Goal: Task Accomplishment & Management: Manage account settings

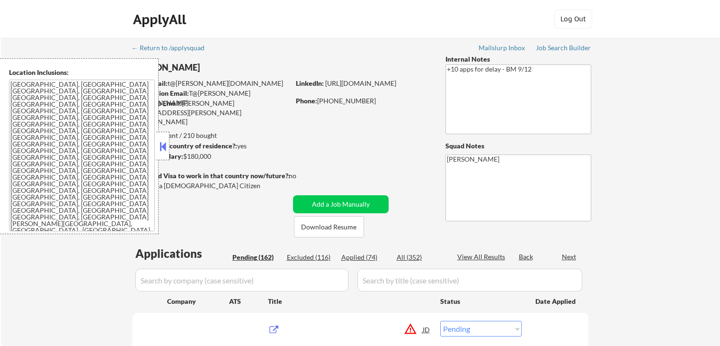
select select ""pending""
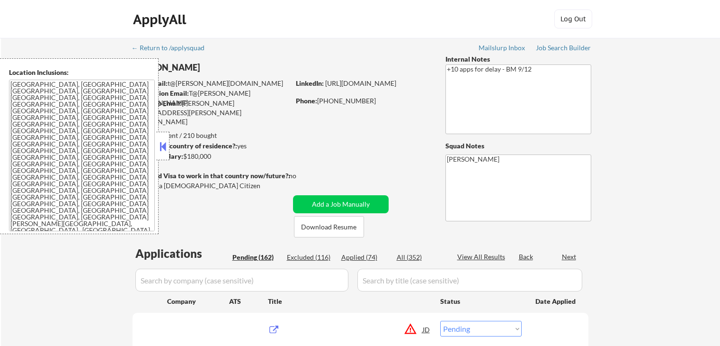
select select ""pending""
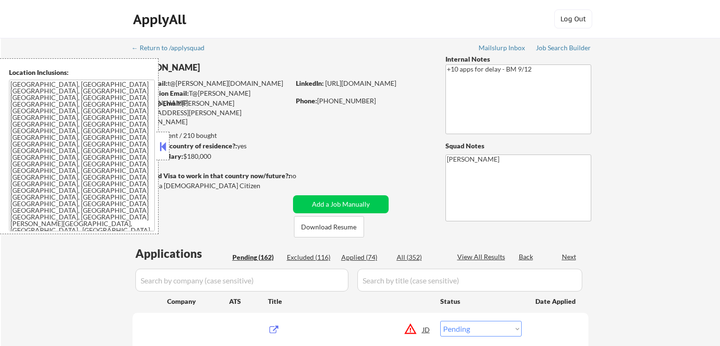
select select ""pending""
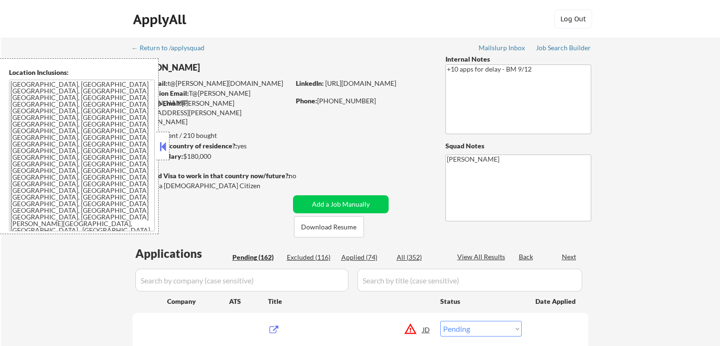
select select ""pending""
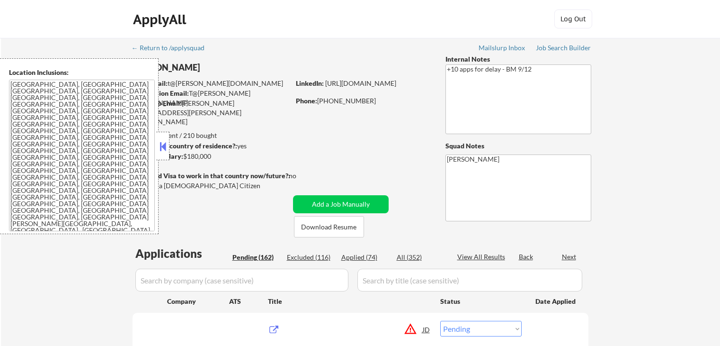
select select ""pending""
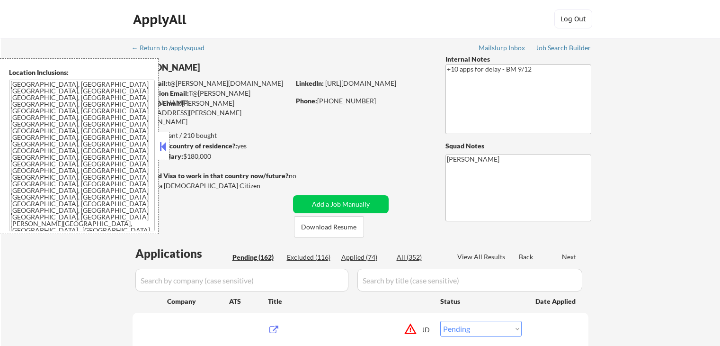
select select ""pending""
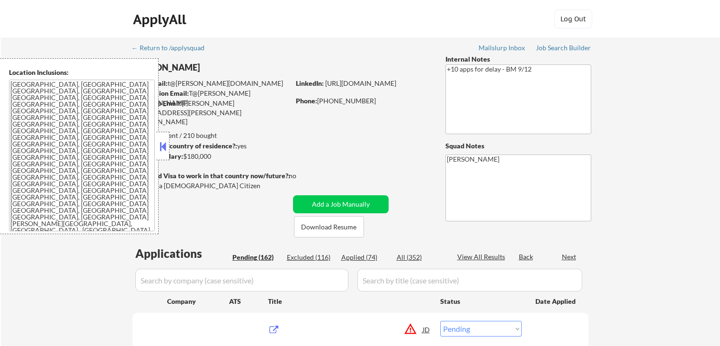
select select ""pending""
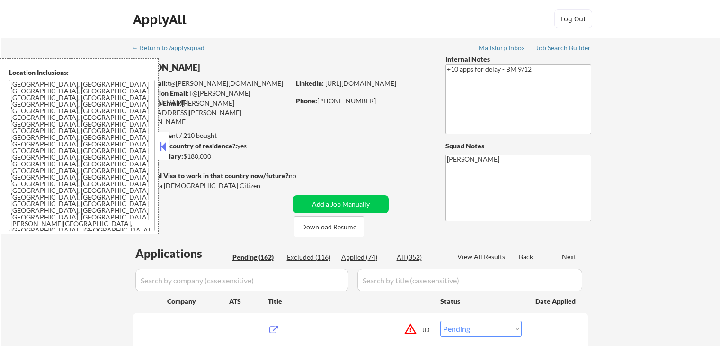
select select ""pending""
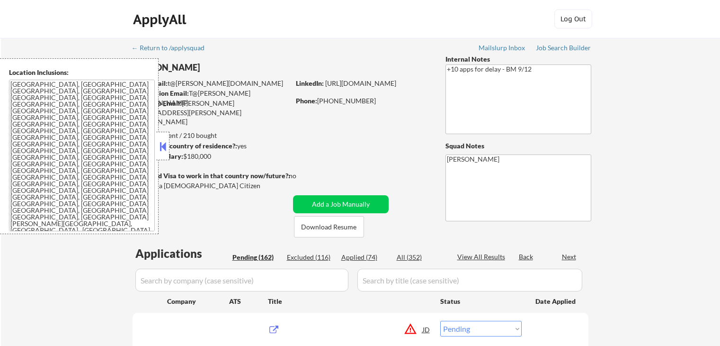
select select ""pending""
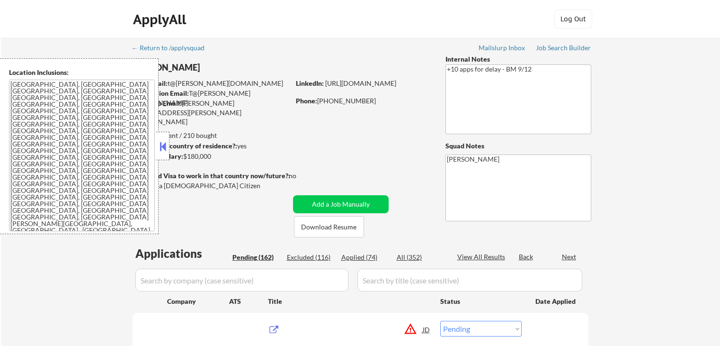
select select ""pending""
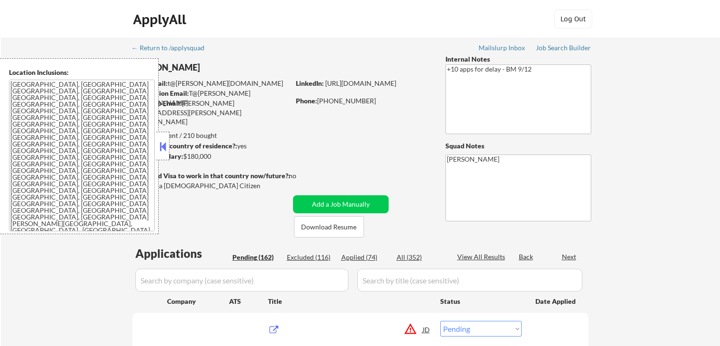
select select ""pending""
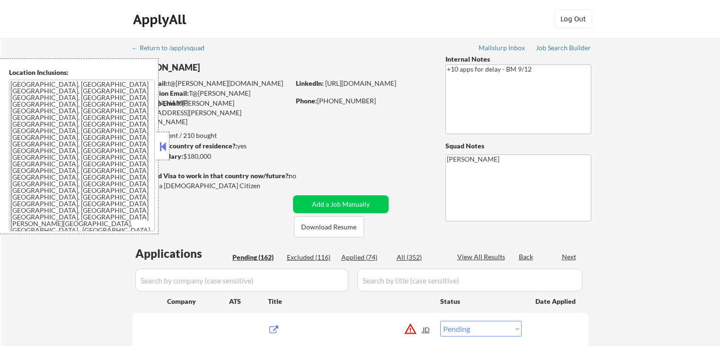
select select ""pending""
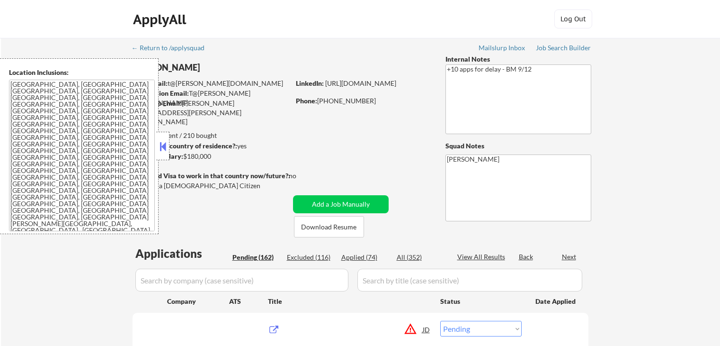
select select ""pending""
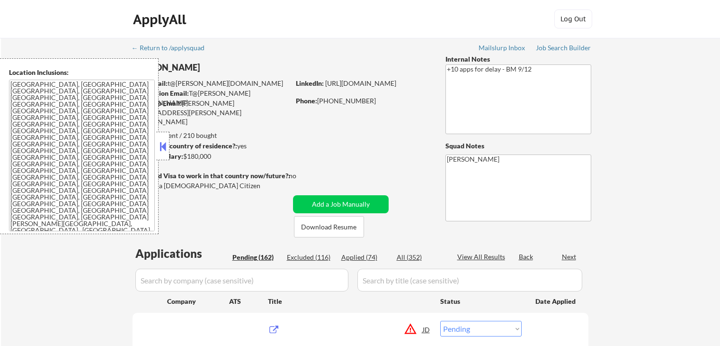
select select ""pending""
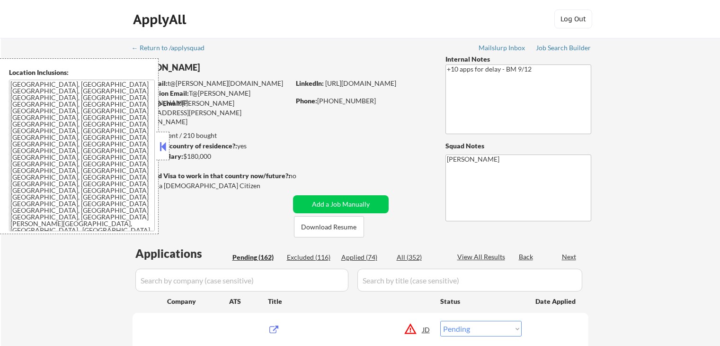
select select ""pending""
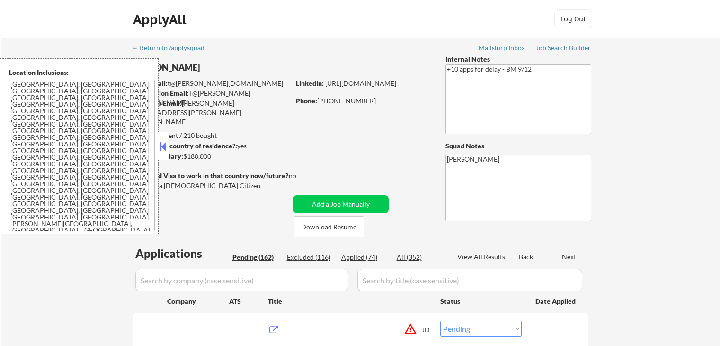
select select ""pending""
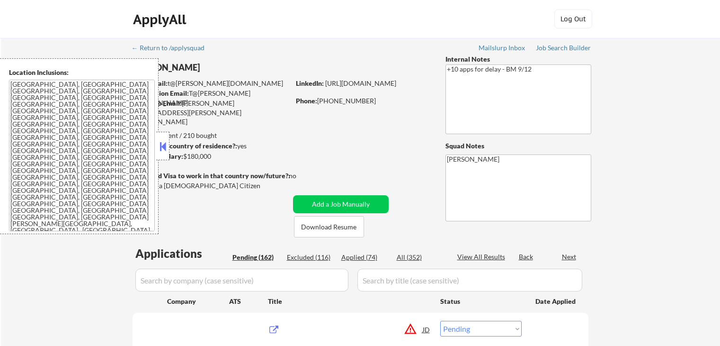
select select ""pending""
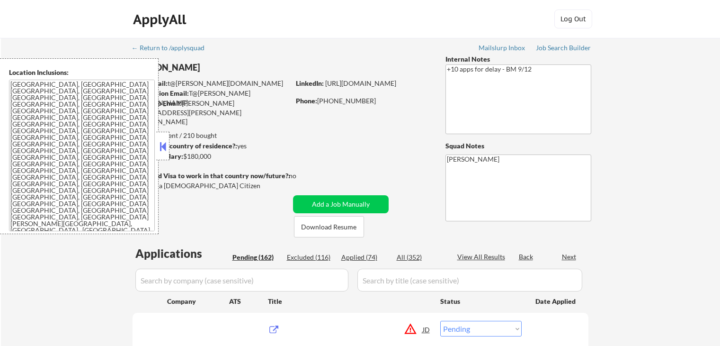
select select ""pending""
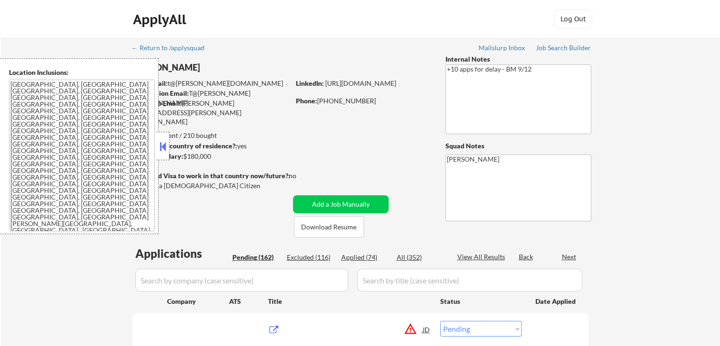
select select ""pending""
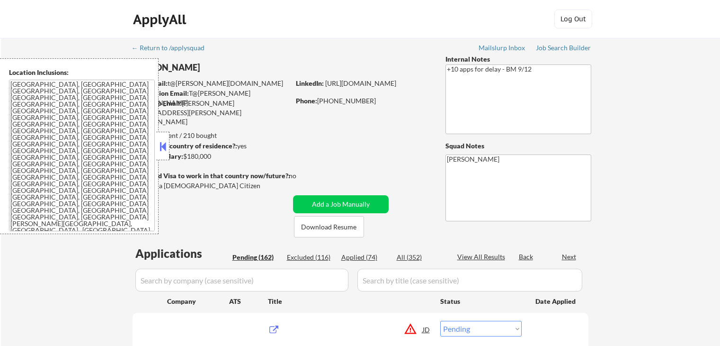
select select ""pending""
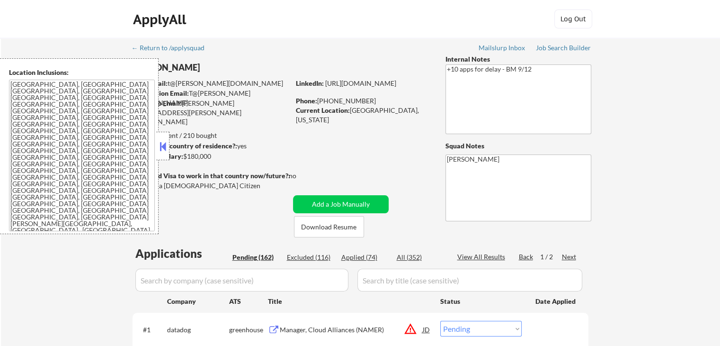
click at [165, 153] on button at bounding box center [163, 146] width 10 height 14
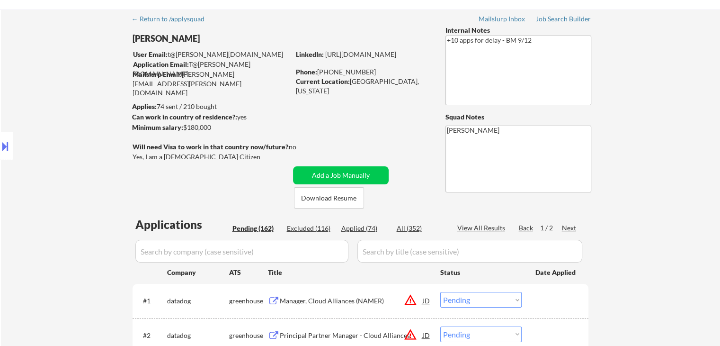
scroll to position [95, 0]
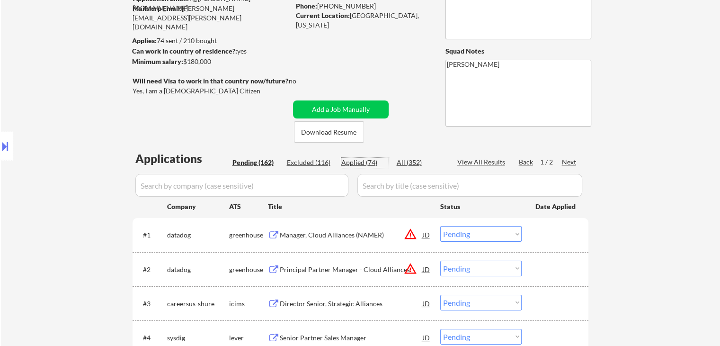
click at [368, 164] on div "Applied (74)" at bounding box center [365, 162] width 47 height 9
select select ""applied""
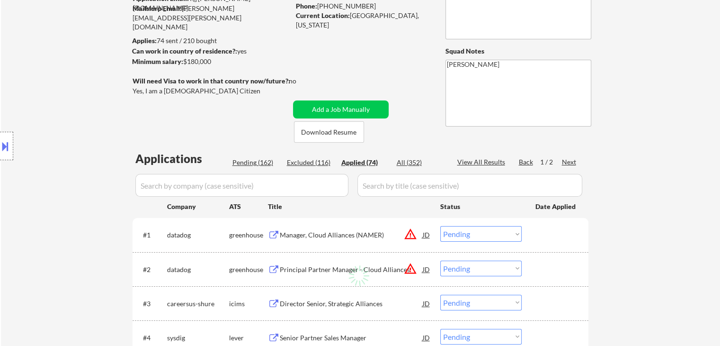
select select ""applied""
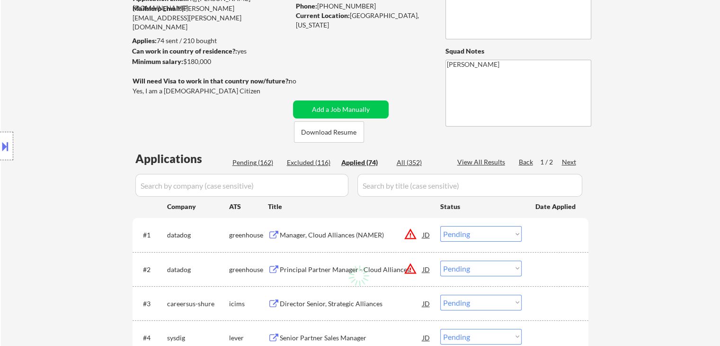
select select ""applied""
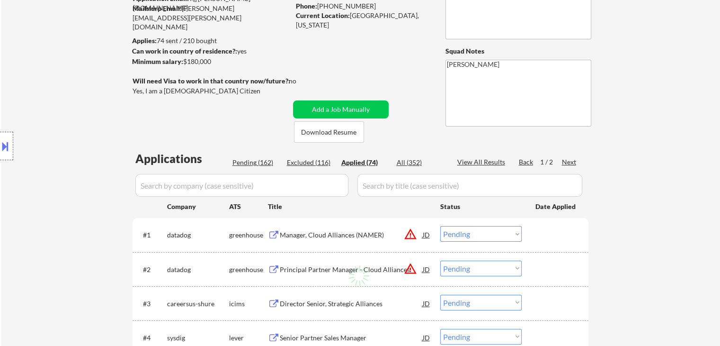
select select ""applied""
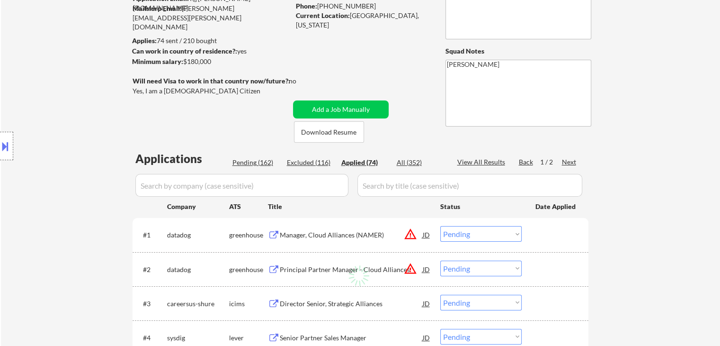
select select ""applied""
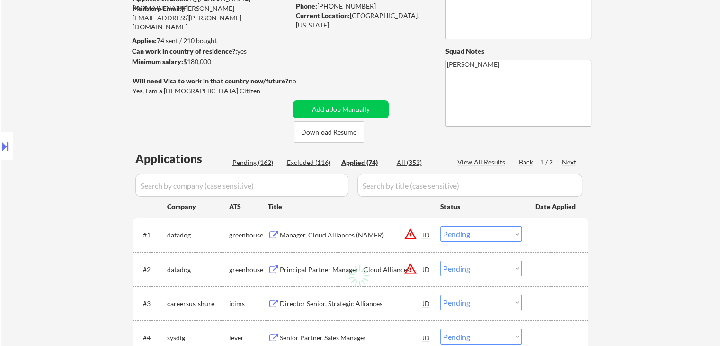
select select ""applied""
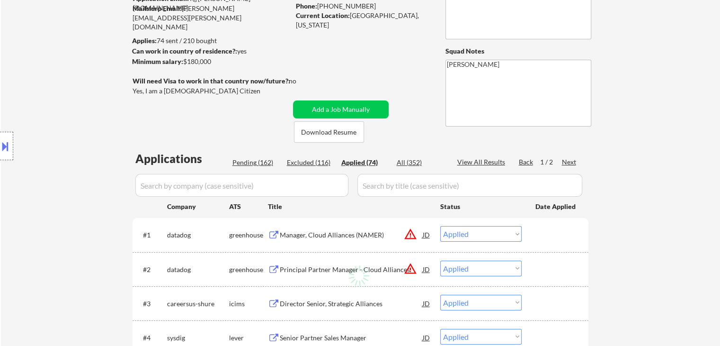
select select ""applied""
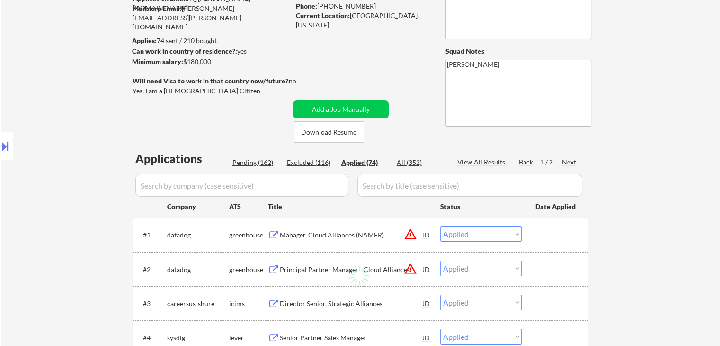
select select ""applied""
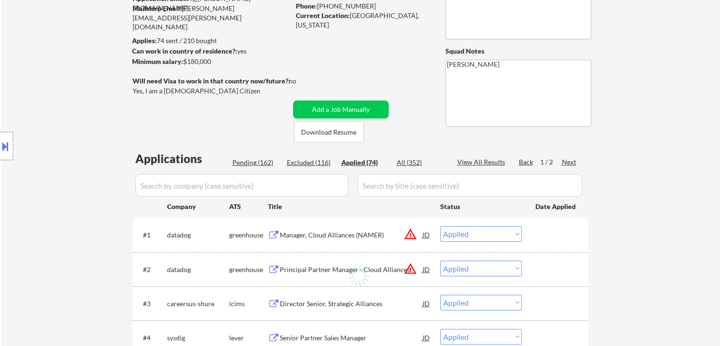
select select ""applied""
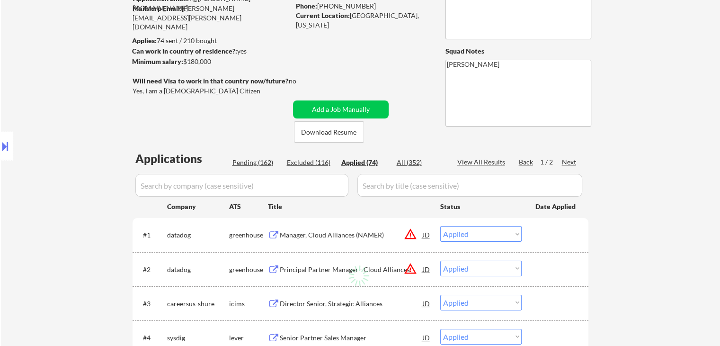
select select ""applied""
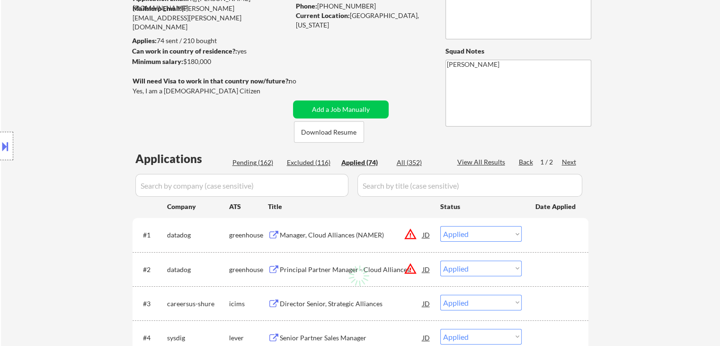
select select ""applied""
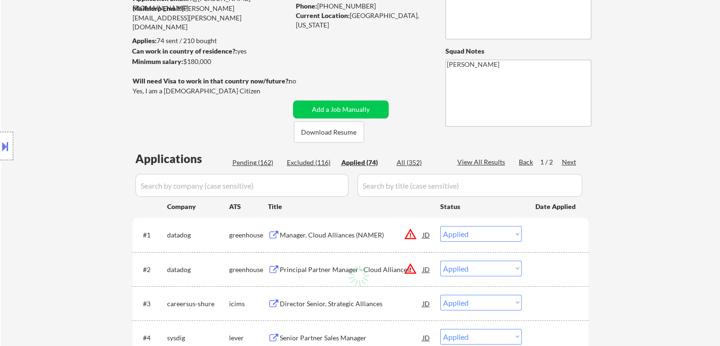
select select ""applied""
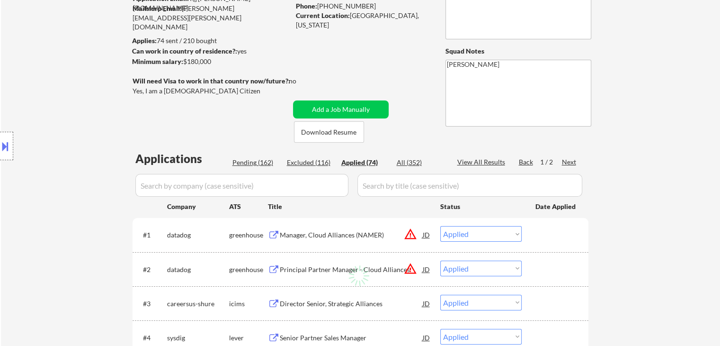
select select ""applied""
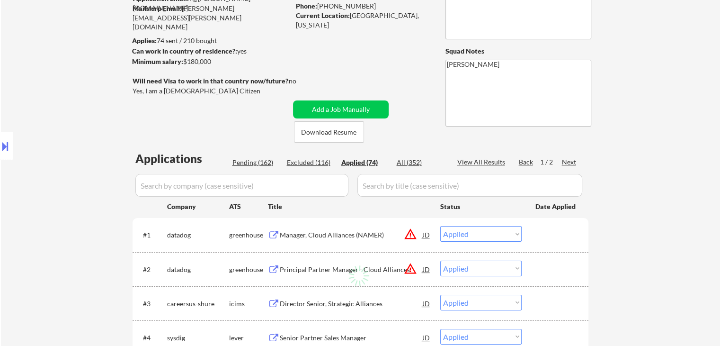
select select ""applied""
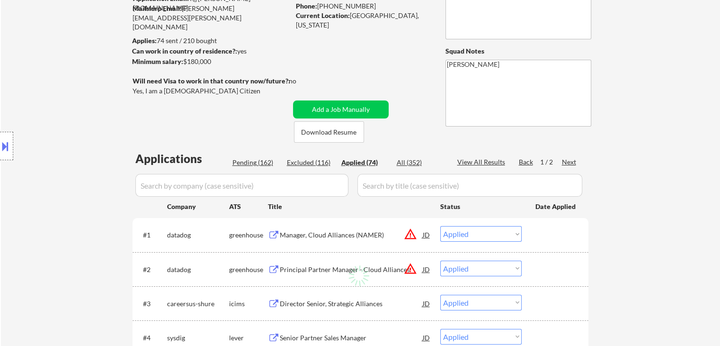
select select ""applied""
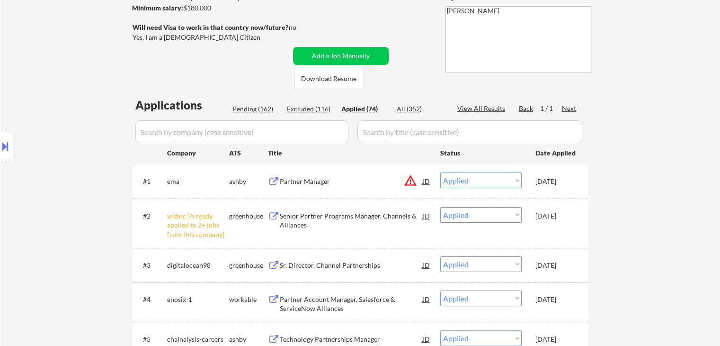
scroll to position [189, 0]
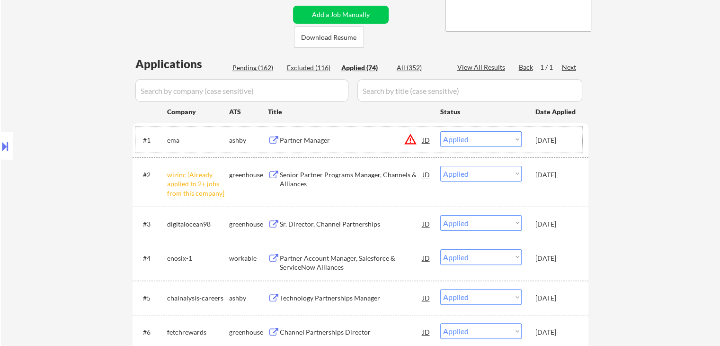
drag, startPoint x: 534, startPoint y: 142, endPoint x: 573, endPoint y: 143, distance: 38.4
click at [573, 143] on div "#1 ema ashby Partner Manager JD warning_amber Choose an option... Pending Appli…" at bounding box center [358, 140] width 447 height 26
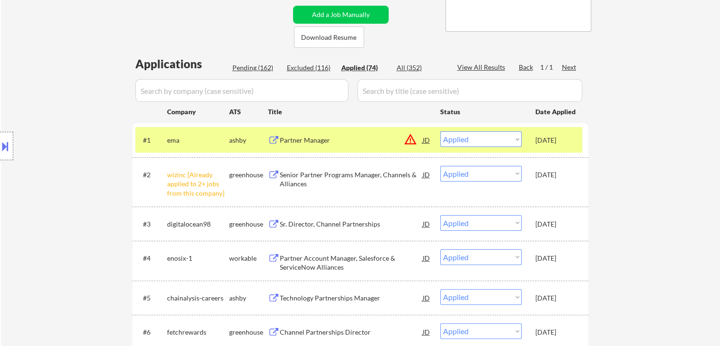
copy div "[DATE]"
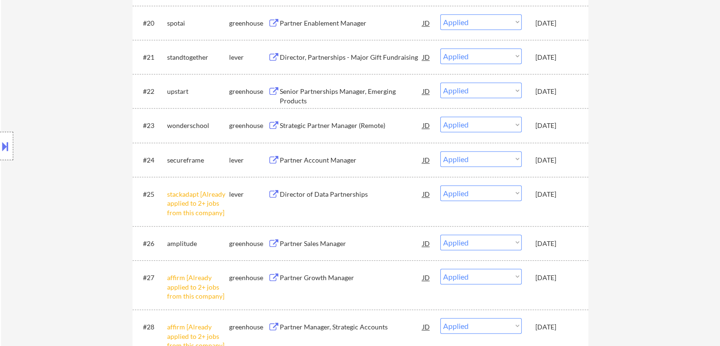
scroll to position [1042, 0]
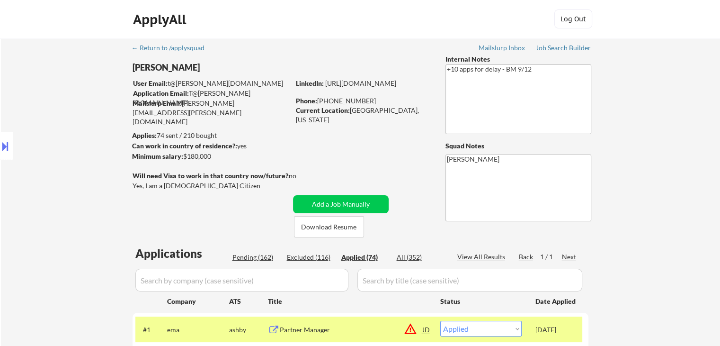
scroll to position [189, 0]
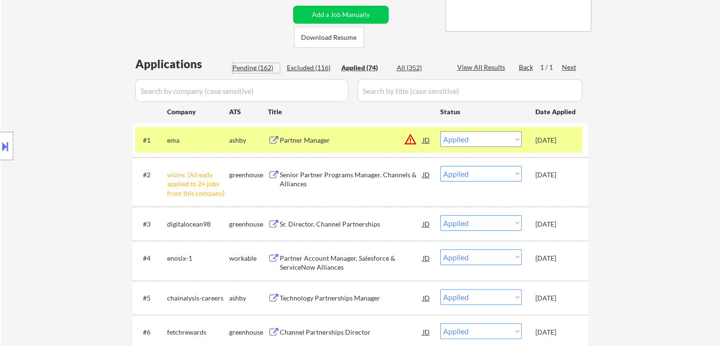
click at [250, 68] on div "Pending (162)" at bounding box center [256, 67] width 47 height 9
select select ""pending""
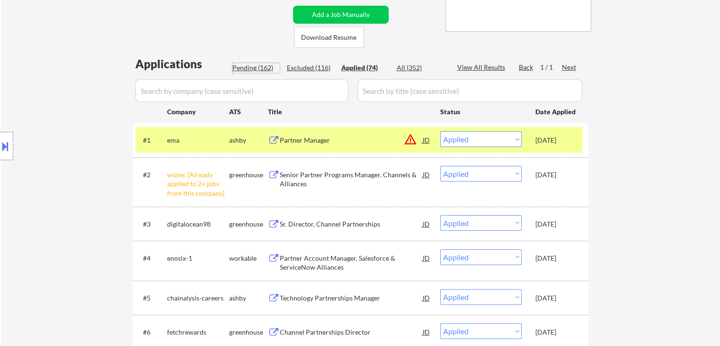
select select ""pending""
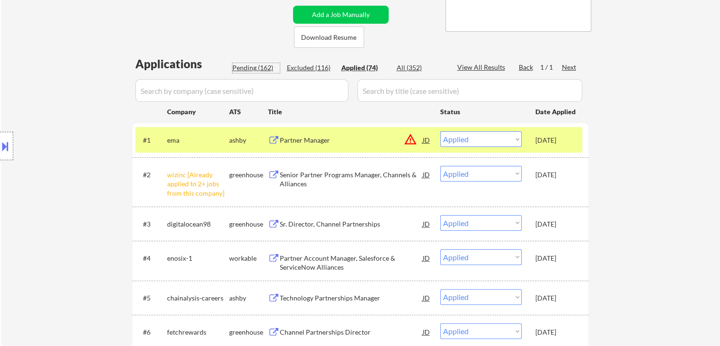
select select ""pending""
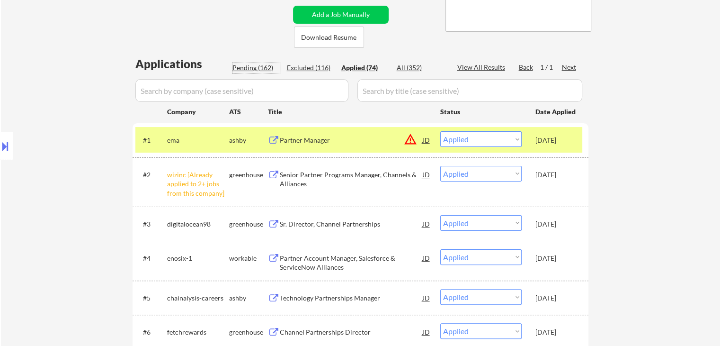
select select ""pending""
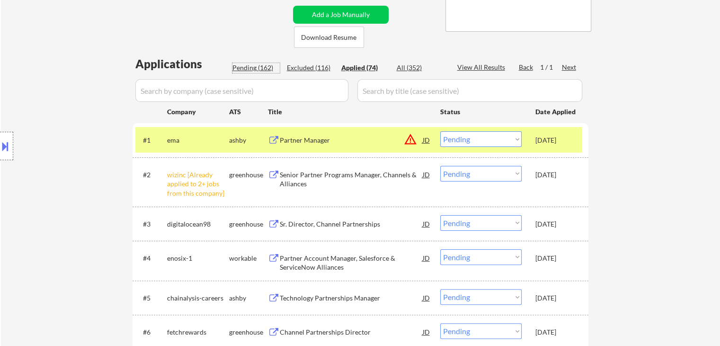
select select ""pending""
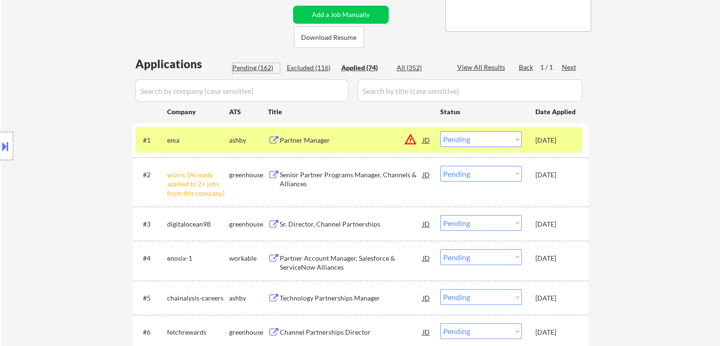
select select ""pending""
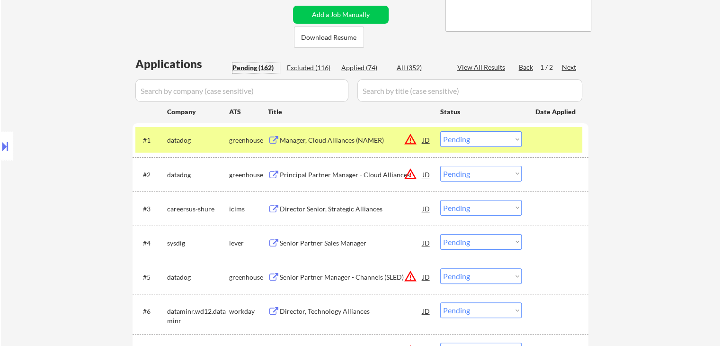
scroll to position [284, 0]
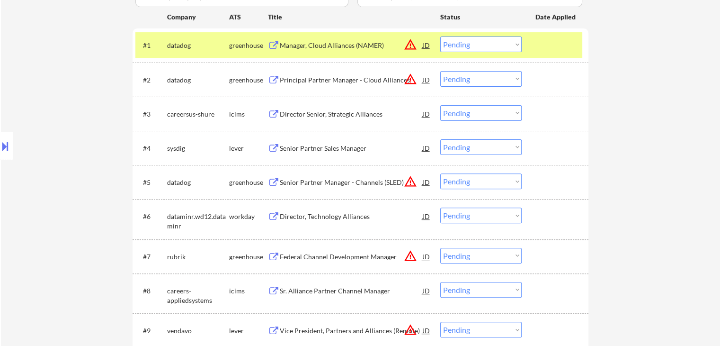
click at [340, 116] on div "Director Senior, Strategic Alliances" at bounding box center [351, 113] width 143 height 9
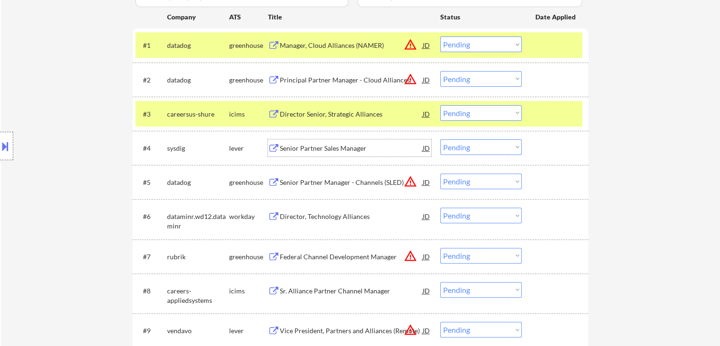
click at [329, 150] on div "Senior Partner Sales Manager" at bounding box center [351, 148] width 143 height 9
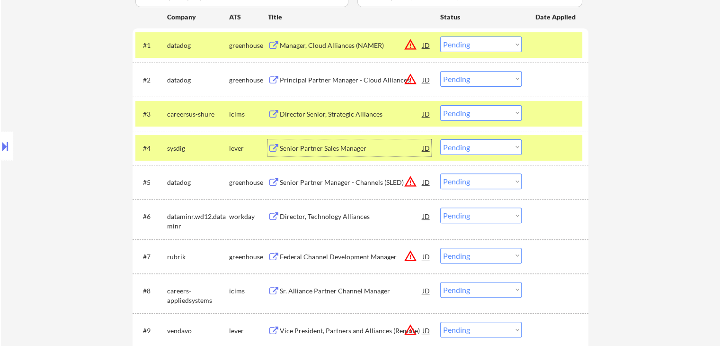
click at [11, 145] on div at bounding box center [6, 146] width 13 height 28
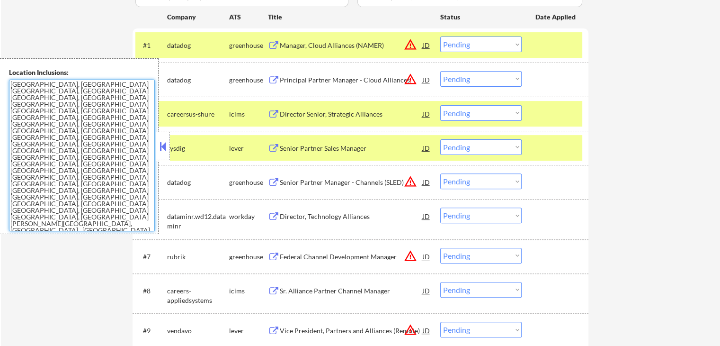
drag, startPoint x: 119, startPoint y: 197, endPoint x: 9, endPoint y: 85, distance: 157.4
click at [9, 85] on textarea "[GEOGRAPHIC_DATA], [GEOGRAPHIC_DATA] [GEOGRAPHIC_DATA], [GEOGRAPHIC_DATA] [GEOG…" at bounding box center [82, 156] width 146 height 152
click at [164, 141] on button at bounding box center [163, 146] width 10 height 14
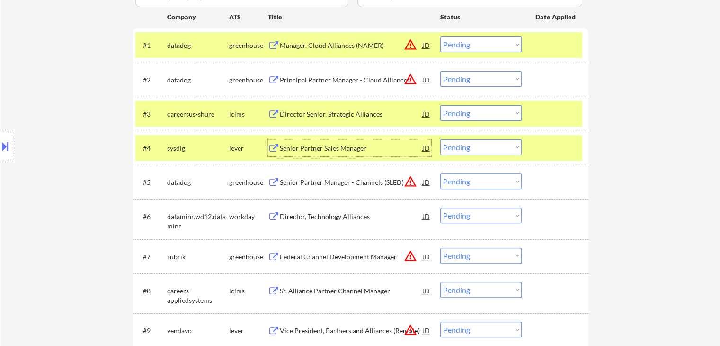
click at [329, 150] on div "Senior Partner Sales Manager" at bounding box center [351, 148] width 143 height 9
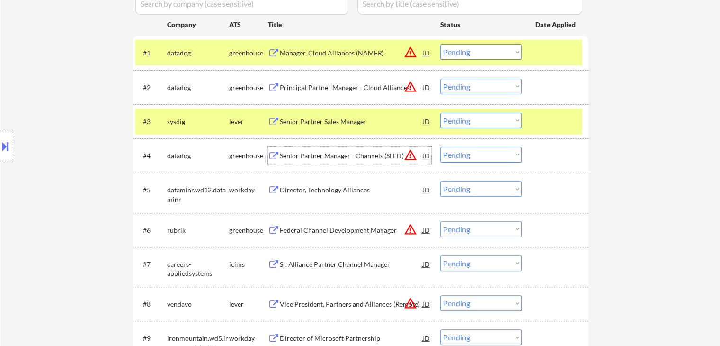
scroll to position [189, 0]
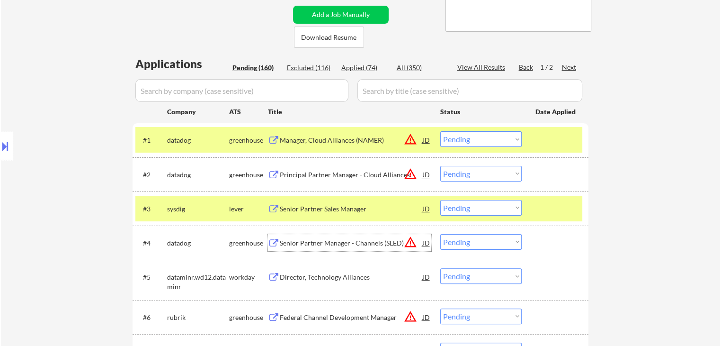
click at [299, 137] on div "Manager, Cloud Alliances (NAMER)" at bounding box center [351, 139] width 143 height 9
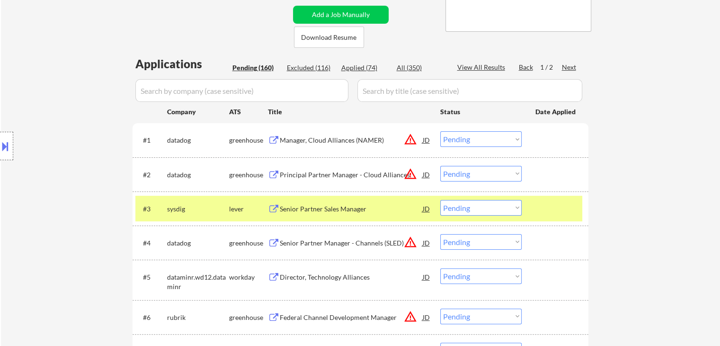
click at [88, 98] on div "Location Inclusions: Venice, FL Nokomis, FL Laurel, FL South Venice, FL Osprey,…" at bounding box center [85, 146] width 170 height 176
click at [53, 108] on div "Location Inclusions: Venice, FL Nokomis, FL Laurel, FL South Venice, FL Osprey,…" at bounding box center [85, 146] width 170 height 176
drag, startPoint x: 65, startPoint y: 78, endPoint x: 84, endPoint y: 125, distance: 50.6
click at [65, 78] on div "Location Inclusions: Venice, FL Nokomis, FL Laurel, FL South Venice, FL Osprey,…" at bounding box center [85, 146] width 170 height 176
drag, startPoint x: 674, startPoint y: 181, endPoint x: 557, endPoint y: 268, distance: 145.5
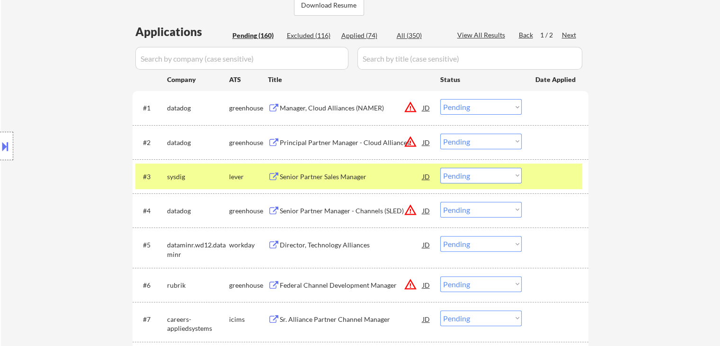
scroll to position [237, 0]
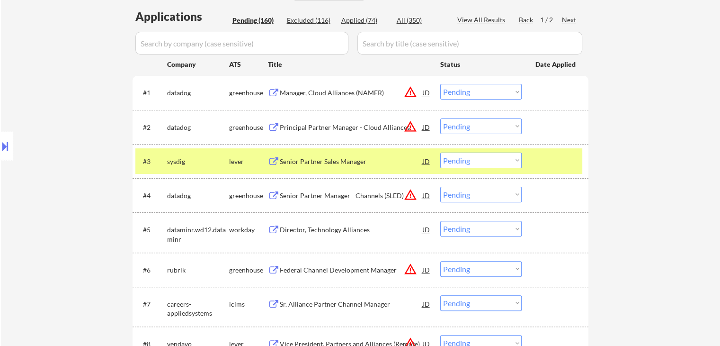
click at [466, 162] on select "Choose an option... Pending Applied Excluded (Questions) Excluded (Expired) Exc…" at bounding box center [480, 161] width 81 height 16
click at [440, 153] on select "Choose an option... Pending Applied Excluded (Questions) Excluded (Expired) Exc…" at bounding box center [480, 161] width 81 height 16
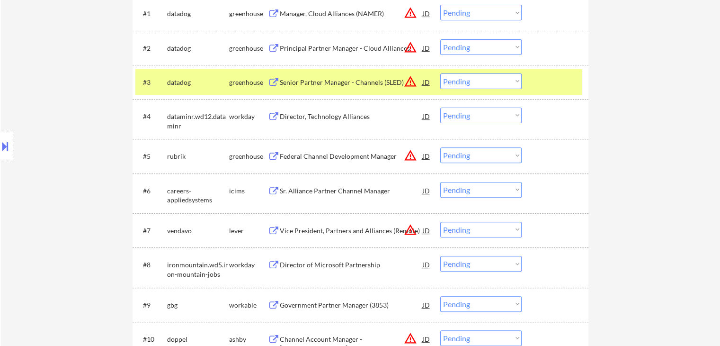
scroll to position [332, 0]
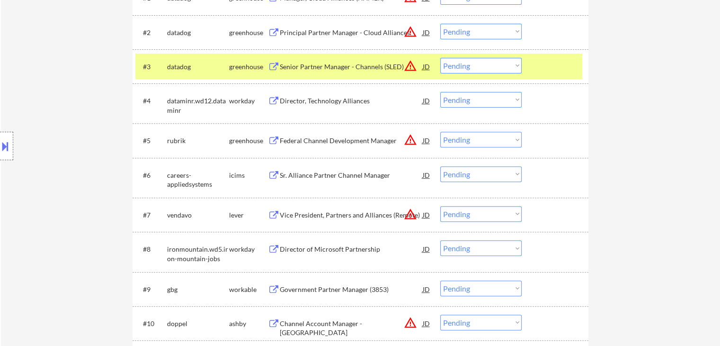
click at [61, 141] on div "Location Inclusions: Venice, FL Nokomis, FL Laurel, FL South Venice, FL Osprey,…" at bounding box center [85, 146] width 170 height 176
click at [80, 145] on div "Location Inclusions: Venice, FL Nokomis, FL Laurel, FL South Venice, FL Osprey,…" at bounding box center [85, 146] width 170 height 176
click at [11, 133] on div at bounding box center [6, 146] width 13 height 28
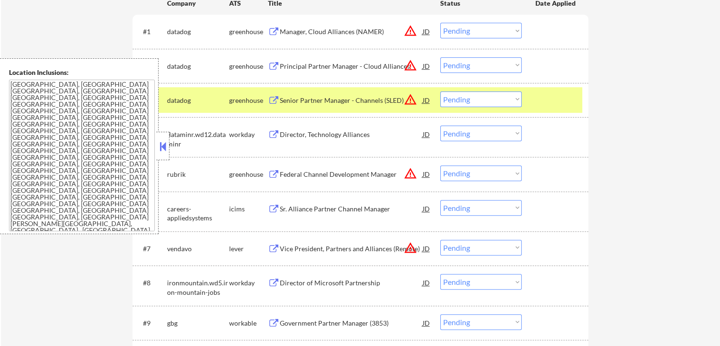
scroll to position [284, 0]
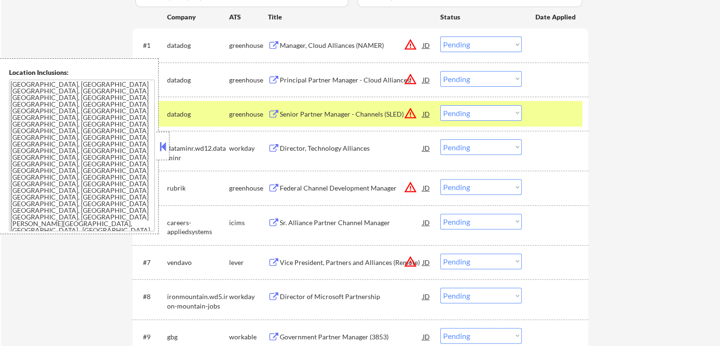
drag, startPoint x: 633, startPoint y: 146, endPoint x: 556, endPoint y: 197, distance: 92.5
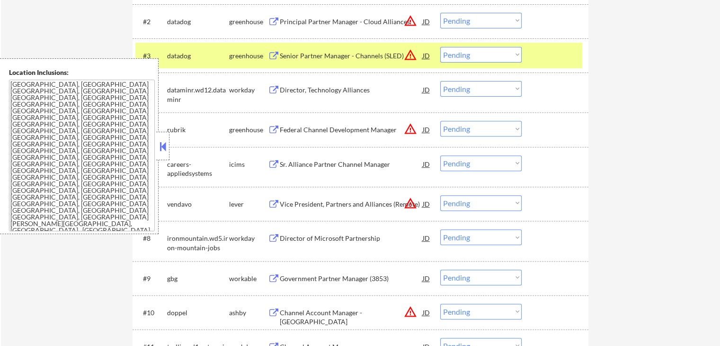
scroll to position [379, 0]
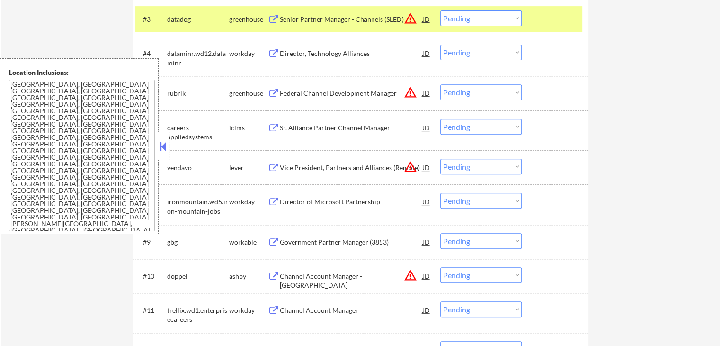
click at [166, 150] on button at bounding box center [163, 146] width 10 height 14
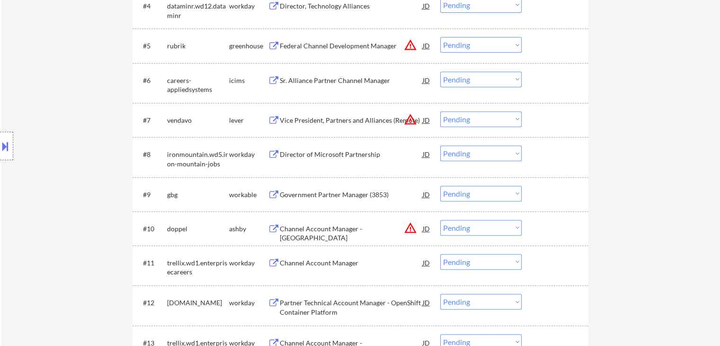
click at [89, 151] on div "Location Inclusions: Venice, FL Nokomis, FL Laurel, FL South Venice, FL Osprey,…" at bounding box center [85, 146] width 170 height 176
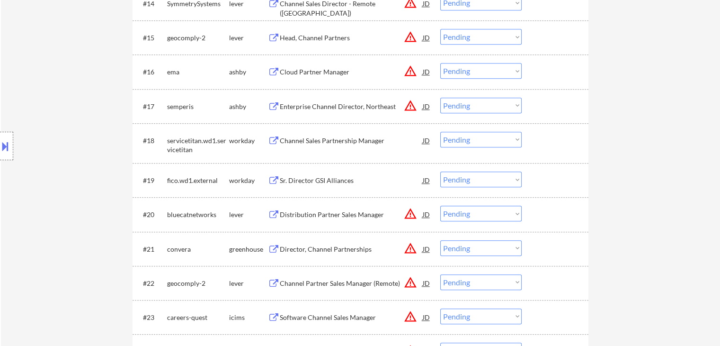
scroll to position [1042, 0]
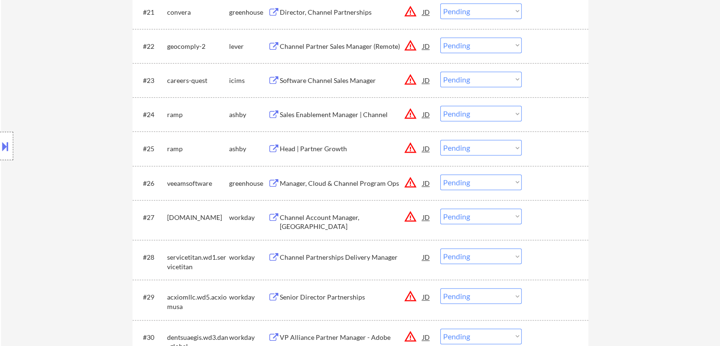
click at [413, 147] on button "warning_amber" at bounding box center [410, 147] width 13 height 13
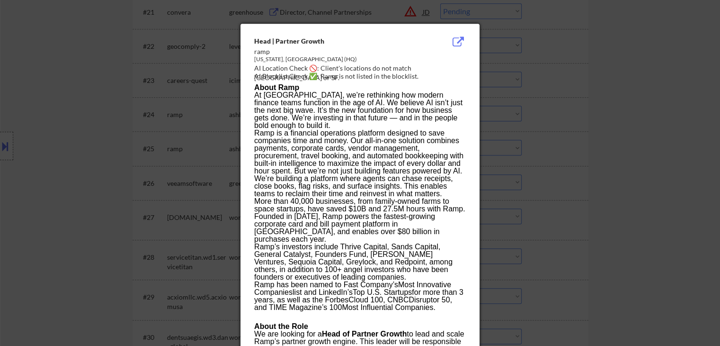
click at [618, 114] on div at bounding box center [360, 173] width 720 height 346
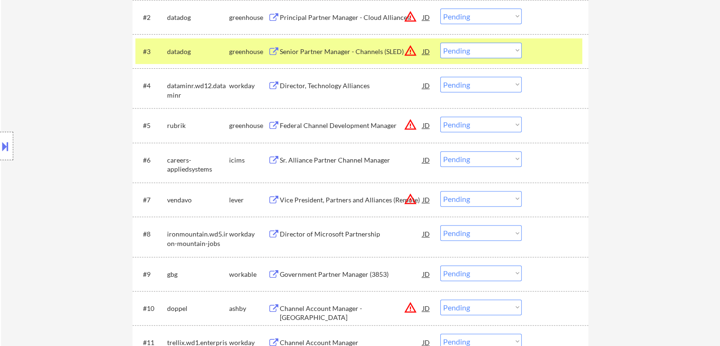
scroll to position [0, 0]
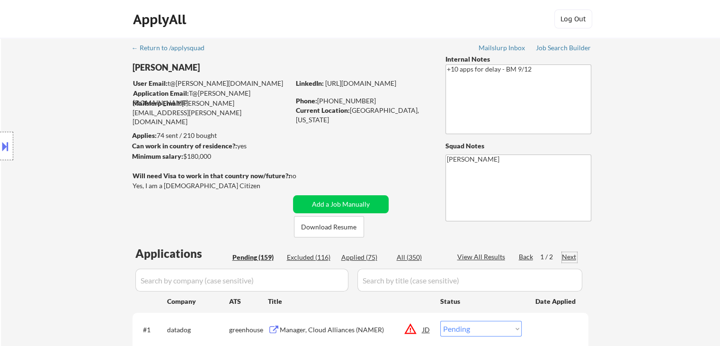
click at [563, 259] on div "Next" at bounding box center [569, 256] width 15 height 9
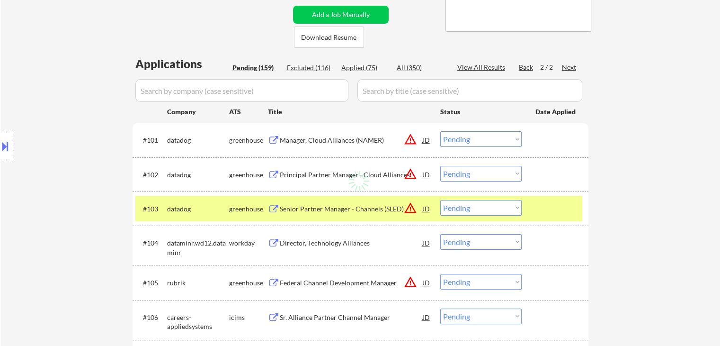
scroll to position [237, 0]
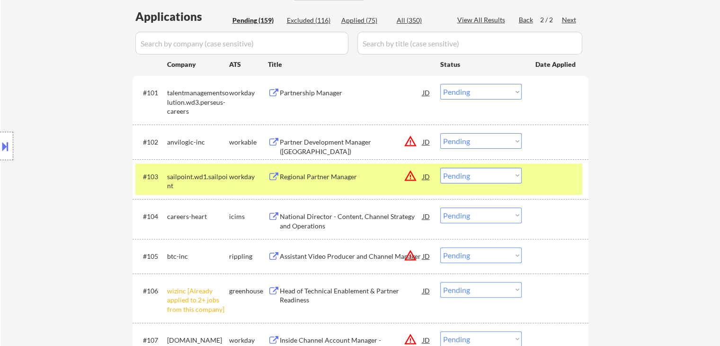
click at [73, 144] on div "Location Inclusions: Venice, FL Nokomis, FL Laurel, FL South Venice, FL Osprey,…" at bounding box center [85, 146] width 170 height 176
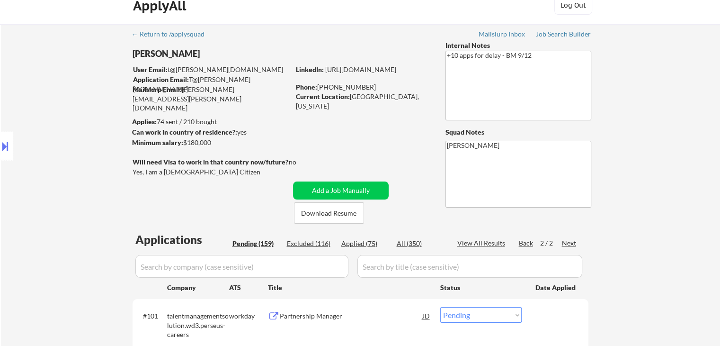
scroll to position [0, 0]
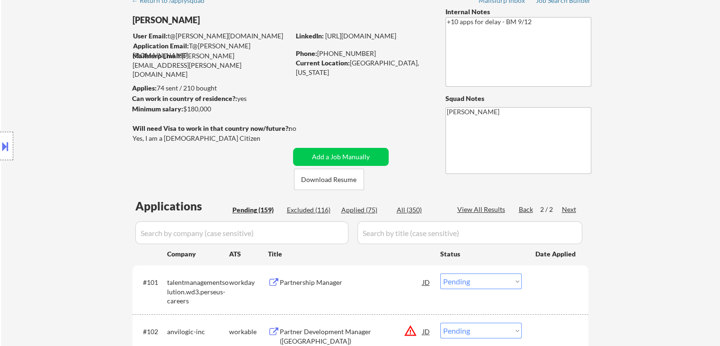
click at [49, 158] on div "Location Inclusions: Venice, FL Nokomis, FL Laurel, FL South Venice, FL Osprey,…" at bounding box center [85, 146] width 170 height 176
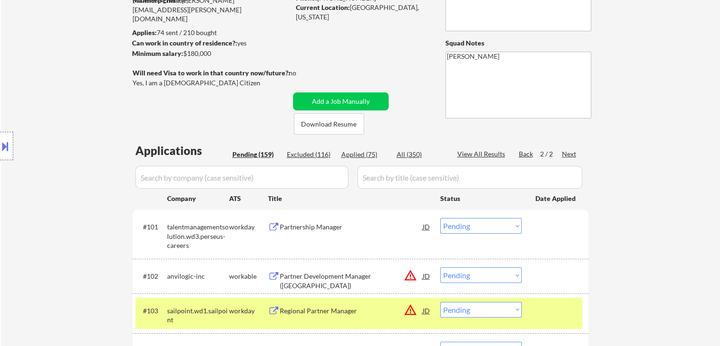
scroll to position [189, 0]
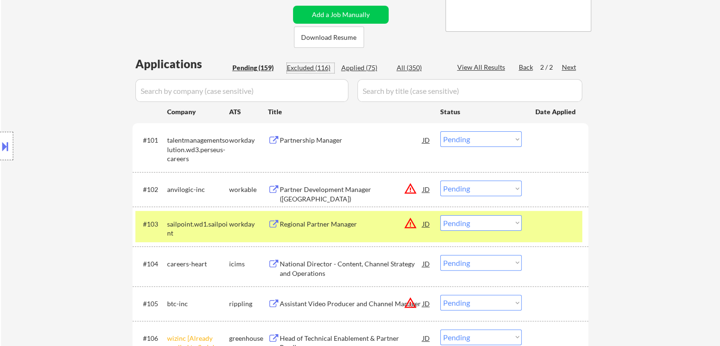
drag, startPoint x: 316, startPoint y: 67, endPoint x: 299, endPoint y: 65, distance: 16.7
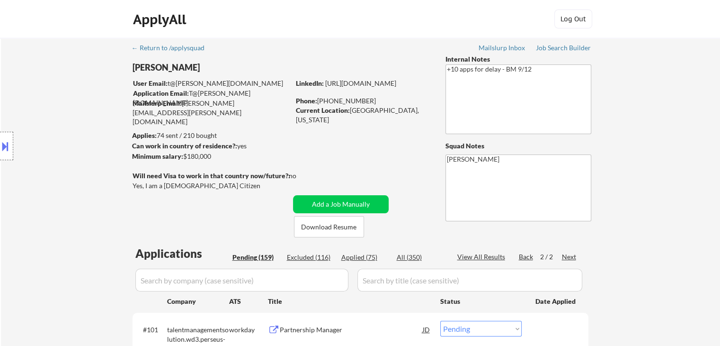
click at [566, 49] on div "Job Search Builder" at bounding box center [563, 48] width 55 height 7
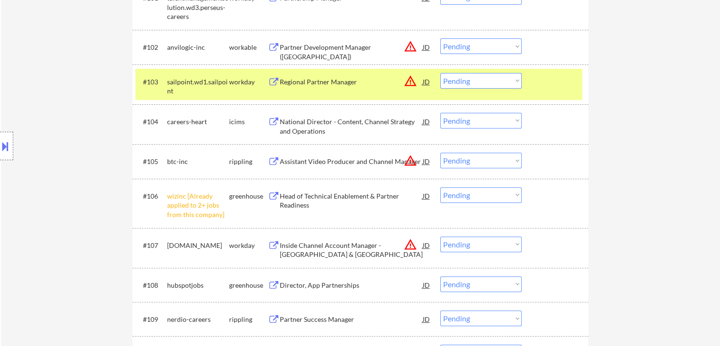
scroll to position [426, 0]
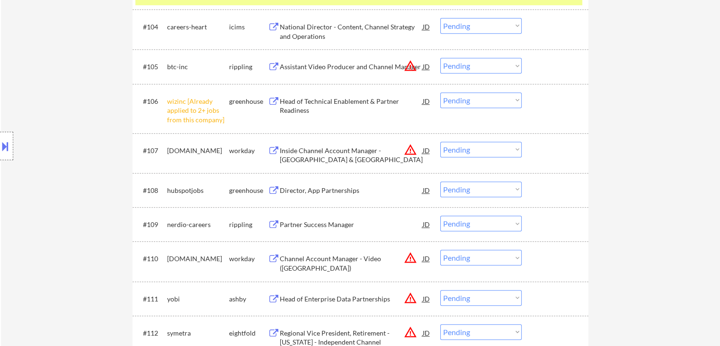
click at [309, 192] on div "Director, App Partnerships" at bounding box center [351, 190] width 143 height 9
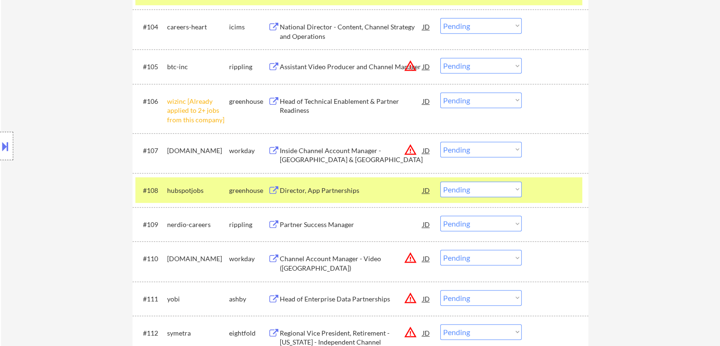
click at [307, 225] on div "Partner Success Manager" at bounding box center [351, 224] width 143 height 9
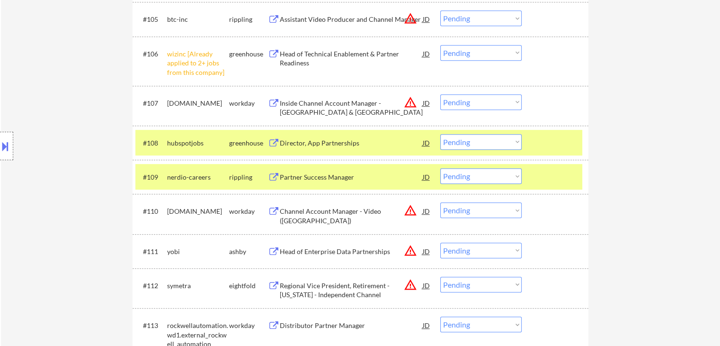
scroll to position [491, 0]
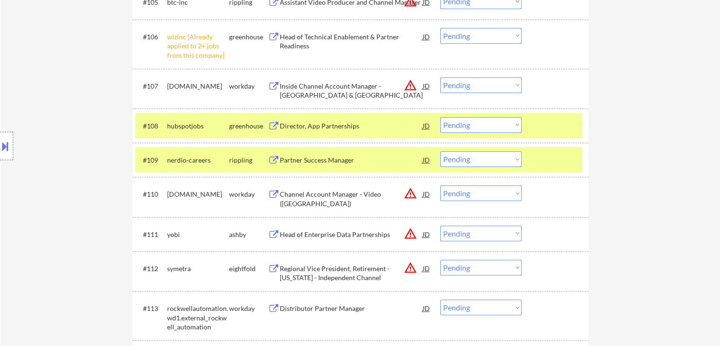
click at [488, 124] on select "Choose an option... Pending Applied Excluded (Questions) Excluded (Expired) Exc…" at bounding box center [480, 125] width 81 height 16
click at [440, 117] on select "Choose an option... Pending Applied Excluded (Questions) Excluded (Expired) Exc…" at bounding box center [480, 125] width 81 height 16
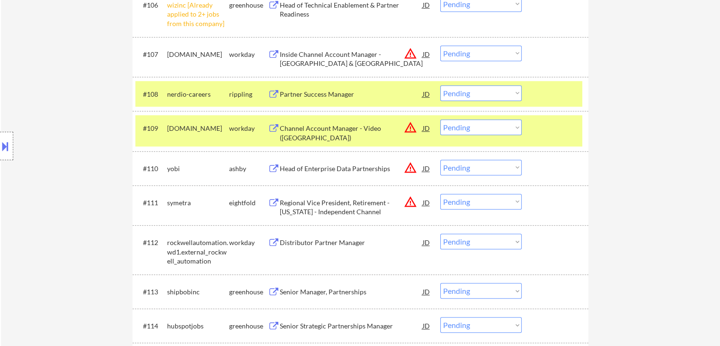
scroll to position [538, 0]
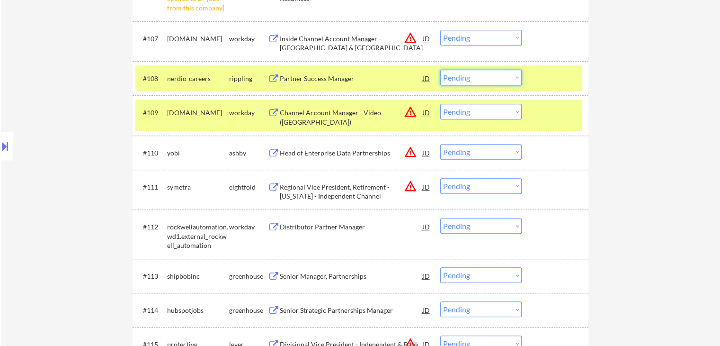
click at [476, 76] on select "Choose an option... Pending Applied Excluded (Questions) Excluded (Expired) Exc…" at bounding box center [480, 78] width 81 height 16
click at [440, 70] on select "Choose an option... Pending Applied Excluded (Questions) Excluded (Expired) Exc…" at bounding box center [480, 78] width 81 height 16
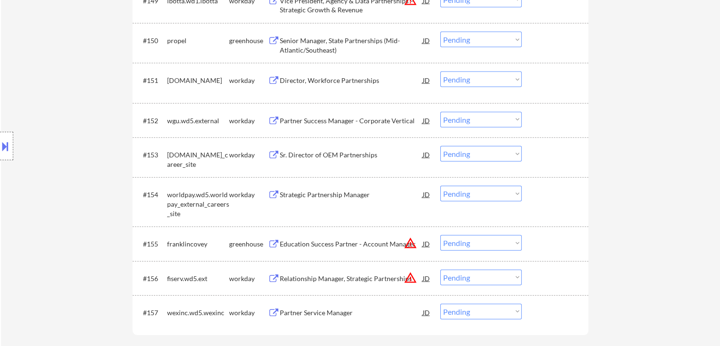
scroll to position [2101, 0]
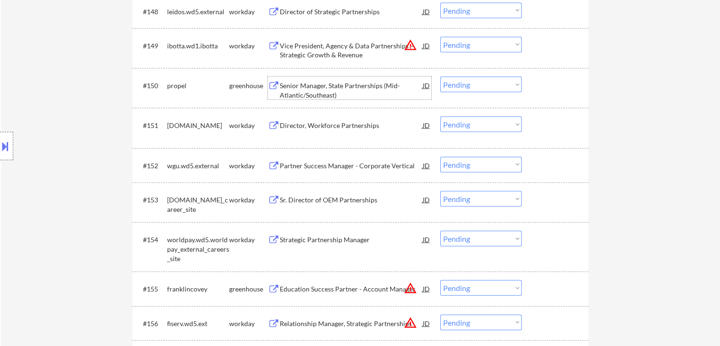
click at [294, 91] on div "Senior Manager, State Partnerships (Mid-Atlantic/Southeast)" at bounding box center [351, 90] width 143 height 18
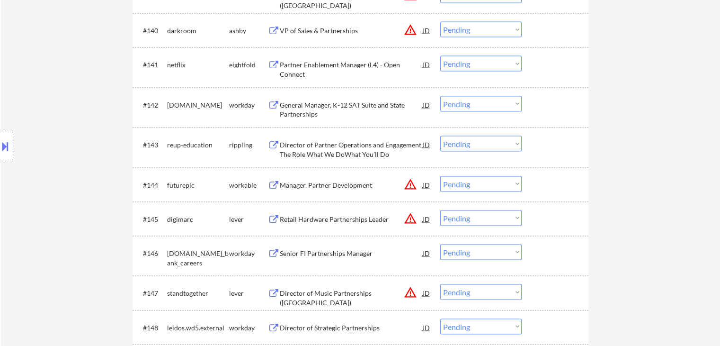
scroll to position [1770, 0]
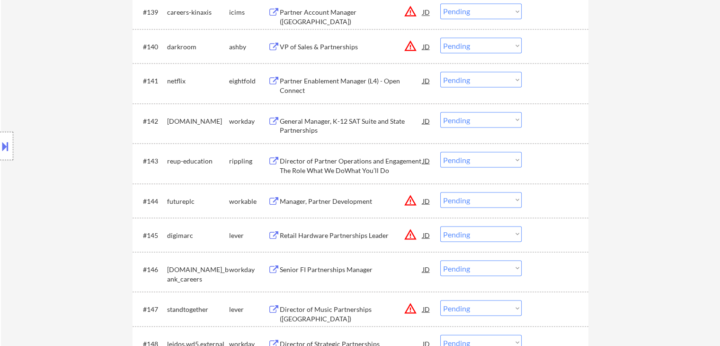
click at [313, 167] on div "Director of Partner Operations and Engagement The Role What We DoWhat You’ll Do" at bounding box center [351, 165] width 143 height 18
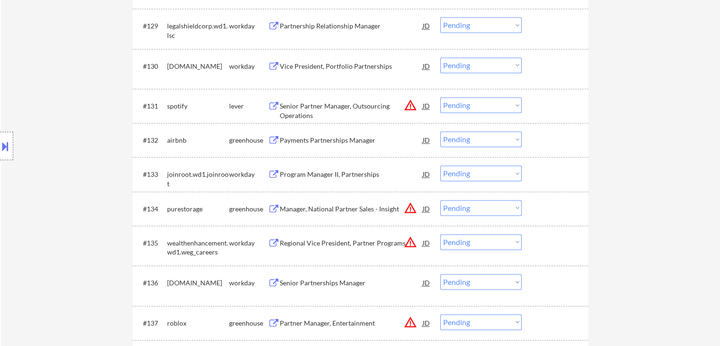
click at [324, 137] on div "Payments Partnerships Manager" at bounding box center [351, 139] width 143 height 9
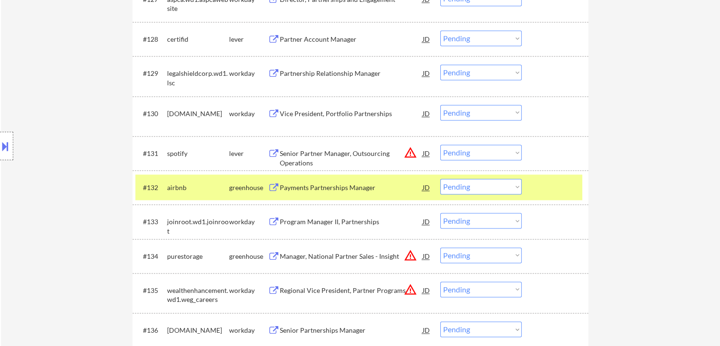
scroll to position [1296, 0]
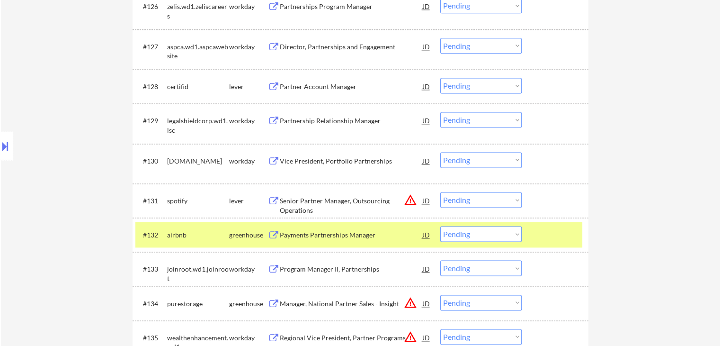
click at [304, 84] on div "Partner Account Manager" at bounding box center [351, 86] width 143 height 9
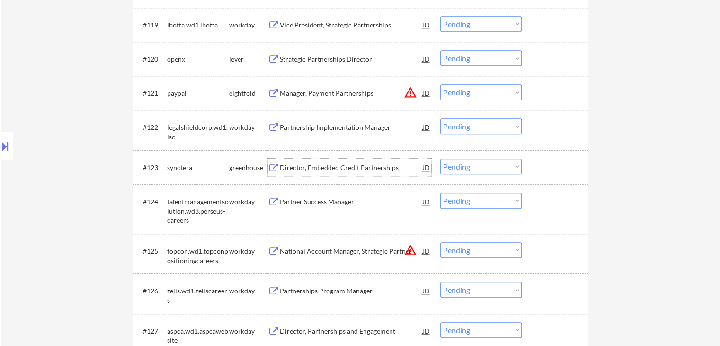
click at [328, 170] on div "Director, Embedded Credit Partnerships" at bounding box center [351, 167] width 143 height 9
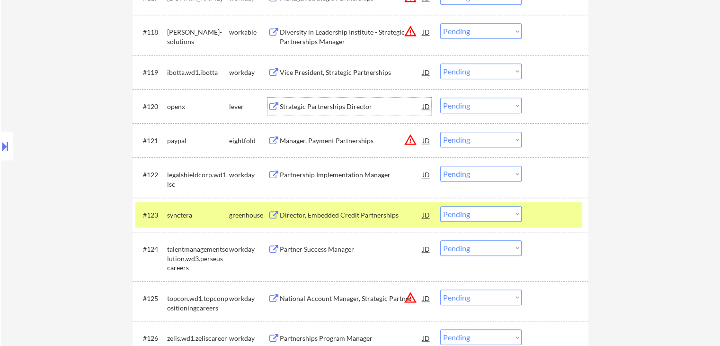
click at [316, 110] on div "Strategic Partnerships Director" at bounding box center [351, 106] width 143 height 9
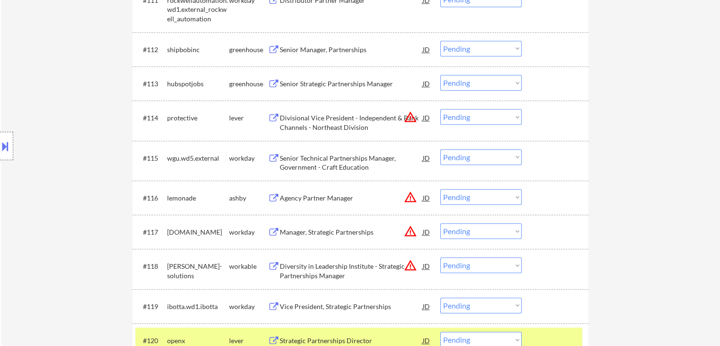
scroll to position [680, 0]
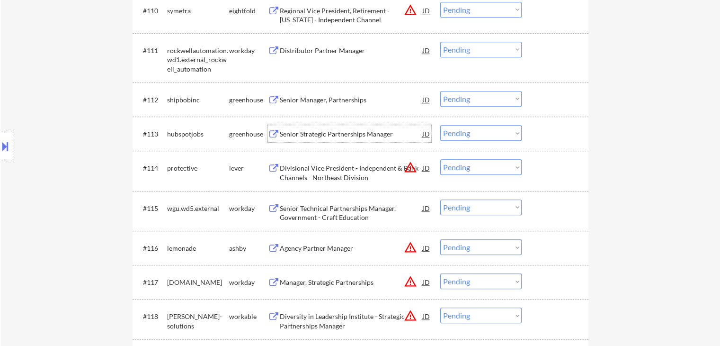
click at [310, 132] on div "Senior Strategic Partnerships Manager" at bounding box center [351, 133] width 143 height 9
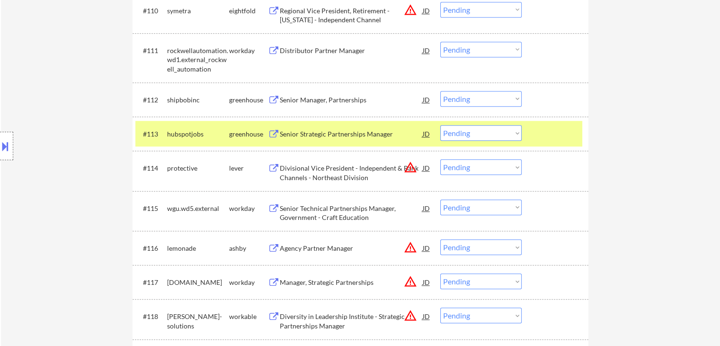
click at [318, 100] on div "Senior Manager, Partnerships" at bounding box center [351, 99] width 143 height 9
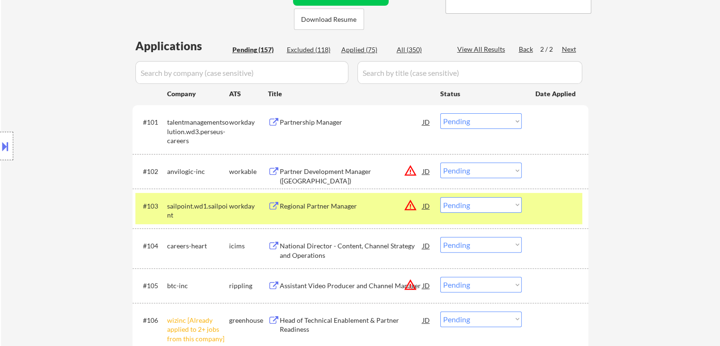
scroll to position [207, 0]
click at [525, 50] on div "Back" at bounding box center [526, 49] width 15 height 9
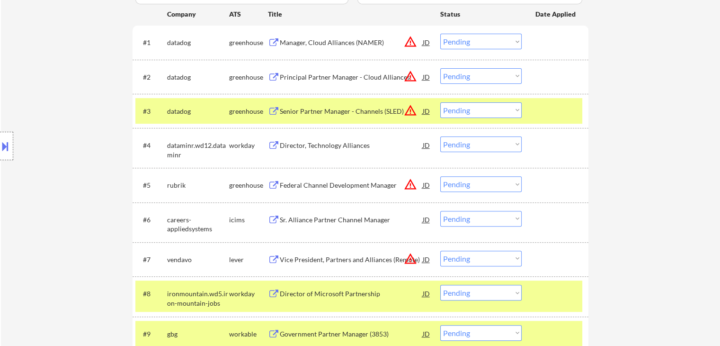
scroll to position [301, 0]
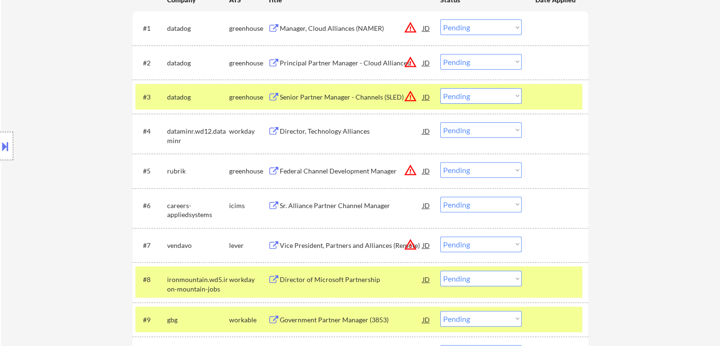
click at [568, 101] on div at bounding box center [557, 96] width 42 height 17
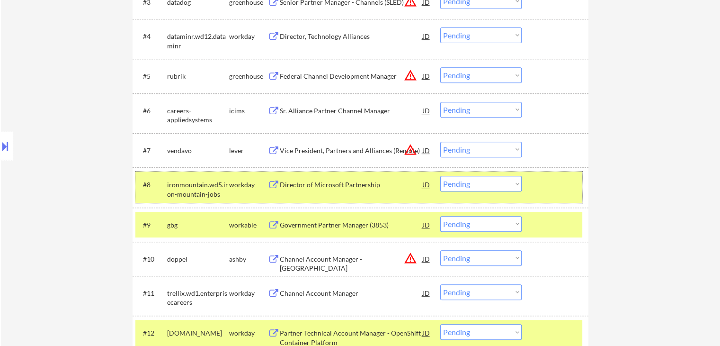
drag, startPoint x: 562, startPoint y: 180, endPoint x: 561, endPoint y: 228, distance: 47.8
click at [562, 180] on div at bounding box center [557, 184] width 42 height 17
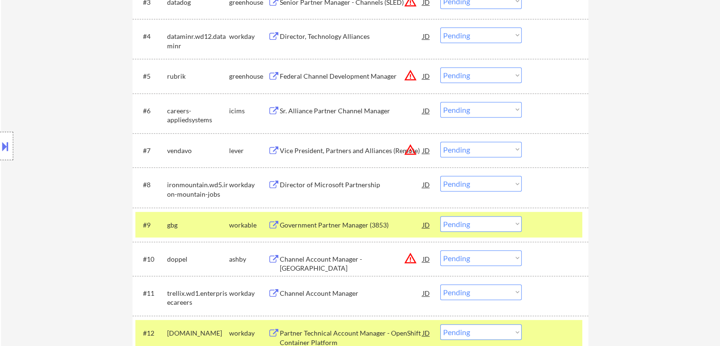
click at [560, 230] on div at bounding box center [557, 224] width 42 height 17
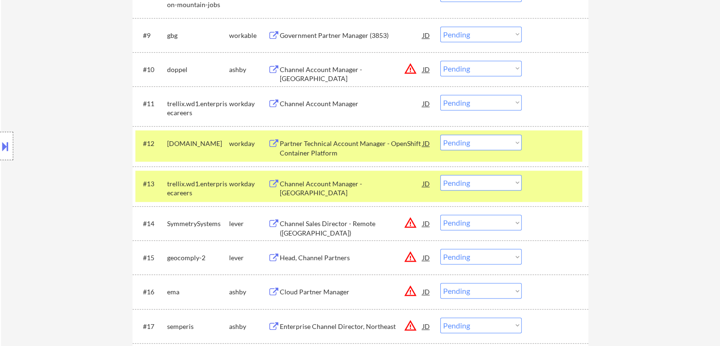
click at [554, 150] on div at bounding box center [557, 143] width 42 height 17
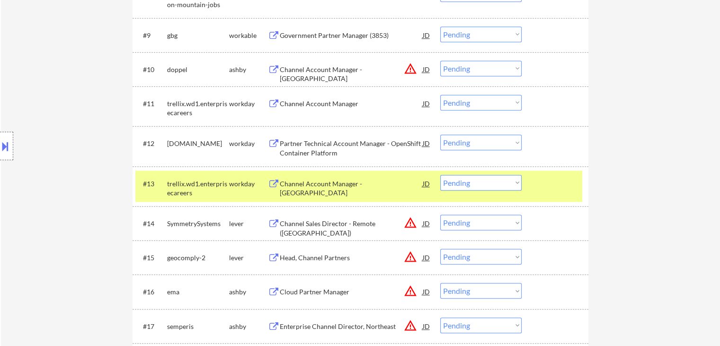
click at [559, 181] on div at bounding box center [557, 183] width 42 height 17
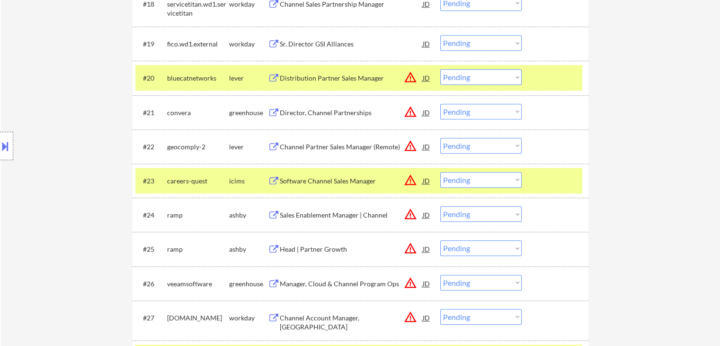
scroll to position [917, 0]
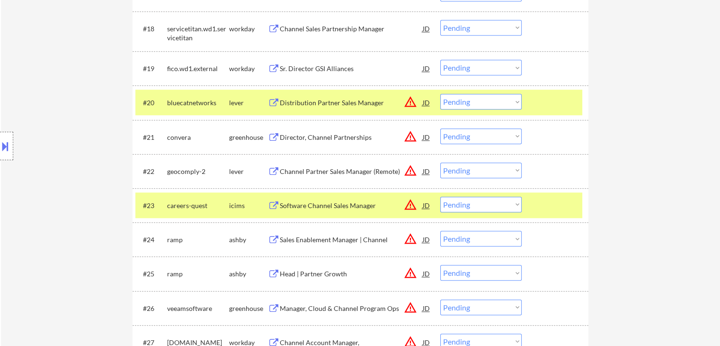
click at [548, 105] on div at bounding box center [557, 102] width 42 height 17
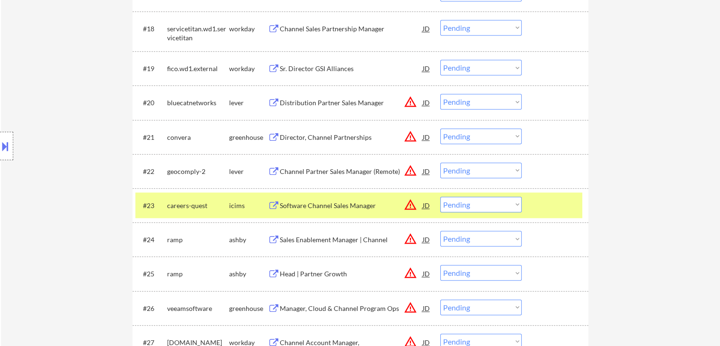
click at [553, 198] on div at bounding box center [557, 205] width 42 height 17
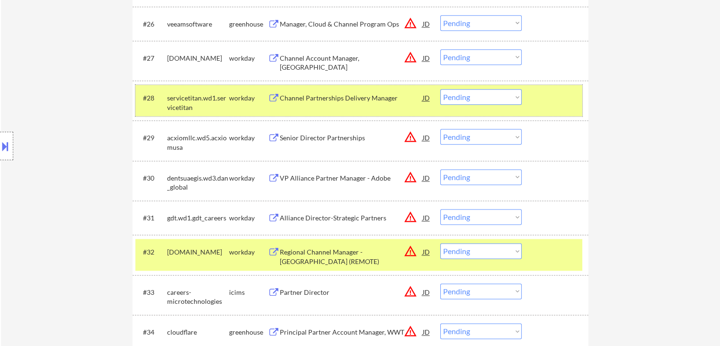
click at [557, 106] on div "#28 servicetitan.wd1.servicetitan workday Channel Partnerships Delivery Manager…" at bounding box center [358, 100] width 447 height 31
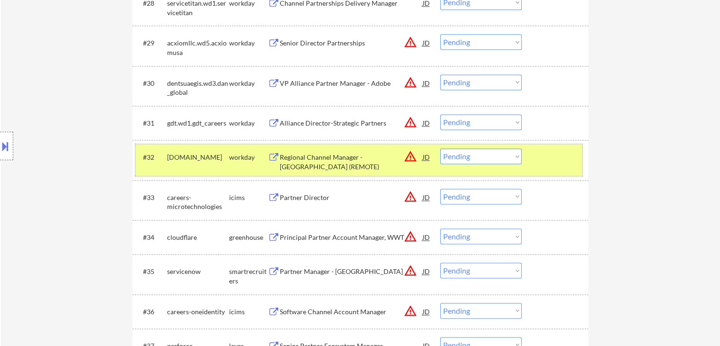
click at [546, 164] on div at bounding box center [557, 156] width 42 height 17
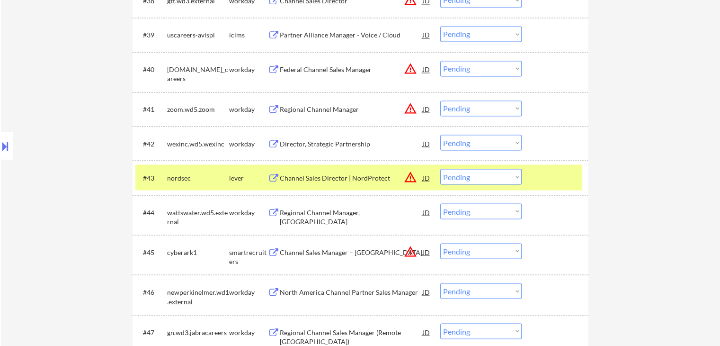
drag, startPoint x: 538, startPoint y: 170, endPoint x: 536, endPoint y: 179, distance: 8.8
click at [539, 171] on div at bounding box center [557, 177] width 42 height 17
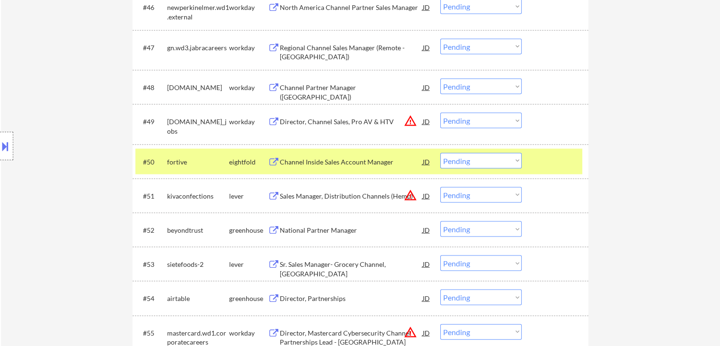
click at [552, 160] on div at bounding box center [557, 161] width 42 height 17
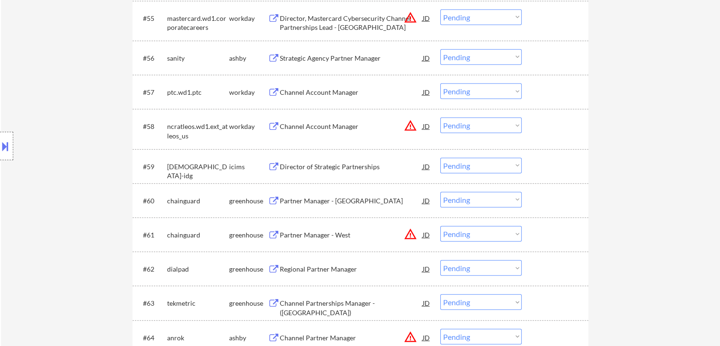
scroll to position [2291, 0]
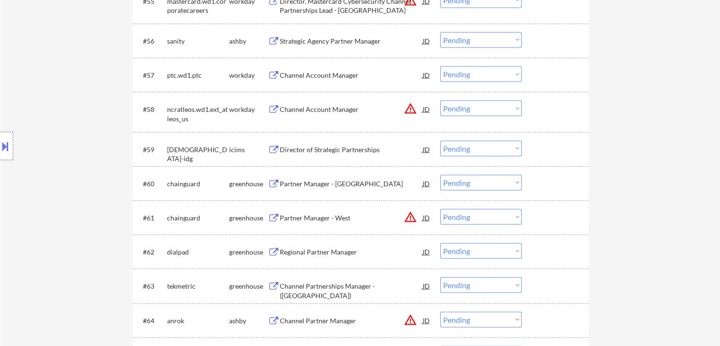
click at [6, 144] on button at bounding box center [5, 146] width 10 height 16
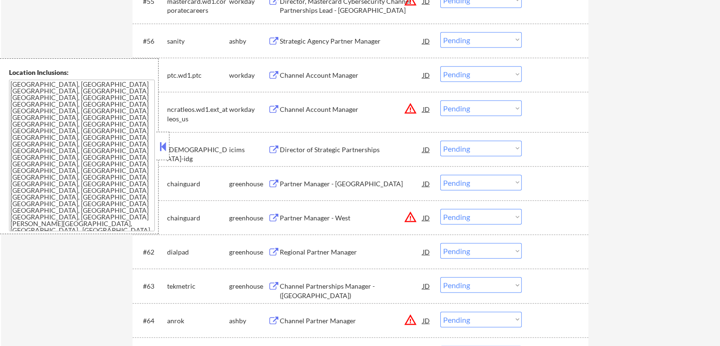
click at [167, 144] on button at bounding box center [163, 146] width 10 height 14
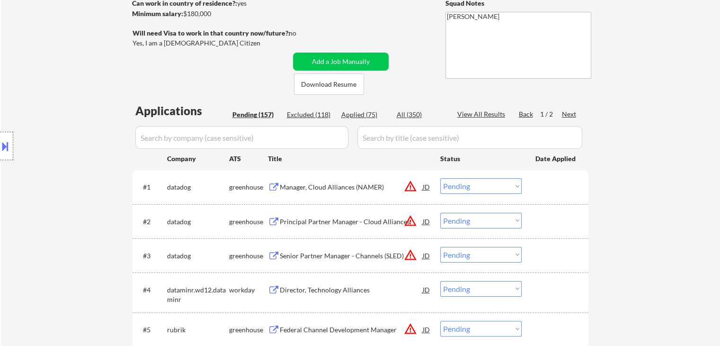
scroll to position [142, 0]
click at [572, 113] on div "Next" at bounding box center [569, 114] width 15 height 9
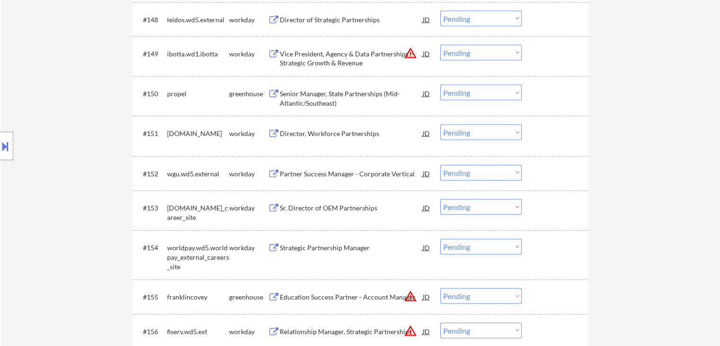
scroll to position [2109, 0]
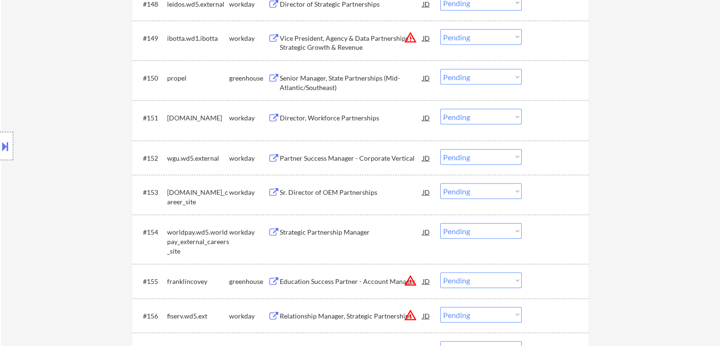
drag, startPoint x: 468, startPoint y: 78, endPoint x: 434, endPoint y: 58, distance: 39.1
click at [468, 78] on select "Choose an option... Pending Applied Excluded (Questions) Excluded (Expired) Exc…" at bounding box center [480, 77] width 81 height 16
click at [440, 69] on select "Choose an option... Pending Applied Excluded (Questions) Excluded (Expired) Exc…" at bounding box center [480, 77] width 81 height 16
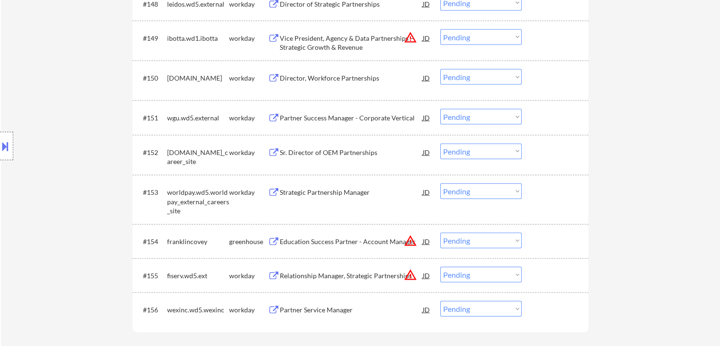
scroll to position [1757, 0]
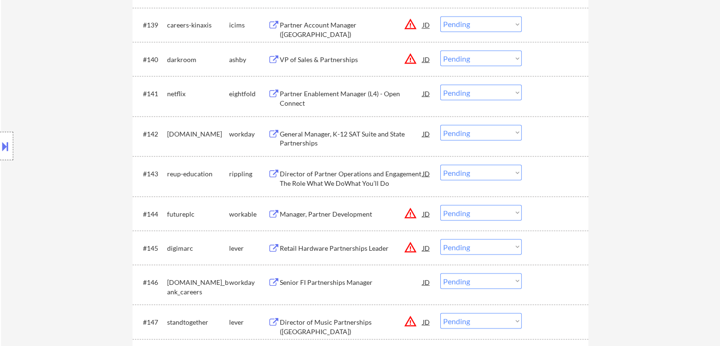
click at [502, 172] on select "Choose an option... Pending Applied Excluded (Questions) Excluded (Expired) Exc…" at bounding box center [480, 172] width 81 height 16
click at [440, 164] on select "Choose an option... Pending Applied Excluded (Questions) Excluded (Expired) Exc…" at bounding box center [480, 172] width 81 height 16
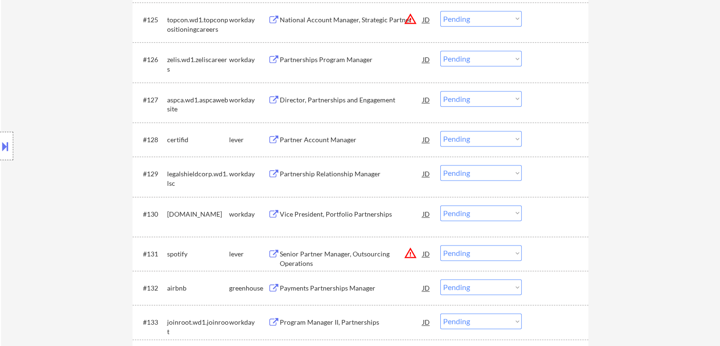
scroll to position [1257, 0]
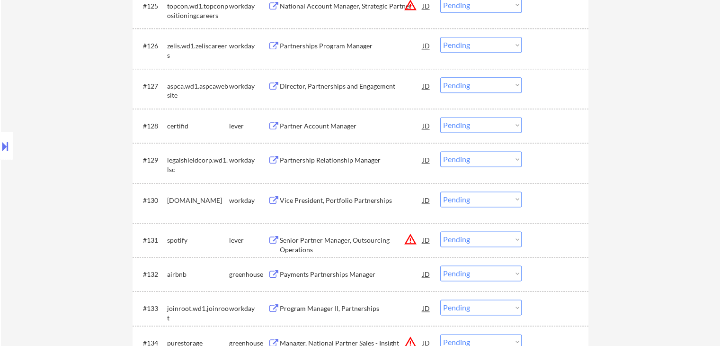
click at [6, 149] on button at bounding box center [5, 146] width 10 height 16
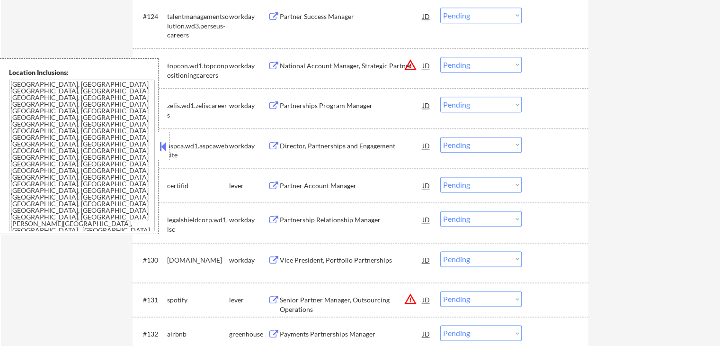
scroll to position [1162, 0]
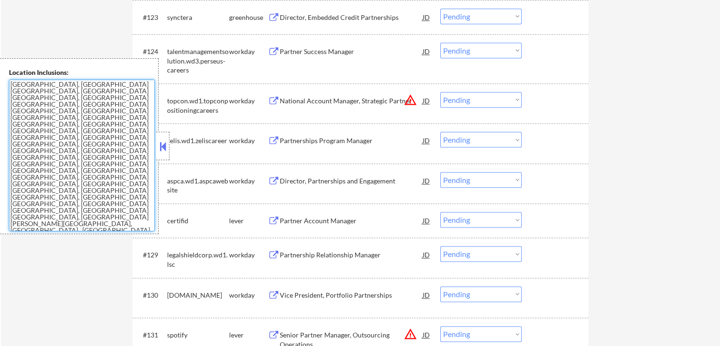
drag, startPoint x: 126, startPoint y: 204, endPoint x: 0, endPoint y: 75, distance: 179.5
click at [0, 75] on div "Location Inclusions: Venice, FL Nokomis, FL Laurel, FL South Venice, FL Osprey,…" at bounding box center [79, 146] width 159 height 176
drag, startPoint x: 166, startPoint y: 145, endPoint x: 125, endPoint y: 133, distance: 43.1
click at [165, 144] on button at bounding box center [163, 146] width 10 height 14
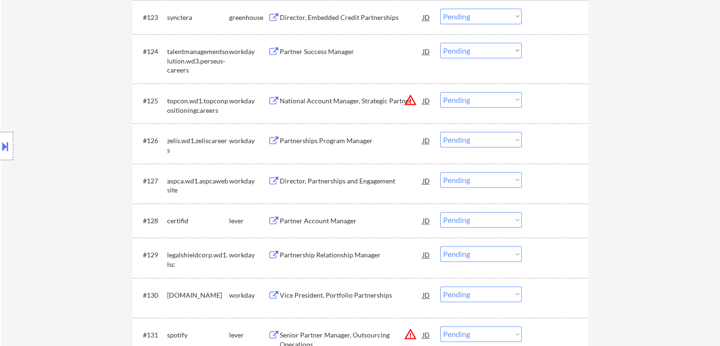
scroll to position [1257, 0]
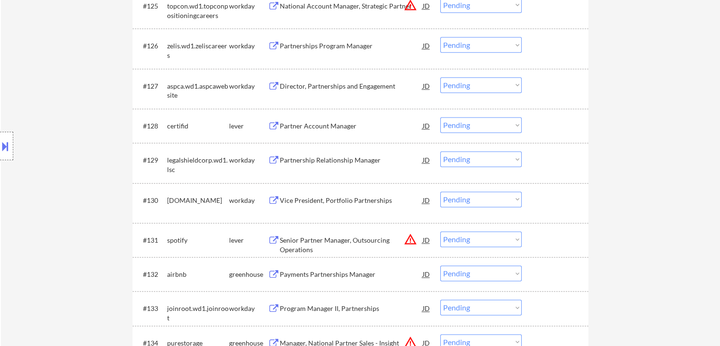
click at [467, 122] on select "Choose an option... Pending Applied Excluded (Questions) Excluded (Expired) Exc…" at bounding box center [480, 125] width 81 height 16
click at [440, 117] on select "Choose an option... Pending Applied Excluded (Questions) Excluded (Expired) Exc…" at bounding box center [480, 125] width 81 height 16
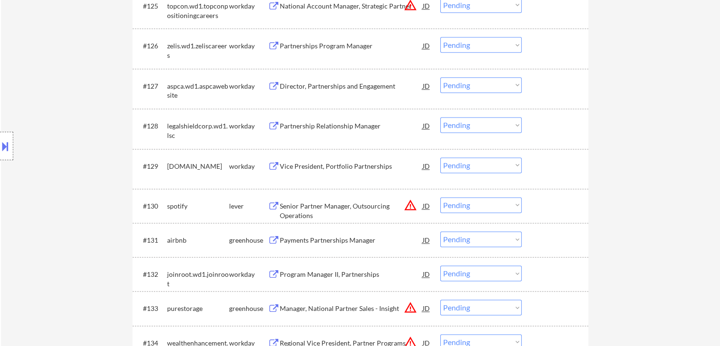
click at [33, 97] on div "Location Inclusions: Venice, FL Nokomis, FL Laurel, FL South Venice, FL Osprey,…" at bounding box center [85, 146] width 170 height 176
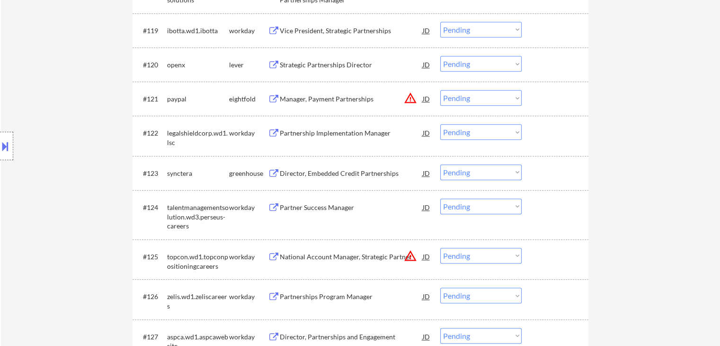
drag, startPoint x: 601, startPoint y: 185, endPoint x: 511, endPoint y: 93, distance: 128.6
click at [602, 185] on div "← Return to /applysquad Mailslurp Inbox Job Search Builder Thomas Lynch User Em…" at bounding box center [360, 217] width 719 height 2370
click at [462, 176] on select "Choose an option... Pending Applied Excluded (Questions) Excluded (Expired) Exc…" at bounding box center [480, 172] width 81 height 16
click at [461, 168] on select "Choose an option... Pending Applied Excluded (Questions) Excluded (Expired) Exc…" at bounding box center [480, 172] width 81 height 16
click at [440, 164] on select "Choose an option... Pending Applied Excluded (Questions) Excluded (Expired) Exc…" at bounding box center [480, 172] width 81 height 16
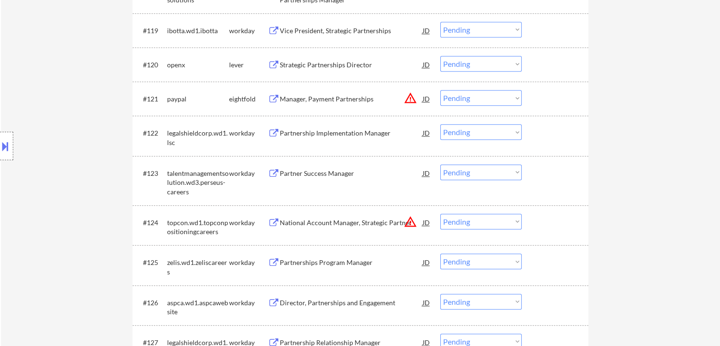
click at [34, 173] on div "Location Inclusions: Venice, FL Nokomis, FL Laurel, FL South Venice, FL Osprey,…" at bounding box center [85, 146] width 170 height 176
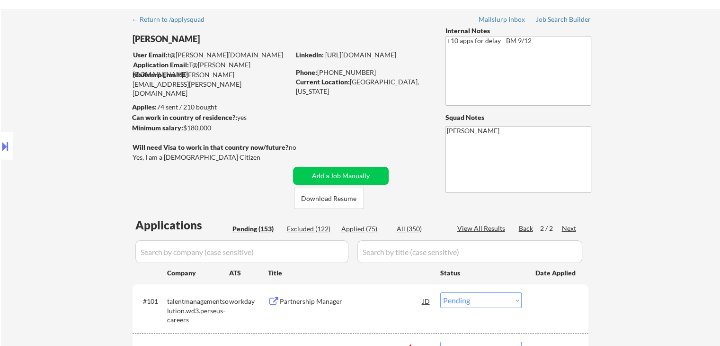
scroll to position [0, 0]
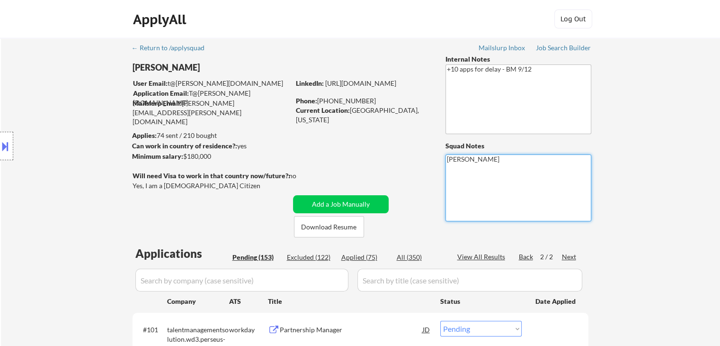
drag, startPoint x: 497, startPoint y: 162, endPoint x: 411, endPoint y: 162, distance: 86.2
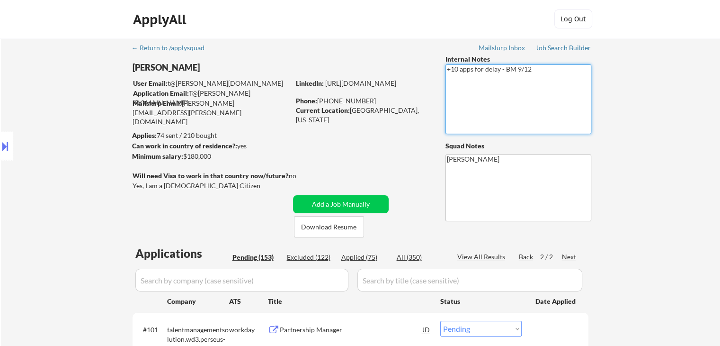
drag, startPoint x: 526, startPoint y: 74, endPoint x: 431, endPoint y: 70, distance: 94.3
drag, startPoint x: 556, startPoint y: 74, endPoint x: 343, endPoint y: 83, distance: 213.4
click at [343, 83] on div "Thomas Lynch User Email: t@l-y-n-c-h.com Application Email: T@L-Y-N-C-H.com Mai…" at bounding box center [361, 145] width 473 height 183
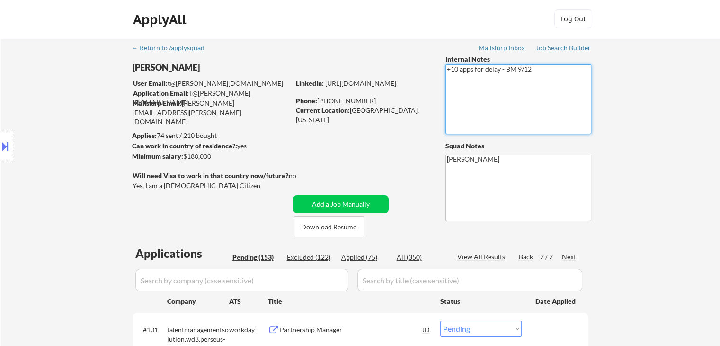
click at [52, 150] on div "Location Inclusions: Venice, FL Nokomis, FL Laurel, FL South Venice, FL Osprey,…" at bounding box center [85, 146] width 170 height 176
click at [110, 144] on div "Location Inclusions: Venice, FL Nokomis, FL Laurel, FL South Venice, FL Osprey,…" at bounding box center [85, 146] width 170 height 176
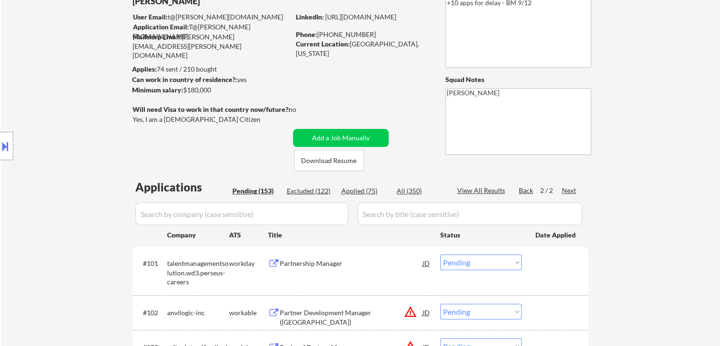
scroll to position [95, 0]
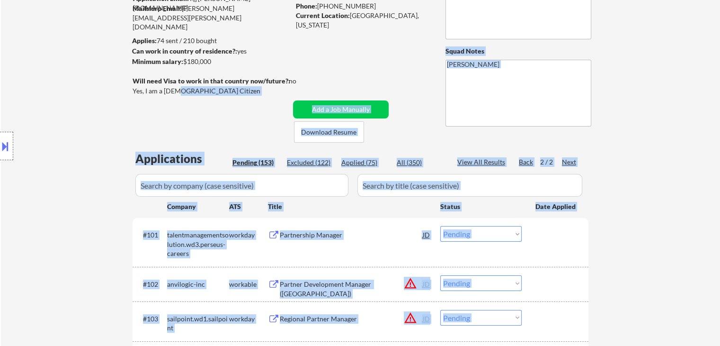
drag, startPoint x: 133, startPoint y: 91, endPoint x: 177, endPoint y: 94, distance: 44.1
click at [177, 94] on body "← Return to /applysquad Mailslurp Inbox Job Search Builder Thomas Lynch User Em…" at bounding box center [360, 78] width 720 height 346
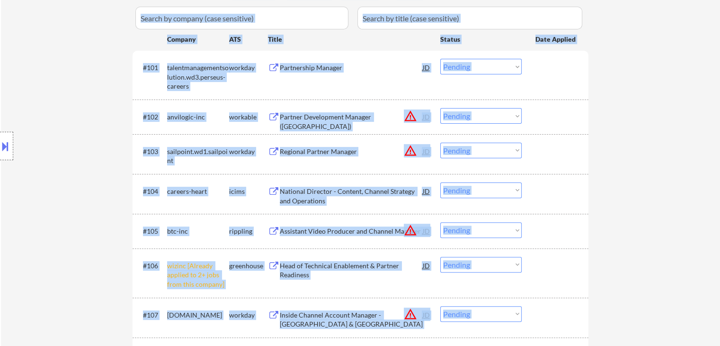
scroll to position [284, 0]
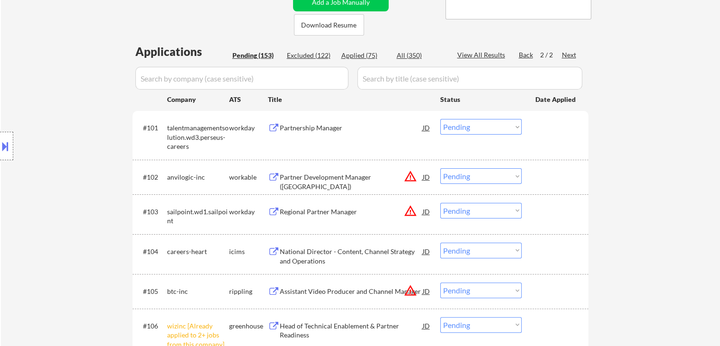
scroll to position [189, 0]
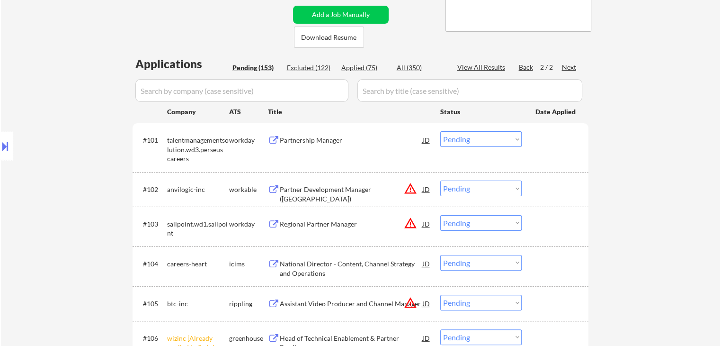
click at [21, 130] on div "Location Inclusions: Venice, FL Nokomis, FL Laurel, FL South Venice, FL Osprey,…" at bounding box center [85, 146] width 170 height 176
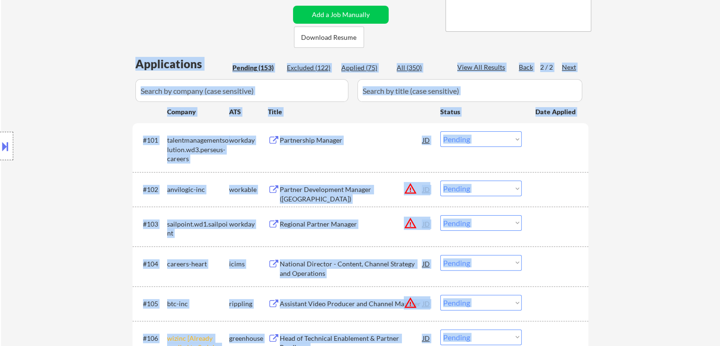
drag, startPoint x: 590, startPoint y: 108, endPoint x: 156, endPoint y: 110, distance: 434.3
click at [95, 81] on div "Location Inclusions: Venice, FL Nokomis, FL Laurel, FL South Venice, FL Osprey,…" at bounding box center [85, 146] width 170 height 176
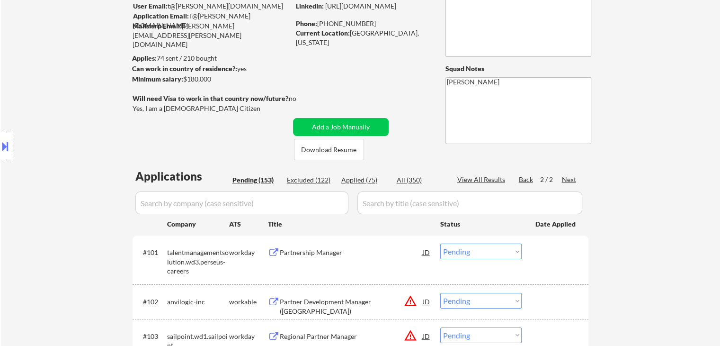
scroll to position [47, 0]
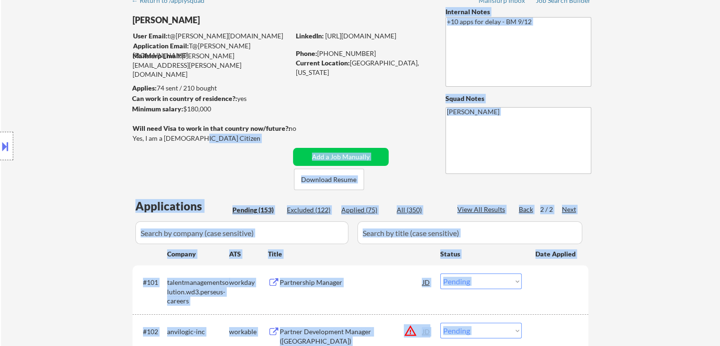
drag, startPoint x: 197, startPoint y: 138, endPoint x: 132, endPoint y: 124, distance: 66.0
click at [132, 124] on body "← Return to /applysquad Mailslurp Inbox Job Search Builder Thomas Lynch User Em…" at bounding box center [360, 126] width 720 height 346
click at [131, 130] on div "Location Inclusions: Venice, FL Nokomis, FL Laurel, FL South Venice, FL Osprey,…" at bounding box center [85, 146] width 170 height 176
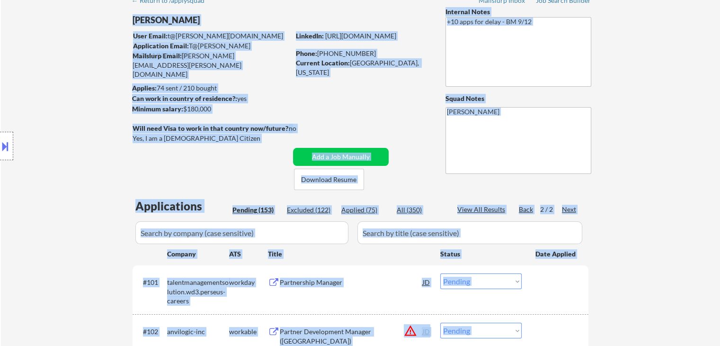
drag, startPoint x: 132, startPoint y: 138, endPoint x: 197, endPoint y: 146, distance: 65.9
click at [197, 146] on body "← Return to /applysquad Mailslurp Inbox Job Search Builder Thomas Lynch User Em…" at bounding box center [360, 126] width 720 height 346
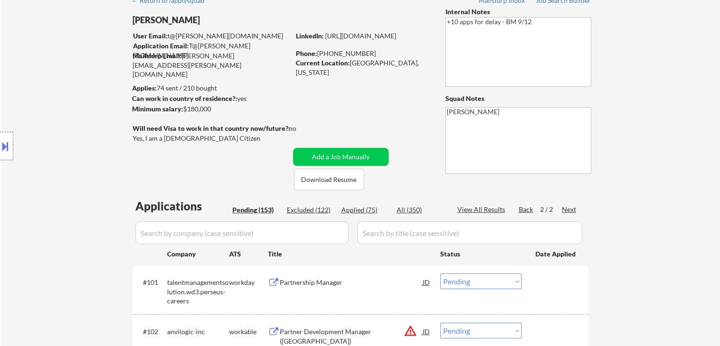
drag, startPoint x: 197, startPoint y: 141, endPoint x: 179, endPoint y: 144, distance: 18.7
click at [179, 144] on div "Will need Visa to work in that country now/future?: no Yes, I am a US Citizen" at bounding box center [224, 134] width 183 height 21
drag, startPoint x: 214, startPoint y: 111, endPoint x: 120, endPoint y: 91, distance: 96.3
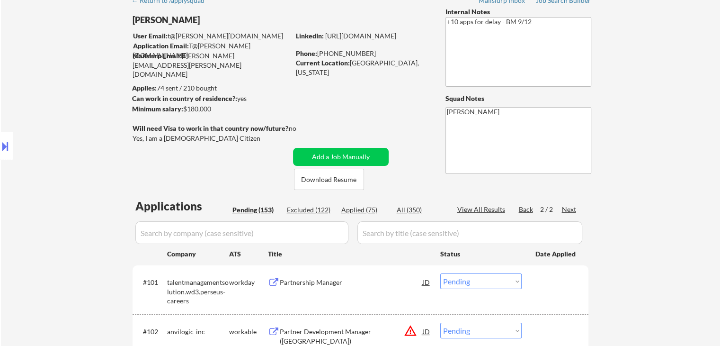
click at [120, 91] on body "← Return to /applysquad Mailslurp Inbox Job Search Builder Thomas Lynch User Em…" at bounding box center [360, 126] width 720 height 346
click at [113, 91] on div "Location Inclusions: Venice, FL Nokomis, FL Laurel, FL South Venice, FL Osprey,…" at bounding box center [85, 146] width 170 height 176
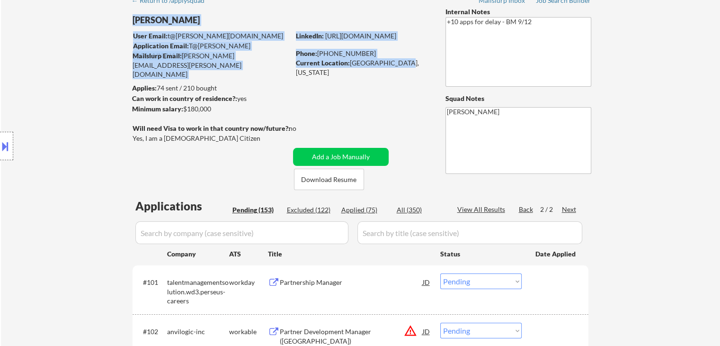
drag, startPoint x: 400, startPoint y: 63, endPoint x: 348, endPoint y: 69, distance: 52.4
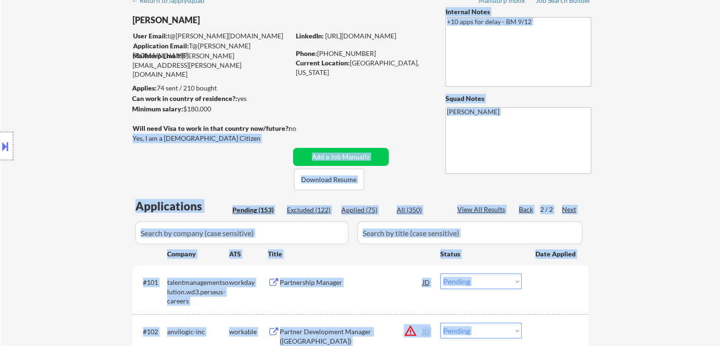
drag, startPoint x: 303, startPoint y: 133, endPoint x: 129, endPoint y: 125, distance: 174.5
click at [129, 125] on body "← Return to /applysquad Mailslurp Inbox Job Search Builder Thomas Lynch User Em…" at bounding box center [360, 126] width 720 height 346
click at [75, 142] on div "Location Inclusions: Venice, FL Nokomis, FL Laurel, FL South Venice, FL Osprey,…" at bounding box center [85, 146] width 170 height 176
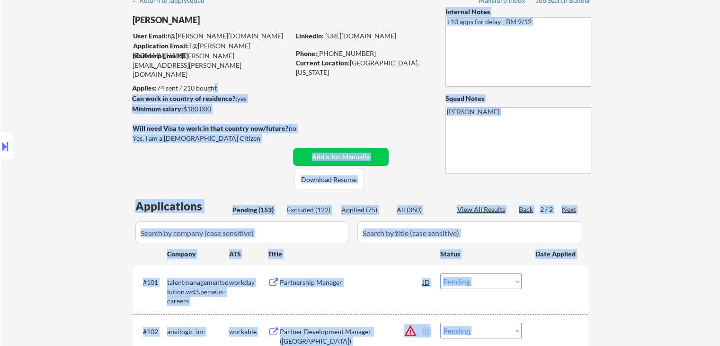
drag, startPoint x: 157, startPoint y: 86, endPoint x: 212, endPoint y: 89, distance: 55.0
click at [212, 89] on body "← Return to /applysquad Mailslurp Inbox Job Search Builder Thomas Lynch User Em…" at bounding box center [360, 126] width 720 height 346
click at [279, 90] on div "Applies: 74 sent / 210 bought" at bounding box center [211, 87] width 158 height 9
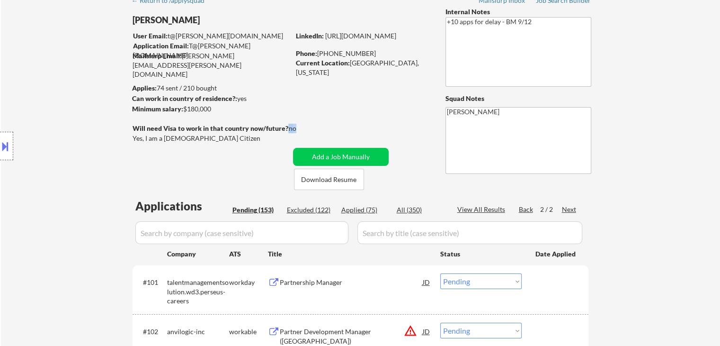
drag, startPoint x: 296, startPoint y: 127, endPoint x: 261, endPoint y: 141, distance: 36.8
click at [284, 128] on div "Will need Visa to work in that country now/future?: no" at bounding box center [224, 129] width 183 height 10
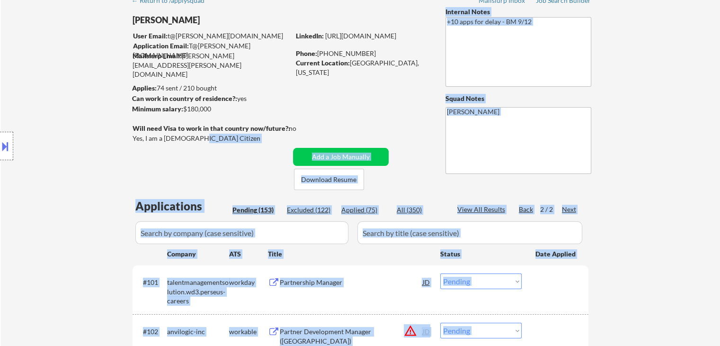
drag, startPoint x: 195, startPoint y: 136, endPoint x: 136, endPoint y: 138, distance: 59.2
click at [136, 138] on body "← Return to /applysquad Mailslurp Inbox Job Search Builder Thomas Lynch User Em…" at bounding box center [360, 126] width 720 height 346
click at [107, 148] on div "Location Inclusions: Venice, FL Nokomis, FL Laurel, FL South Venice, FL Osprey,…" at bounding box center [85, 146] width 170 height 176
drag, startPoint x: 159, startPoint y: 137, endPoint x: 193, endPoint y: 140, distance: 34.2
click at [193, 140] on body "← Return to /applysquad Mailslurp Inbox Job Search Builder Thomas Lynch User Em…" at bounding box center [360, 126] width 720 height 346
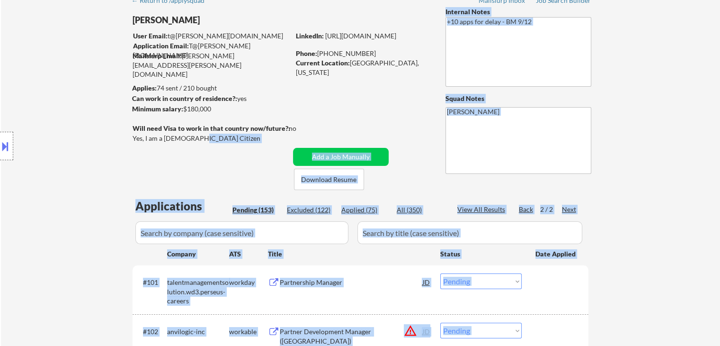
click at [193, 143] on div "Yes, I am a [DEMOGRAPHIC_DATA] Citizen" at bounding box center [213, 139] width 160 height 10
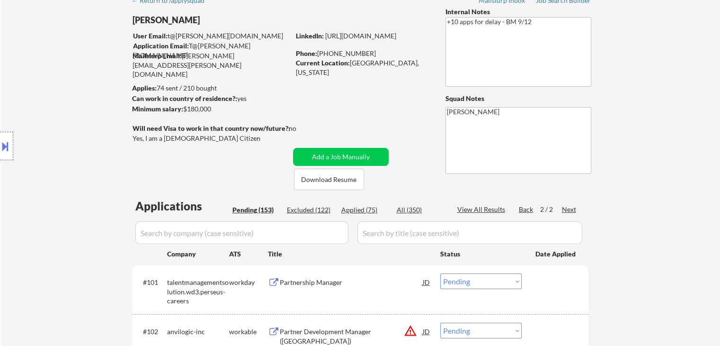
scroll to position [0, 0]
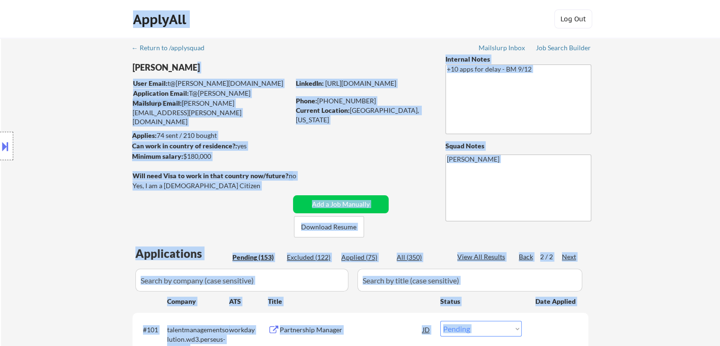
drag, startPoint x: 132, startPoint y: 65, endPoint x: 203, endPoint y: 63, distance: 70.6
click at [203, 63] on body "← Return to /applysquad Mailslurp Inbox Job Search Builder Thomas Lynch User Em…" at bounding box center [360, 173] width 720 height 346
click at [203, 63] on div "[PERSON_NAME]" at bounding box center [230, 68] width 195 height 12
drag, startPoint x: 185, startPoint y: 67, endPoint x: 301, endPoint y: 69, distance: 116.5
click at [149, 69] on body "← Return to /applysquad Mailslurp Inbox Job Search Builder Thomas Lynch User Em…" at bounding box center [360, 173] width 720 height 346
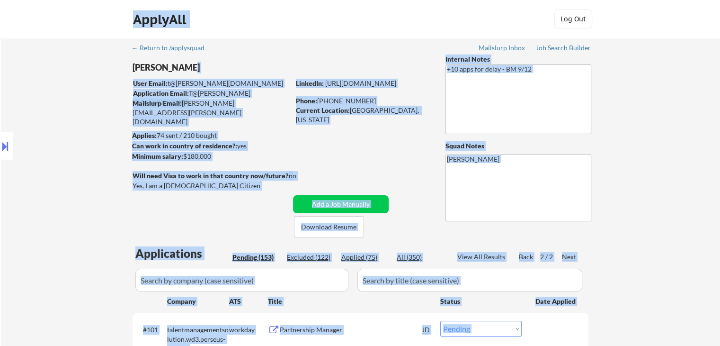
click at [545, 99] on textarea "+10 apps for delay - BM 9/12" at bounding box center [519, 99] width 146 height 70
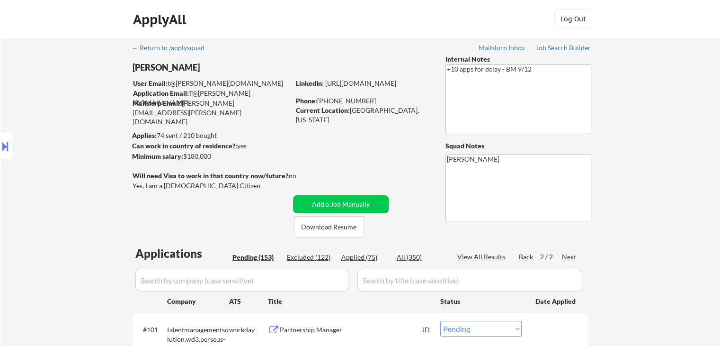
drag, startPoint x: 599, startPoint y: 49, endPoint x: 350, endPoint y: 42, distance: 249.2
click at [112, 105] on div "Location Inclusions: Venice, FL Nokomis, FL Laurel, FL South Venice, FL Osprey,…" at bounding box center [85, 146] width 170 height 176
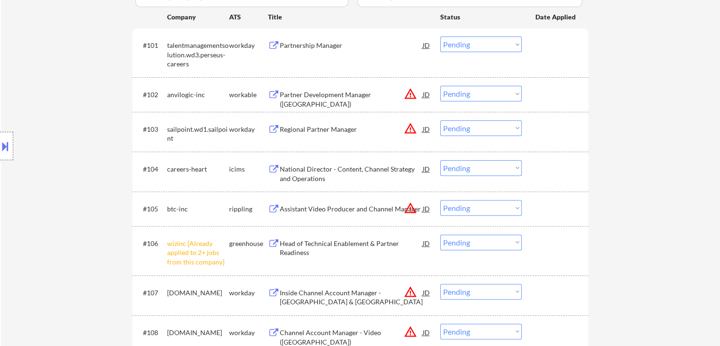
click at [92, 111] on div "Location Inclusions: Venice, FL Nokomis, FL Laurel, FL South Venice, FL Osprey,…" at bounding box center [85, 146] width 170 height 176
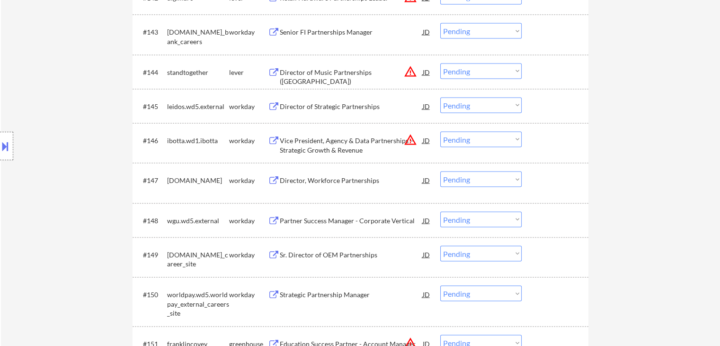
scroll to position [1942, 0]
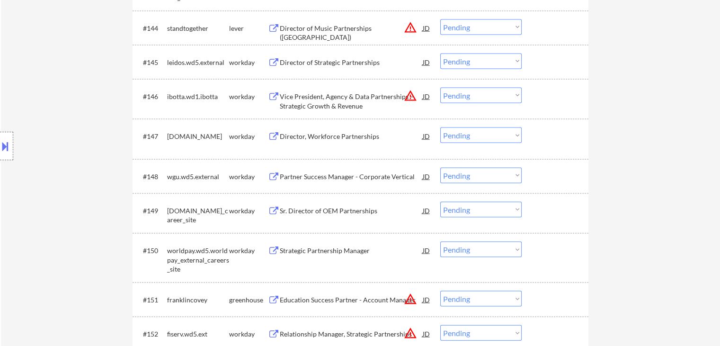
click at [74, 126] on div "Location Inclusions: Venice, FL Nokomis, FL Laurel, FL South Venice, FL Osprey,…" at bounding box center [85, 146] width 170 height 176
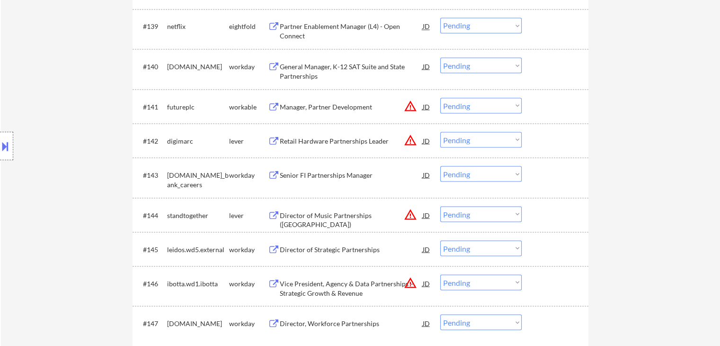
click at [59, 101] on div "Location Inclusions: Venice, FL Nokomis, FL Laurel, FL South Venice, FL Osprey,…" at bounding box center [85, 146] width 170 height 176
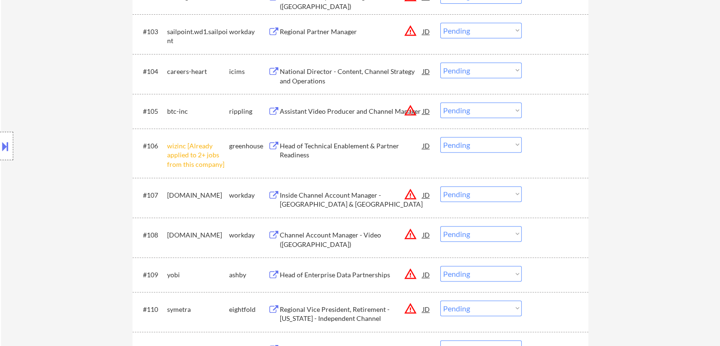
click at [79, 116] on div "Location Inclusions: Venice, FL Nokomis, FL Laurel, FL South Venice, FL Osprey,…" at bounding box center [85, 146] width 170 height 176
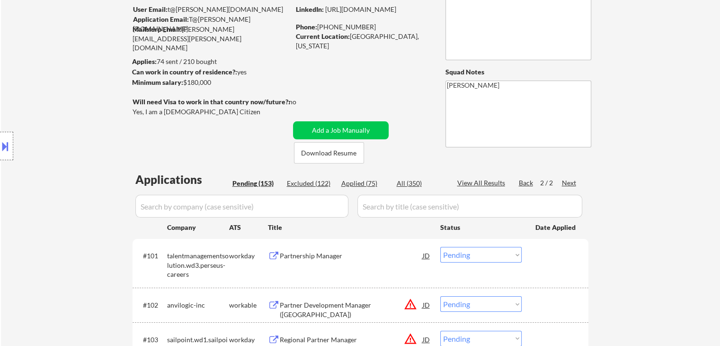
scroll to position [0, 0]
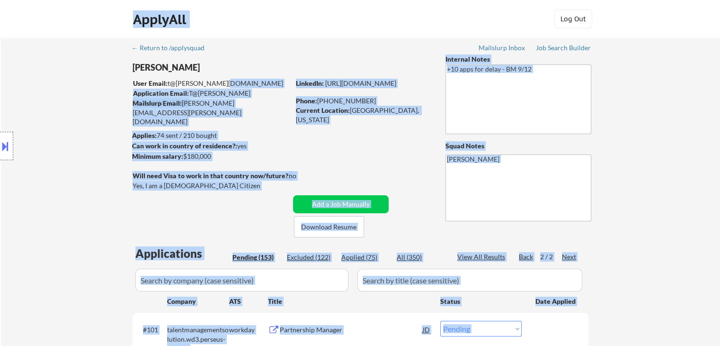
drag, startPoint x: 213, startPoint y: 84, endPoint x: 168, endPoint y: 85, distance: 45.5
click at [168, 85] on body "← Return to /applysquad Mailslurp Inbox Job Search Builder Thomas Lynch User Em…" at bounding box center [360, 173] width 720 height 346
click at [47, 116] on div "Location Inclusions: Venice, FL Nokomis, FL Laurel, FL South Venice, FL Osprey,…" at bounding box center [85, 146] width 170 height 176
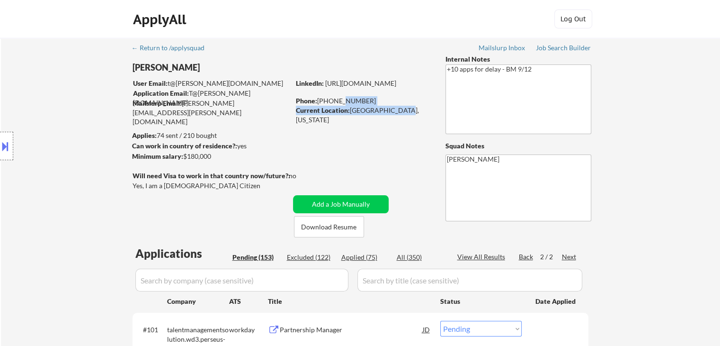
drag, startPoint x: 416, startPoint y: 114, endPoint x: 337, endPoint y: 105, distance: 80.1
click at [337, 105] on div "LinkedIn: https://www.linkedin.com/in/thomaslynch Phone: +1 (631) 384-5791 Curr…" at bounding box center [363, 97] width 135 height 37
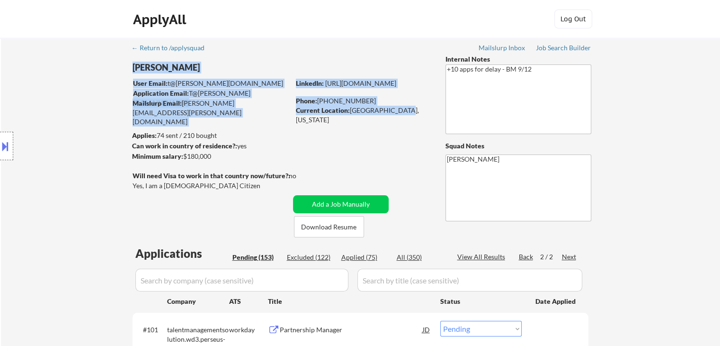
drag, startPoint x: 378, startPoint y: 116, endPoint x: 356, endPoint y: 117, distance: 21.8
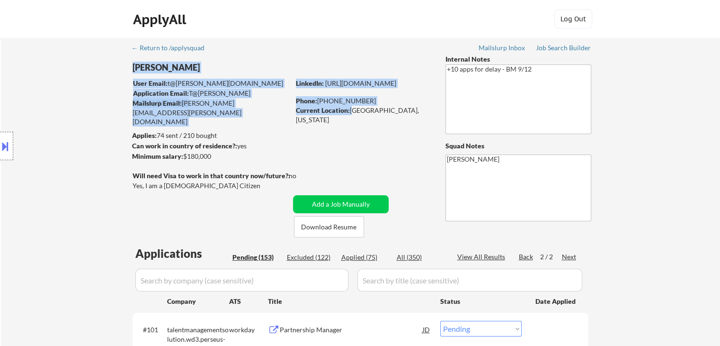
drag, startPoint x: 352, startPoint y: 109, endPoint x: 419, endPoint y: 118, distance: 67.4
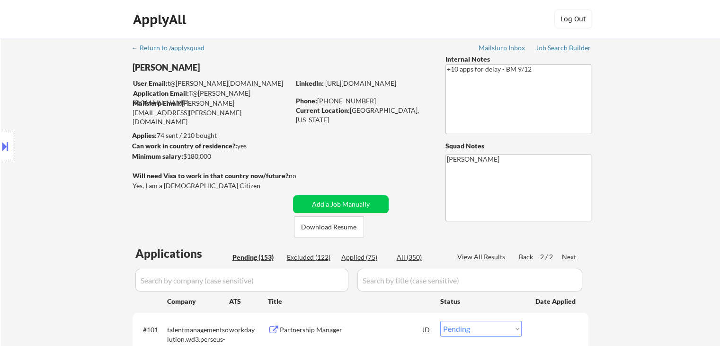
drag, startPoint x: 395, startPoint y: 109, endPoint x: 349, endPoint y: 113, distance: 46.1
click at [349, 113] on div "Current Location: Venice, Florida" at bounding box center [363, 115] width 134 height 18
drag, startPoint x: 299, startPoint y: 175, endPoint x: 236, endPoint y: 175, distance: 63.5
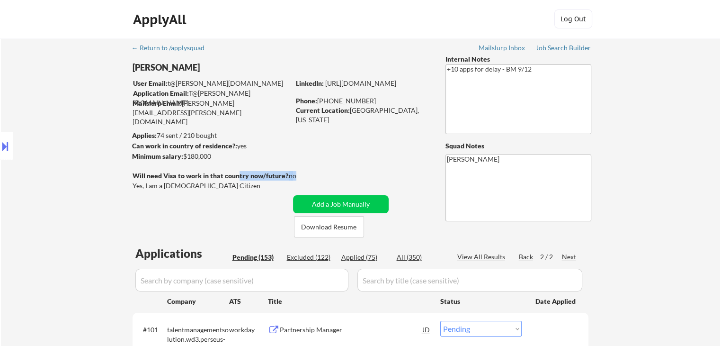
click at [236, 175] on div "Will need Visa to work in that country now/future?: no" at bounding box center [224, 176] width 183 height 10
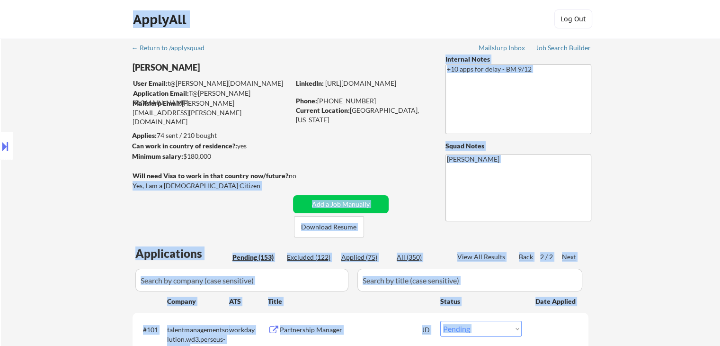
drag, startPoint x: 299, startPoint y: 176, endPoint x: 126, endPoint y: 200, distance: 175.0
click at [126, 200] on body "← Return to /applysquad Mailslurp Inbox Job Search Builder Thomas Lynch User Em…" at bounding box center [360, 173] width 720 height 346
click at [117, 191] on div "Location Inclusions: Venice, FL Nokomis, FL Laurel, FL South Venice, FL Osprey,…" at bounding box center [85, 146] width 170 height 176
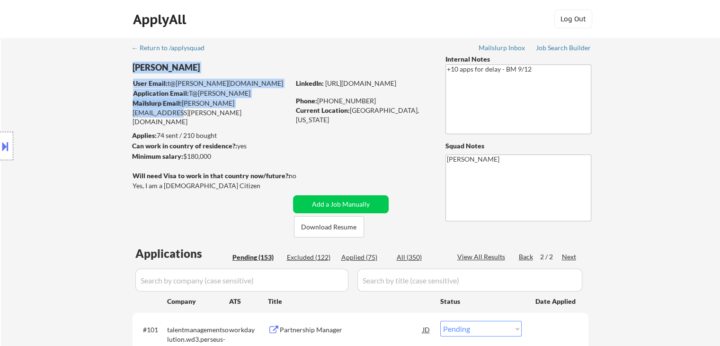
drag, startPoint x: 262, startPoint y: 107, endPoint x: 186, endPoint y: 109, distance: 76.3
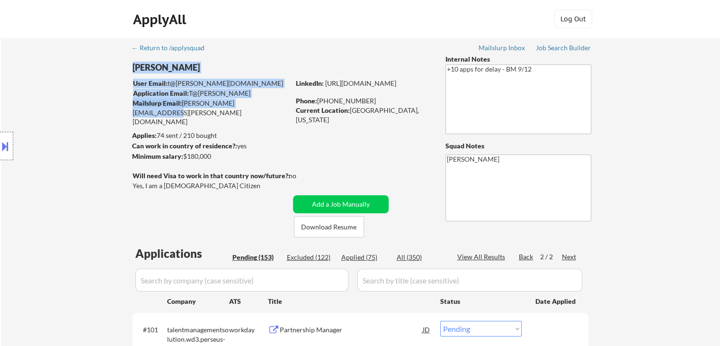
drag, startPoint x: 273, startPoint y: 105, endPoint x: 186, endPoint y: 114, distance: 87.1
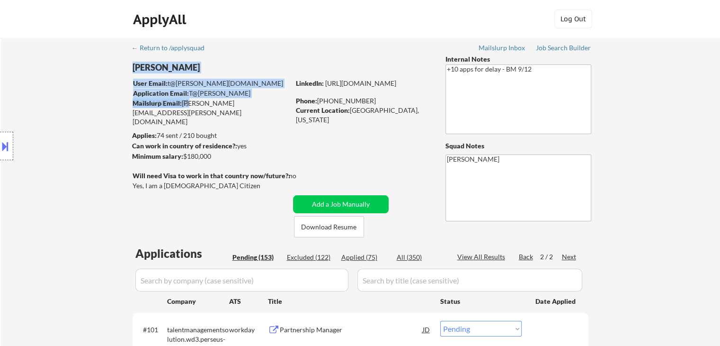
drag, startPoint x: 182, startPoint y: 103, endPoint x: 281, endPoint y: 112, distance: 99.0
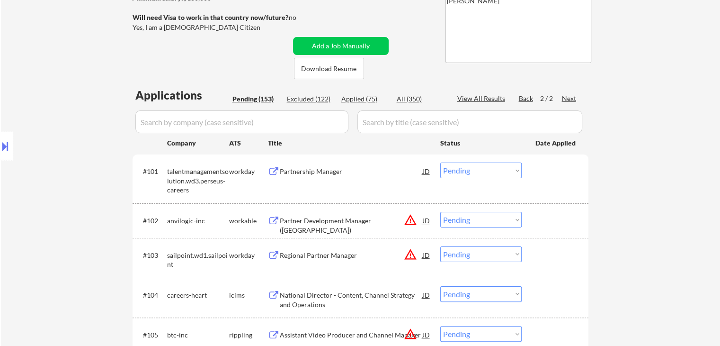
scroll to position [142, 0]
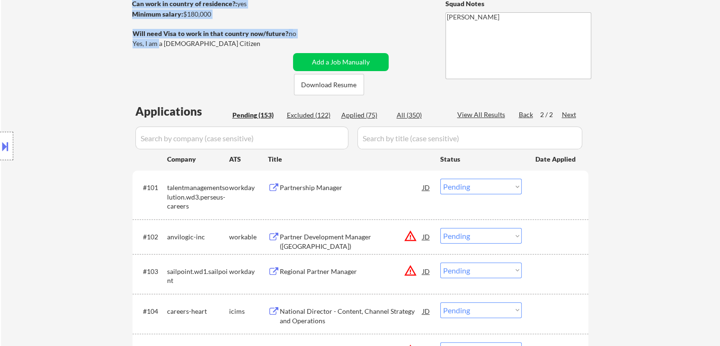
drag, startPoint x: 195, startPoint y: 50, endPoint x: 158, endPoint y: 46, distance: 37.1
click at [159, 49] on div "Will need Visa to work in that country now/future?: no Yes, I am a US Citizen" at bounding box center [224, 39] width 183 height 21
drag, startPoint x: 199, startPoint y: 43, endPoint x: 149, endPoint y: 51, distance: 50.3
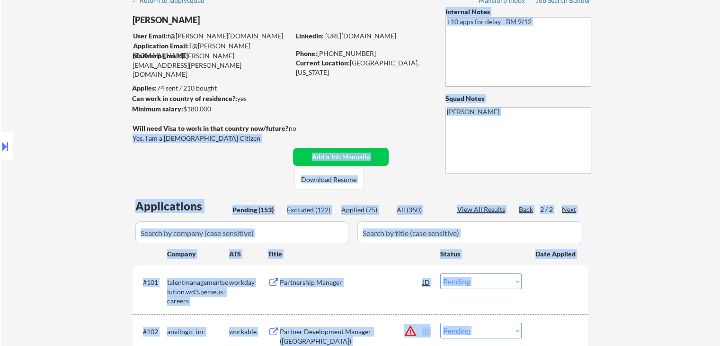
drag, startPoint x: 198, startPoint y: 144, endPoint x: 143, endPoint y: 143, distance: 55.4
click at [143, 143] on body "← Return to /applysquad Mailslurp Inbox Job Search Builder Thomas Lynch User Em…" at bounding box center [360, 126] width 720 height 346
click at [139, 152] on div "Location Inclusions: Venice, FL Nokomis, FL Laurel, FL South Venice, FL Osprey,…" at bounding box center [85, 146] width 170 height 176
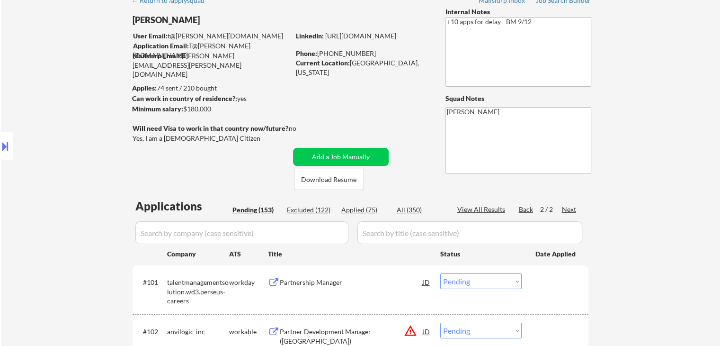
click at [194, 138] on div "Yes, I am a [DEMOGRAPHIC_DATA] Citizen" at bounding box center [213, 138] width 160 height 9
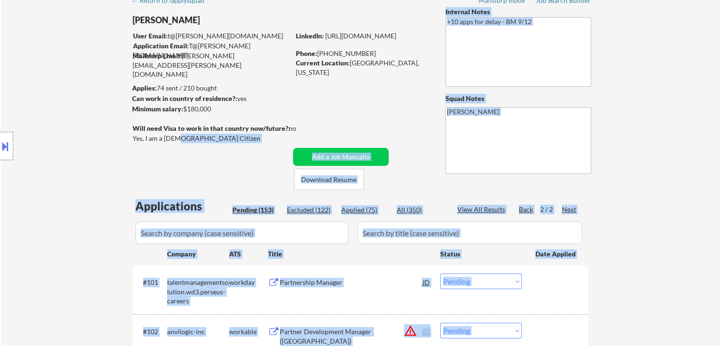
drag, startPoint x: 157, startPoint y: 137, endPoint x: 177, endPoint y: 137, distance: 19.9
click at [177, 137] on body "← Return to /applysquad Mailslurp Inbox Job Search Builder Thomas Lynch User Em…" at bounding box center [360, 126] width 720 height 346
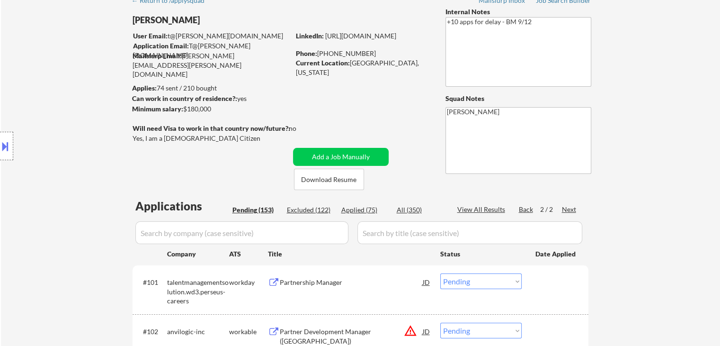
click at [183, 144] on div "Will need Visa to work in that country now/future?: no Yes, I am a US Citizen" at bounding box center [224, 134] width 183 height 21
drag, startPoint x: 171, startPoint y: 136, endPoint x: 193, endPoint y: 137, distance: 22.8
click at [193, 137] on div "Yes, I am a [DEMOGRAPHIC_DATA] Citizen" at bounding box center [213, 138] width 160 height 9
click at [195, 138] on div "Yes, I am a [DEMOGRAPHIC_DATA] Citizen" at bounding box center [213, 138] width 160 height 9
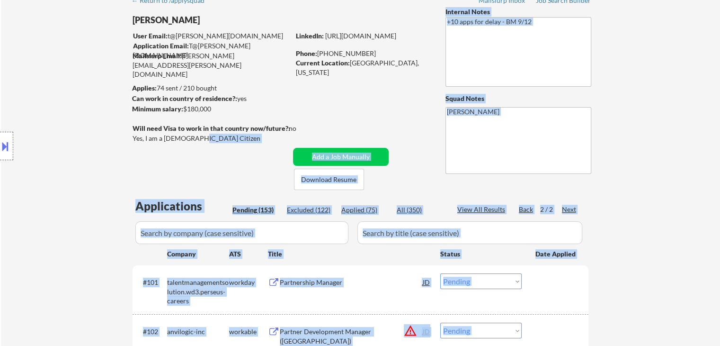
drag, startPoint x: 195, startPoint y: 138, endPoint x: 145, endPoint y: 140, distance: 50.2
click at [145, 140] on body "← Return to /applysquad Mailslurp Inbox Job Search Builder Thomas Lynch User Em…" at bounding box center [360, 126] width 720 height 346
click at [145, 140] on div "Location Inclusions: Venice, FL Nokomis, FL Laurel, FL South Venice, FL Osprey,…" at bounding box center [85, 146] width 170 height 176
drag, startPoint x: 145, startPoint y: 140, endPoint x: 191, endPoint y: 141, distance: 45.5
click at [191, 141] on body "← Return to /applysquad Mailslurp Inbox Job Search Builder Thomas Lynch User Em…" at bounding box center [360, 126] width 720 height 346
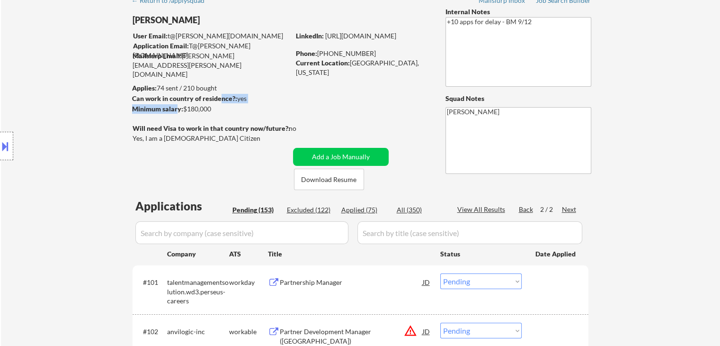
drag, startPoint x: 222, startPoint y: 103, endPoint x: 177, endPoint y: 105, distance: 44.5
click at [177, 105] on div "Thomas Lynch User Email: t@l-y-n-c-h.com Application Email: T@L-Y-N-C-H.com Mai…" at bounding box center [287, 98] width 310 height 183
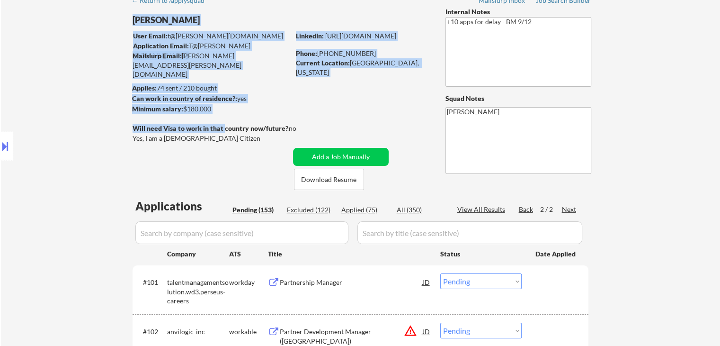
drag, startPoint x: 222, startPoint y: 127, endPoint x: 341, endPoint y: 129, distance: 118.4
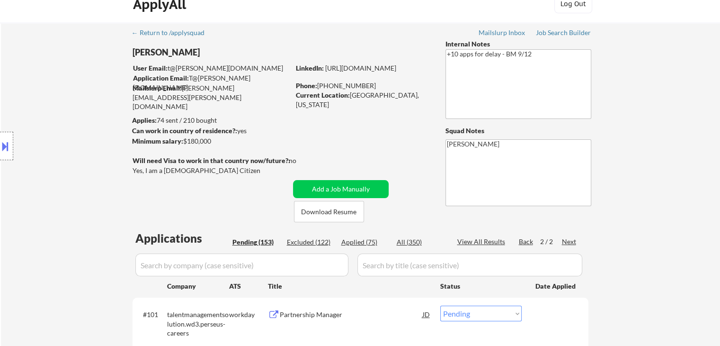
scroll to position [0, 0]
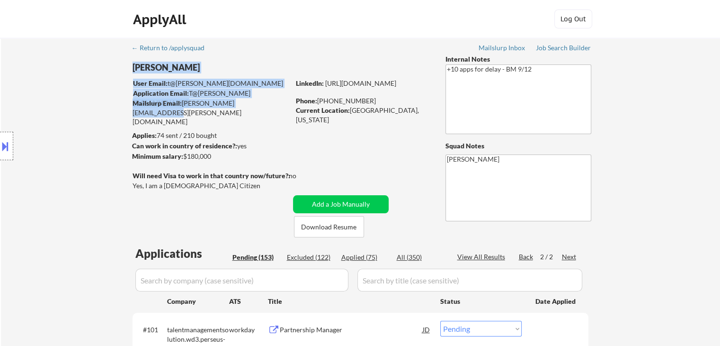
drag, startPoint x: 216, startPoint y: 108, endPoint x: 180, endPoint y: 112, distance: 36.2
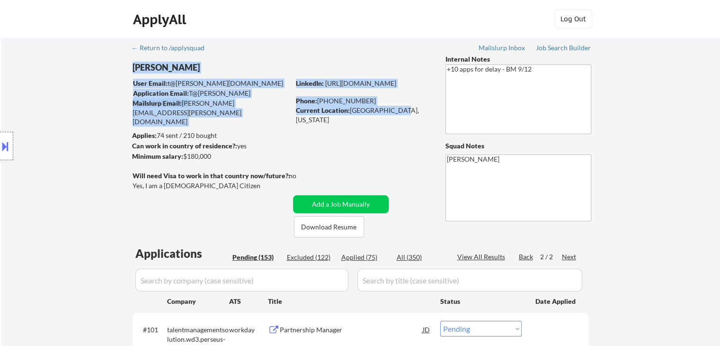
drag, startPoint x: 388, startPoint y: 115, endPoint x: 339, endPoint y: 116, distance: 49.3
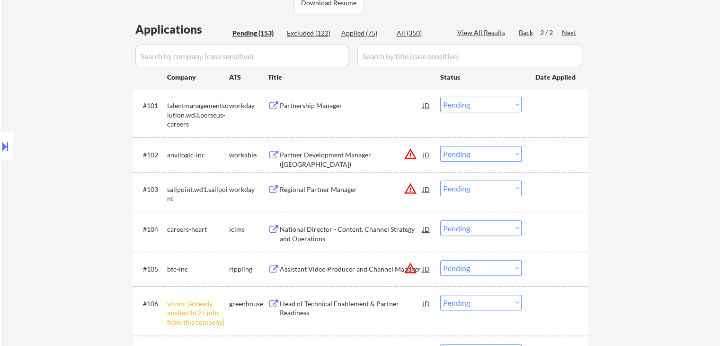
scroll to position [189, 0]
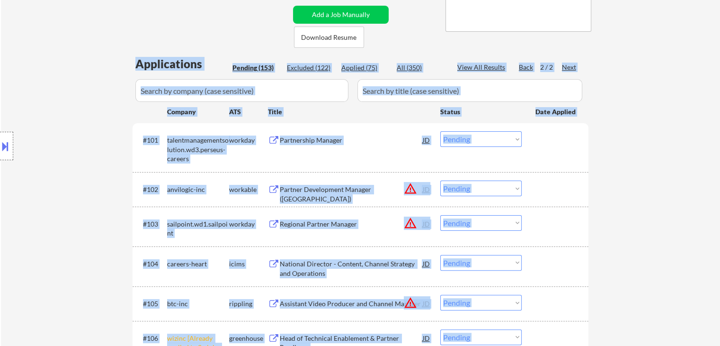
drag, startPoint x: 499, startPoint y: 109, endPoint x: 152, endPoint y: 99, distance: 347.4
click at [102, 98] on div "Location Inclusions: Venice, FL Nokomis, FL Laurel, FL South Venice, FL Osprey,…" at bounding box center [85, 146] width 170 height 176
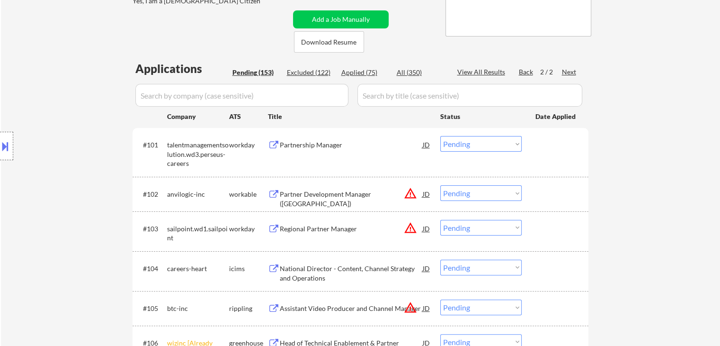
scroll to position [237, 0]
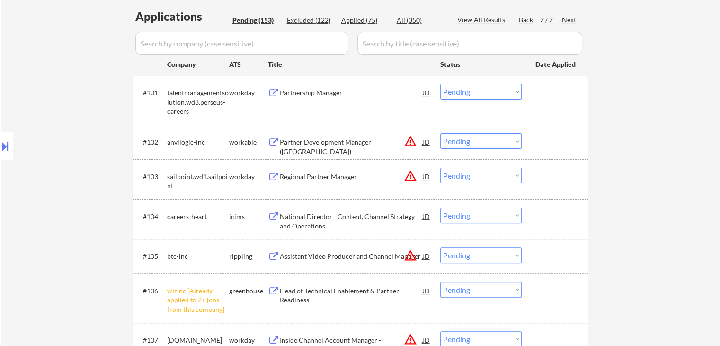
click at [100, 154] on div "Location Inclusions: Venice, FL Nokomis, FL Laurel, FL South Venice, FL Osprey,…" at bounding box center [85, 146] width 170 height 176
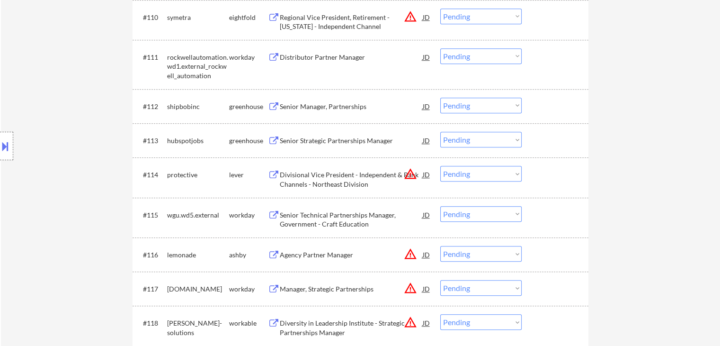
scroll to position [688, 0]
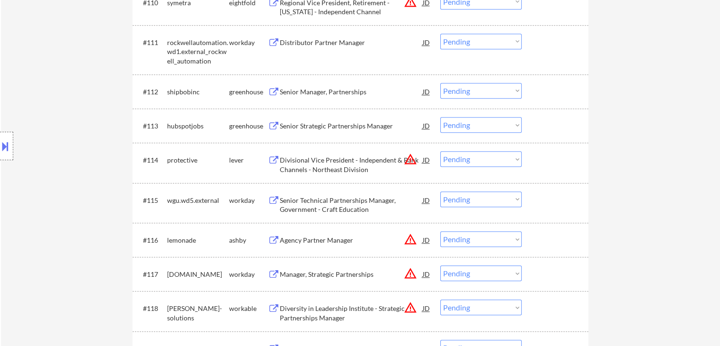
click at [98, 159] on div "Location Inclusions: Venice, FL Nokomis, FL Laurel, FL South Venice, FL Osprey,…" at bounding box center [85, 146] width 170 height 176
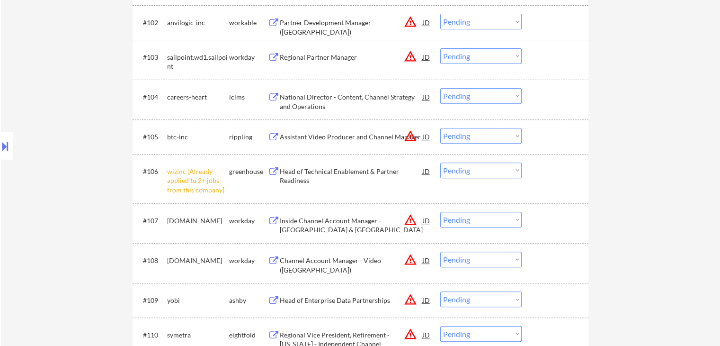
scroll to position [0, 0]
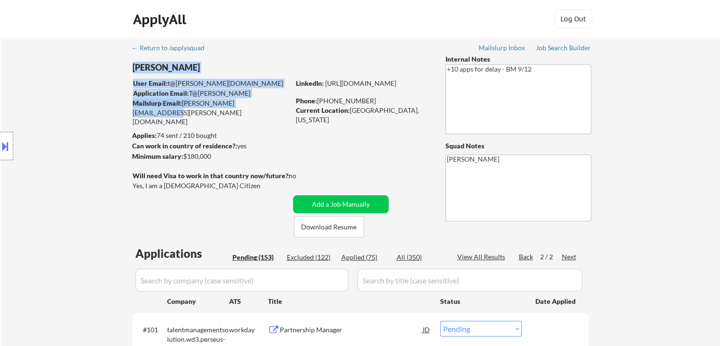
drag, startPoint x: 268, startPoint y: 108, endPoint x: 188, endPoint y: 109, distance: 80.1
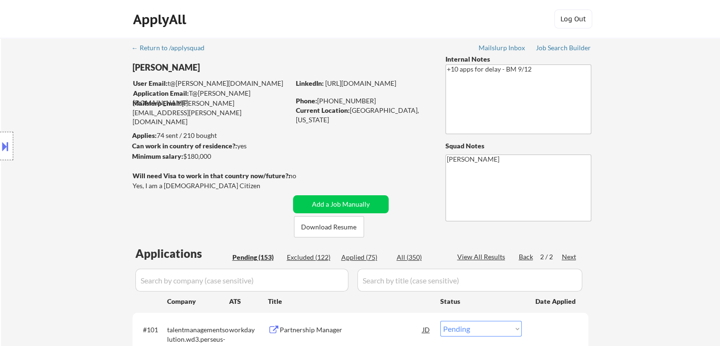
click at [60, 115] on div "Location Inclusions: Venice, FL Nokomis, FL Laurel, FL South Venice, FL Osprey,…" at bounding box center [85, 146] width 170 height 176
click at [106, 166] on div "Location Inclusions: Venice, FL Nokomis, FL Laurel, FL South Venice, FL Osprey,…" at bounding box center [85, 146] width 170 height 176
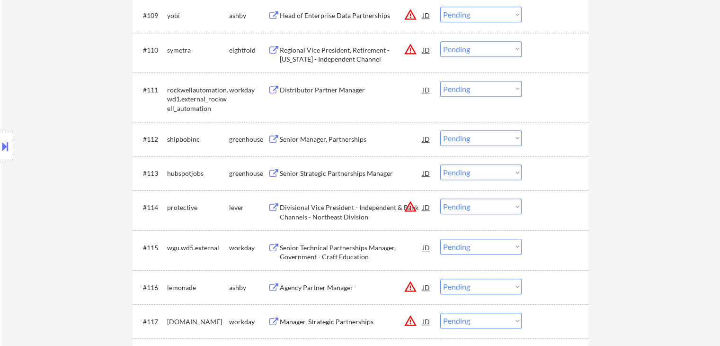
click at [473, 173] on select "Choose an option... Pending Applied Excluded (Questions) Excluded (Expired) Exc…" at bounding box center [480, 172] width 81 height 16
click at [440, 164] on select "Choose an option... Pending Applied Excluded (Questions) Excluded (Expired) Exc…" at bounding box center [480, 172] width 81 height 16
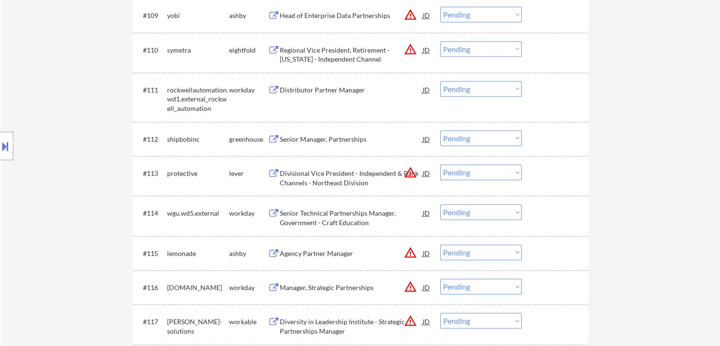
click at [0, 142] on button at bounding box center [5, 146] width 10 height 16
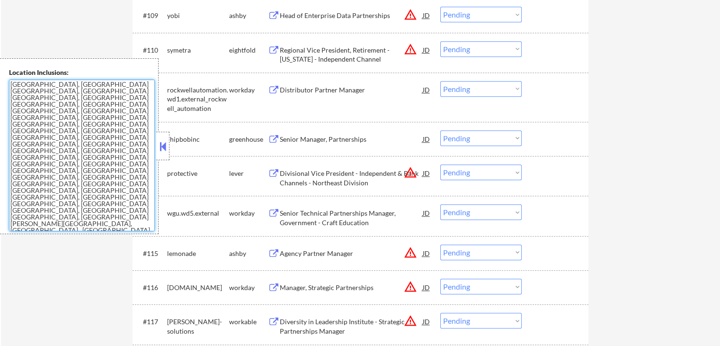
drag, startPoint x: 100, startPoint y: 194, endPoint x: 0, endPoint y: 84, distance: 148.5
click at [0, 84] on div "Location Inclusions: Venice, FL Nokomis, FL Laurel, FL South Venice, FL Osprey,…" at bounding box center [79, 146] width 159 height 176
click at [165, 151] on button at bounding box center [163, 146] width 10 height 14
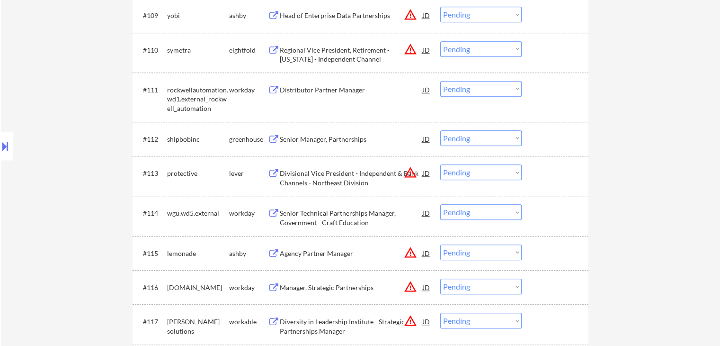
click at [87, 216] on div "Location Inclusions: Venice, FL Nokomis, FL Laurel, FL South Venice, FL Osprey,…" at bounding box center [85, 146] width 170 height 176
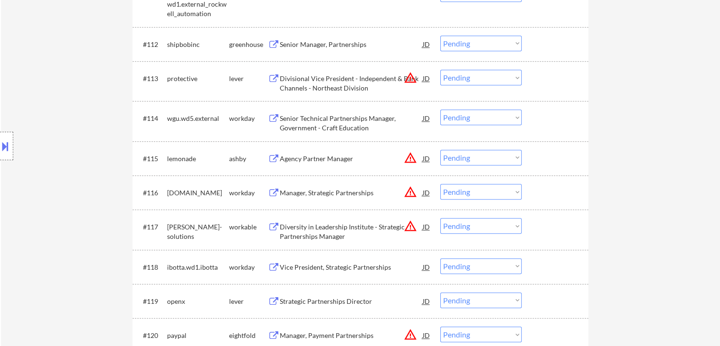
drag, startPoint x: 82, startPoint y: 243, endPoint x: 168, endPoint y: 200, distance: 95.5
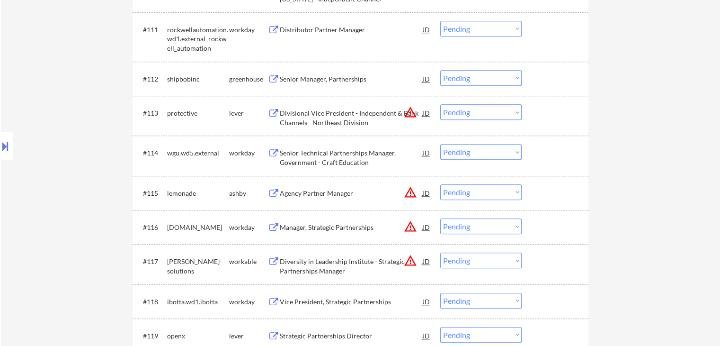
scroll to position [701, 0]
click at [466, 77] on select "Choose an option... Pending Applied Excluded (Questions) Excluded (Expired) Exc…" at bounding box center [480, 78] width 81 height 16
click at [440, 70] on select "Choose an option... Pending Applied Excluded (Questions) Excluded (Expired) Exc…" at bounding box center [480, 78] width 81 height 16
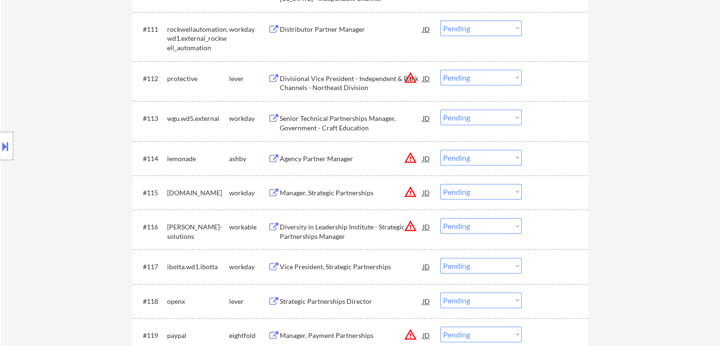
click at [410, 158] on button "warning_amber" at bounding box center [410, 157] width 13 height 13
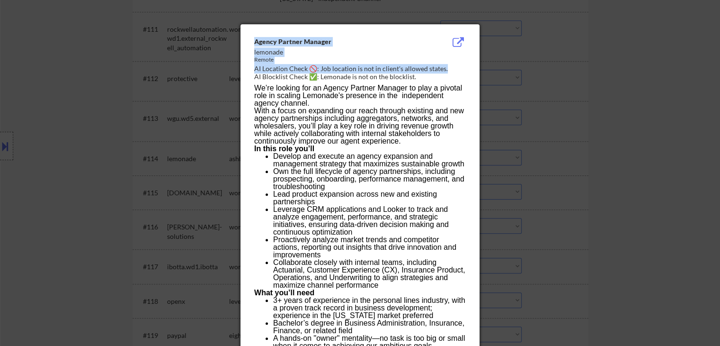
drag, startPoint x: 237, startPoint y: 71, endPoint x: 209, endPoint y: 75, distance: 28.7
click at [604, 141] on div at bounding box center [360, 173] width 720 height 346
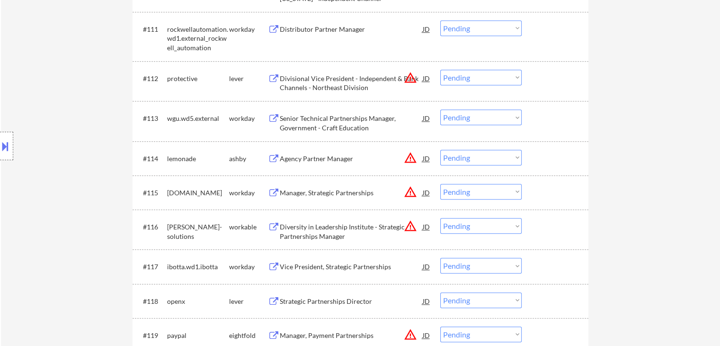
click at [322, 157] on div "Agency Partner Manager" at bounding box center [351, 158] width 143 height 9
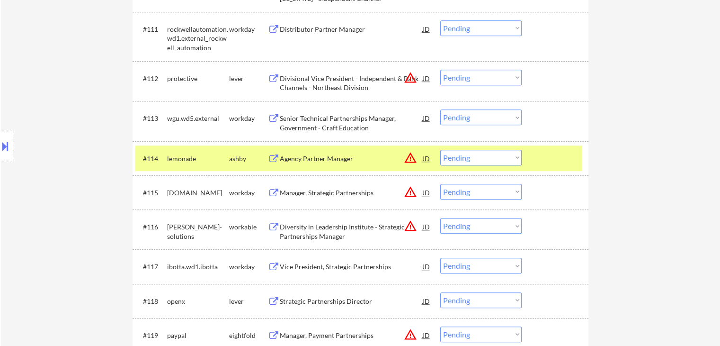
click at [466, 155] on select "Choose an option... Pending Applied Excluded (Questions) Excluded (Expired) Exc…" at bounding box center [480, 158] width 81 height 16
click at [440, 150] on select "Choose an option... Pending Applied Excluded (Questions) Excluded (Expired) Exc…" at bounding box center [480, 158] width 81 height 16
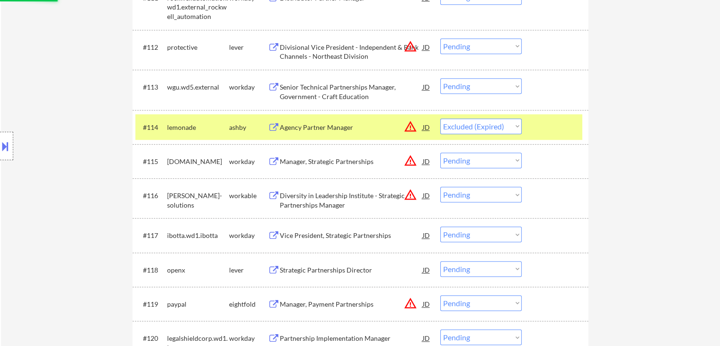
scroll to position [749, 0]
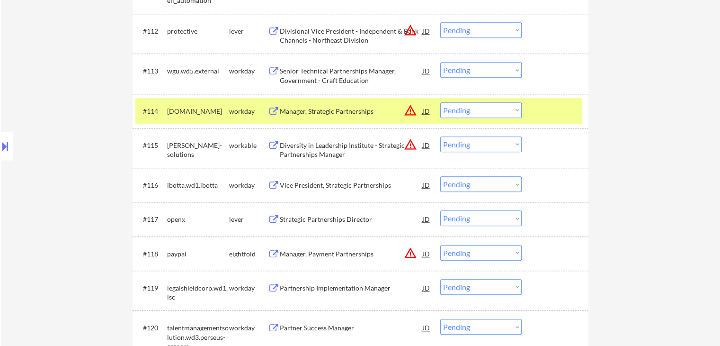
click at [333, 222] on div "Strategic Partnerships Director" at bounding box center [351, 219] width 143 height 9
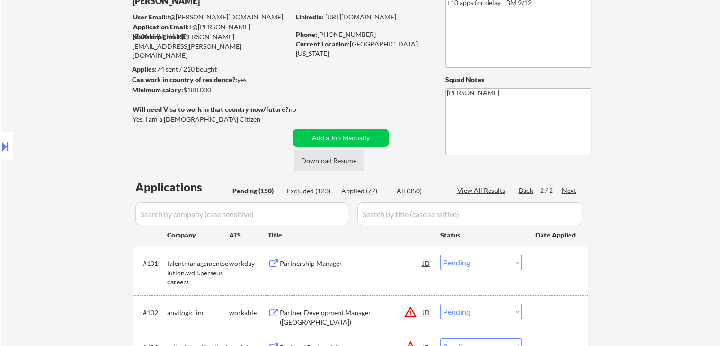
scroll to position [95, 0]
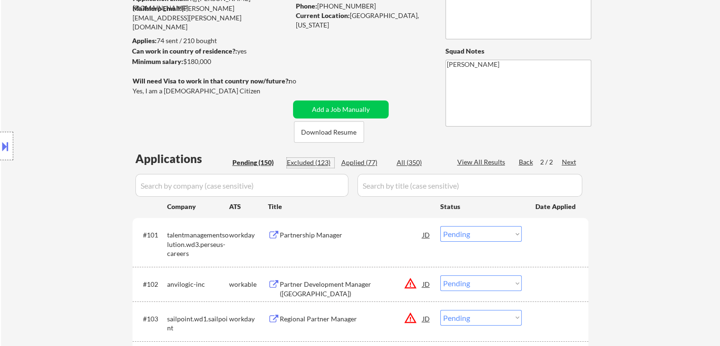
click at [313, 162] on div "Excluded (123)" at bounding box center [310, 162] width 47 height 9
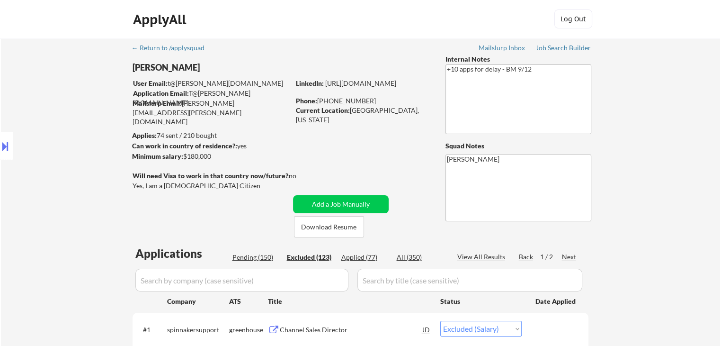
scroll to position [3532, 0]
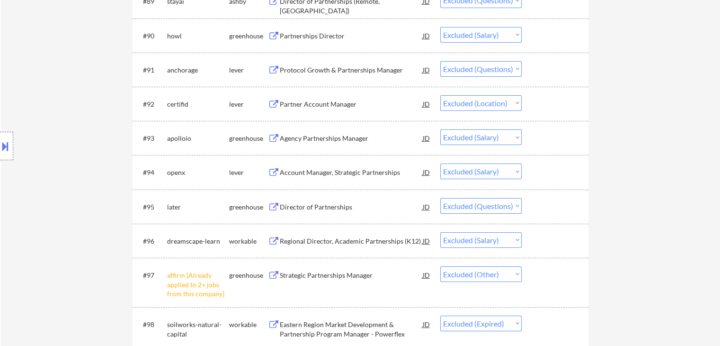
click at [313, 176] on div "Account Manager, Strategic Partnerships" at bounding box center [351, 172] width 143 height 9
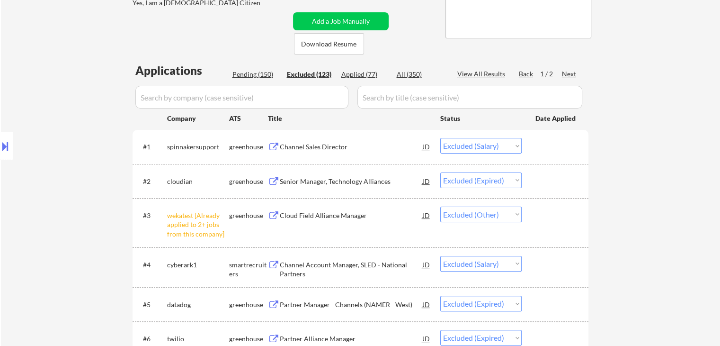
scroll to position [189, 0]
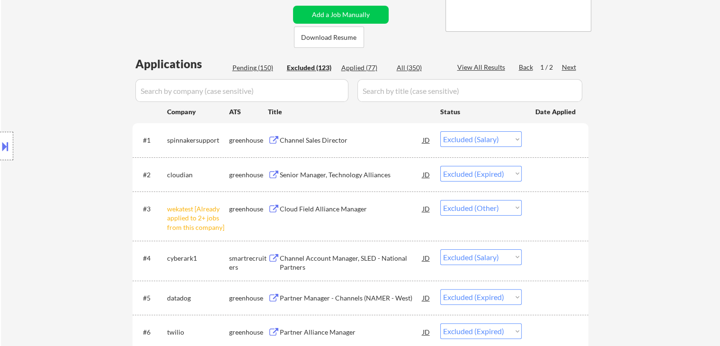
click at [251, 70] on div "Pending (150)" at bounding box center [256, 67] width 47 height 9
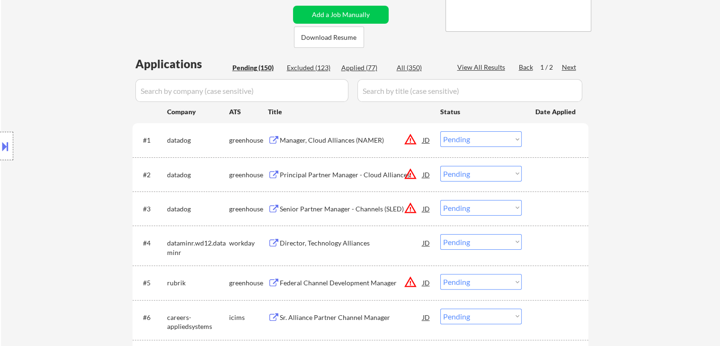
click at [71, 126] on div "Location Inclusions: Venice, FL Nokomis, FL Laurel, FL South Venice, FL Osprey,…" at bounding box center [85, 146] width 170 height 176
click at [567, 64] on div "Next" at bounding box center [569, 67] width 15 height 9
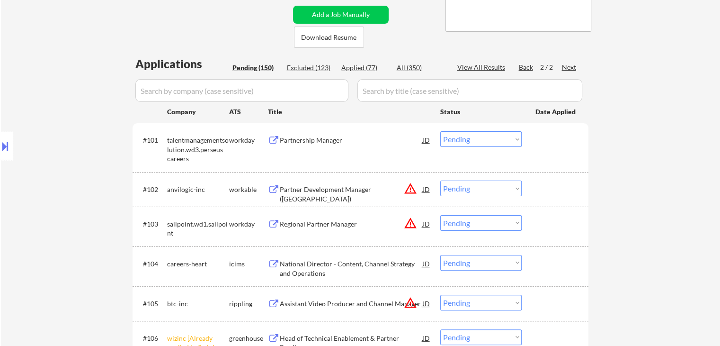
scroll to position [795, 0]
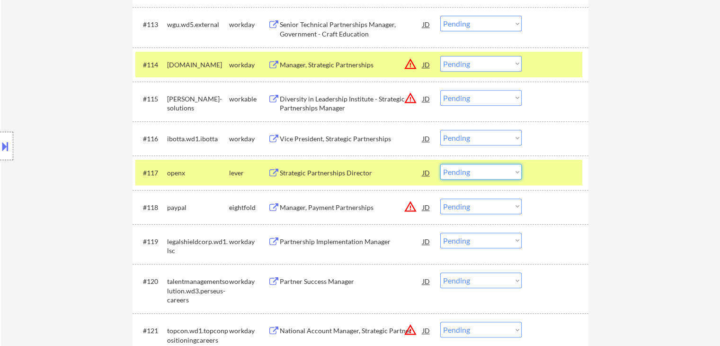
click at [490, 172] on select "Choose an option... Pending Applied Excluded (Questions) Excluded (Expired) Exc…" at bounding box center [480, 172] width 81 height 16
click at [440, 164] on select "Choose an option... Pending Applied Excluded (Questions) Excluded (Expired) Exc…" at bounding box center [480, 172] width 81 height 16
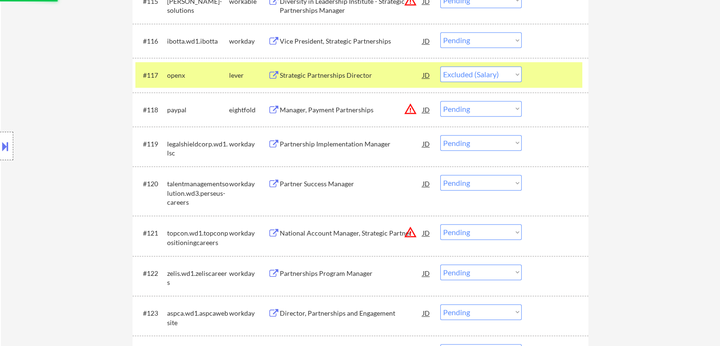
scroll to position [937, 0]
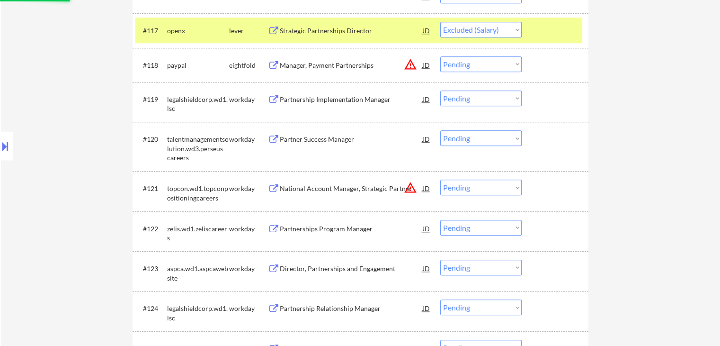
click at [64, 129] on div "Location Inclusions: Venice, FL Nokomis, FL Laurel, FL South Venice, FL Osprey,…" at bounding box center [85, 146] width 170 height 176
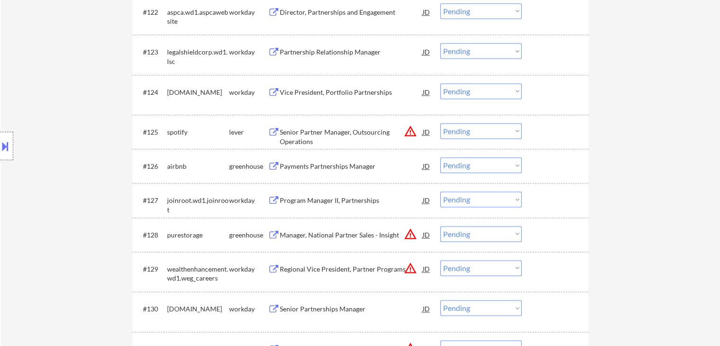
scroll to position [1127, 0]
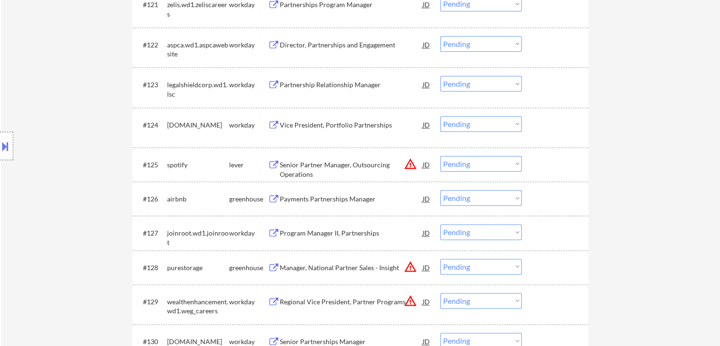
click at [414, 164] on button "warning_amber" at bounding box center [410, 163] width 13 height 13
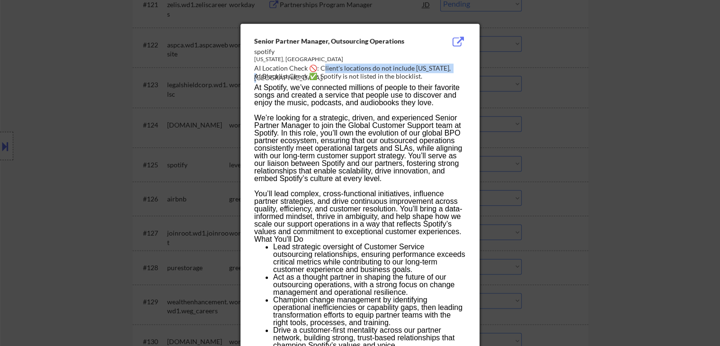
drag, startPoint x: 456, startPoint y: 69, endPoint x: 324, endPoint y: 69, distance: 132.6
click at [324, 69] on div "AI Location Check 🚫: Client's locations do not include New York, NY." at bounding box center [362, 72] width 216 height 18
click at [620, 99] on div at bounding box center [360, 173] width 720 height 346
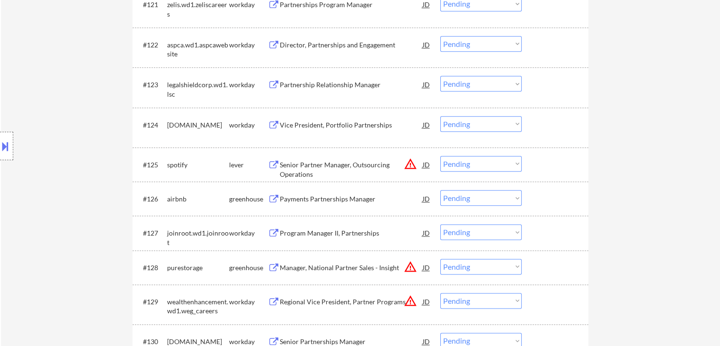
click at [334, 199] on div "Payments Partnerships Manager" at bounding box center [351, 198] width 143 height 9
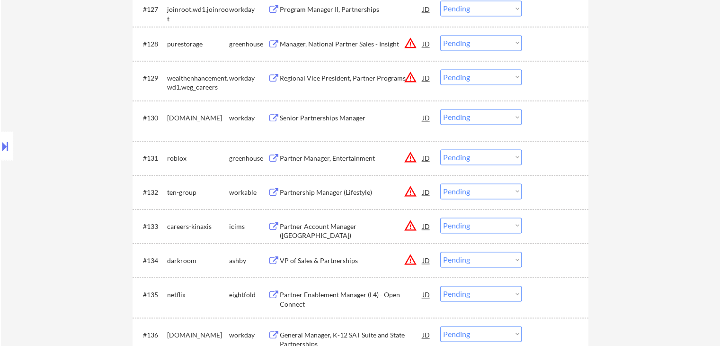
scroll to position [1364, 0]
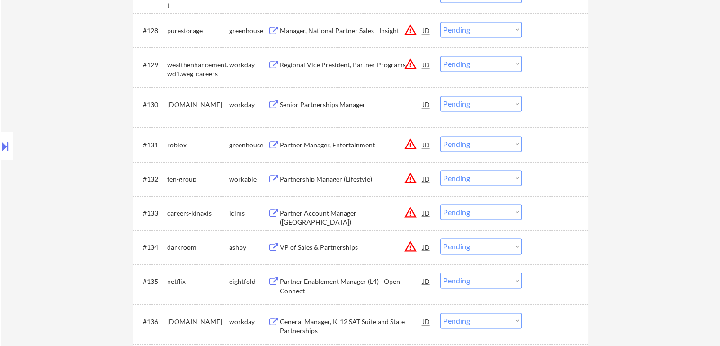
click at [320, 181] on div "Partnership Manager (Lifestyle)" at bounding box center [351, 178] width 143 height 9
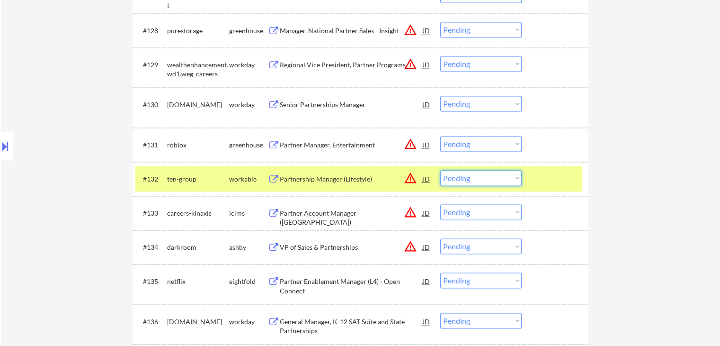
drag, startPoint x: 510, startPoint y: 177, endPoint x: 495, endPoint y: 163, distance: 19.8
click at [510, 177] on select "Choose an option... Pending Applied Excluded (Questions) Excluded (Expired) Exc…" at bounding box center [480, 178] width 81 height 16
click at [440, 170] on select "Choose an option... Pending Applied Excluded (Questions) Excluded (Expired) Exc…" at bounding box center [480, 178] width 81 height 16
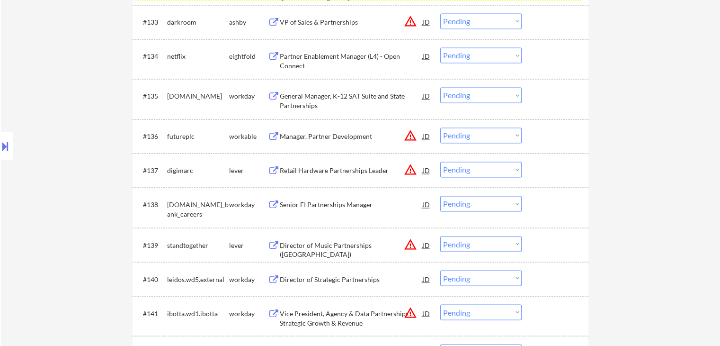
scroll to position [1600, 0]
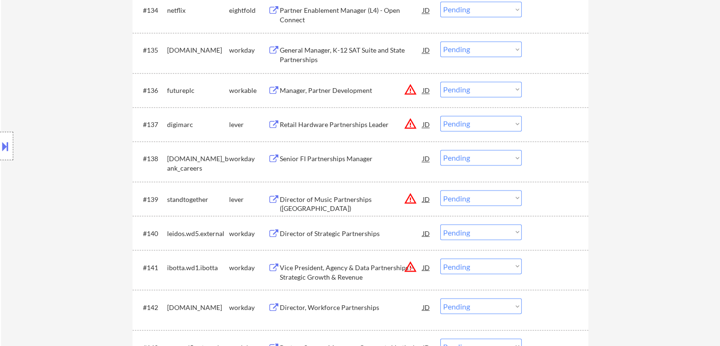
click at [411, 120] on button "warning_amber" at bounding box center [410, 123] width 13 height 13
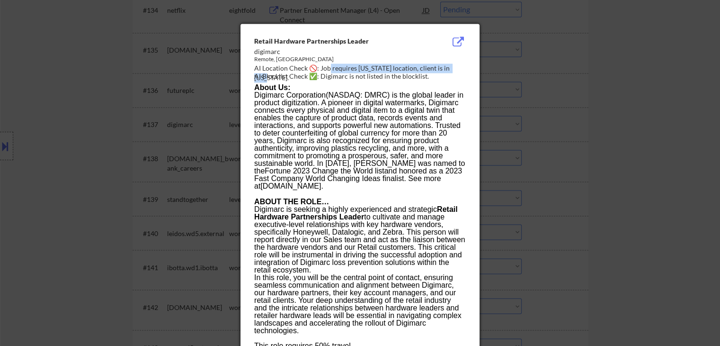
drag, startPoint x: 336, startPoint y: 67, endPoint x: 330, endPoint y: 67, distance: 6.6
click at [330, 67] on div "AI Location Check 🚫: Job requires Oregon location, client is in Florida." at bounding box center [362, 72] width 216 height 18
click at [589, 105] on div at bounding box center [360, 173] width 720 height 346
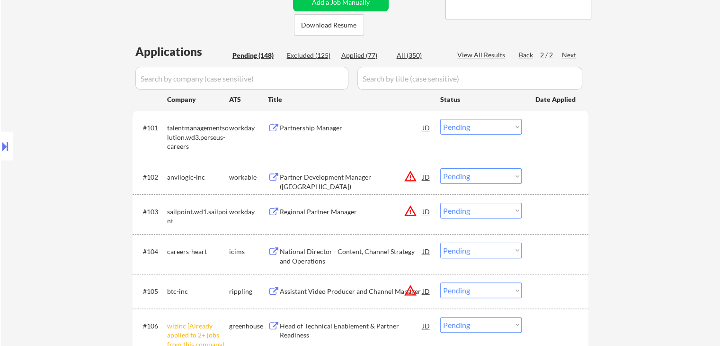
scroll to position [237, 0]
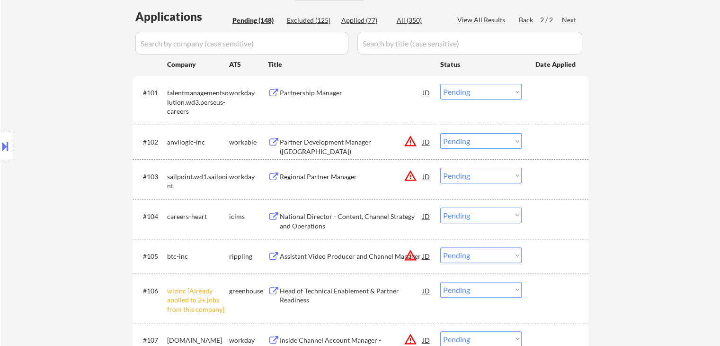
click at [322, 142] on div "Partner Development Manager (East)" at bounding box center [351, 146] width 143 height 18
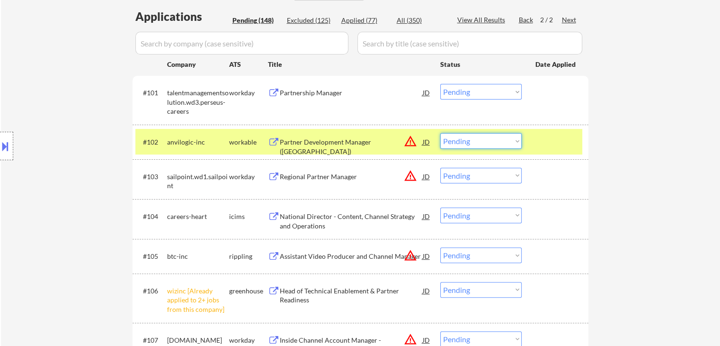
drag, startPoint x: 473, startPoint y: 139, endPoint x: 473, endPoint y: 148, distance: 9.0
click at [473, 139] on select "Choose an option... Pending Applied Excluded (Questions) Excluded (Expired) Exc…" at bounding box center [480, 141] width 81 height 16
click at [440, 133] on select "Choose an option... Pending Applied Excluded (Questions) Excluded (Expired) Exc…" at bounding box center [480, 141] width 81 height 16
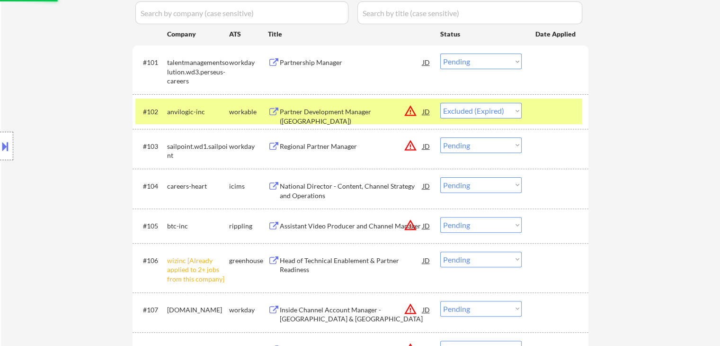
scroll to position [284, 0]
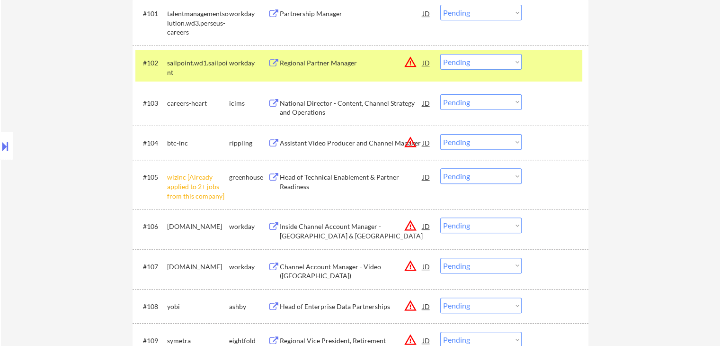
scroll to position [332, 0]
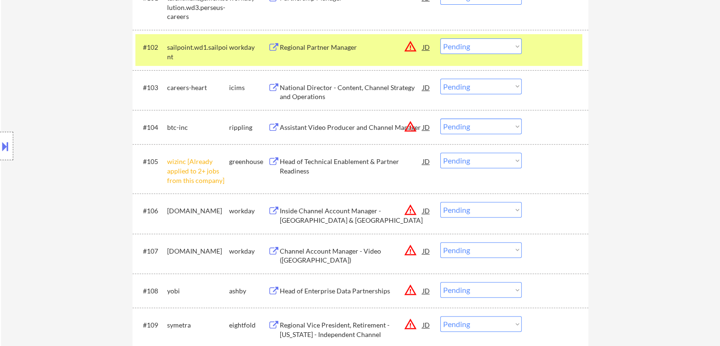
click at [466, 159] on select "Choose an option... Pending Applied Excluded (Questions) Excluded (Expired) Exc…" at bounding box center [480, 161] width 81 height 16
click at [440, 153] on select "Choose an option... Pending Applied Excluded (Questions) Excluded (Expired) Exc…" at bounding box center [480, 161] width 81 height 16
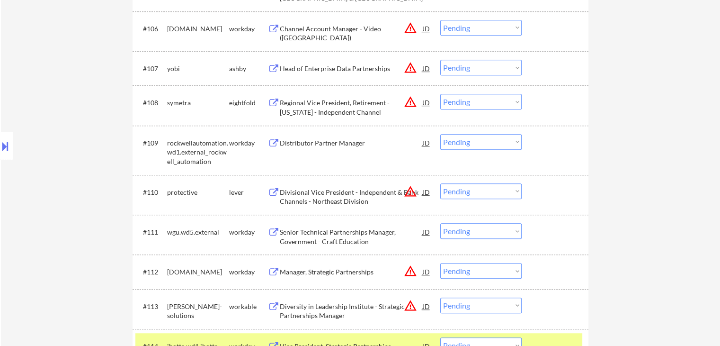
scroll to position [521, 0]
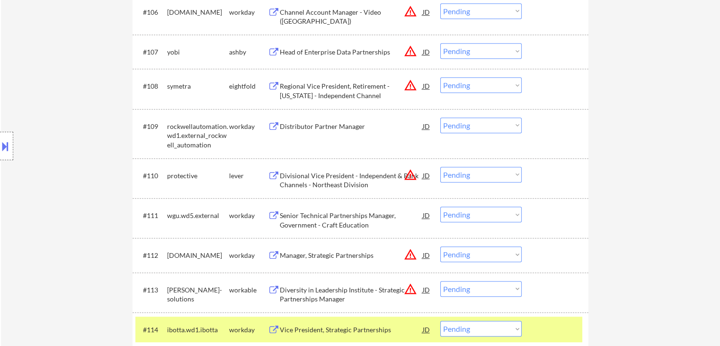
click at [412, 176] on button "warning_amber" at bounding box center [410, 174] width 13 height 13
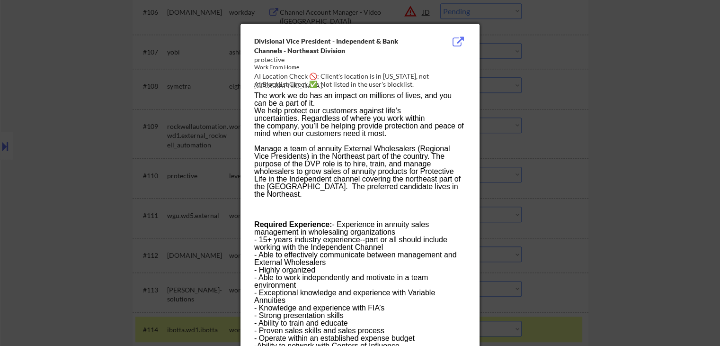
click at [674, 114] on div at bounding box center [360, 173] width 720 height 346
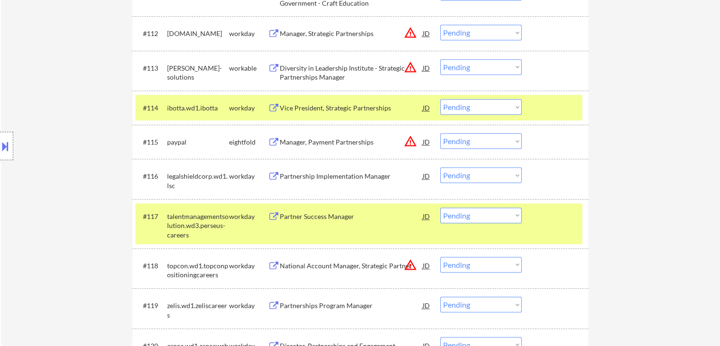
scroll to position [758, 0]
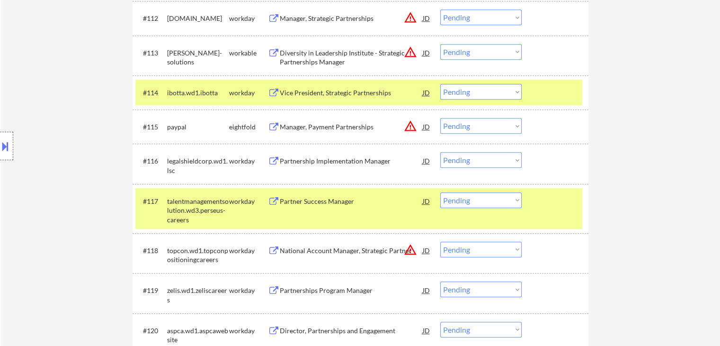
click at [87, 161] on div "Location Inclusions: Venice, FL Nokomis, FL Laurel, FL South Venice, FL Osprey,…" at bounding box center [85, 146] width 170 height 176
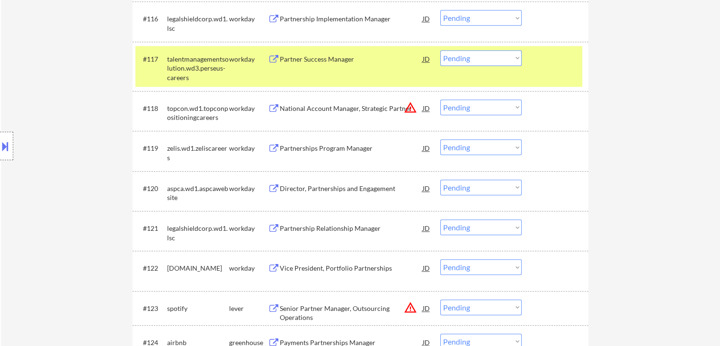
click at [72, 158] on div "Location Inclusions: Venice, FL Nokomis, FL Laurel, FL South Venice, FL Osprey,…" at bounding box center [85, 146] width 170 height 176
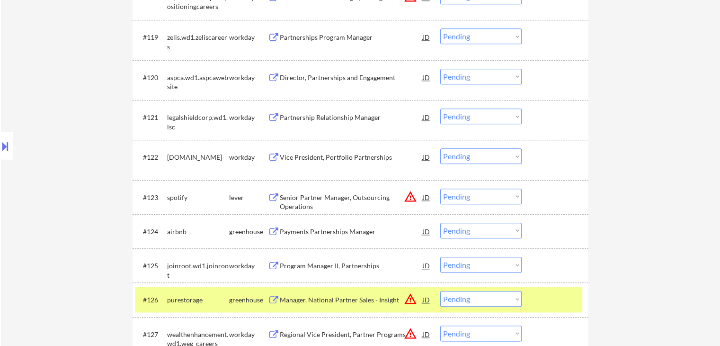
scroll to position [1042, 0]
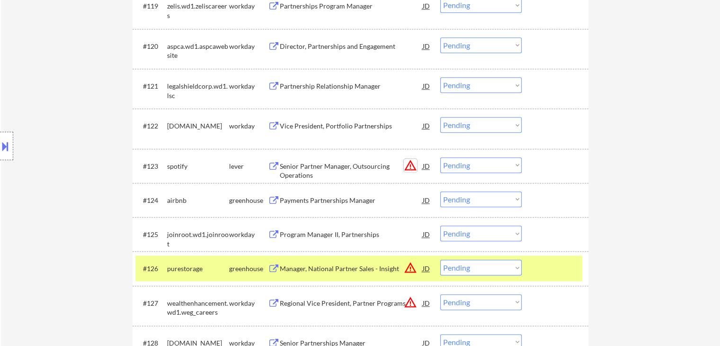
drag, startPoint x: 405, startPoint y: 167, endPoint x: 413, endPoint y: 221, distance: 54.1
click at [413, 221] on div "#101 talentmanagementsolution.wd3.perseus-careers workday Partnership Manager J…" at bounding box center [361, 151] width 456 height 1760
click at [411, 169] on button "warning_amber" at bounding box center [410, 165] width 13 height 13
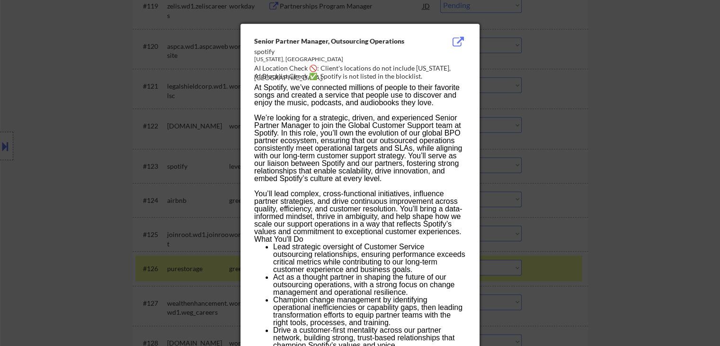
click at [597, 141] on div at bounding box center [360, 173] width 720 height 346
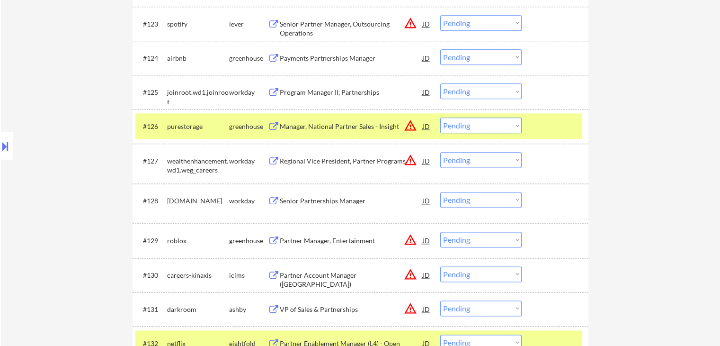
click at [81, 214] on div "Location Inclusions: Venice, FL Nokomis, FL Laurel, FL South Venice, FL Osprey,…" at bounding box center [85, 146] width 170 height 176
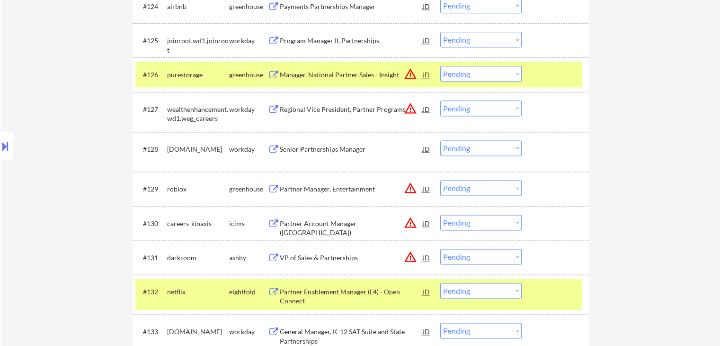
scroll to position [1279, 0]
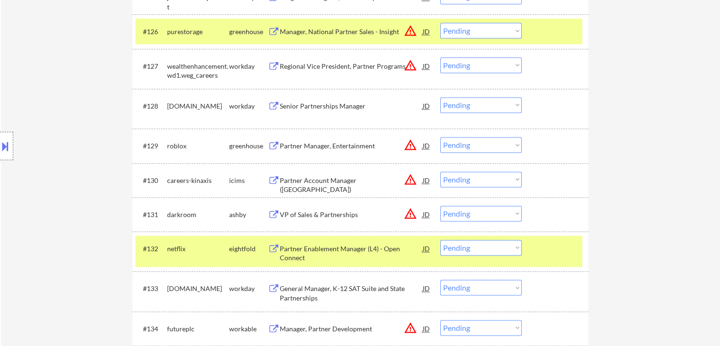
click at [413, 150] on button "warning_amber" at bounding box center [410, 144] width 13 height 13
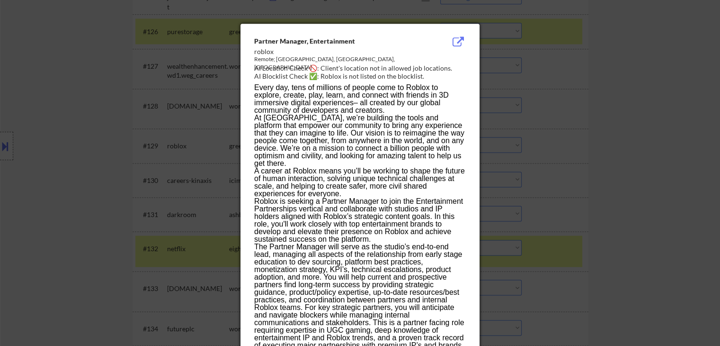
click at [566, 127] on div at bounding box center [360, 173] width 720 height 346
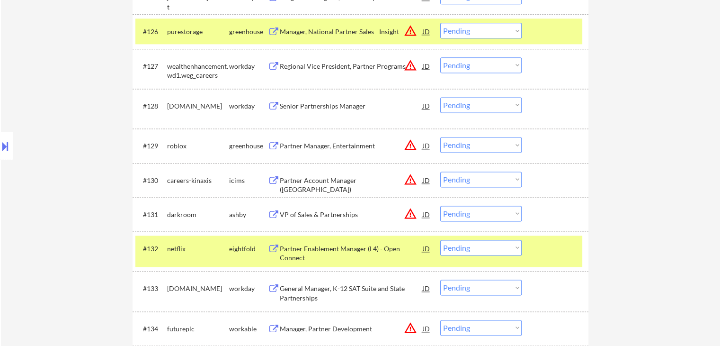
click at [329, 176] on div "Partner Account Manager ([GEOGRAPHIC_DATA])" at bounding box center [351, 185] width 143 height 18
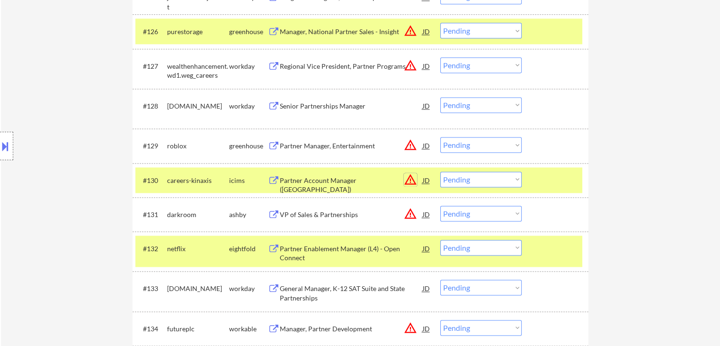
click at [411, 179] on button "warning_amber" at bounding box center [410, 179] width 13 height 13
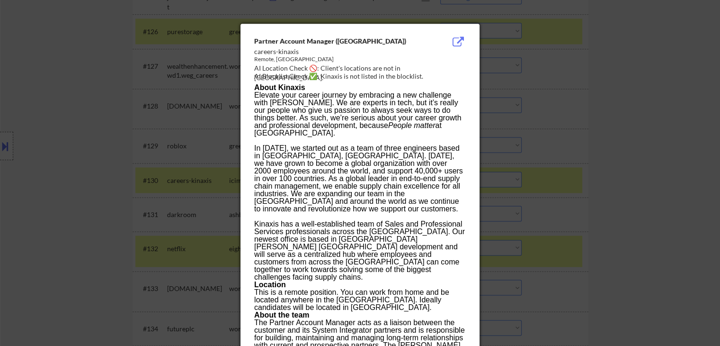
click at [566, 113] on div at bounding box center [360, 173] width 720 height 346
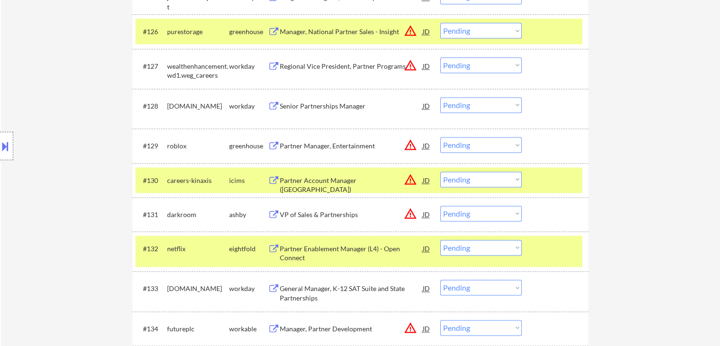
click at [324, 181] on div "Partner Account Manager ([GEOGRAPHIC_DATA])" at bounding box center [351, 185] width 143 height 18
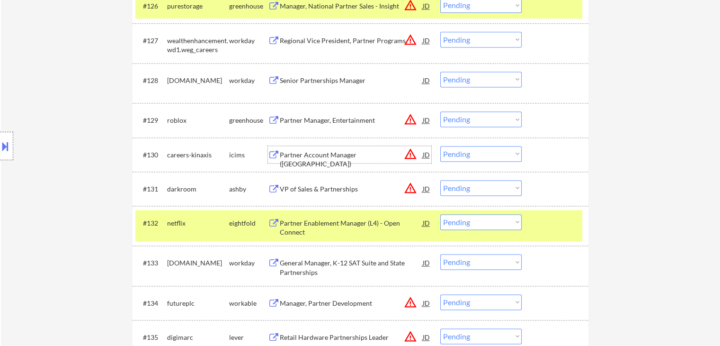
scroll to position [1326, 0]
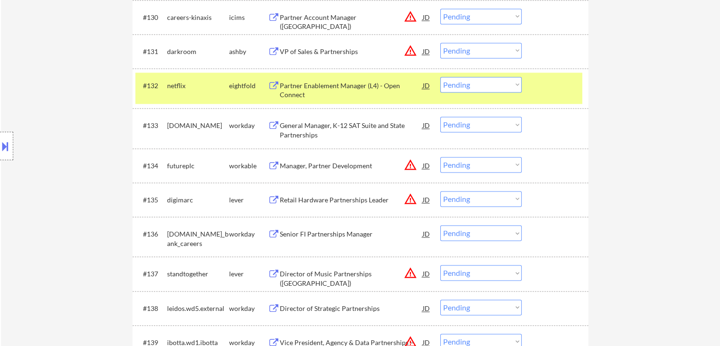
scroll to position [1468, 0]
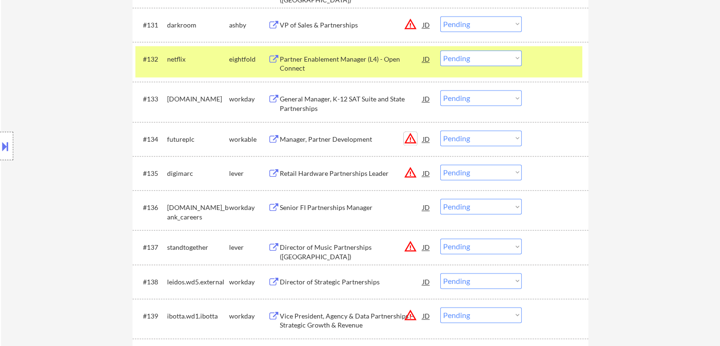
click at [413, 137] on button "warning_amber" at bounding box center [410, 138] width 13 height 13
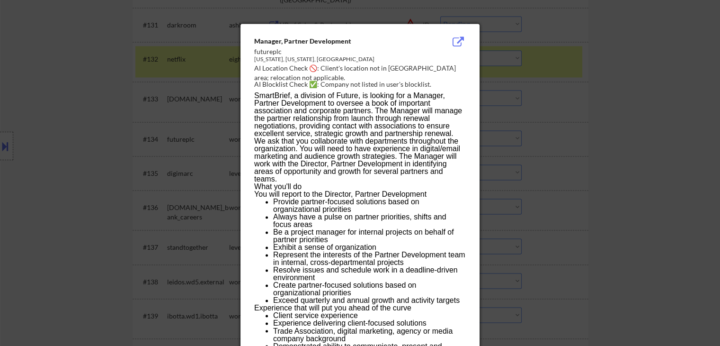
click at [625, 136] on div at bounding box center [360, 173] width 720 height 346
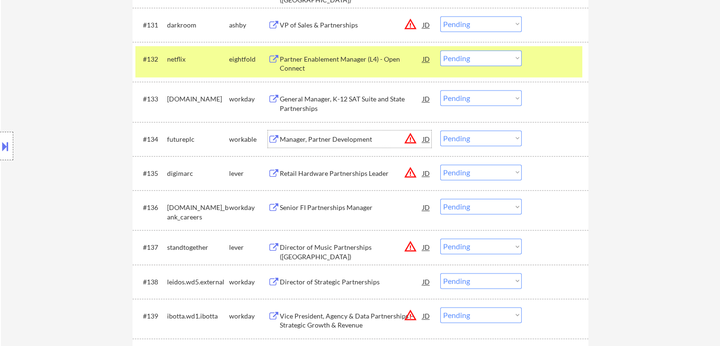
click at [338, 140] on div "Manager, Partner Development" at bounding box center [351, 139] width 143 height 9
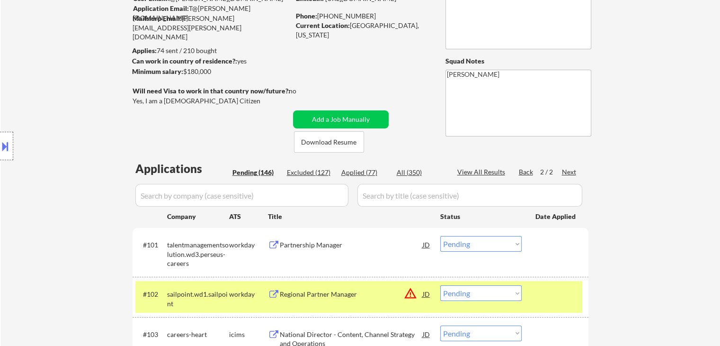
scroll to position [0, 0]
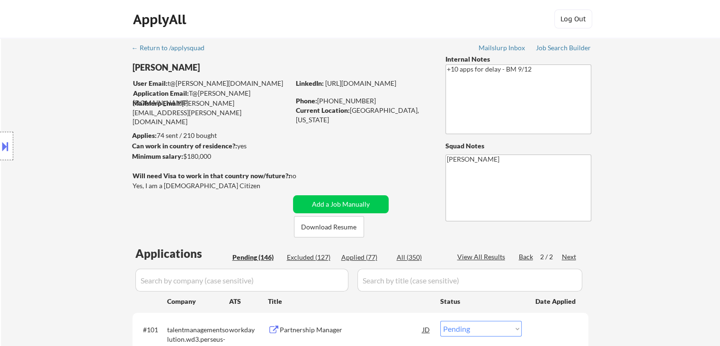
click at [570, 261] on div "Next" at bounding box center [569, 256] width 15 height 9
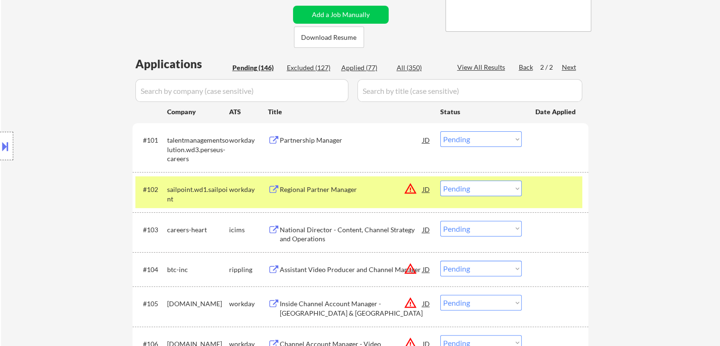
click at [95, 169] on div "Location Inclusions: Venice, FL Nokomis, FL Laurel, FL South Venice, FL Osprey,…" at bounding box center [85, 146] width 170 height 176
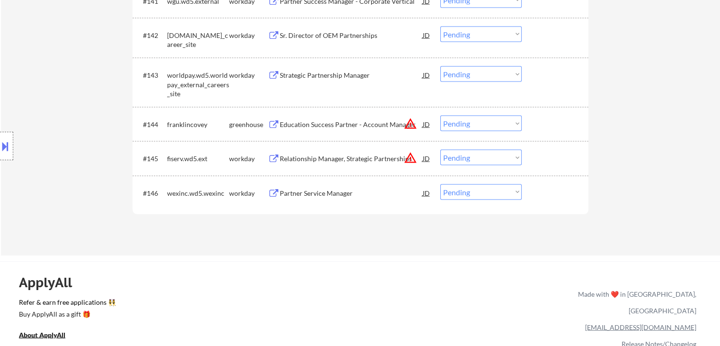
scroll to position [1847, 0]
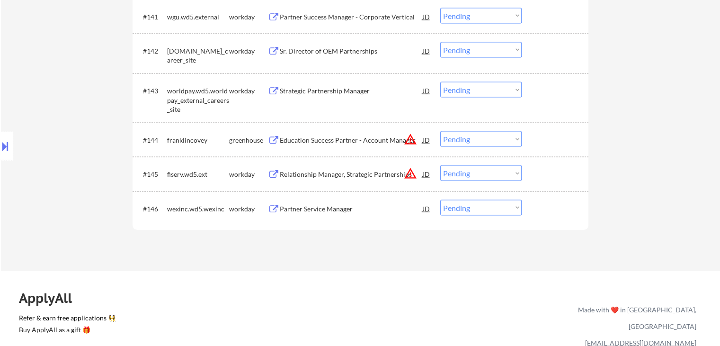
click at [410, 143] on button "warning_amber" at bounding box center [410, 139] width 13 height 13
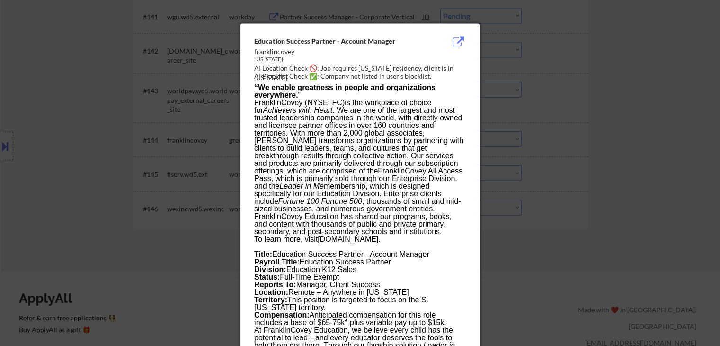
click at [604, 120] on div at bounding box center [360, 173] width 720 height 346
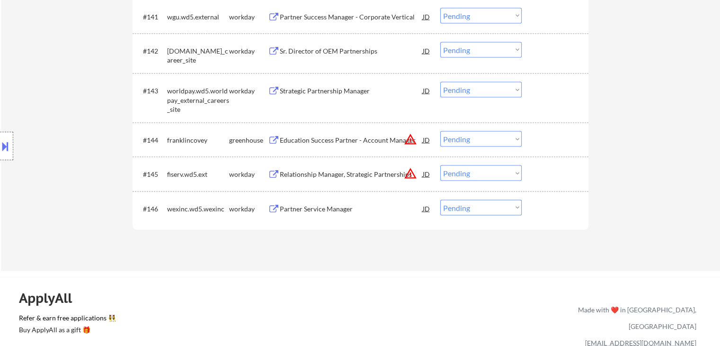
click at [351, 172] on div "Relationship Manager, Strategic Partnerships" at bounding box center [351, 174] width 143 height 9
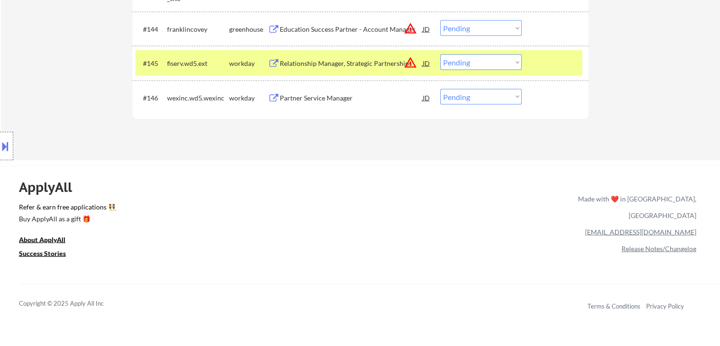
scroll to position [1942, 0]
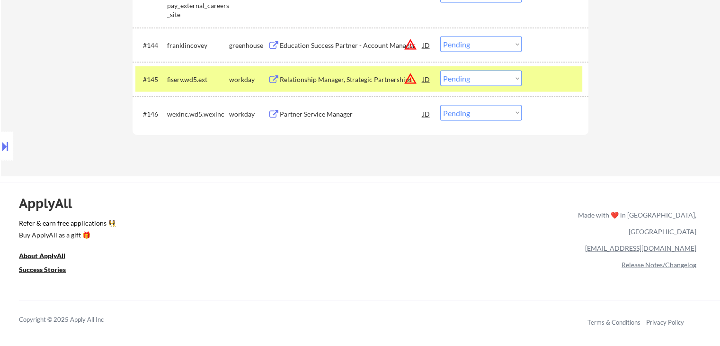
drag, startPoint x: 463, startPoint y: 77, endPoint x: 433, endPoint y: 76, distance: 29.8
click at [463, 77] on select "Choose an option... Pending Applied Excluded (Questions) Excluded (Expired) Exc…" at bounding box center [480, 79] width 81 height 16
click at [440, 71] on select "Choose an option... Pending Applied Excluded (Questions) Excluded (Expired) Exc…" at bounding box center [480, 79] width 81 height 16
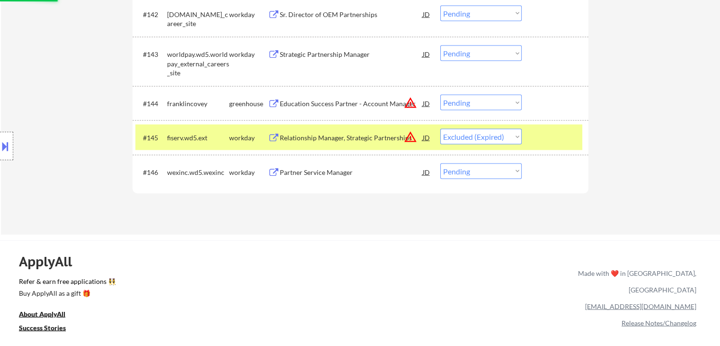
scroll to position [1847, 0]
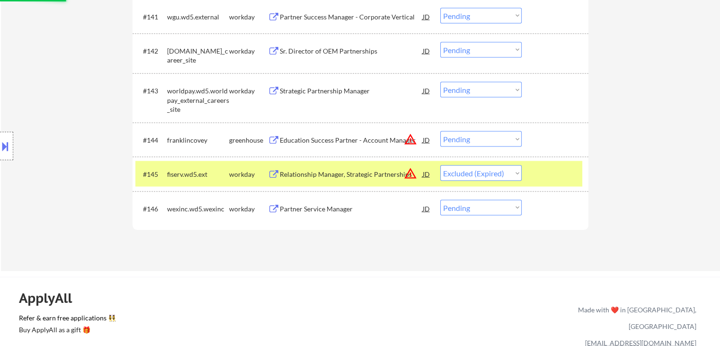
click at [412, 141] on button "warning_amber" at bounding box center [410, 139] width 13 height 13
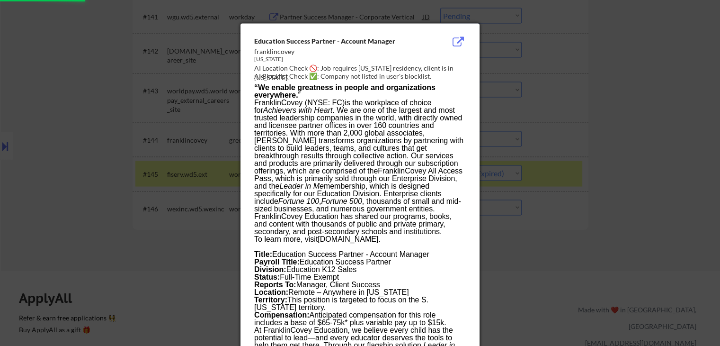
click at [584, 131] on div at bounding box center [360, 173] width 720 height 346
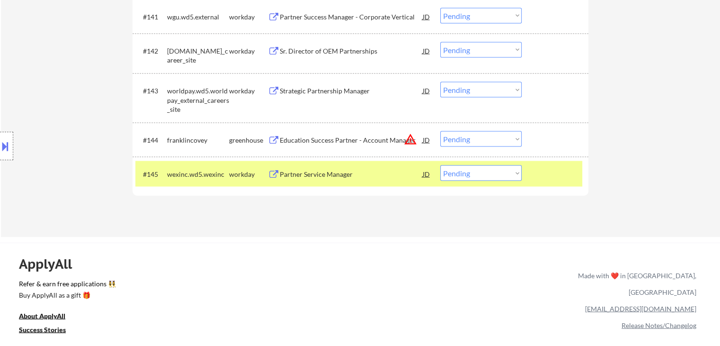
click at [301, 141] on div "Education Success Partner - Account Manager" at bounding box center [351, 139] width 143 height 9
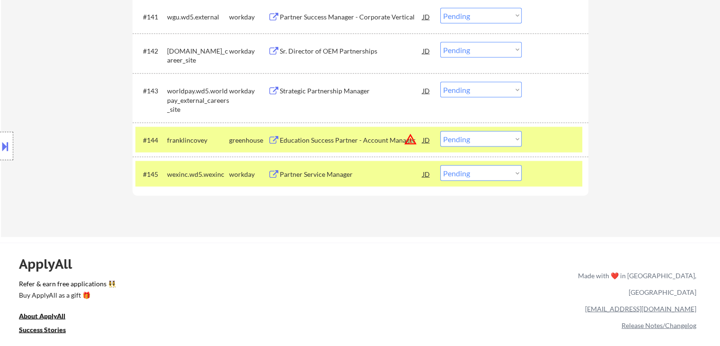
drag, startPoint x: 548, startPoint y: 177, endPoint x: 518, endPoint y: 44, distance: 136.3
click at [548, 167] on div at bounding box center [557, 173] width 42 height 17
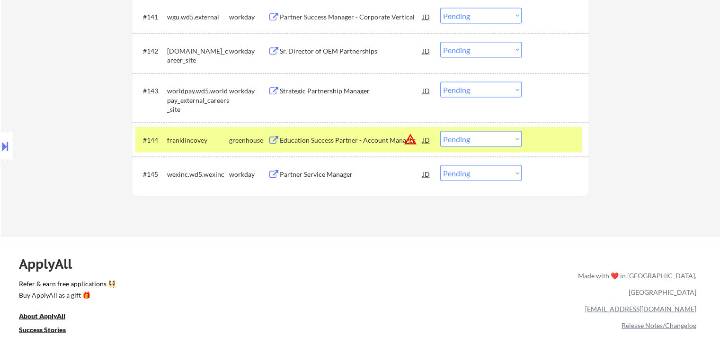
click at [484, 144] on select "Choose an option... Pending Applied Excluded (Questions) Excluded (Expired) Exc…" at bounding box center [480, 139] width 81 height 16
click at [440, 131] on select "Choose an option... Pending Applied Excluded (Questions) Excluded (Expired) Exc…" at bounding box center [480, 139] width 81 height 16
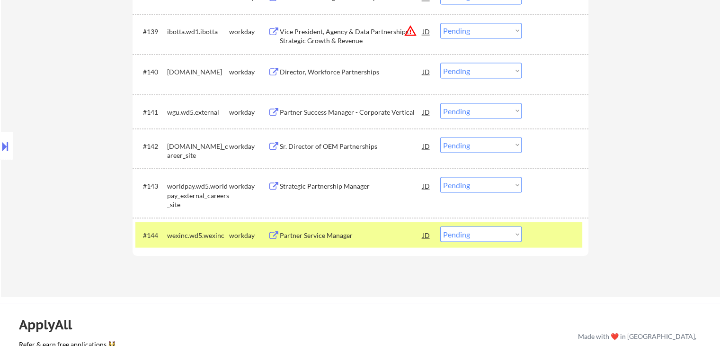
scroll to position [1563, 0]
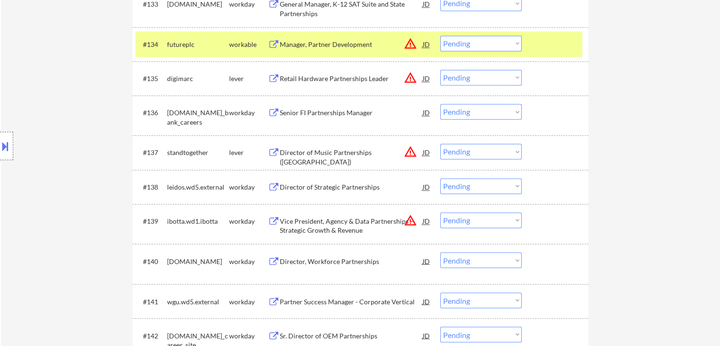
click at [412, 153] on button "warning_amber" at bounding box center [410, 151] width 13 height 13
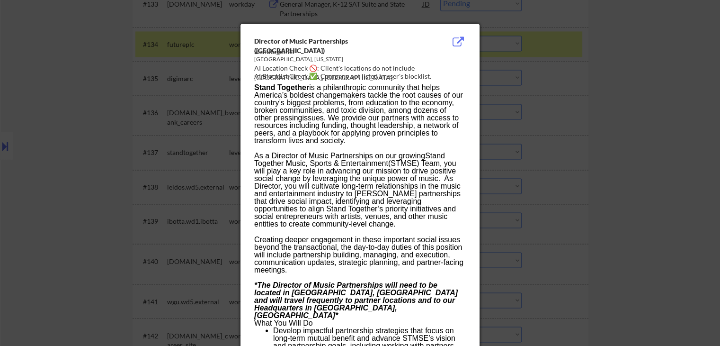
click at [559, 133] on div at bounding box center [360, 173] width 720 height 346
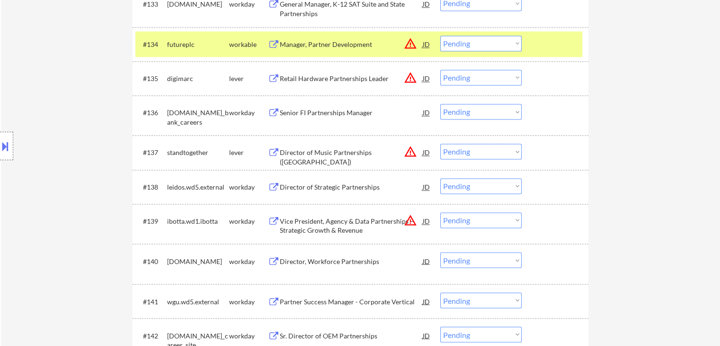
drag, startPoint x: 327, startPoint y: 154, endPoint x: 292, endPoint y: 235, distance: 88.3
click at [327, 154] on div "Director of Music Partnerships (Los Angeles)" at bounding box center [351, 157] width 143 height 18
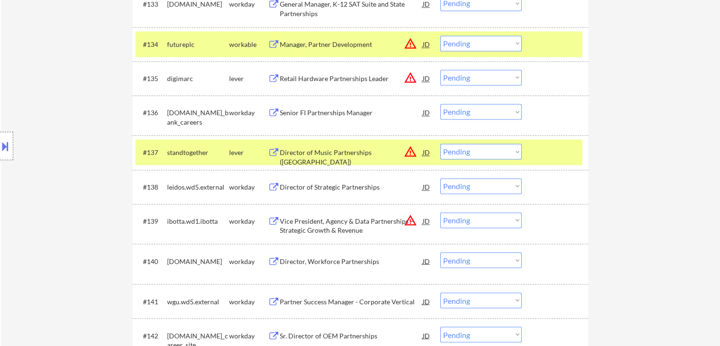
drag, startPoint x: 473, startPoint y: 154, endPoint x: 461, endPoint y: 151, distance: 12.3
click at [473, 154] on select "Choose an option... Pending Applied Excluded (Questions) Excluded (Expired) Exc…" at bounding box center [480, 152] width 81 height 16
click at [440, 144] on select "Choose an option... Pending Applied Excluded (Questions) Excluded (Expired) Exc…" at bounding box center [480, 152] width 81 height 16
click at [413, 80] on button "warning_amber" at bounding box center [410, 77] width 13 height 13
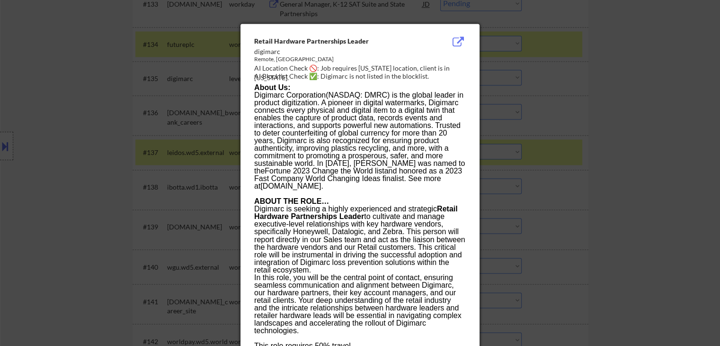
click at [584, 80] on div at bounding box center [360, 173] width 720 height 346
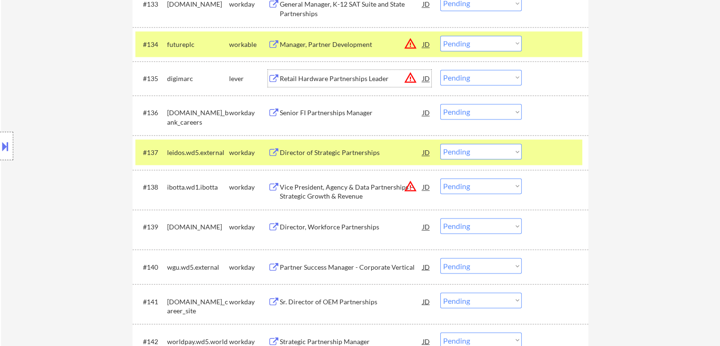
click at [338, 80] on div "Retail Hardware Partnerships Leader" at bounding box center [351, 78] width 143 height 9
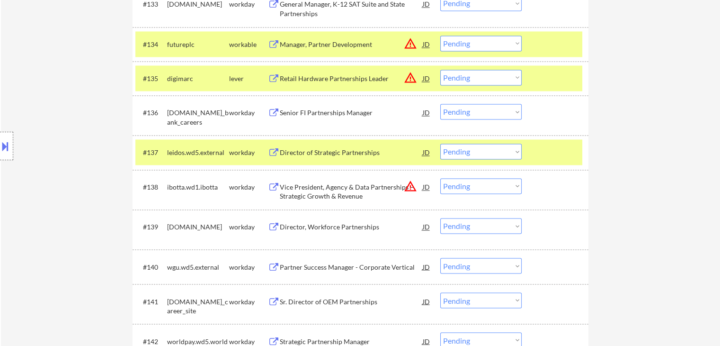
click at [500, 79] on select "Choose an option... Pending Applied Excluded (Questions) Excluded (Expired) Exc…" at bounding box center [480, 78] width 81 height 16
click at [440, 70] on select "Choose an option... Pending Applied Excluded (Questions) Excluded (Expired) Exc…" at bounding box center [480, 78] width 81 height 16
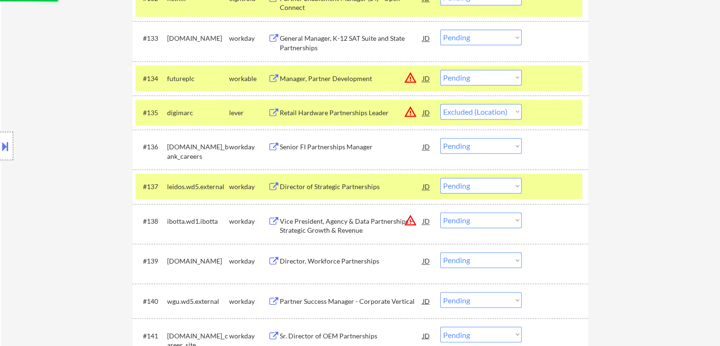
scroll to position [1516, 0]
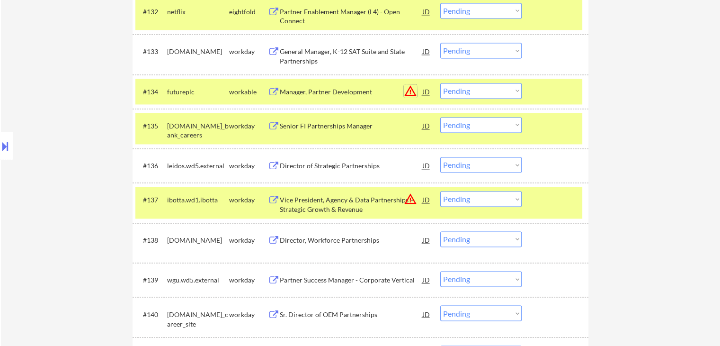
click at [413, 93] on button "warning_amber" at bounding box center [410, 90] width 13 height 13
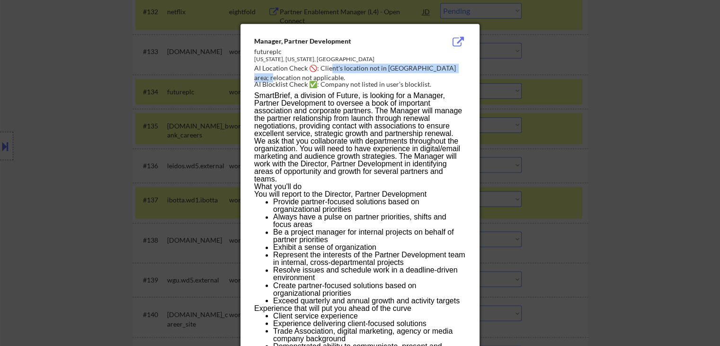
drag, startPoint x: 464, startPoint y: 68, endPoint x: 331, endPoint y: 68, distance: 133.1
click at [331, 68] on div "AI Location Check 🚫: Client's location not in DMV area; relocation not applicab…" at bounding box center [362, 72] width 216 height 18
click at [580, 99] on div at bounding box center [360, 173] width 720 height 346
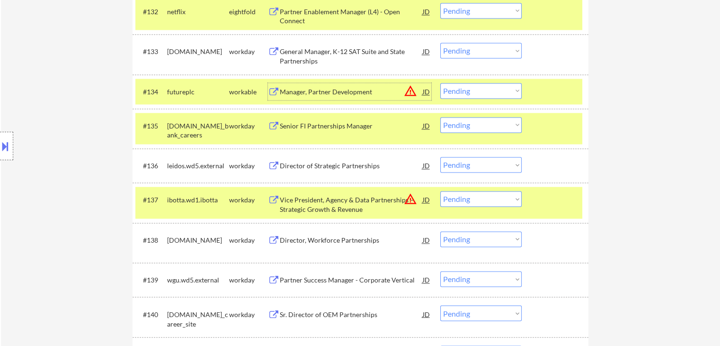
click at [322, 95] on div "Manager, Partner Development" at bounding box center [351, 91] width 143 height 9
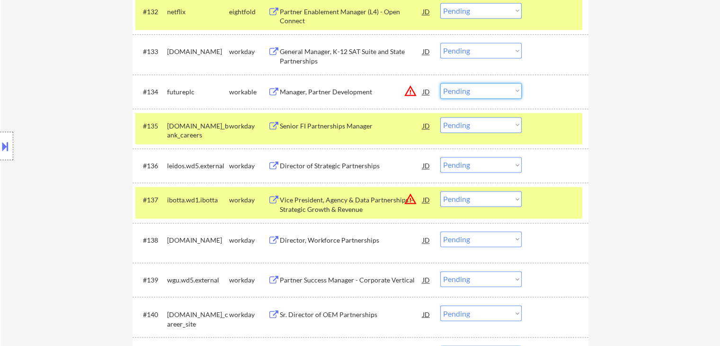
drag, startPoint x: 495, startPoint y: 90, endPoint x: 487, endPoint y: 90, distance: 7.6
click at [495, 90] on select "Choose an option... Pending Applied Excluded (Questions) Excluded (Expired) Exc…" at bounding box center [480, 91] width 81 height 16
click at [440, 83] on select "Choose an option... Pending Applied Excluded (Questions) Excluded (Expired) Exc…" at bounding box center [480, 91] width 81 height 16
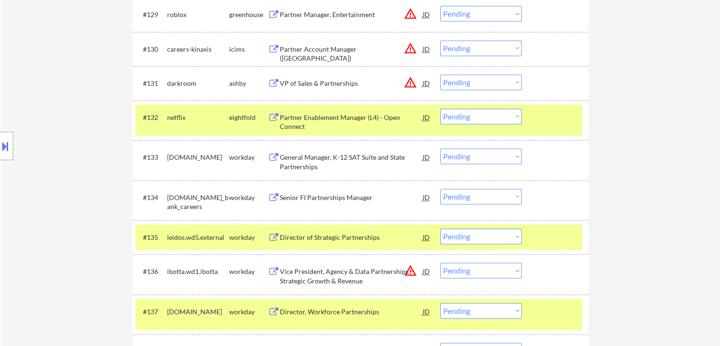
scroll to position [1374, 0]
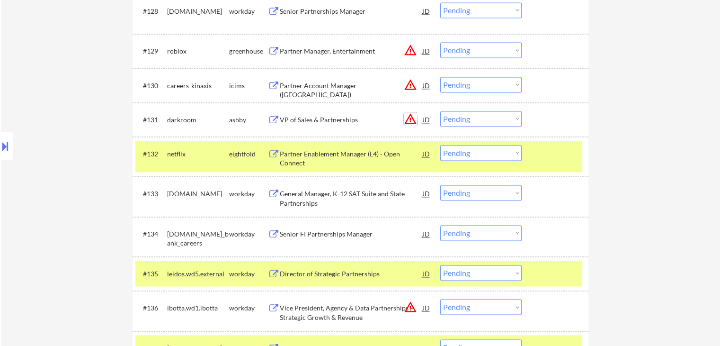
click at [414, 119] on button "warning_amber" at bounding box center [410, 118] width 13 height 13
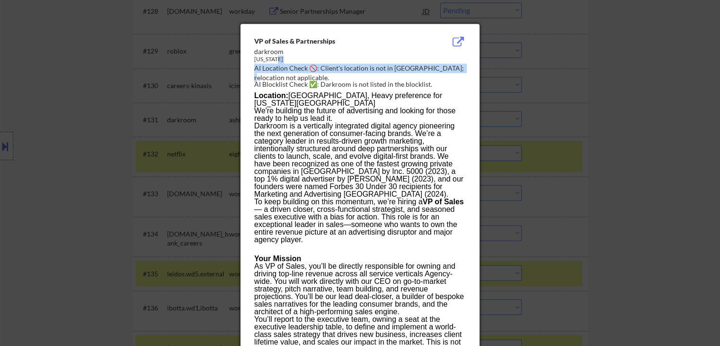
drag, startPoint x: 455, startPoint y: 67, endPoint x: 358, endPoint y: 64, distance: 96.7
click at [341, 57] on div "VP of Sales & Partnerships darkroom New York AI Location Check 🚫: Client's loca…" at bounding box center [362, 63] width 216 height 54
click at [620, 103] on div at bounding box center [360, 173] width 720 height 346
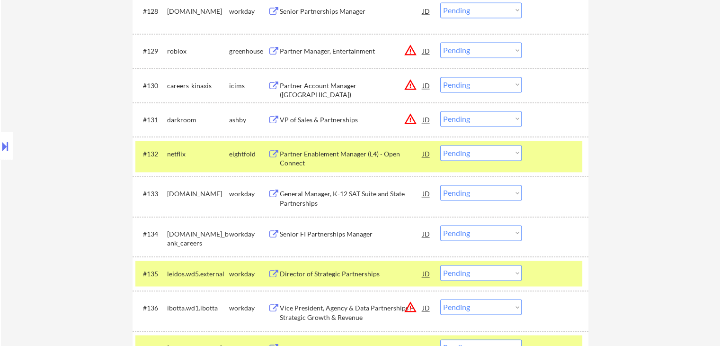
click at [311, 123] on div "VP of Sales & Partnerships" at bounding box center [351, 119] width 143 height 9
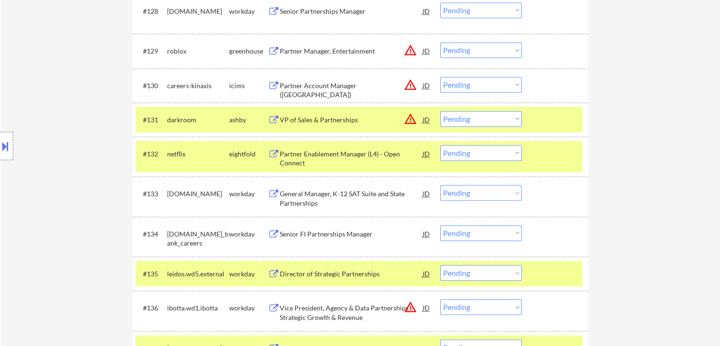
click at [480, 122] on select "Choose an option... Pending Applied Excluded (Questions) Excluded (Expired) Exc…" at bounding box center [480, 119] width 81 height 16
click at [440, 111] on select "Choose an option... Pending Applied Excluded (Questions) Excluded (Expired) Exc…" at bounding box center [480, 119] width 81 height 16
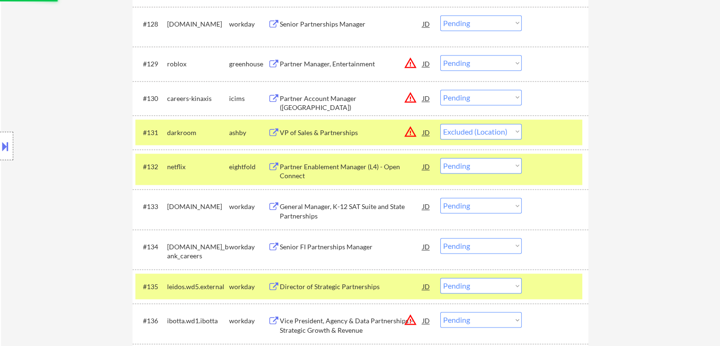
scroll to position [1326, 0]
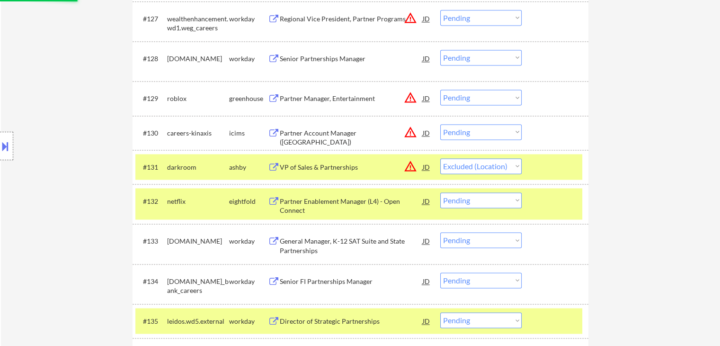
click at [406, 102] on button "warning_amber" at bounding box center [410, 97] width 13 height 13
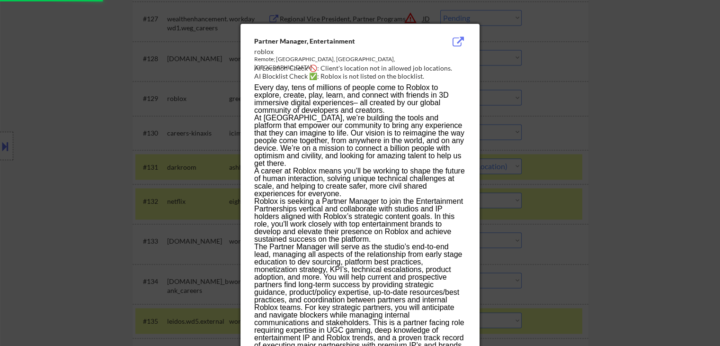
click at [669, 103] on div at bounding box center [360, 173] width 720 height 346
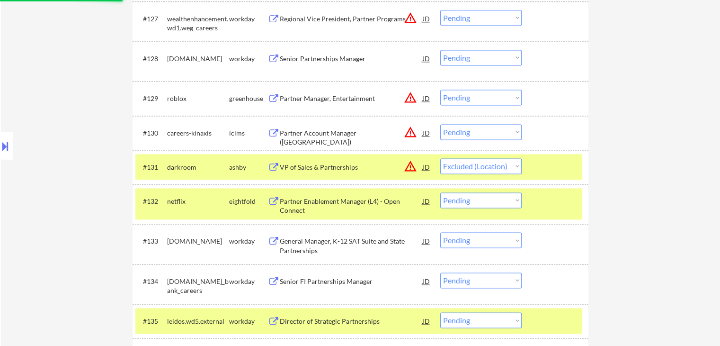
click at [314, 96] on div "Partner Manager, Entertainment" at bounding box center [351, 98] width 143 height 9
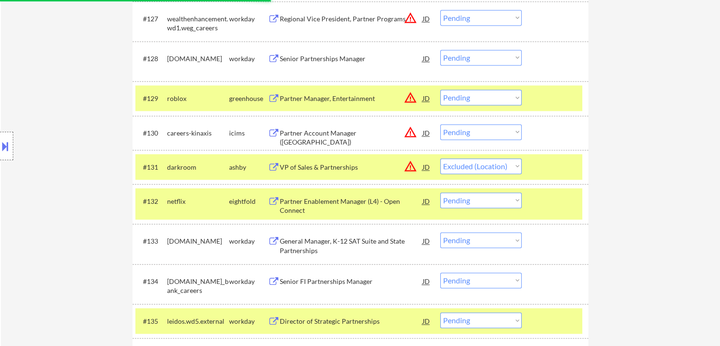
click at [72, 131] on div "Location Inclusions: Venice, FL Nokomis, FL Laurel, FL South Venice, FL Osprey,…" at bounding box center [85, 146] width 170 height 176
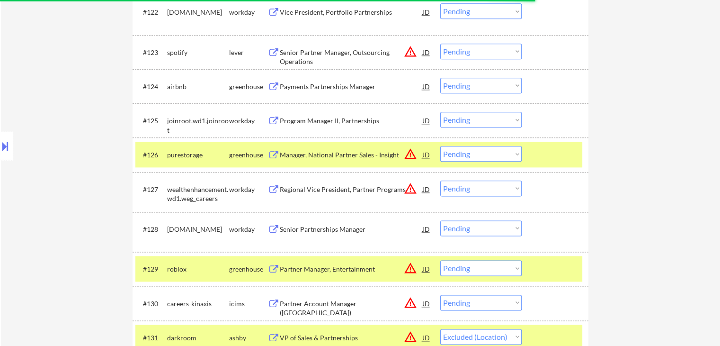
scroll to position [1137, 0]
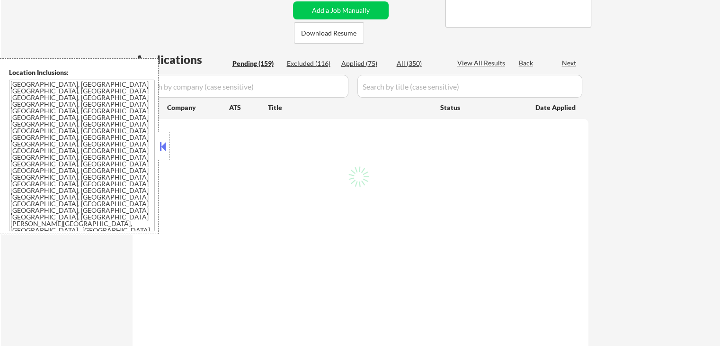
scroll to position [180, 0]
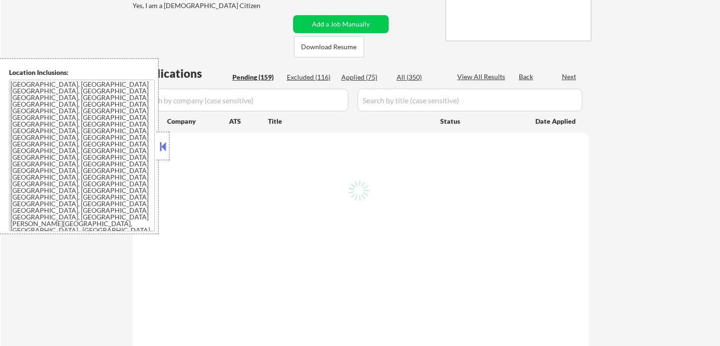
select select ""pending""
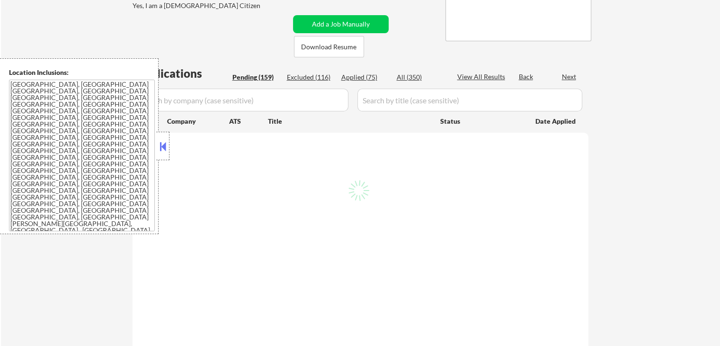
select select ""pending""
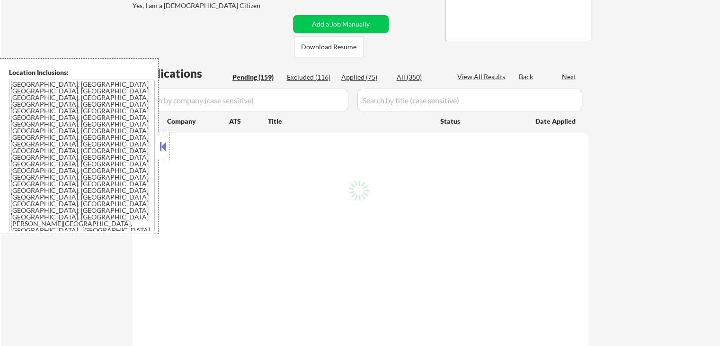
select select ""pending""
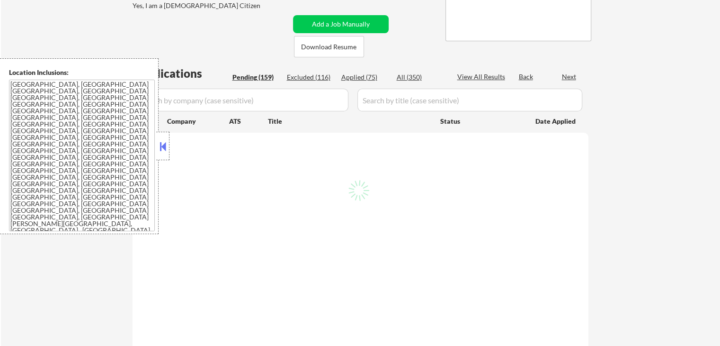
select select ""pending""
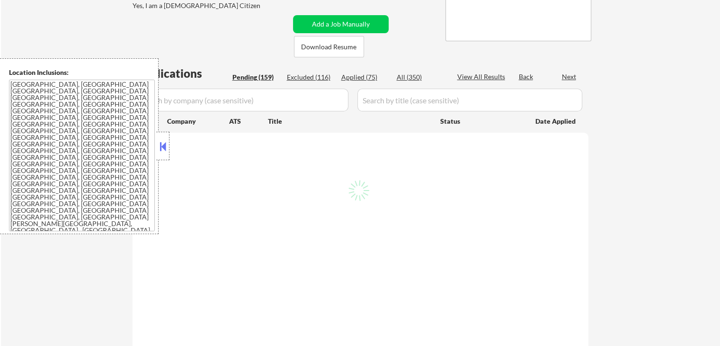
select select ""pending""
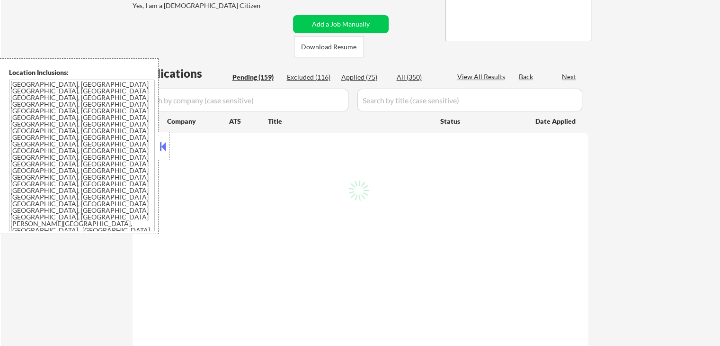
select select ""pending""
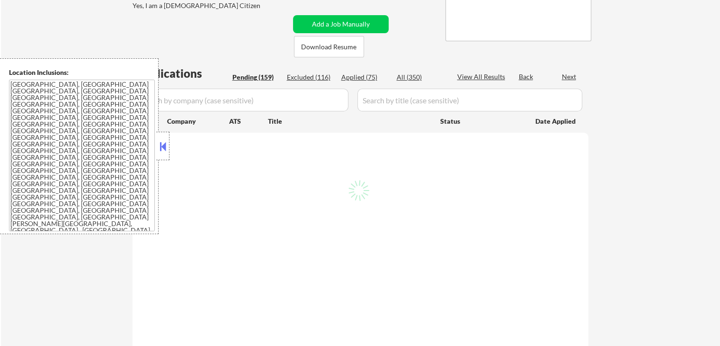
select select ""pending""
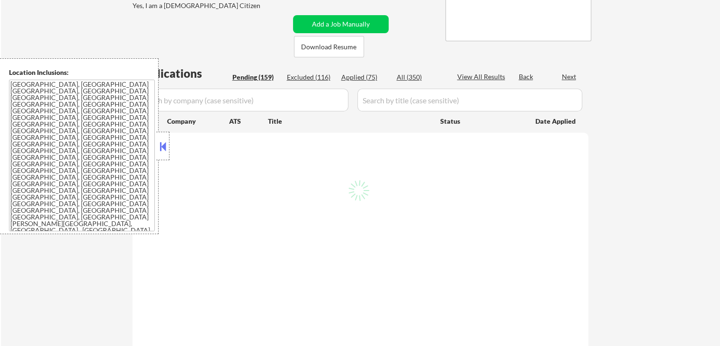
select select ""pending""
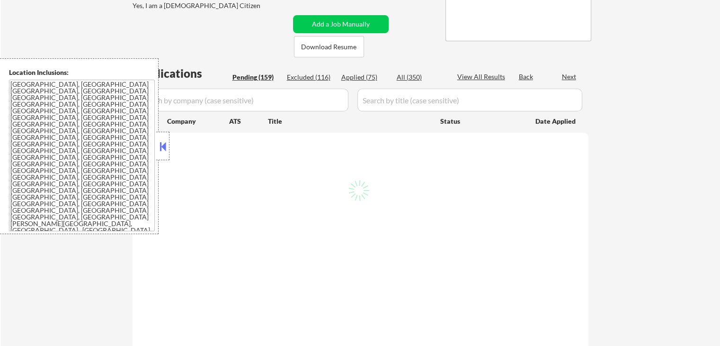
select select ""pending""
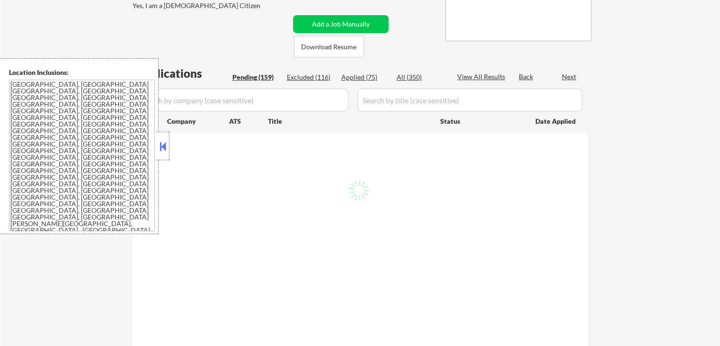
select select ""pending""
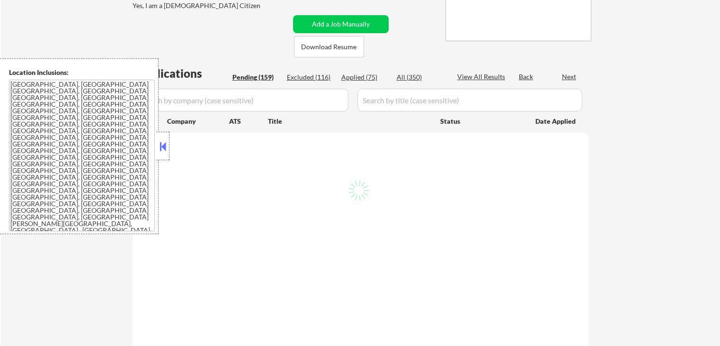
select select ""pending""
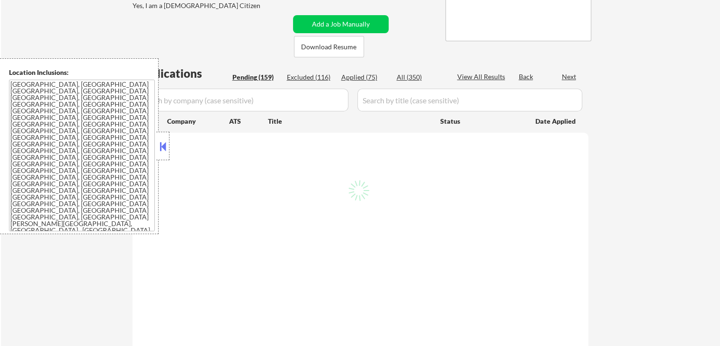
select select ""pending""
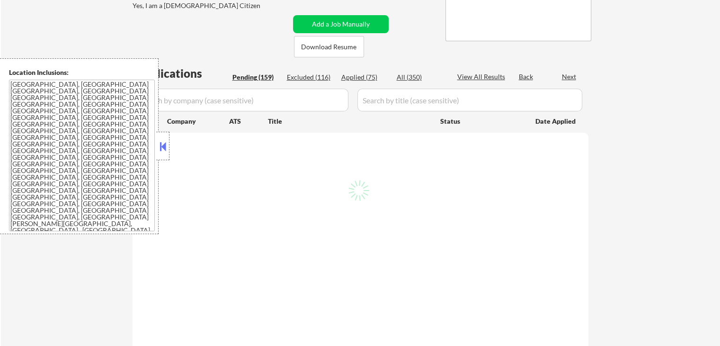
select select ""pending""
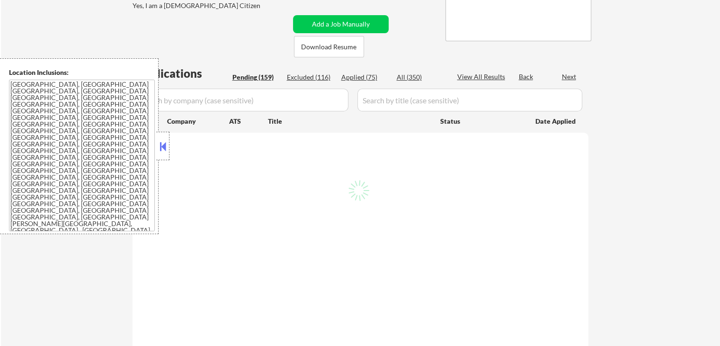
select select ""pending""
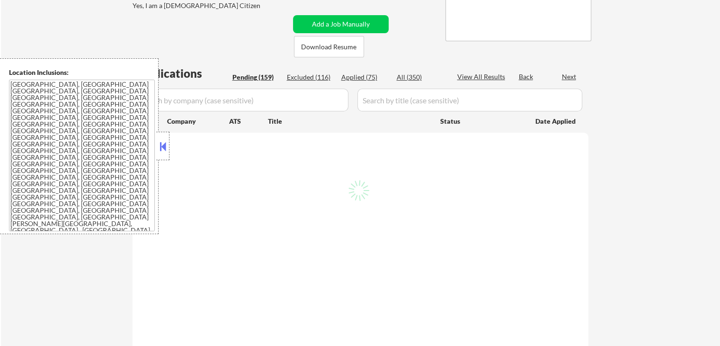
select select ""pending""
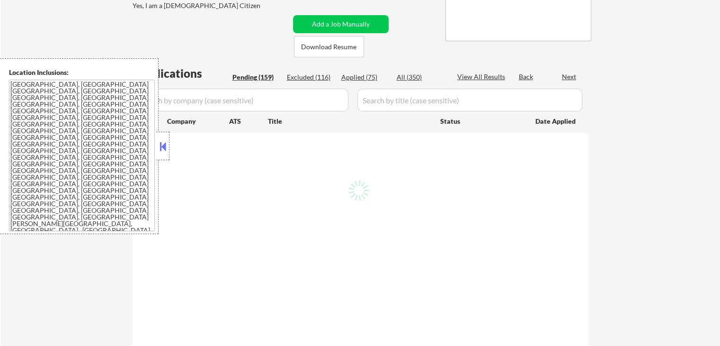
select select ""pending""
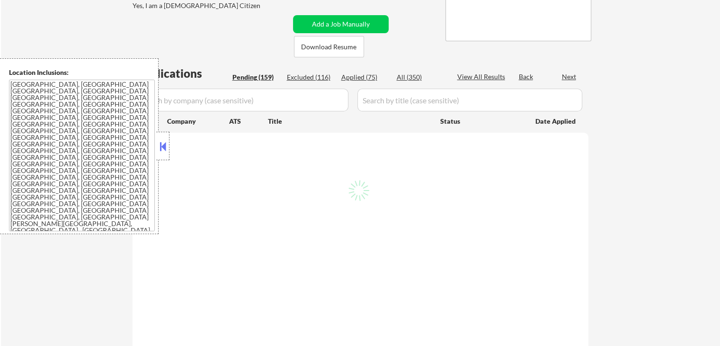
select select ""pending""
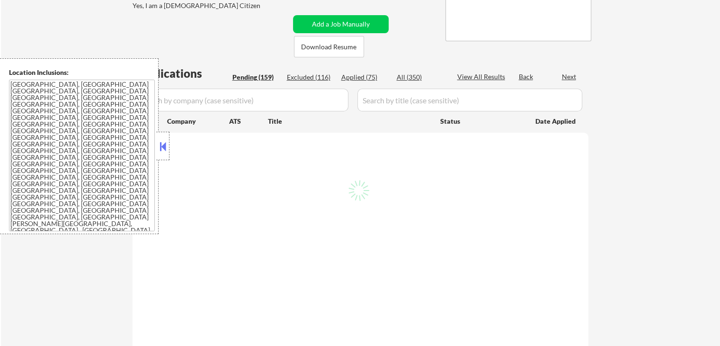
select select ""pending""
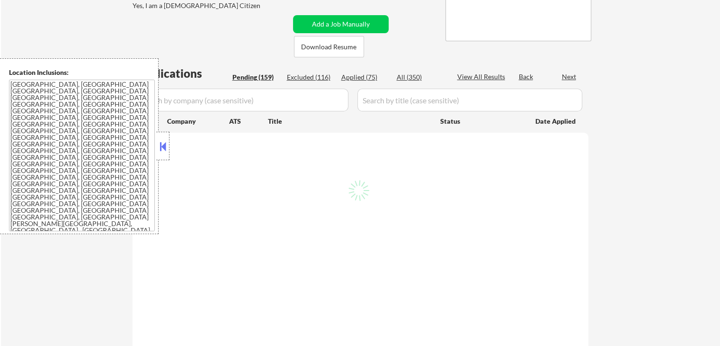
select select ""pending""
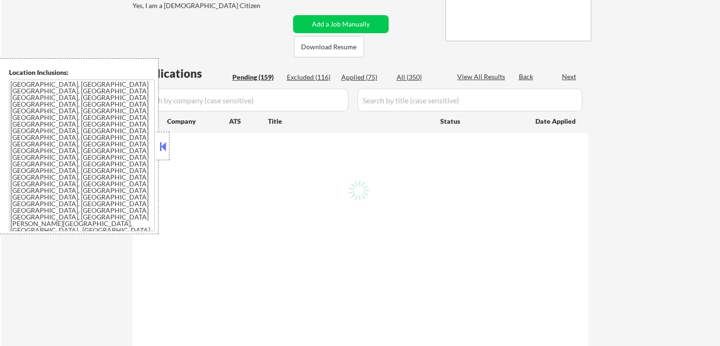
select select ""pending""
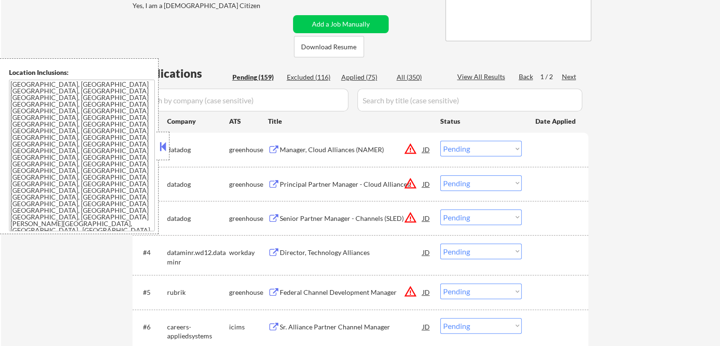
click at [167, 147] on button at bounding box center [163, 146] width 10 height 14
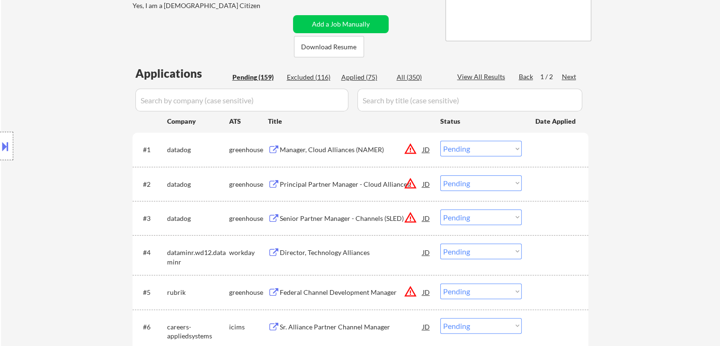
click at [358, 78] on div "Applied (75)" at bounding box center [365, 76] width 47 height 9
select select ""applied""
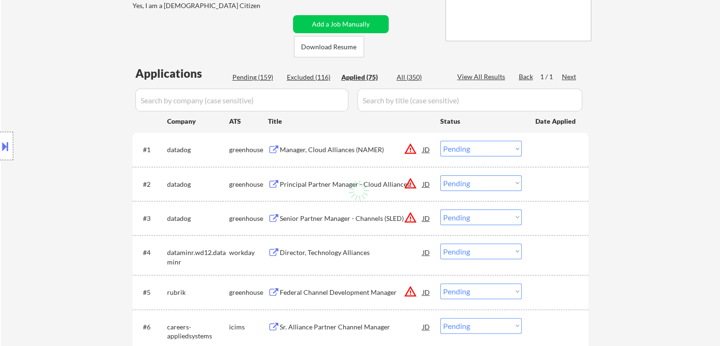
select select ""applied""
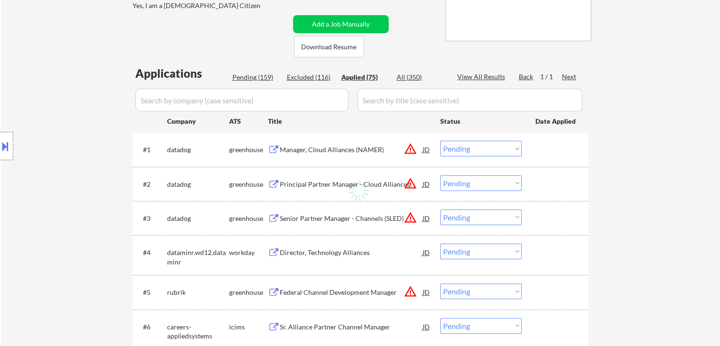
select select ""applied""
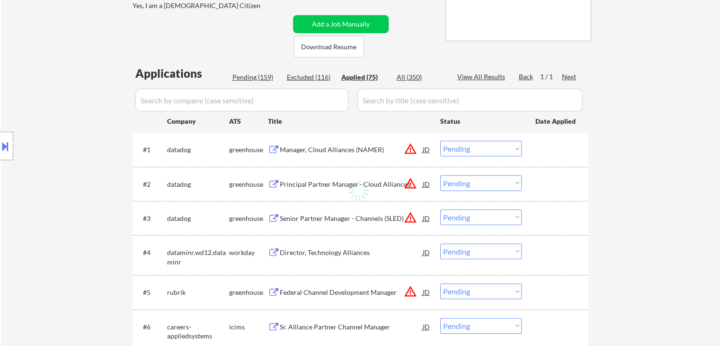
select select ""applied""
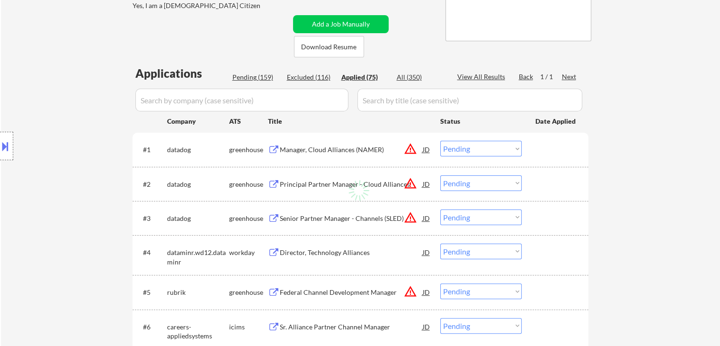
select select ""applied""
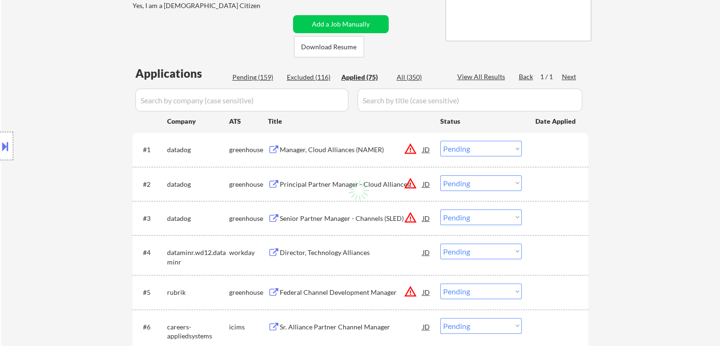
select select ""applied""
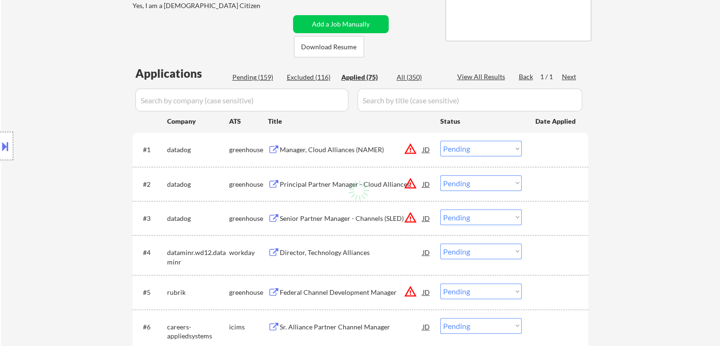
select select ""applied""
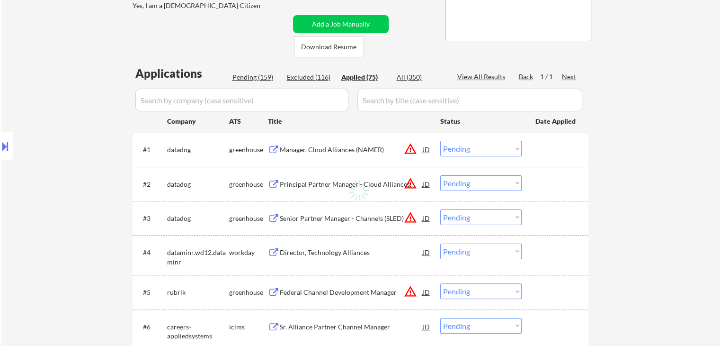
select select ""applied""
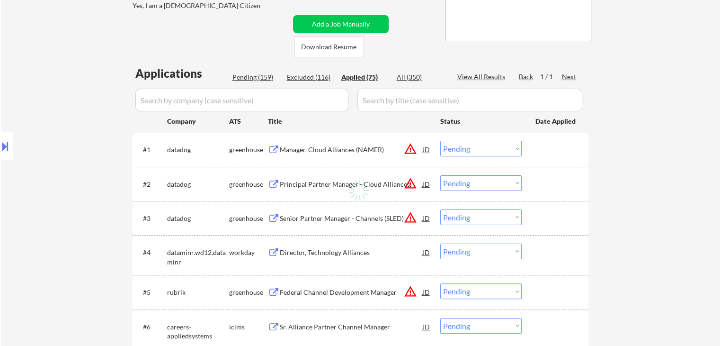
select select ""applied""
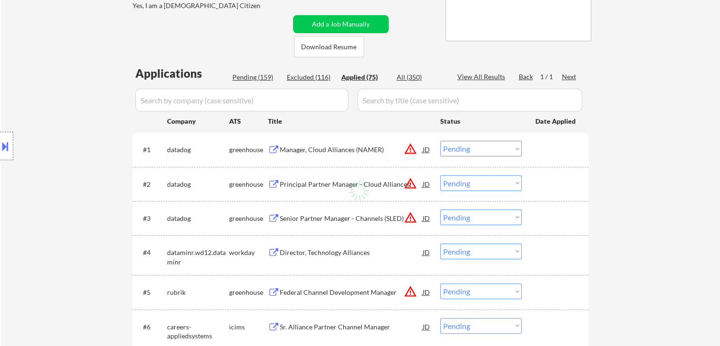
select select ""applied""
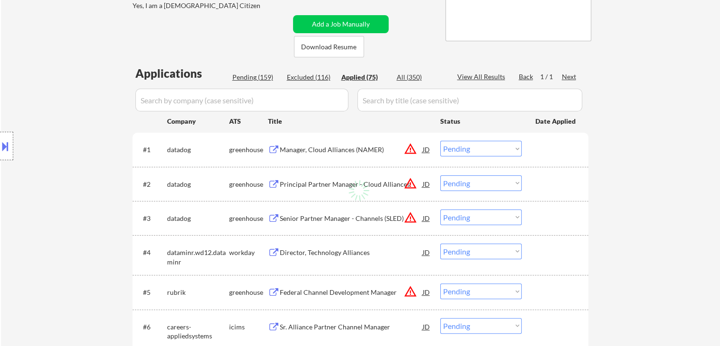
select select ""applied""
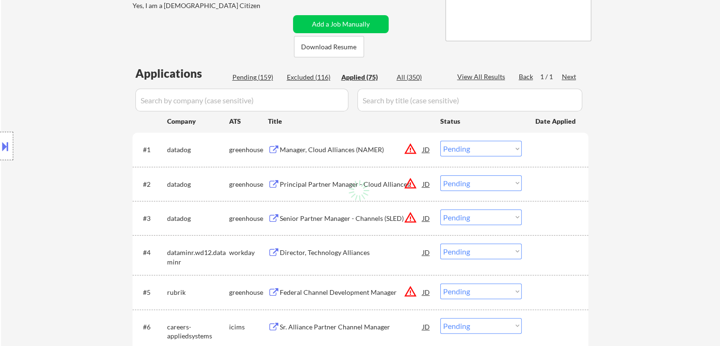
select select ""applied""
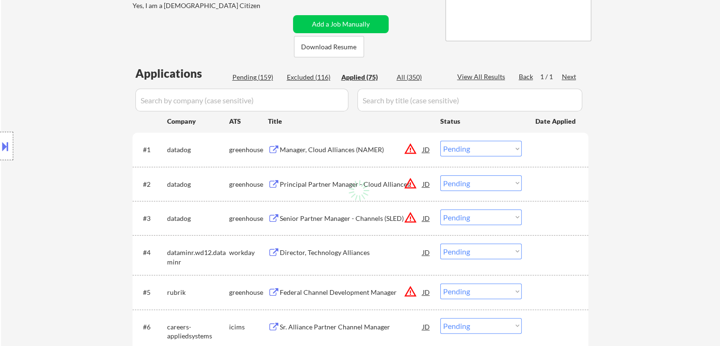
select select ""applied""
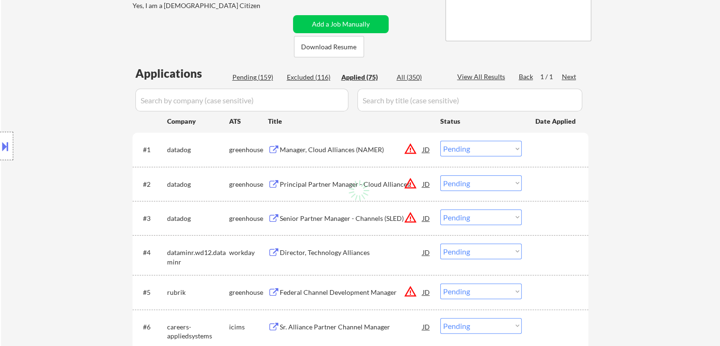
select select ""applied""
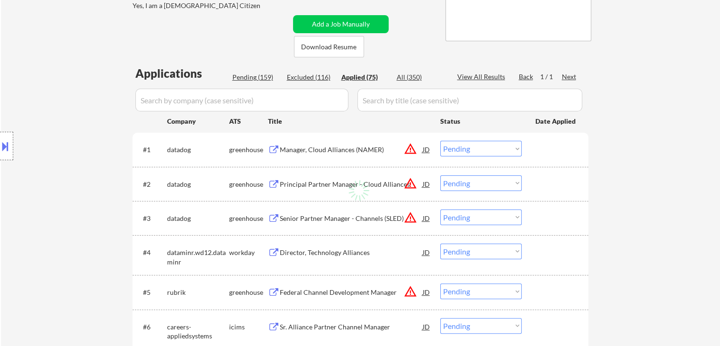
select select ""applied""
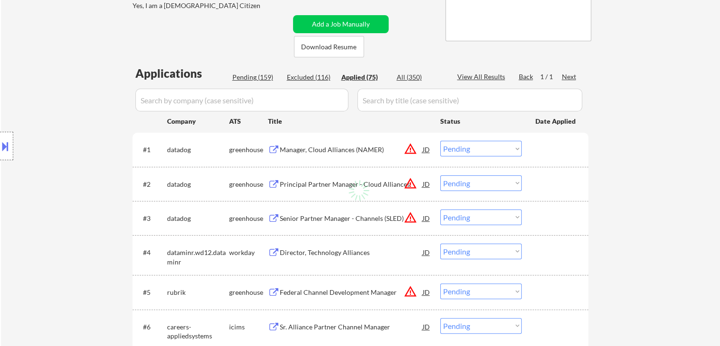
select select ""applied""
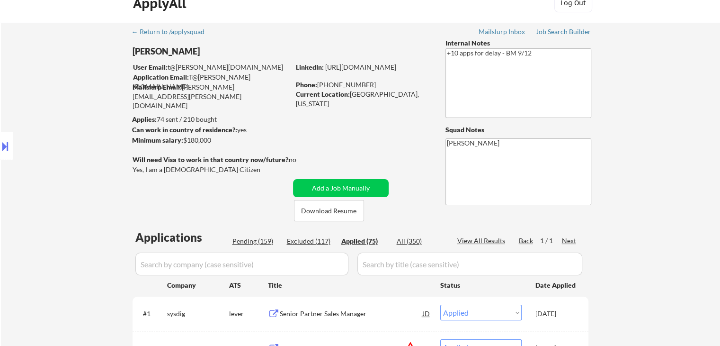
scroll to position [0, 0]
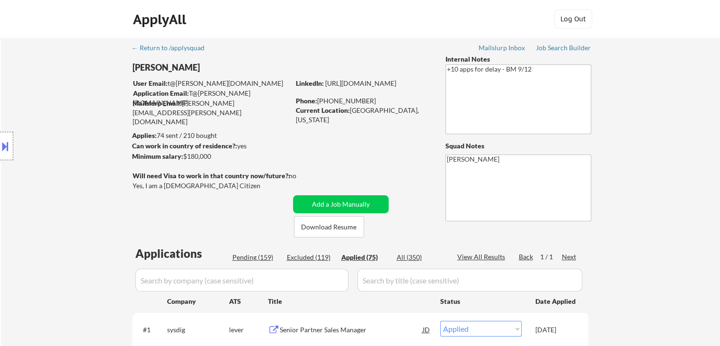
click at [119, 176] on div "Location Inclusions: Venice, FL Nokomis, FL Laurel, FL South Venice, FL Osprey,…" at bounding box center [85, 146] width 170 height 176
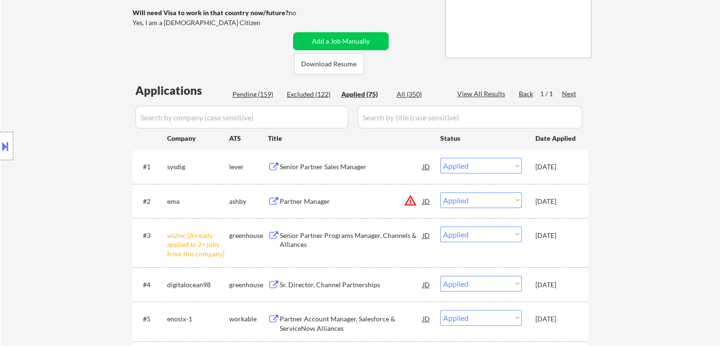
scroll to position [189, 0]
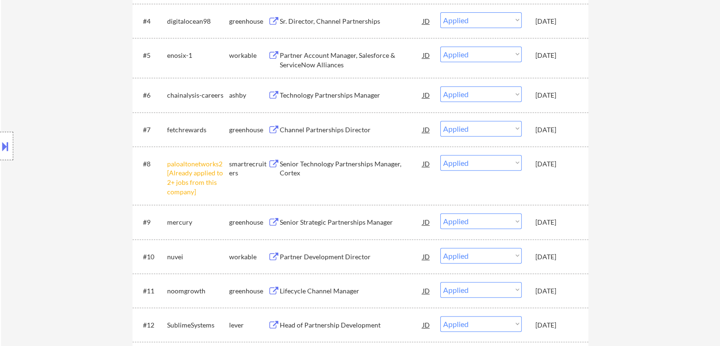
click at [95, 196] on div "Location Inclusions: Venice, FL Nokomis, FL Laurel, FL South Venice, FL Osprey,…" at bounding box center [85, 146] width 170 height 176
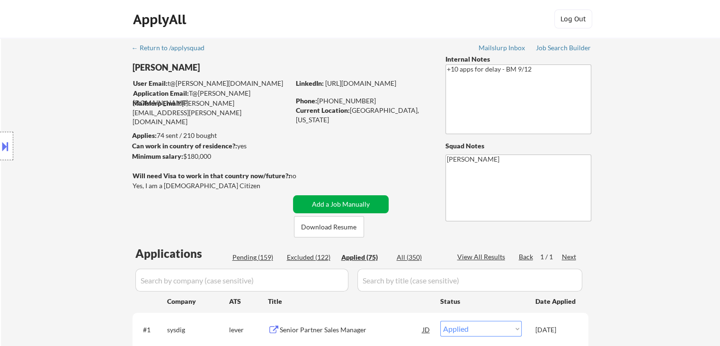
scroll to position [142, 0]
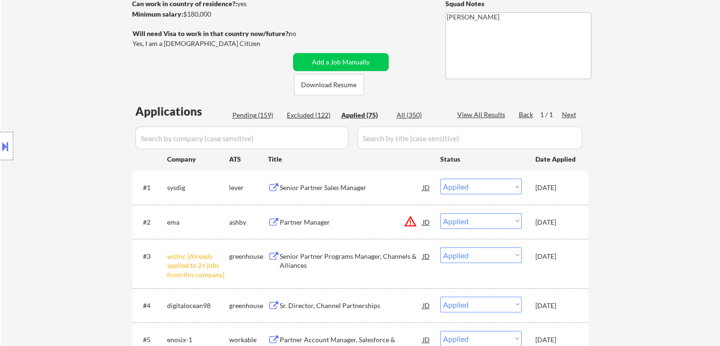
click at [305, 114] on div "Excluded (122)" at bounding box center [310, 114] width 47 height 9
select select ""excluded__salary_""
select select ""excluded__expired_""
select select ""excluded__other_""
select select ""excluded__salary_""
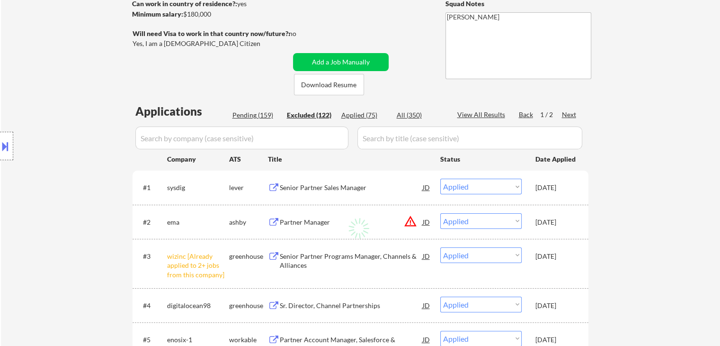
select select ""excluded__expired_""
select select ""excluded""
select select ""excluded__expired_""
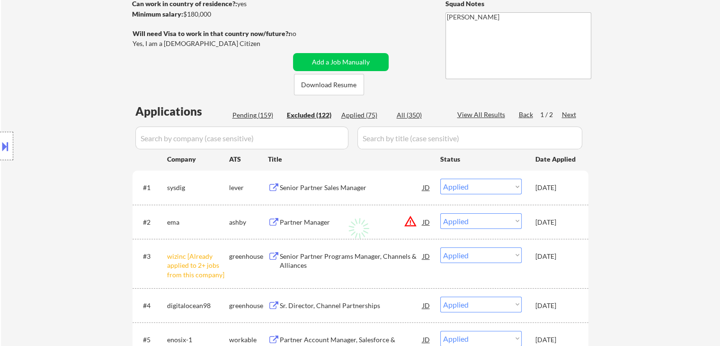
select select ""excluded__expired_""
select select ""excluded__salary_""
select select ""excluded""
select select ""excluded__salary_""
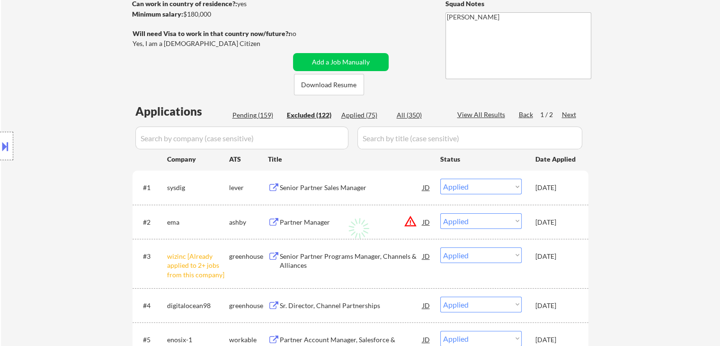
select select ""excluded__expired_""
select select ""excluded__salary_""
select select ""excluded__other_""
select select ""excluded__expired_""
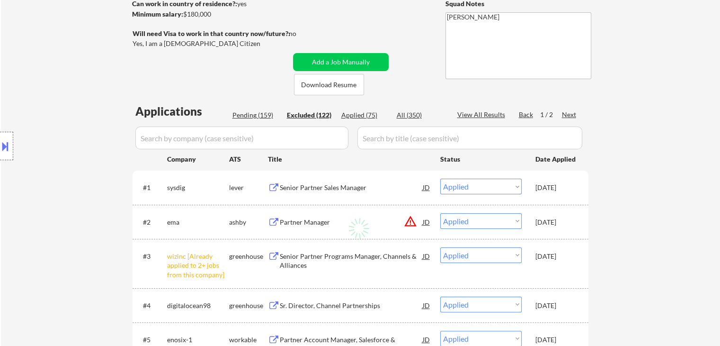
select select ""excluded__expired_""
select select ""excluded__salary_""
select select ""excluded__expired_""
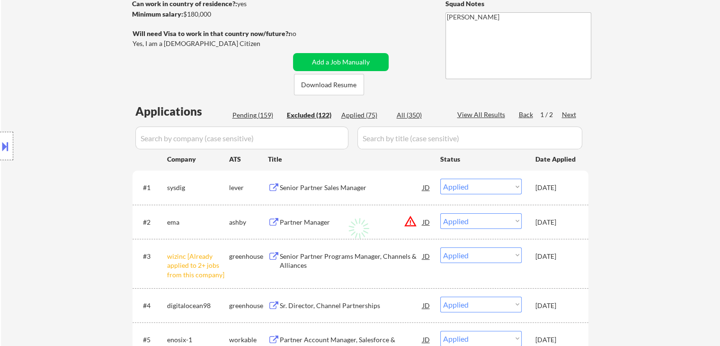
select select ""excluded__salary_""
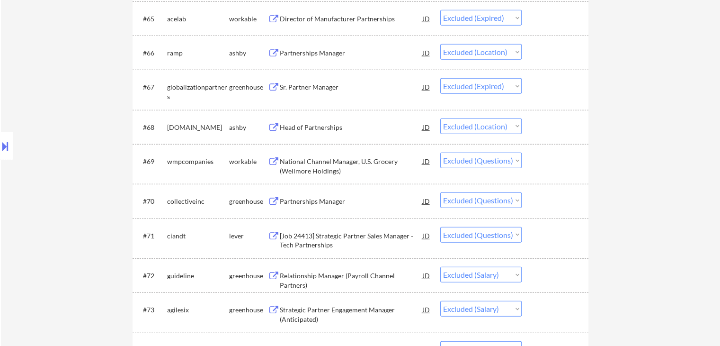
scroll to position [2658, 0]
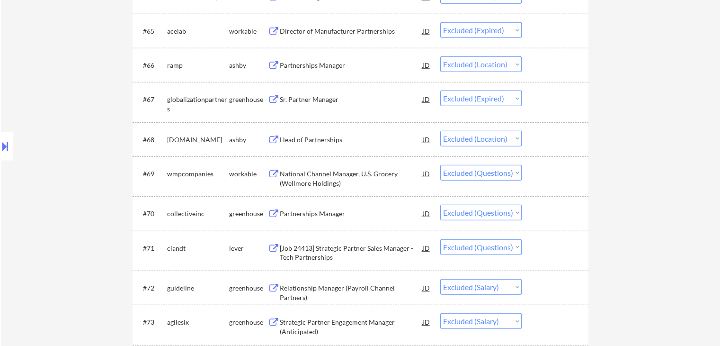
click at [119, 101] on div "Location Inclusions: Venice, FL Nokomis, FL Laurel, FL South Venice, FL Osprey,…" at bounding box center [85, 146] width 170 height 176
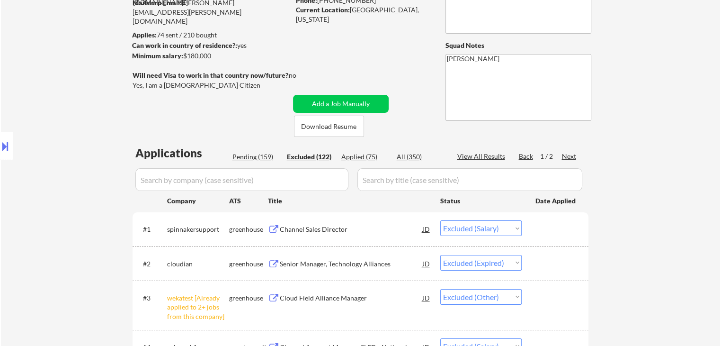
scroll to position [0, 0]
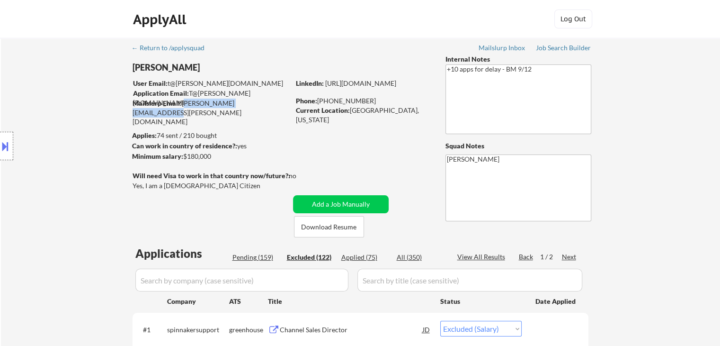
drag, startPoint x: 229, startPoint y: 102, endPoint x: 182, endPoint y: 107, distance: 46.6
click at [182, 107] on div "Mailslurp Email: thomas.lynch@mailflux.com" at bounding box center [211, 113] width 157 height 28
drag, startPoint x: 176, startPoint y: 146, endPoint x: 120, endPoint y: 142, distance: 55.6
click at [120, 142] on body "← Return to /applysquad Mailslurp Inbox Job Search Builder Thomas Lynch User Em…" at bounding box center [360, 173] width 720 height 346
drag, startPoint x: 128, startPoint y: 133, endPoint x: 298, endPoint y: 144, distance: 170.4
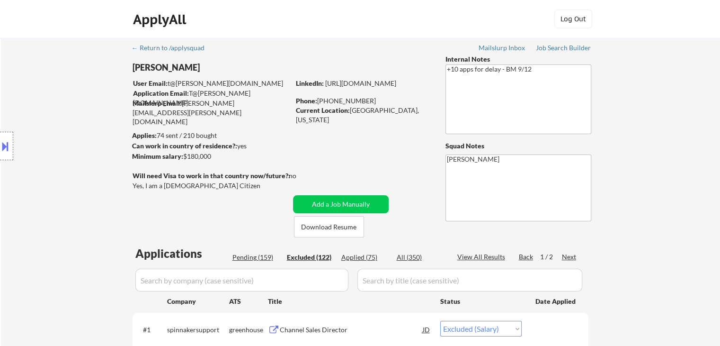
click at [298, 144] on body "← Return to /applysquad Mailslurp Inbox Job Search Builder Thomas Lynch User Em…" at bounding box center [360, 173] width 720 height 346
drag, startPoint x: 404, startPoint y: 112, endPoint x: 320, endPoint y: 115, distance: 84.4
click at [320, 115] on div "Current Location: Venice, Florida" at bounding box center [363, 111] width 134 height 10
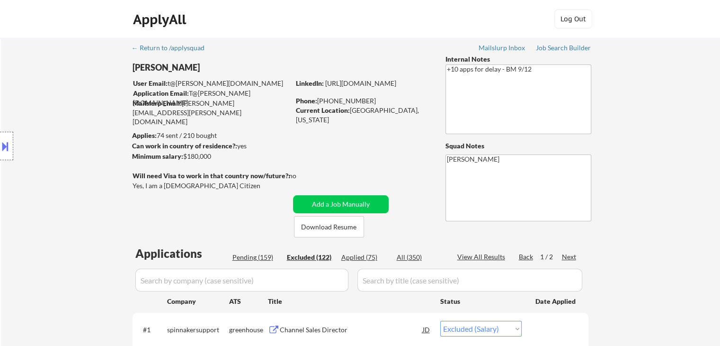
drag, startPoint x: 272, startPoint y: 177, endPoint x: 188, endPoint y: 171, distance: 85.0
click at [188, 171] on div "Will need Visa to work in that country now/future?: no" at bounding box center [224, 176] width 183 height 10
drag, startPoint x: 172, startPoint y: 185, endPoint x: 195, endPoint y: 184, distance: 22.3
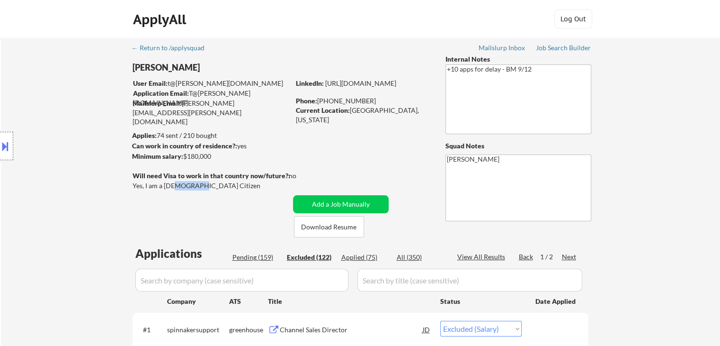
click at [194, 185] on div "Yes, I am a [DEMOGRAPHIC_DATA] Citizen" at bounding box center [213, 185] width 160 height 9
click at [237, 158] on div "Minimum salary: $180,000" at bounding box center [211, 156] width 158 height 9
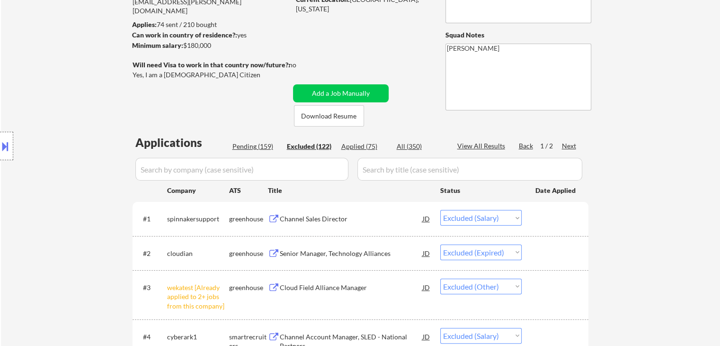
scroll to position [95, 0]
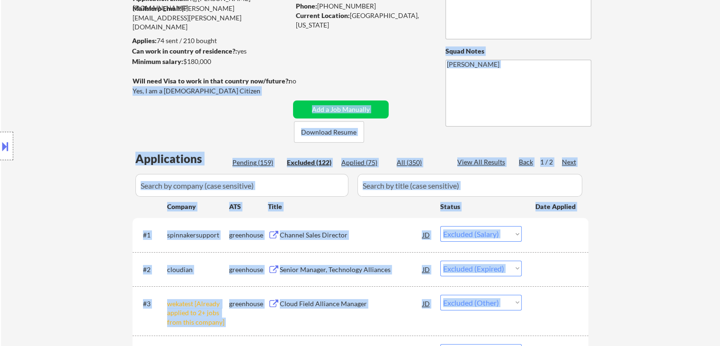
drag, startPoint x: 301, startPoint y: 85, endPoint x: 86, endPoint y: 69, distance: 216.1
click at [86, 69] on body "← Return to /applysquad Mailslurp Inbox Job Search Builder Thomas Lynch User Em…" at bounding box center [360, 78] width 720 height 346
click at [106, 87] on div "Location Inclusions: Venice, FL Nokomis, FL Laurel, FL South Venice, FL Osprey,…" at bounding box center [85, 146] width 170 height 176
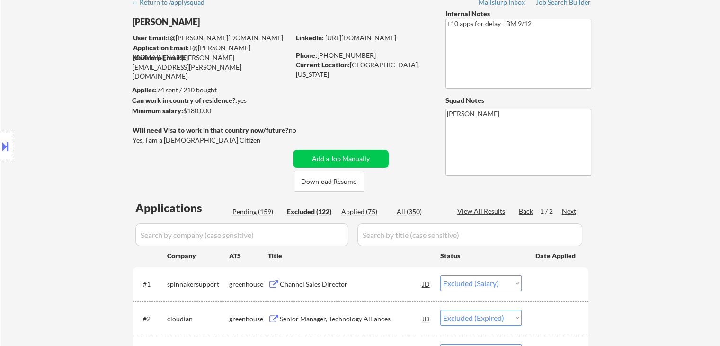
scroll to position [0, 0]
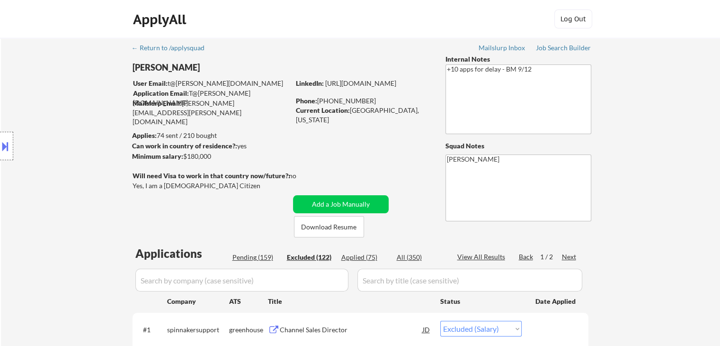
drag, startPoint x: 191, startPoint y: 158, endPoint x: 133, endPoint y: 139, distance: 61.7
click at [133, 139] on body "← Return to /applysquad Mailslurp Inbox Job Search Builder Thomas Lynch User Em…" at bounding box center [360, 173] width 720 height 346
click at [112, 146] on div "Location Inclusions: Venice, FL Nokomis, FL Laurel, FL South Venice, FL Osprey,…" at bounding box center [85, 146] width 170 height 176
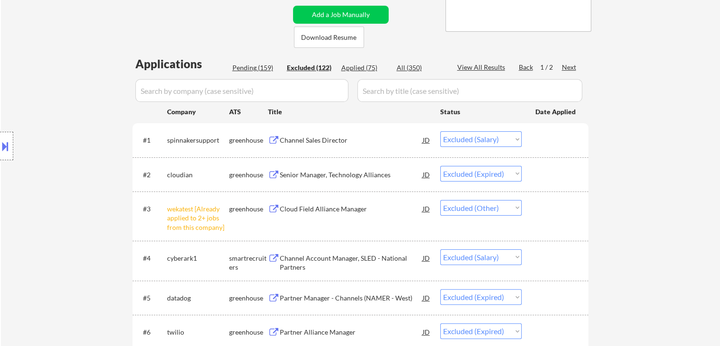
click at [108, 99] on div "Location Inclusions: Venice, FL Nokomis, FL Laurel, FL South Venice, FL Osprey,…" at bounding box center [85, 146] width 170 height 176
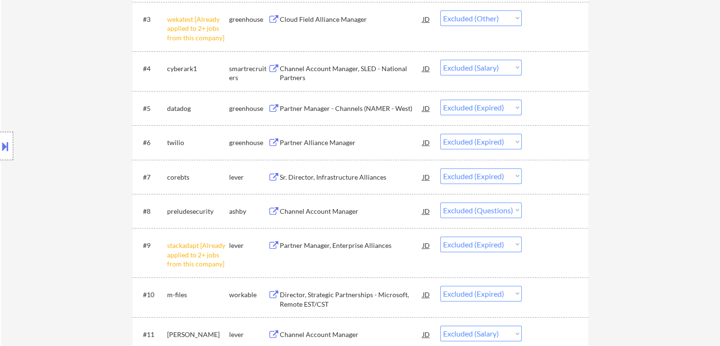
click at [98, 100] on div "Location Inclusions: Venice, FL Nokomis, FL Laurel, FL South Venice, FL Osprey,…" at bounding box center [85, 146] width 170 height 176
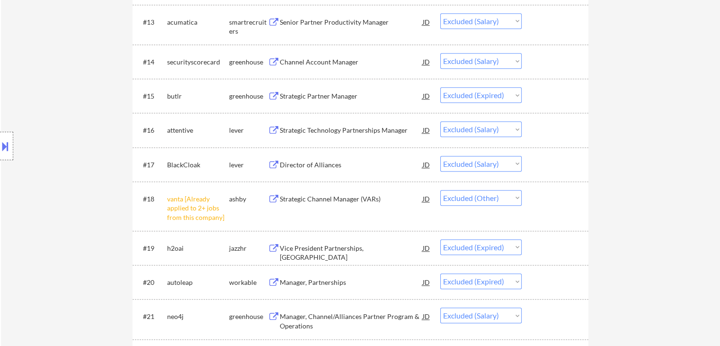
scroll to position [805, 0]
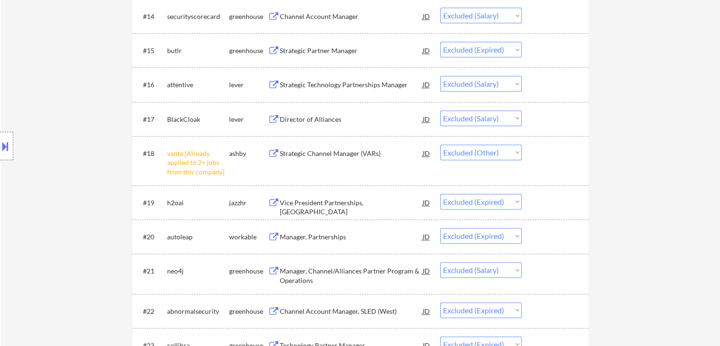
click at [75, 99] on div "Location Inclusions: Venice, FL Nokomis, FL Laurel, FL South Venice, FL Osprey,…" at bounding box center [85, 146] width 170 height 176
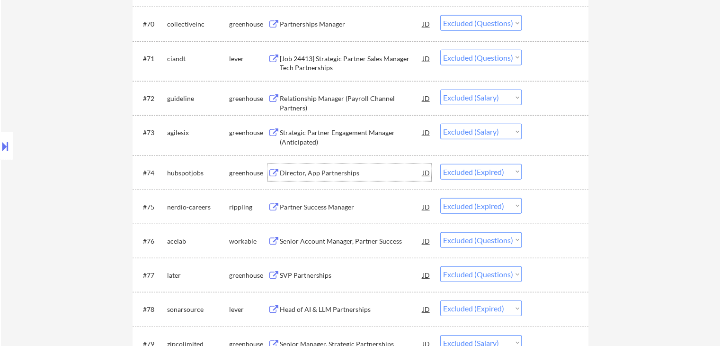
click at [320, 173] on div "Director, App Partnerships" at bounding box center [351, 172] width 143 height 9
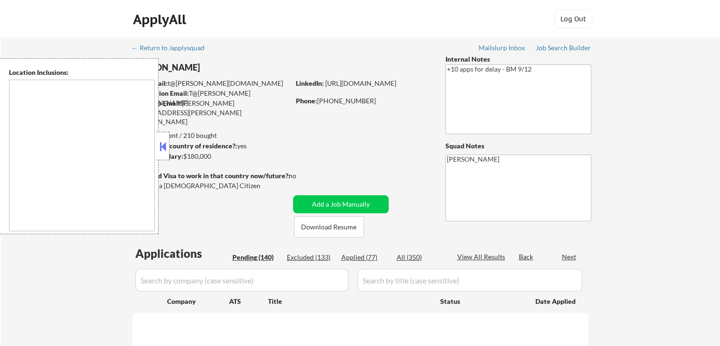
type textarea "[GEOGRAPHIC_DATA], [GEOGRAPHIC_DATA] [GEOGRAPHIC_DATA], [GEOGRAPHIC_DATA] [GEOG…"
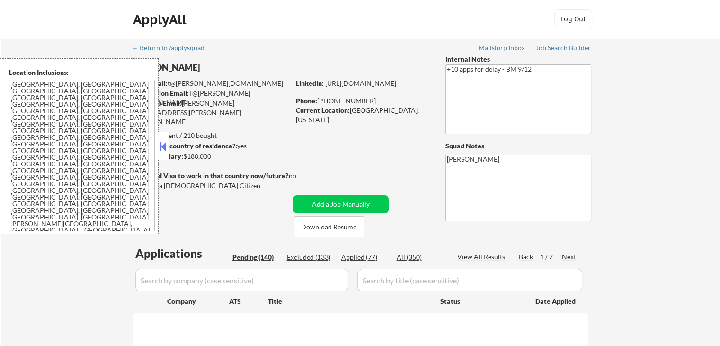
click at [163, 150] on button at bounding box center [163, 146] width 10 height 14
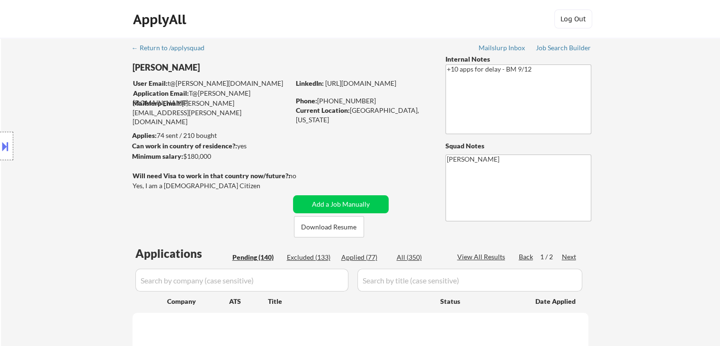
click at [81, 156] on div "Location Inclusions: [GEOGRAPHIC_DATA], [GEOGRAPHIC_DATA] [GEOGRAPHIC_DATA], [G…" at bounding box center [85, 146] width 170 height 176
select select ""pending""
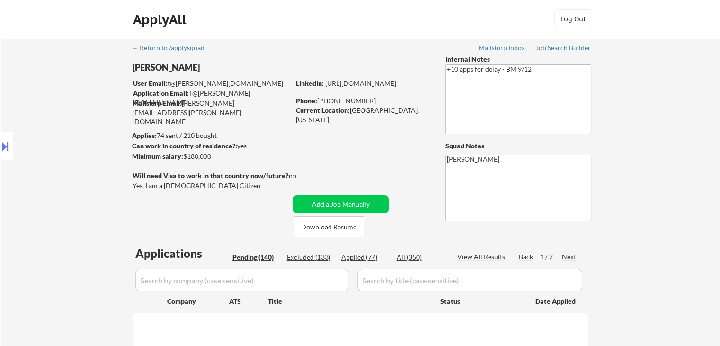
select select ""pending""
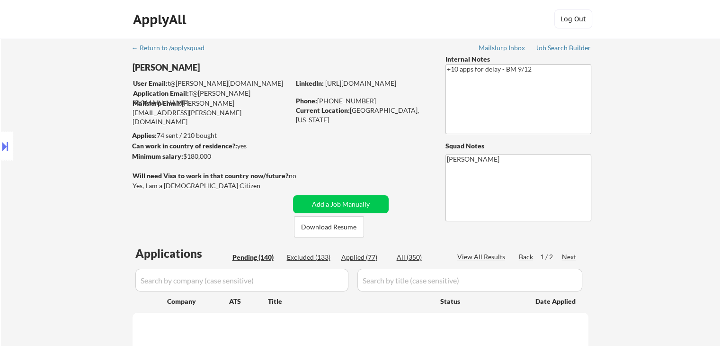
select select ""pending""
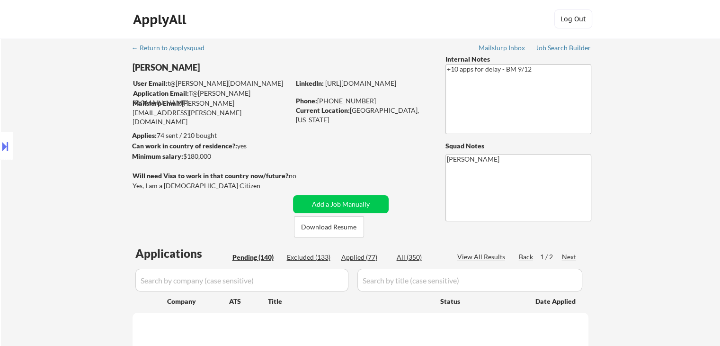
select select ""pending""
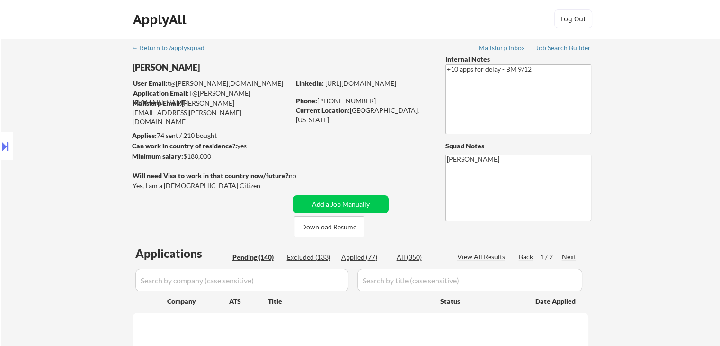
select select ""pending""
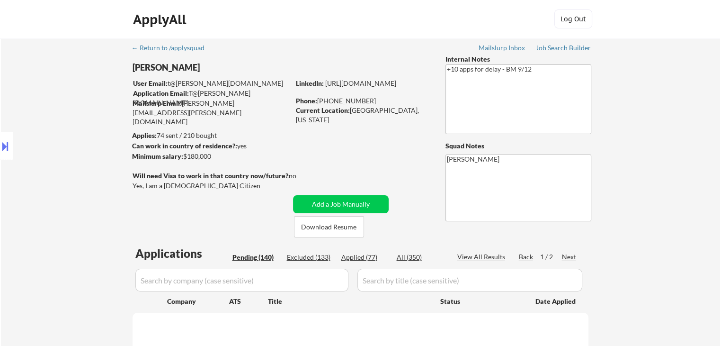
select select ""pending""
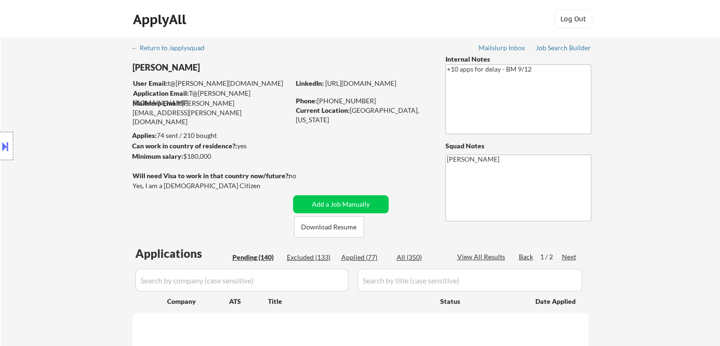
select select ""pending""
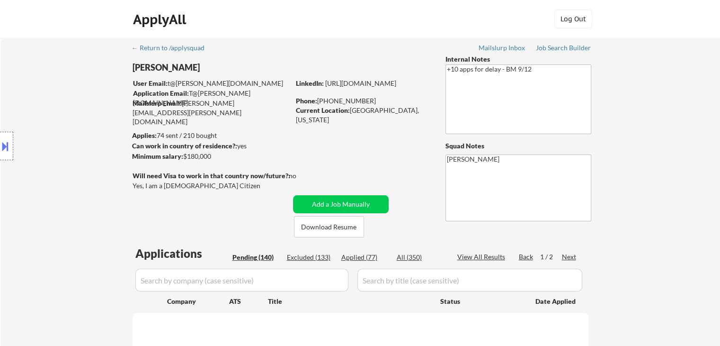
select select ""pending""
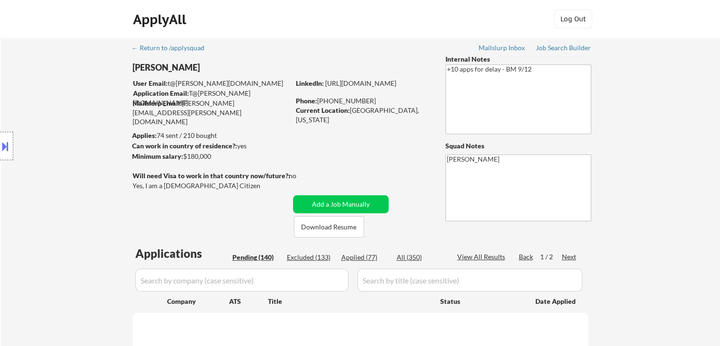
select select ""pending""
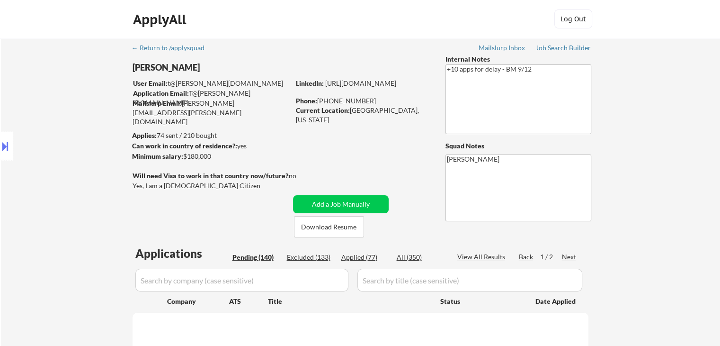
select select ""pending""
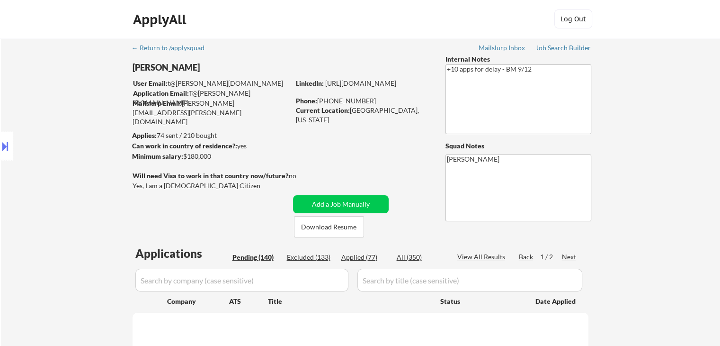
select select ""pending""
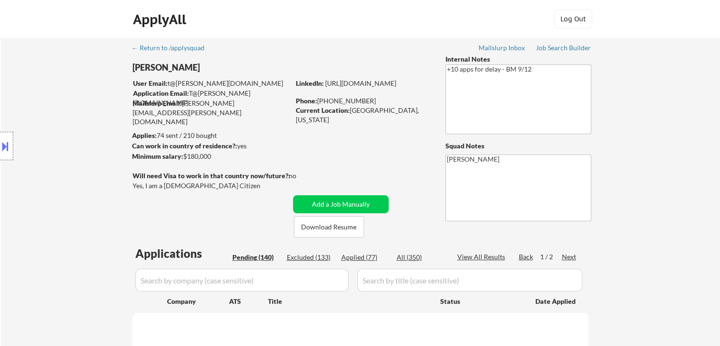
select select ""pending""
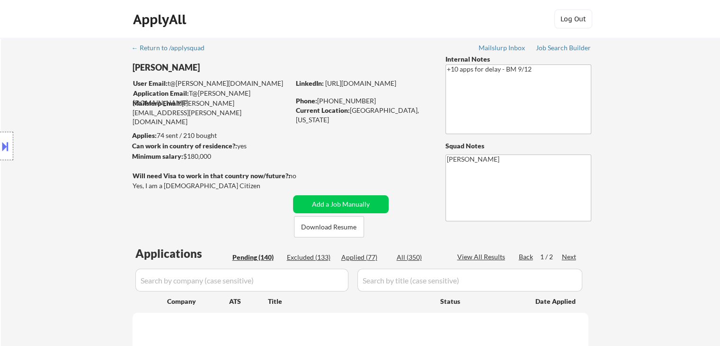
select select ""pending""
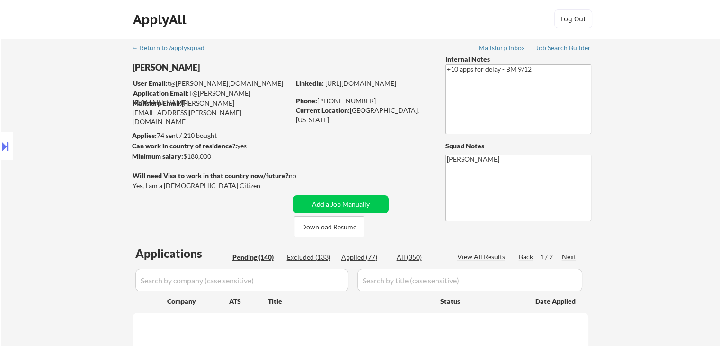
select select ""pending""
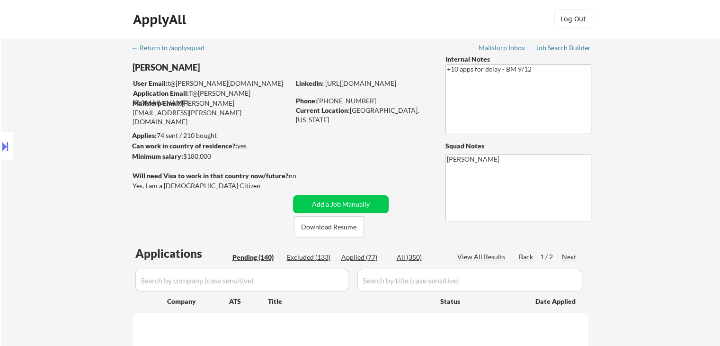
select select ""pending""
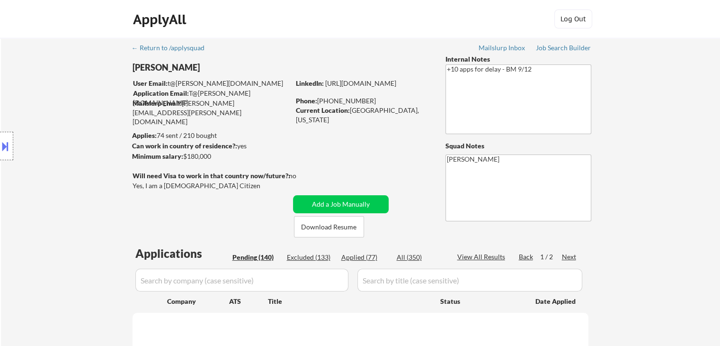
select select ""pending""
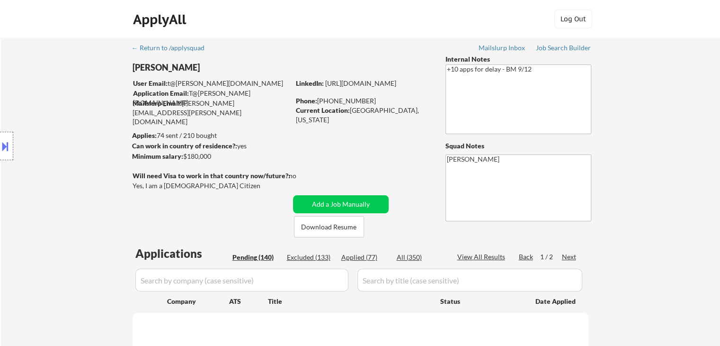
select select ""pending""
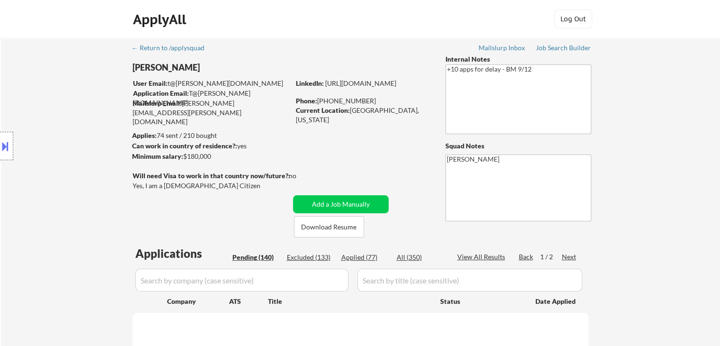
select select ""pending""
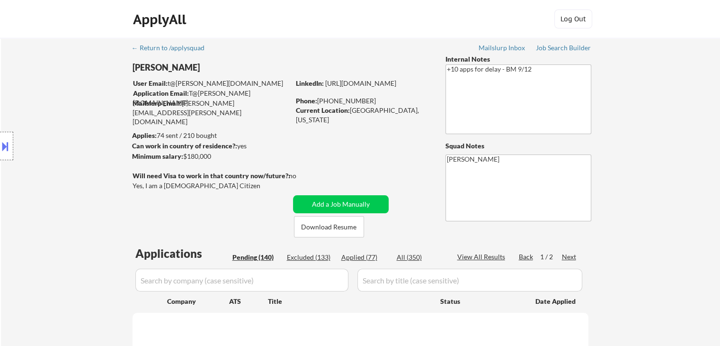
select select ""pending""
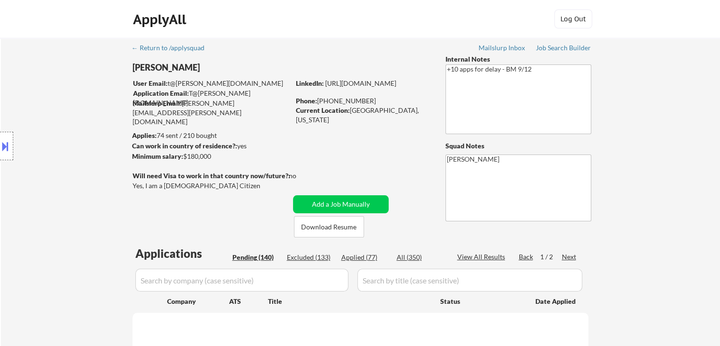
select select ""pending""
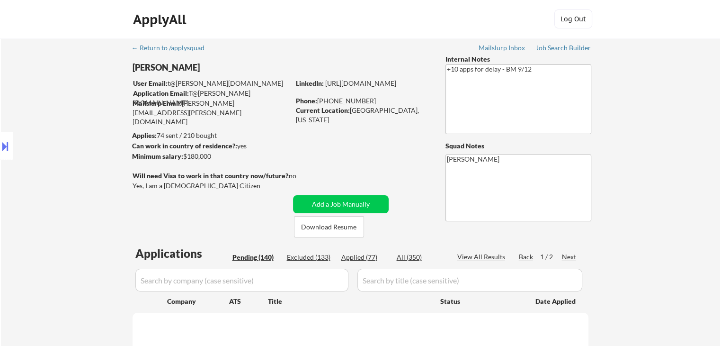
select select ""pending""
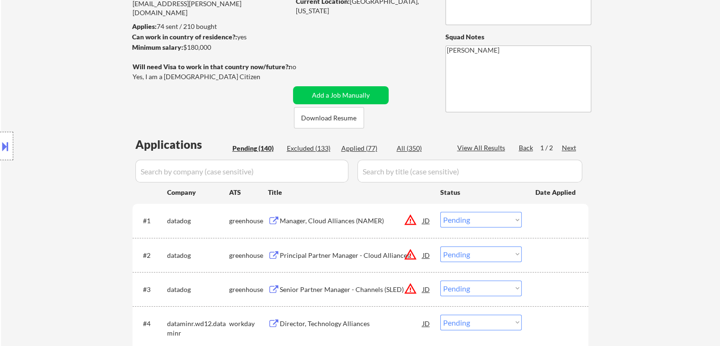
scroll to position [142, 0]
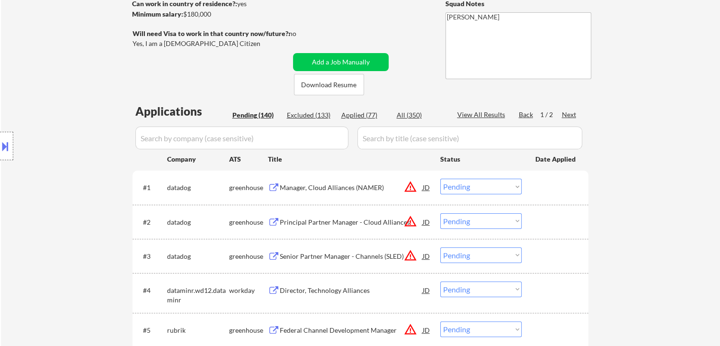
click at [573, 114] on div "Next" at bounding box center [569, 114] width 15 height 9
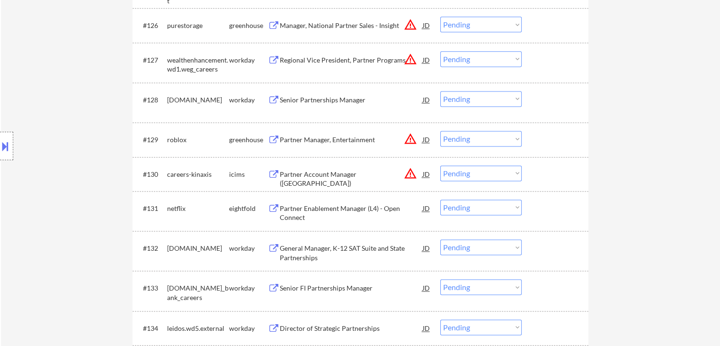
scroll to position [1299, 0]
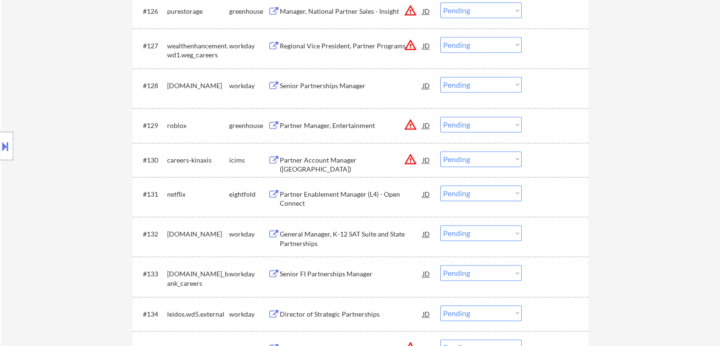
drag, startPoint x: 468, startPoint y: 124, endPoint x: 468, endPoint y: 128, distance: 4.8
click at [468, 124] on select "Choose an option... Pending Applied Excluded (Questions) Excluded (Expired) Exc…" at bounding box center [480, 125] width 81 height 16
click at [440, 117] on select "Choose an option... Pending Applied Excluded (Questions) Excluded (Expired) Exc…" at bounding box center [480, 125] width 81 height 16
select select ""pending""
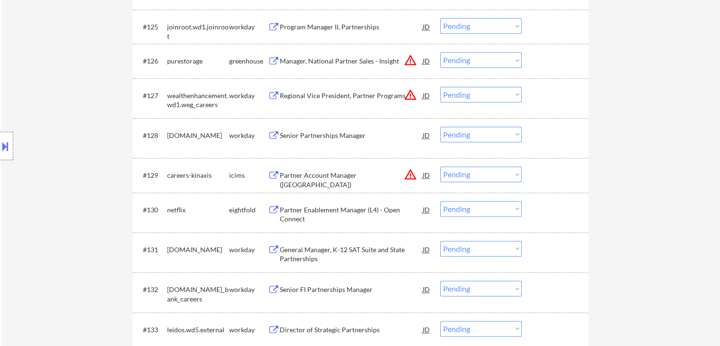
scroll to position [1204, 0]
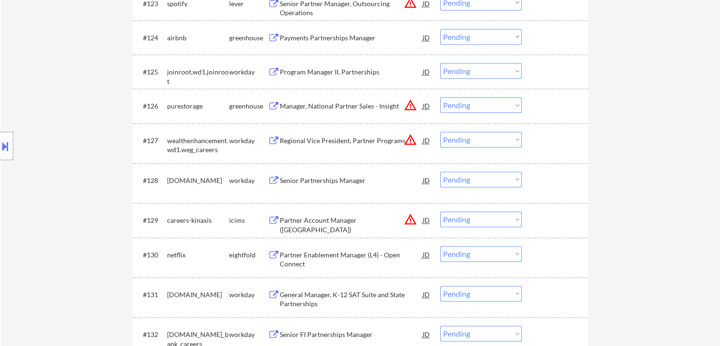
click at [412, 105] on button "warning_amber" at bounding box center [410, 105] width 13 height 13
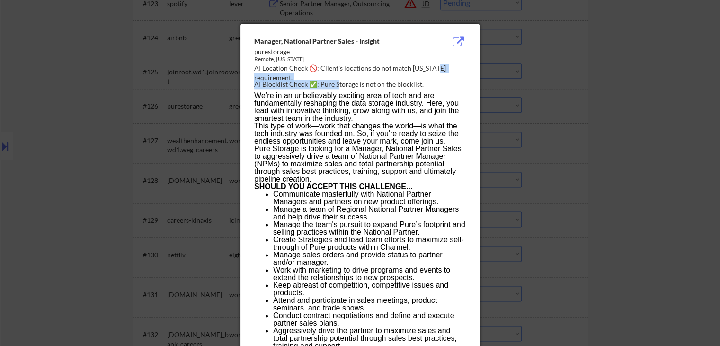
drag, startPoint x: 459, startPoint y: 65, endPoint x: 339, endPoint y: 81, distance: 121.3
click at [339, 81] on div "Manager, National Partner Sales - Insight purestorage Remote, Arizona AI Locati…" at bounding box center [362, 63] width 216 height 54
click at [587, 122] on div at bounding box center [360, 173] width 720 height 346
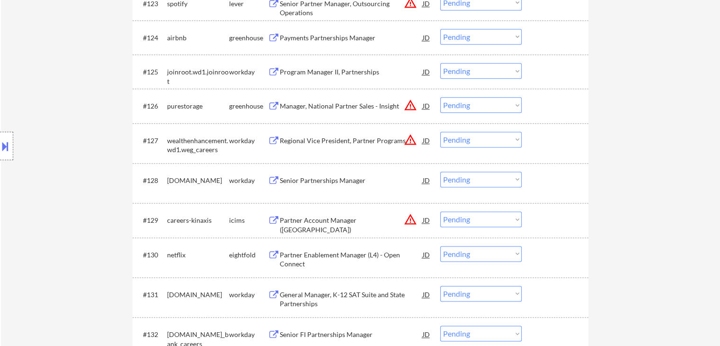
click at [364, 108] on div "Manager, National Partner Sales - Insight" at bounding box center [351, 105] width 143 height 9
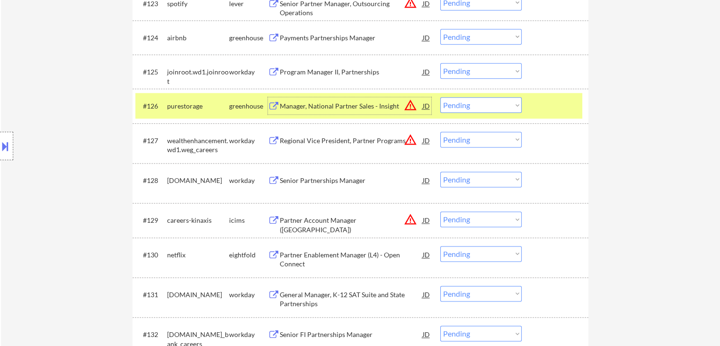
click at [473, 108] on select "Choose an option... Pending Applied Excluded (Questions) Excluded (Expired) Exc…" at bounding box center [480, 105] width 81 height 16
click at [440, 97] on select "Choose an option... Pending Applied Excluded (Questions) Excluded (Expired) Exc…" at bounding box center [480, 105] width 81 height 16
click at [578, 109] on div "#126 purestorage greenhouse Manager, National Partner Sales - Insight JD warnin…" at bounding box center [358, 106] width 447 height 26
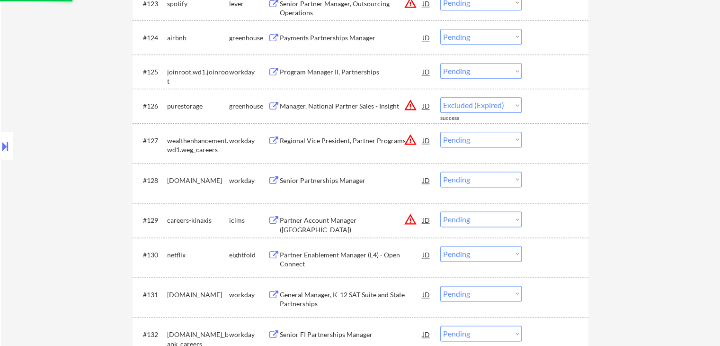
select select ""pending""
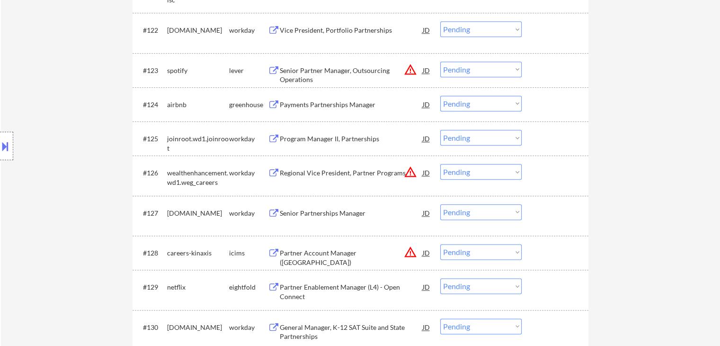
scroll to position [1110, 0]
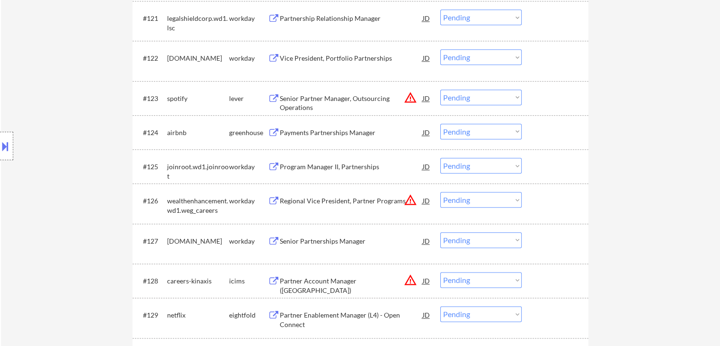
click at [408, 102] on button "warning_amber" at bounding box center [410, 97] width 13 height 13
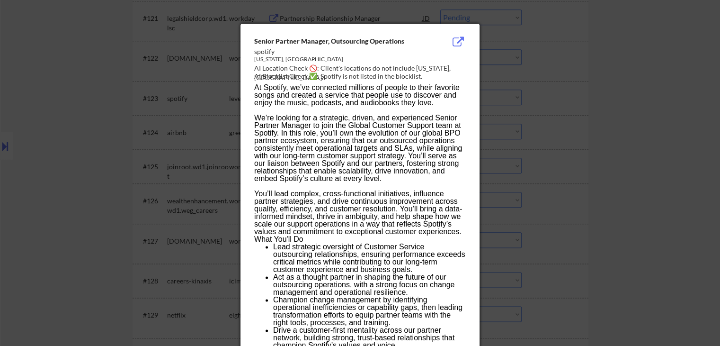
click at [593, 109] on div at bounding box center [360, 173] width 720 height 346
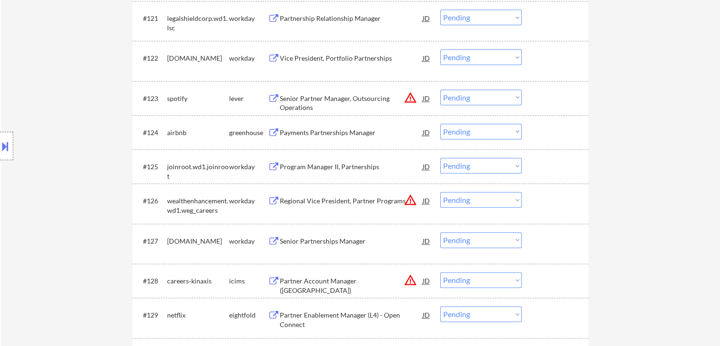
click at [362, 99] on div "Senior Partner Manager, Outsourcing Operations" at bounding box center [351, 103] width 143 height 18
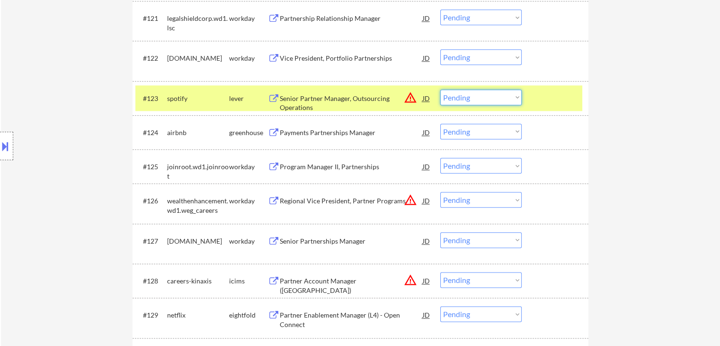
drag, startPoint x: 481, startPoint y: 97, endPoint x: 485, endPoint y: 103, distance: 6.6
click at [482, 97] on select "Choose an option... Pending Applied Excluded (Questions) Excluded (Expired) Exc…" at bounding box center [480, 98] width 81 height 16
click at [440, 90] on select "Choose an option... Pending Applied Excluded (Questions) Excluded (Expired) Exc…" at bounding box center [480, 98] width 81 height 16
click at [559, 96] on div at bounding box center [557, 98] width 42 height 17
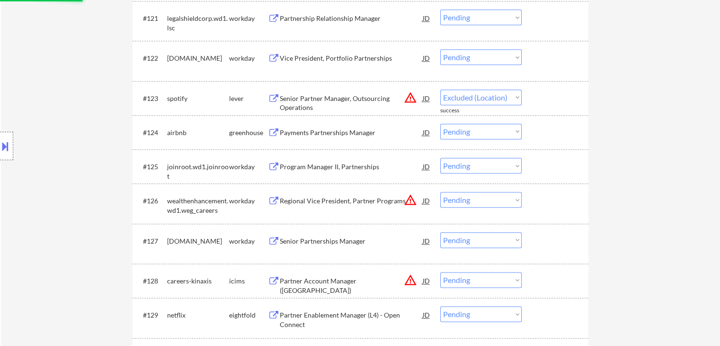
select select ""pending""
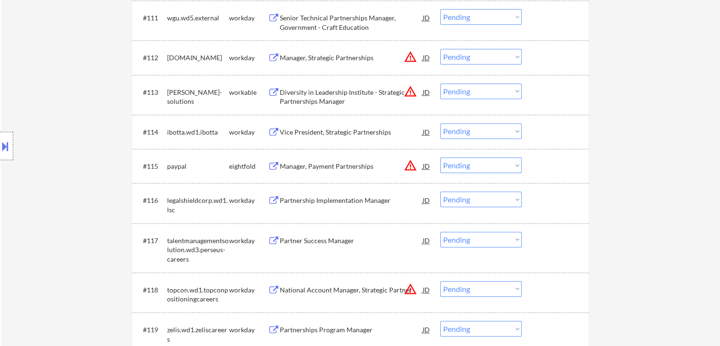
scroll to position [683, 0]
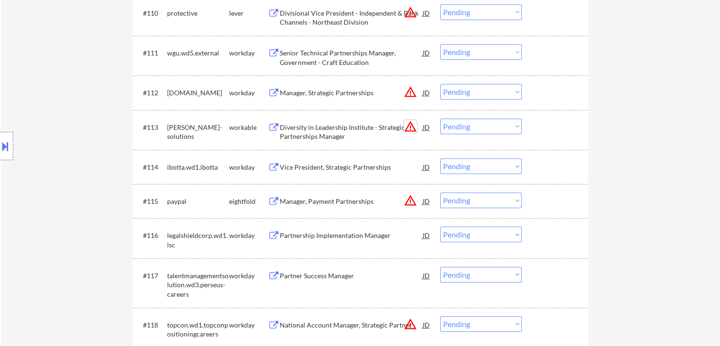
click at [413, 128] on button "warning_amber" at bounding box center [410, 126] width 13 height 13
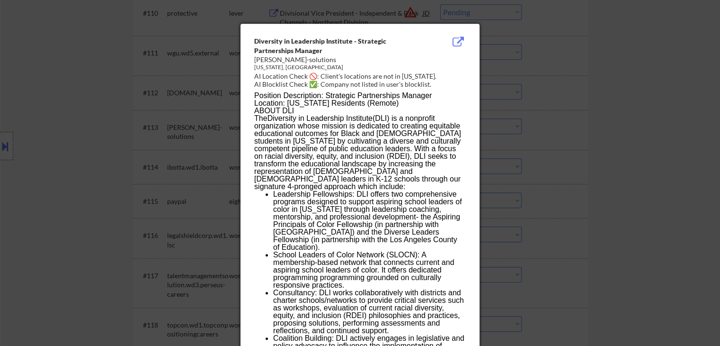
click at [665, 168] on div at bounding box center [360, 173] width 720 height 346
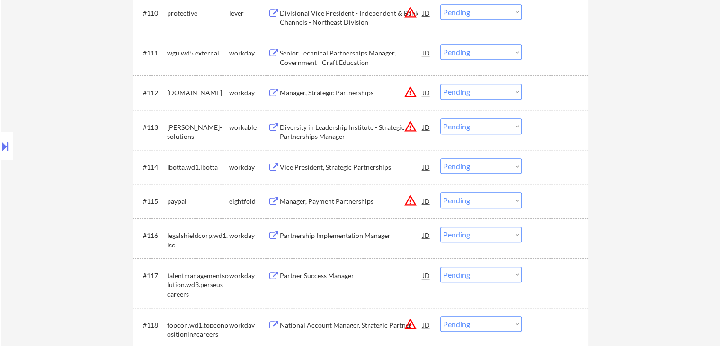
click at [330, 129] on div "Diversity in Leadership Institute - Strategic Partnerships Manager" at bounding box center [351, 132] width 143 height 18
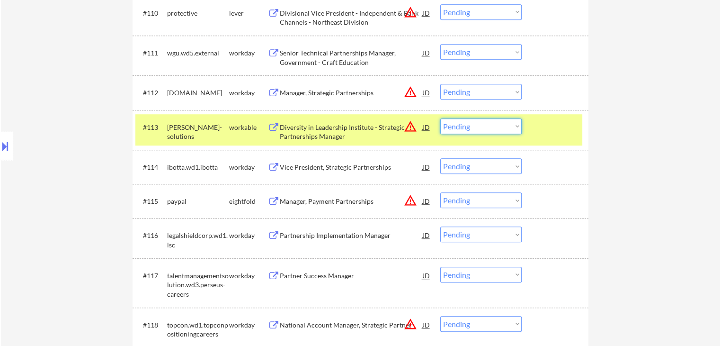
click at [494, 124] on select "Choose an option... Pending Applied Excluded (Questions) Excluded (Expired) Exc…" at bounding box center [480, 126] width 81 height 16
click at [440, 118] on select "Choose an option... Pending Applied Excluded (Questions) Excluded (Expired) Exc…" at bounding box center [480, 126] width 81 height 16
click at [574, 135] on div "#113 daniels-solutions workable Diversity in Leadership Institute - Strategic P…" at bounding box center [358, 129] width 447 height 31
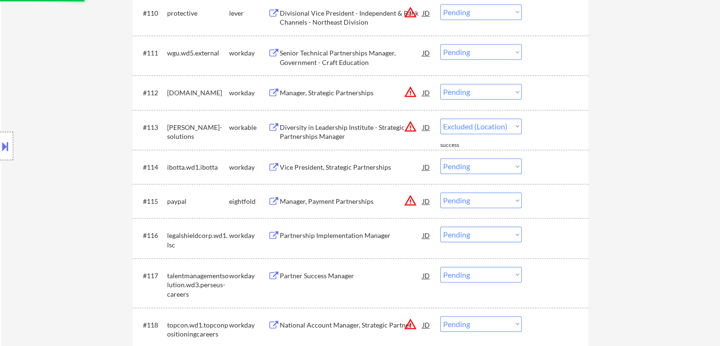
select select ""pending""
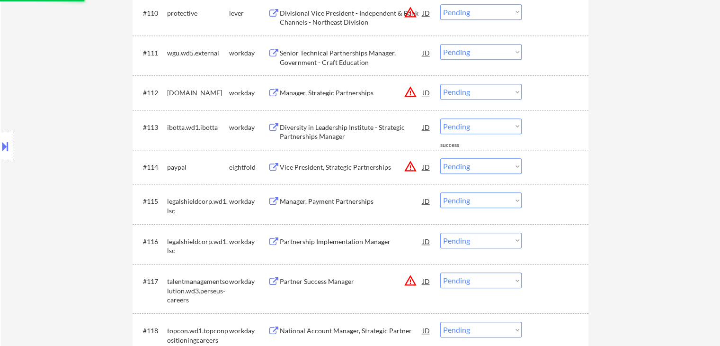
scroll to position [636, 0]
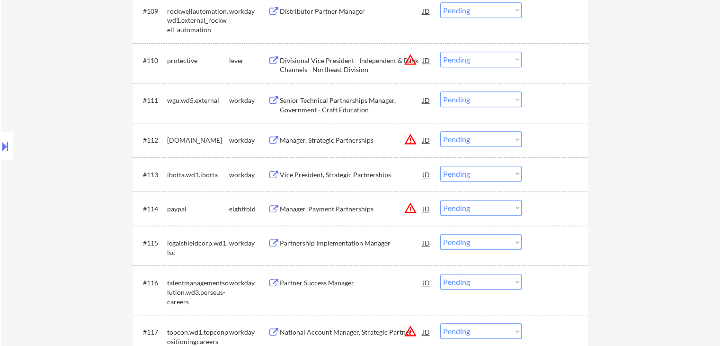
click at [85, 130] on div "Location Inclusions: [GEOGRAPHIC_DATA], [GEOGRAPHIC_DATA] [GEOGRAPHIC_DATA], [G…" at bounding box center [85, 146] width 170 height 176
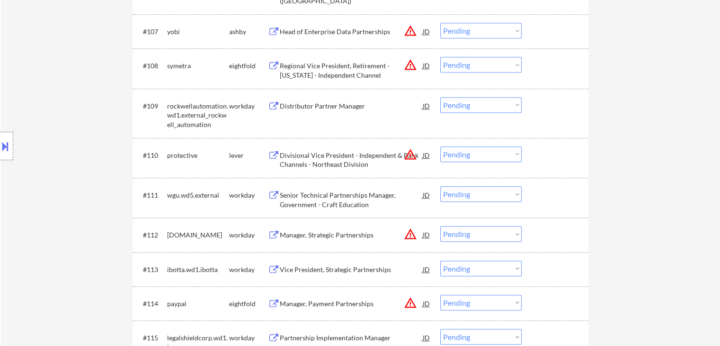
click at [411, 155] on button "warning_amber" at bounding box center [410, 154] width 13 height 13
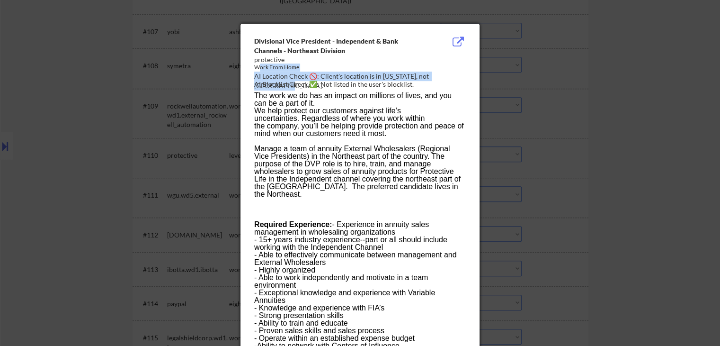
drag, startPoint x: 457, startPoint y: 74, endPoint x: 307, endPoint y: 89, distance: 150.4
click at [258, 72] on div "Divisional Vice President - Independent & Bank Channels - Northeast Division pr…" at bounding box center [362, 63] width 216 height 54
click at [674, 144] on div at bounding box center [360, 173] width 720 height 346
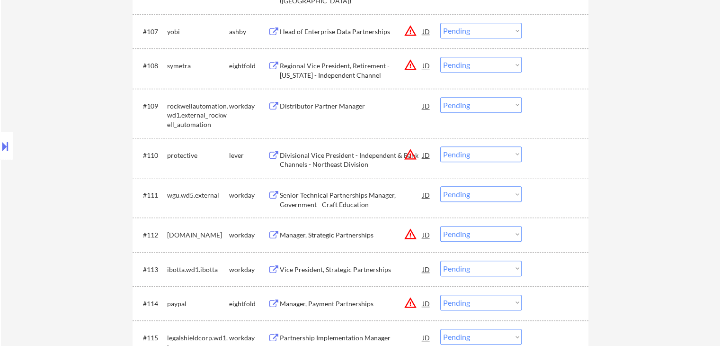
click at [413, 155] on button "warning_amber" at bounding box center [410, 154] width 13 height 13
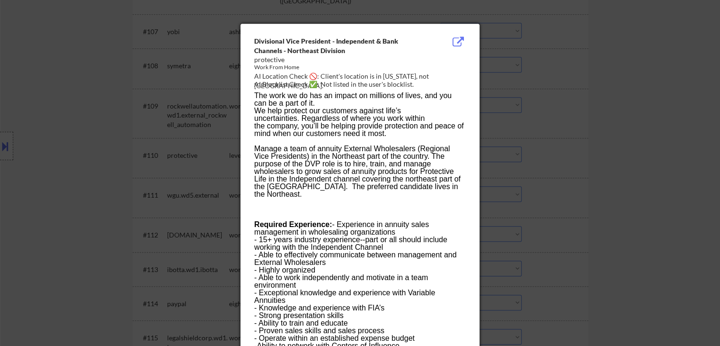
click at [585, 154] on div at bounding box center [360, 173] width 720 height 346
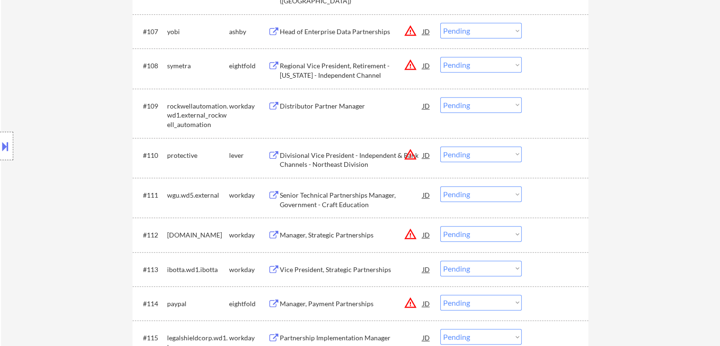
click at [345, 160] on div "Divisional Vice President - Independent & Bank Channels - Northeast Division" at bounding box center [351, 160] width 143 height 18
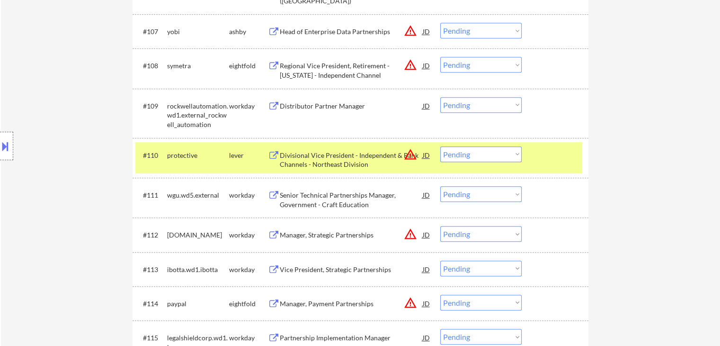
drag, startPoint x: 479, startPoint y: 153, endPoint x: 461, endPoint y: 142, distance: 20.8
click at [479, 153] on select "Choose an option... Pending Applied Excluded (Questions) Excluded (Expired) Exc…" at bounding box center [480, 154] width 81 height 16
click at [440, 146] on select "Choose an option... Pending Applied Excluded (Questions) Excluded (Expired) Exc…" at bounding box center [480, 154] width 81 height 16
select select ""pending""
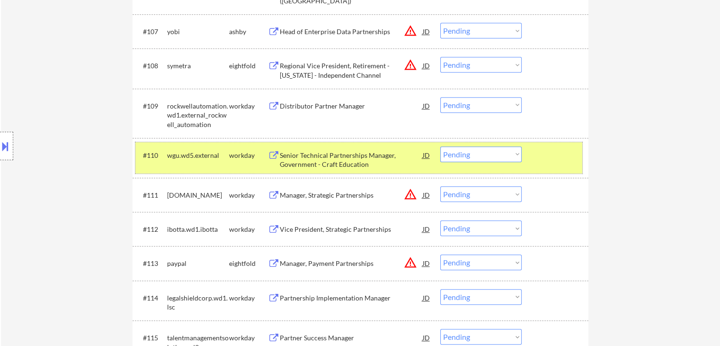
drag, startPoint x: 540, startPoint y: 160, endPoint x: 411, endPoint y: 190, distance: 132.9
click at [540, 160] on div at bounding box center [557, 154] width 42 height 17
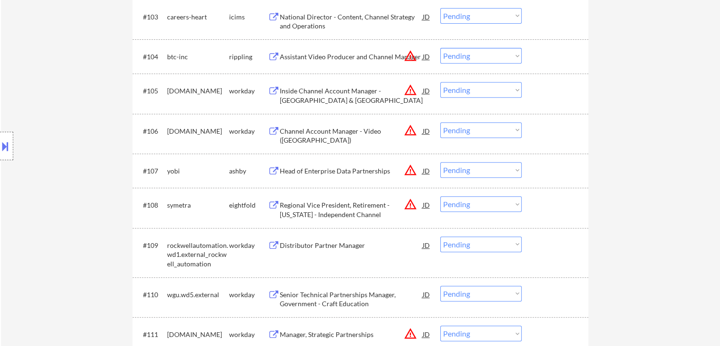
scroll to position [399, 0]
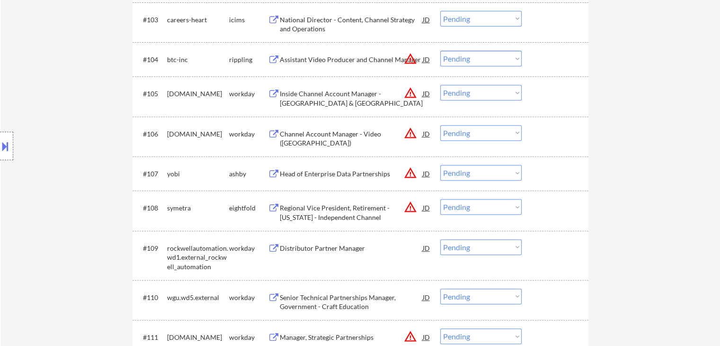
click at [413, 177] on button "warning_amber" at bounding box center [410, 172] width 13 height 13
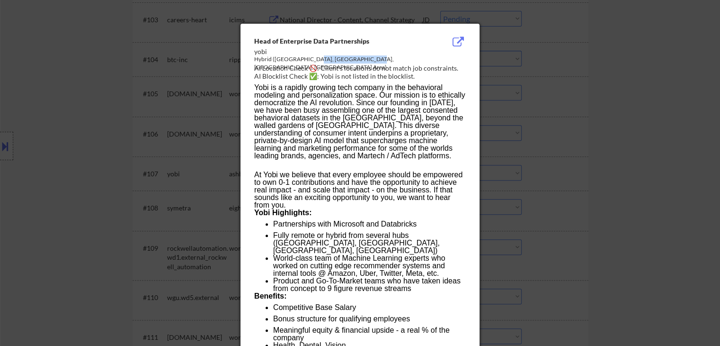
drag, startPoint x: 386, startPoint y: 63, endPoint x: 309, endPoint y: 58, distance: 76.4
click at [309, 58] on div "Hybrid (Boston, Seattle, NYC, SF Bay Area)" at bounding box center [336, 63] width 164 height 16
click at [652, 110] on div at bounding box center [360, 173] width 720 height 346
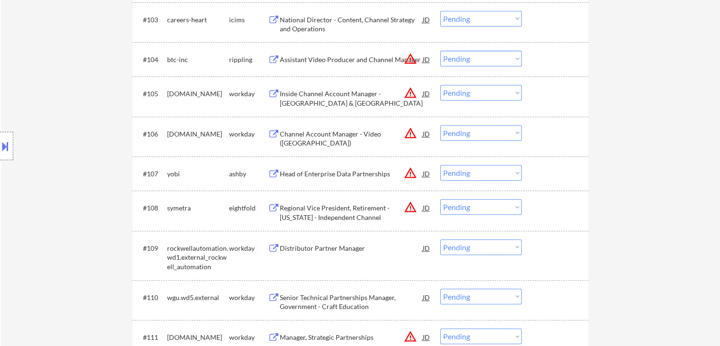
click at [324, 173] on div "Head of Enterprise Data Partnerships" at bounding box center [351, 173] width 143 height 9
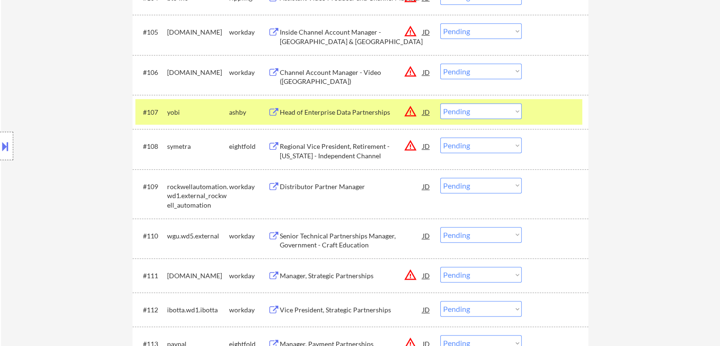
scroll to position [494, 0]
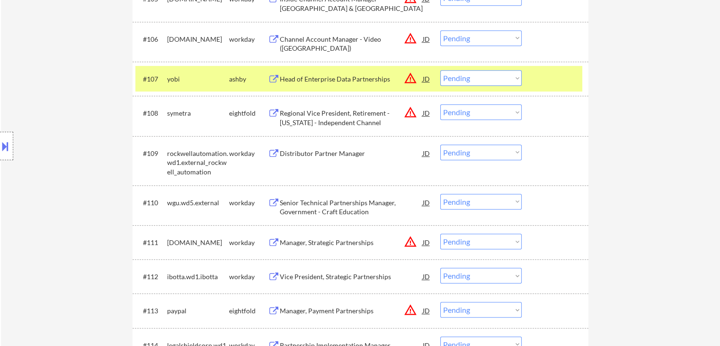
drag, startPoint x: 464, startPoint y: 74, endPoint x: 439, endPoint y: 101, distance: 37.2
click at [464, 74] on select "Choose an option... Pending Applied Excluded (Questions) Excluded (Expired) Exc…" at bounding box center [480, 78] width 81 height 16
click at [440, 70] on select "Choose an option... Pending Applied Excluded (Questions) Excluded (Expired) Exc…" at bounding box center [480, 78] width 81 height 16
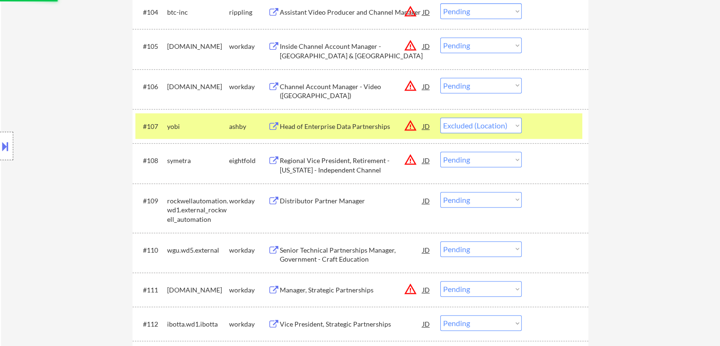
click at [556, 129] on div at bounding box center [557, 125] width 42 height 17
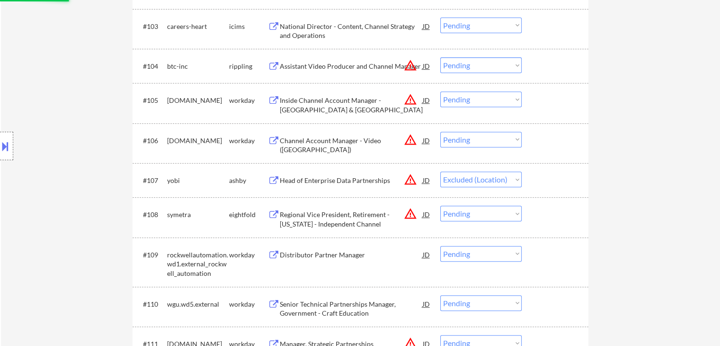
scroll to position [352, 0]
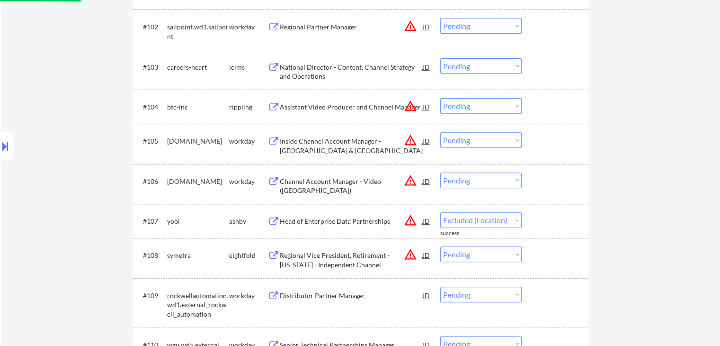
select select ""pending""
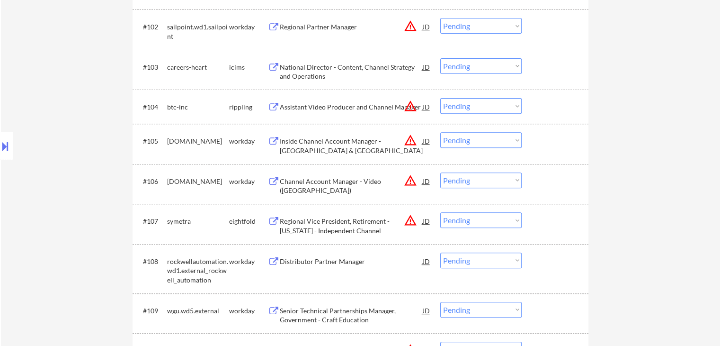
click at [413, 108] on button "warning_amber" at bounding box center [410, 105] width 13 height 13
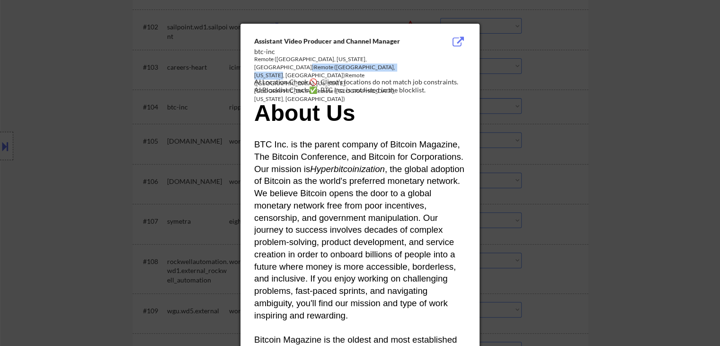
drag, startPoint x: 402, startPoint y: 63, endPoint x: 351, endPoint y: 64, distance: 51.2
click at [351, 64] on div "Remote (Nashville, Tennessee, US)Remote (Austin, Texas, US)Remote (Los Angeles,…" at bounding box center [336, 79] width 164 height 48
click at [314, 81] on div "AI Location Check 🚫: Client's locations do not match job constraints." at bounding box center [362, 81] width 216 height 9
drag, startPoint x: 376, startPoint y: 66, endPoint x: 415, endPoint y: 68, distance: 39.4
click at [415, 68] on div "Remote (Nashville, Tennessee, US)Remote (Austin, Texas, US)Remote (Los Angeles,…" at bounding box center [336, 79] width 164 height 48
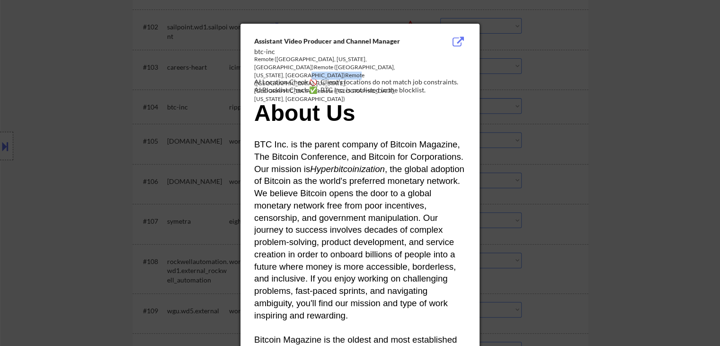
click at [383, 67] on div "Remote (Nashville, Tennessee, US)Remote (Austin, Texas, US)Remote (Los Angeles,…" at bounding box center [336, 79] width 164 height 48
click at [2, 147] on div at bounding box center [360, 173] width 720 height 346
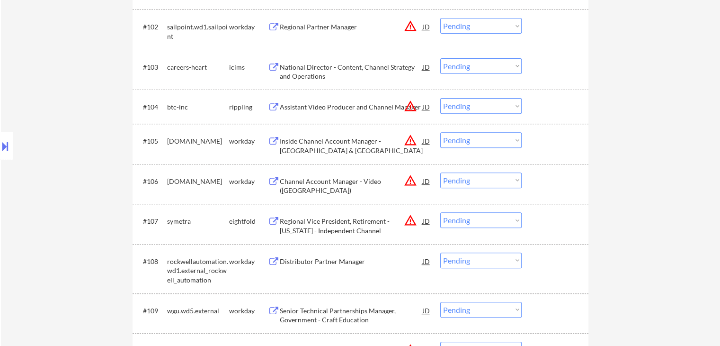
click at [2, 147] on button at bounding box center [5, 146] width 10 height 16
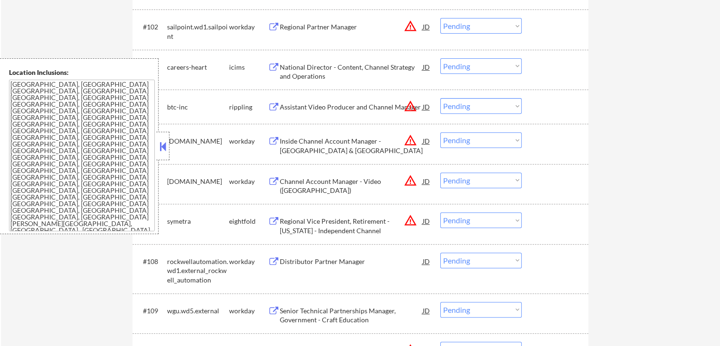
click at [165, 141] on button at bounding box center [163, 146] width 10 height 14
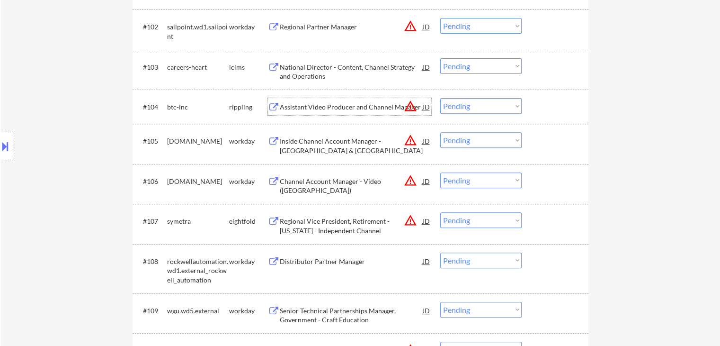
click at [362, 108] on div "Assistant Video Producer and Channel Manager" at bounding box center [351, 106] width 143 height 9
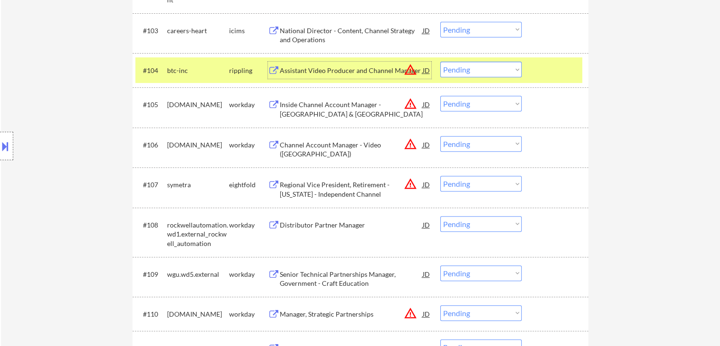
scroll to position [399, 0]
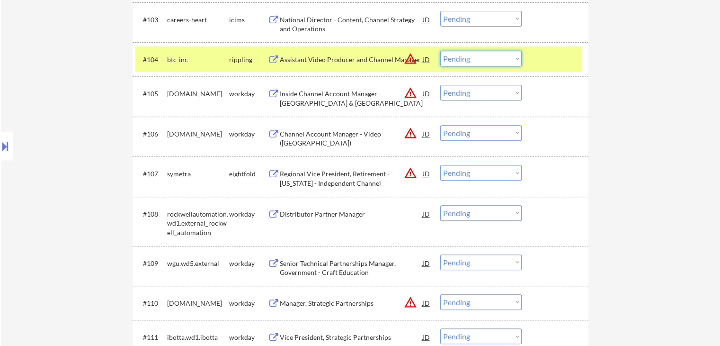
drag, startPoint x: 463, startPoint y: 59, endPoint x: 441, endPoint y: 54, distance: 22.5
click at [463, 59] on select "Choose an option... Pending Applied Excluded (Questions) Excluded (Expired) Exc…" at bounding box center [480, 59] width 81 height 16
click at [440, 51] on select "Choose an option... Pending Applied Excluded (Questions) Excluded (Expired) Exc…" at bounding box center [480, 59] width 81 height 16
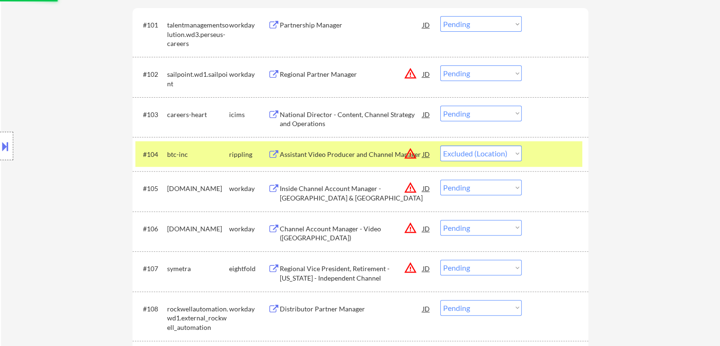
click at [556, 148] on div at bounding box center [557, 153] width 42 height 17
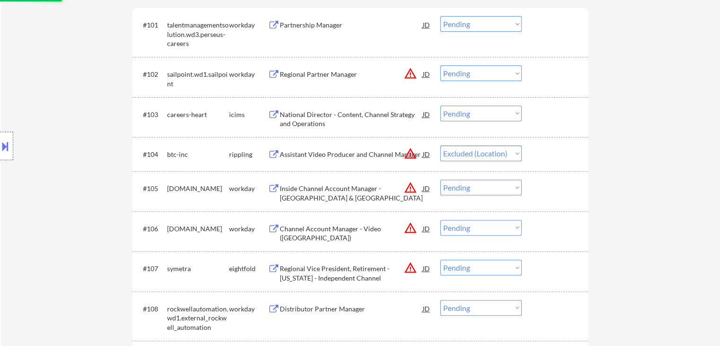
scroll to position [210, 0]
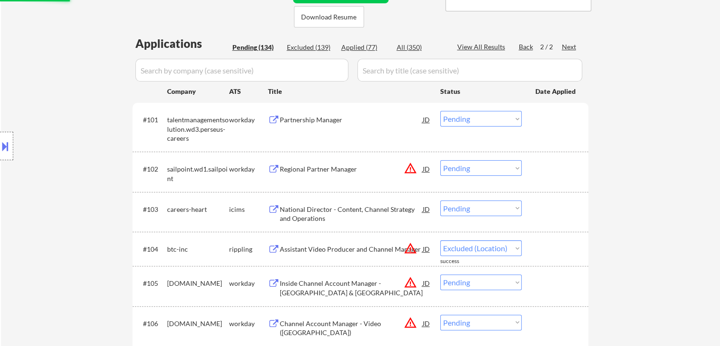
select select ""pending""
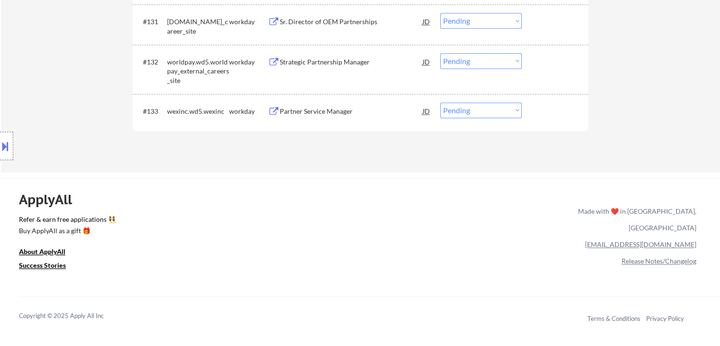
click at [133, 132] on div "Location Inclusions: [GEOGRAPHIC_DATA], [GEOGRAPHIC_DATA] [GEOGRAPHIC_DATA], [G…" at bounding box center [85, 146] width 170 height 176
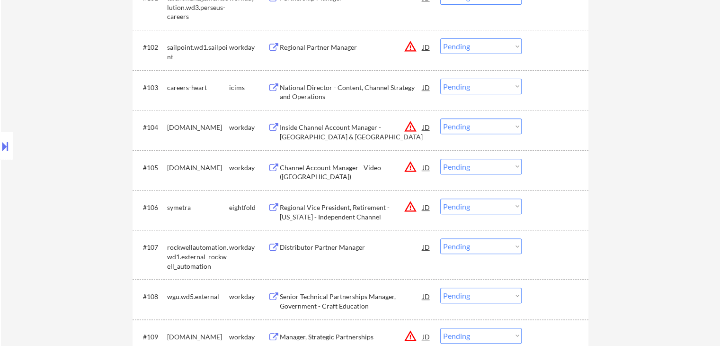
scroll to position [95, 0]
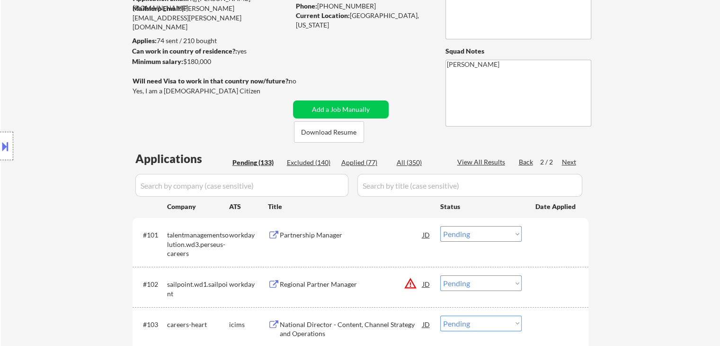
click at [525, 160] on div "Back" at bounding box center [526, 161] width 15 height 9
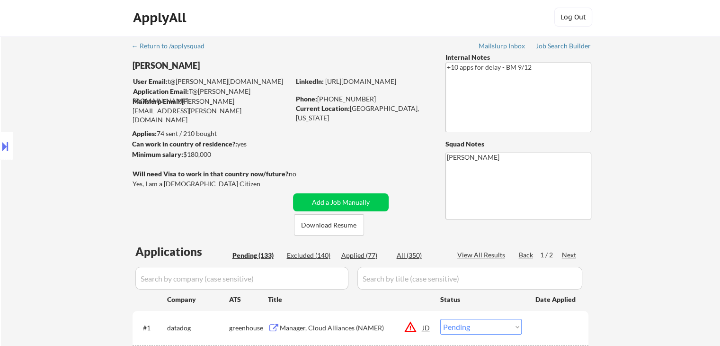
scroll to position [0, 0]
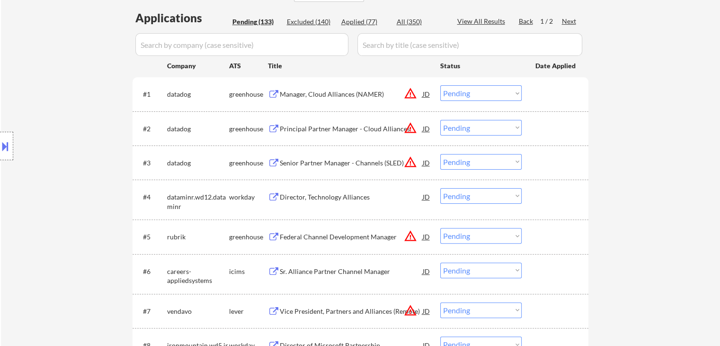
scroll to position [332, 0]
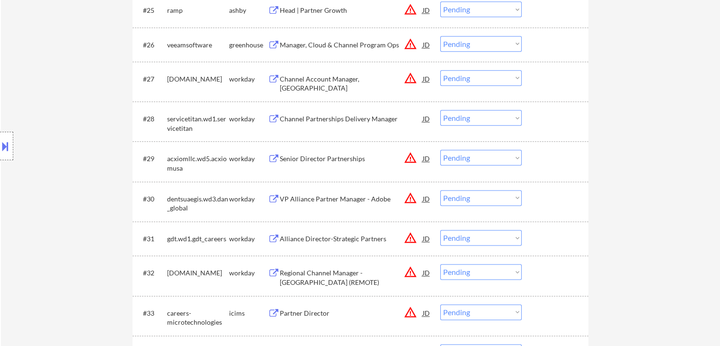
scroll to position [1279, 0]
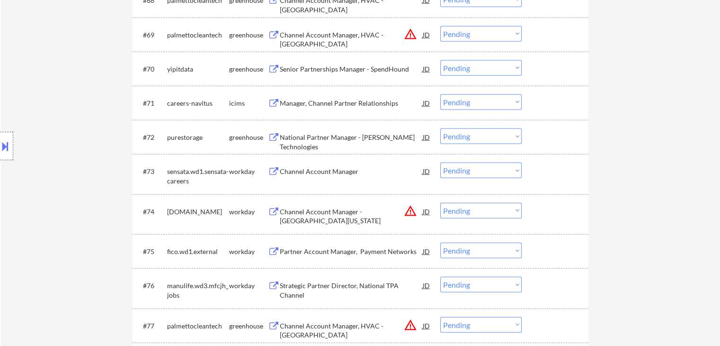
click at [81, 178] on div "Location Inclusions: [GEOGRAPHIC_DATA], [GEOGRAPHIC_DATA] [GEOGRAPHIC_DATA], [G…" at bounding box center [85, 146] width 170 height 176
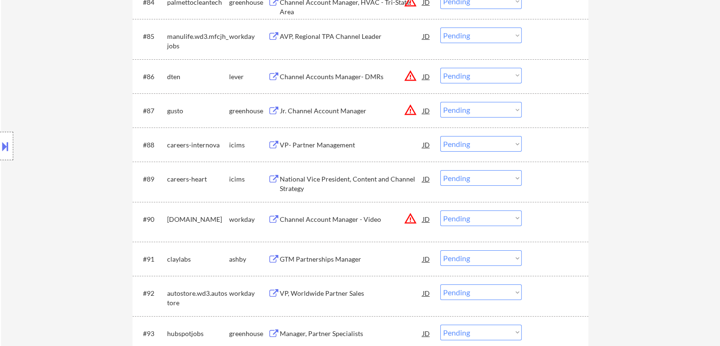
click at [86, 171] on div "Location Inclusions: [GEOGRAPHIC_DATA], [GEOGRAPHIC_DATA] [GEOGRAPHIC_DATA], [G…" at bounding box center [85, 146] width 170 height 176
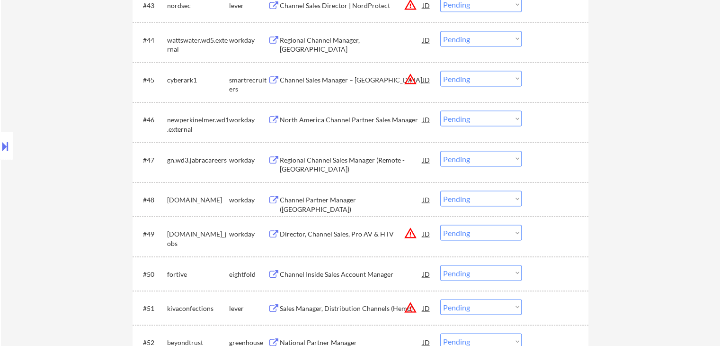
scroll to position [0, 0]
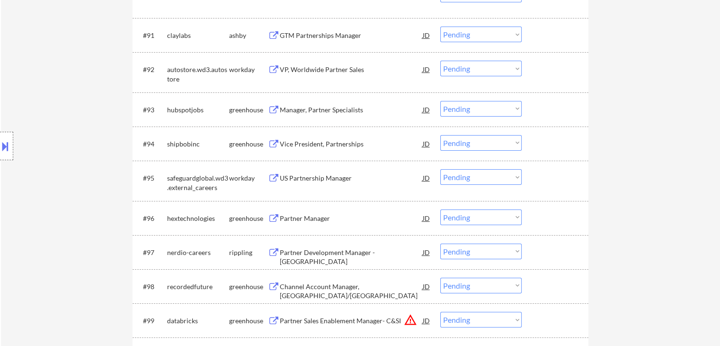
click at [57, 233] on div "Location Inclusions: [GEOGRAPHIC_DATA], [GEOGRAPHIC_DATA] [GEOGRAPHIC_DATA], [G…" at bounding box center [85, 146] width 170 height 176
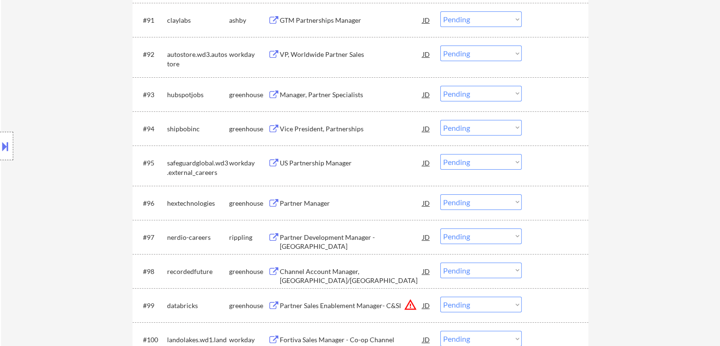
scroll to position [3681, 0]
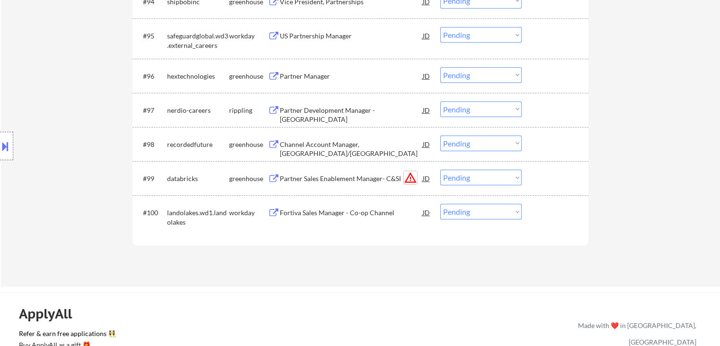
click at [413, 179] on button "warning_amber" at bounding box center [410, 177] width 13 height 13
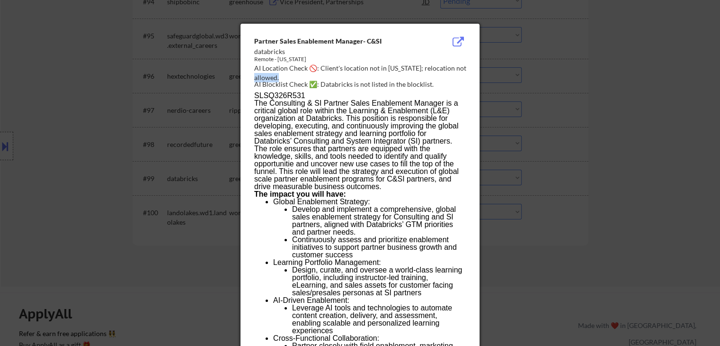
drag, startPoint x: 468, startPoint y: 70, endPoint x: 351, endPoint y: 74, distance: 117.6
click at [351, 74] on div "AI Location Check 🚫: Client's location not in Washington; relocation not allowe…" at bounding box center [362, 72] width 216 height 18
click at [655, 158] on div at bounding box center [360, 173] width 720 height 346
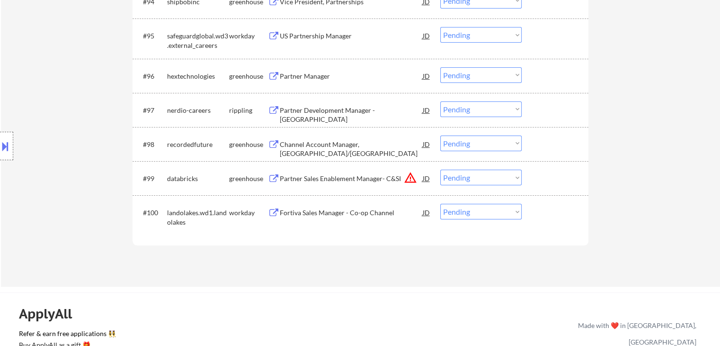
click at [305, 178] on div "Partner Sales Enablement Manager- C&SI" at bounding box center [351, 178] width 143 height 9
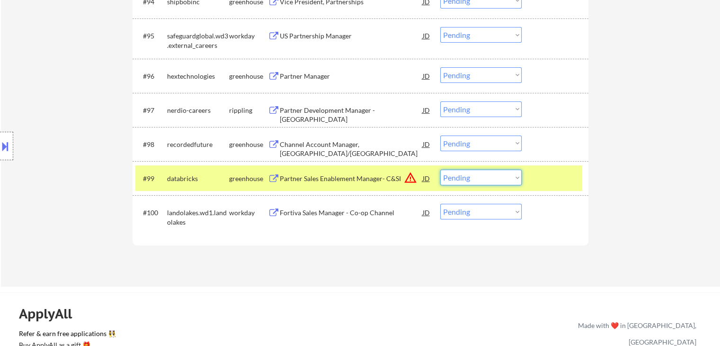
click at [466, 179] on select "Choose an option... Pending Applied Excluded (Questions) Excluded (Expired) Exc…" at bounding box center [480, 178] width 81 height 16
click at [488, 177] on select "Choose an option... Pending Applied Excluded (Questions) Excluded (Expired) Exc…" at bounding box center [480, 178] width 81 height 16
click at [440, 170] on select "Choose an option... Pending Applied Excluded (Questions) Excluded (Expired) Exc…" at bounding box center [480, 178] width 81 height 16
select select ""pending""
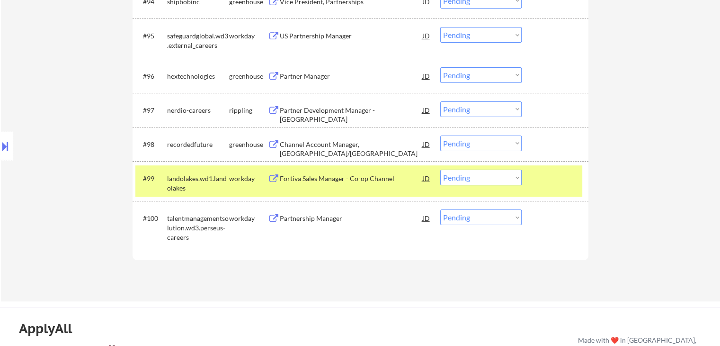
click at [314, 145] on div "Channel Account Manager, [GEOGRAPHIC_DATA]/[GEOGRAPHIC_DATA]" at bounding box center [351, 149] width 143 height 18
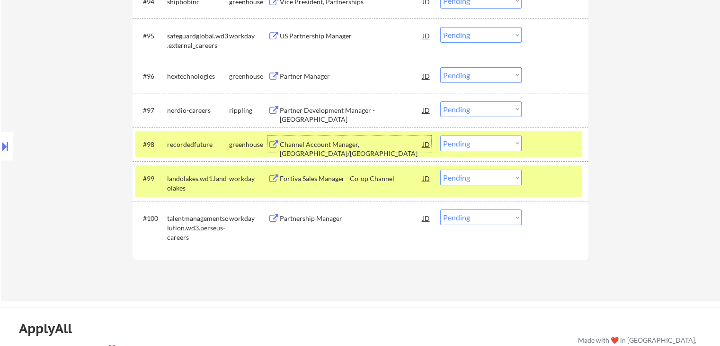
click at [549, 180] on div at bounding box center [557, 178] width 42 height 17
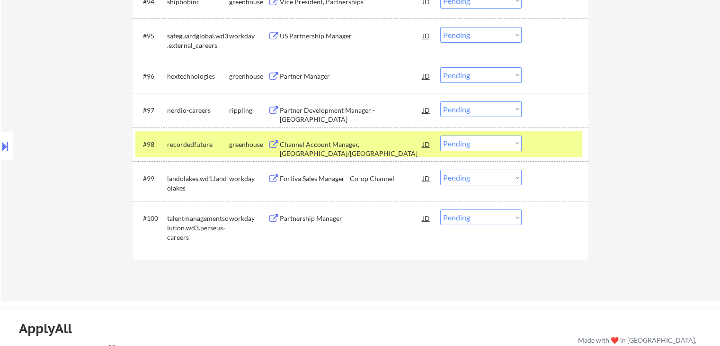
click at [494, 143] on select "Choose an option... Pending Applied Excluded (Questions) Excluded (Expired) Exc…" at bounding box center [480, 143] width 81 height 16
click at [440, 135] on select "Choose an option... Pending Applied Excluded (Questions) Excluded (Expired) Exc…" at bounding box center [480, 143] width 81 height 16
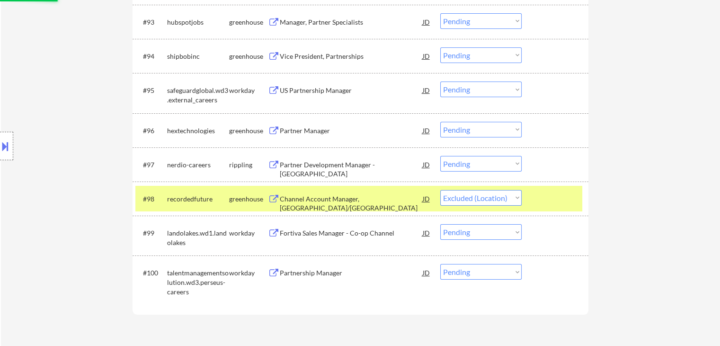
scroll to position [3586, 0]
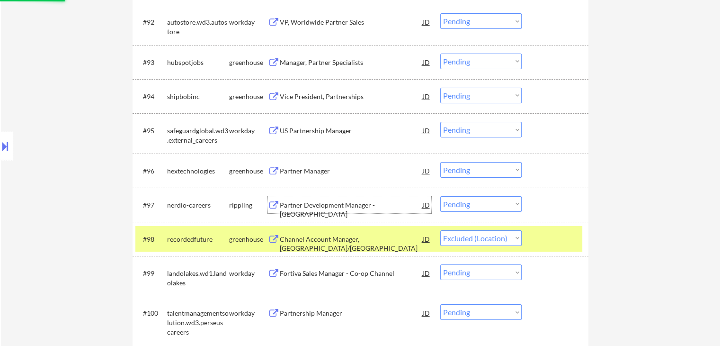
click at [347, 203] on div "Partner Development Manager - [GEOGRAPHIC_DATA]" at bounding box center [351, 209] width 143 height 18
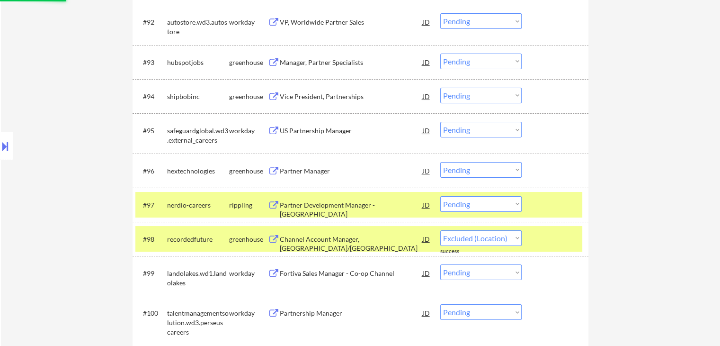
select select ""pending""
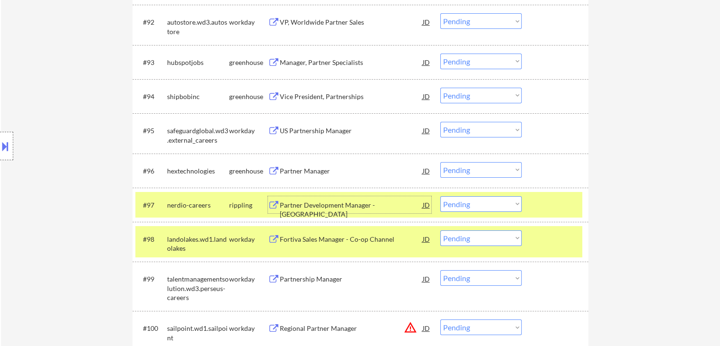
click at [555, 205] on div at bounding box center [557, 204] width 42 height 17
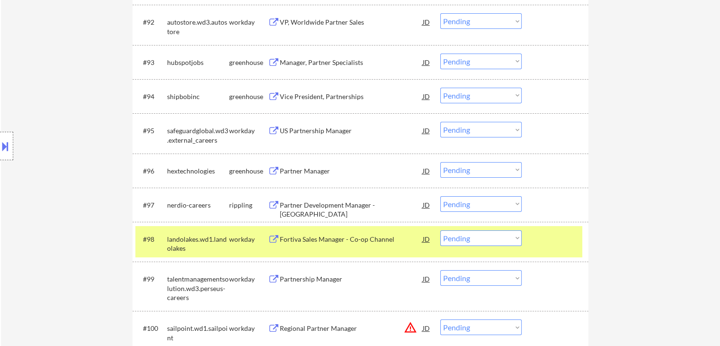
click at [561, 250] on div "#98 landolakes.wd1.landolakes workday Fortiva Sales Manager - Co-op Channel JD …" at bounding box center [358, 241] width 447 height 31
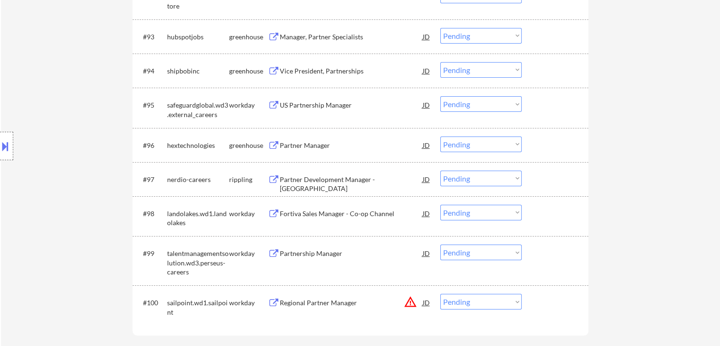
scroll to position [3634, 0]
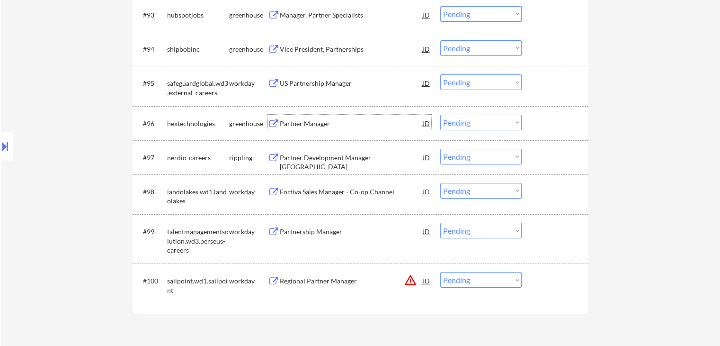
click at [310, 124] on div "Partner Manager" at bounding box center [351, 123] width 143 height 9
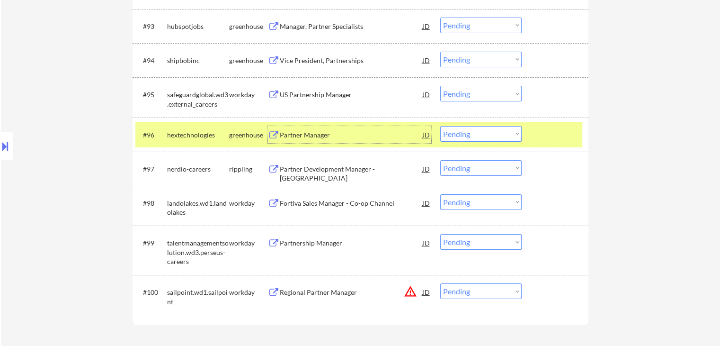
scroll to position [3586, 0]
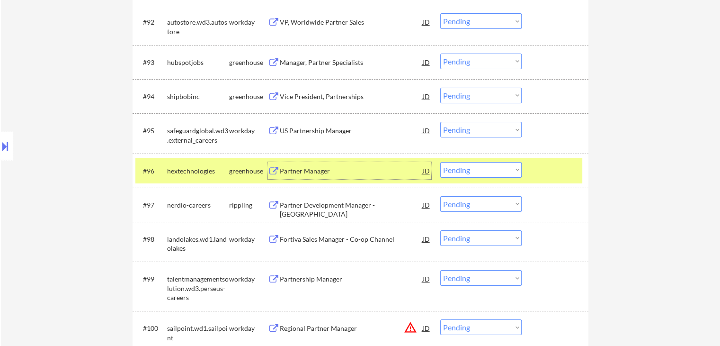
click at [560, 173] on div at bounding box center [557, 170] width 42 height 17
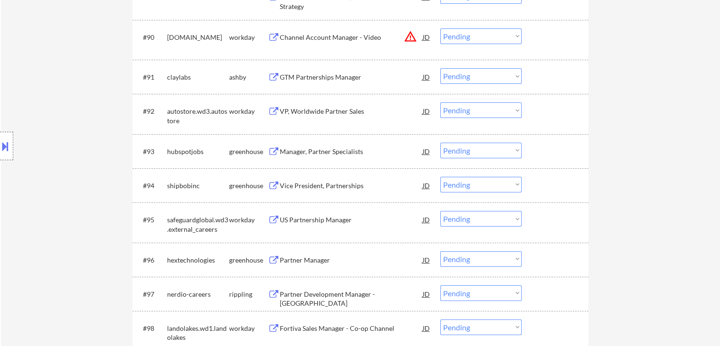
scroll to position [3492, 0]
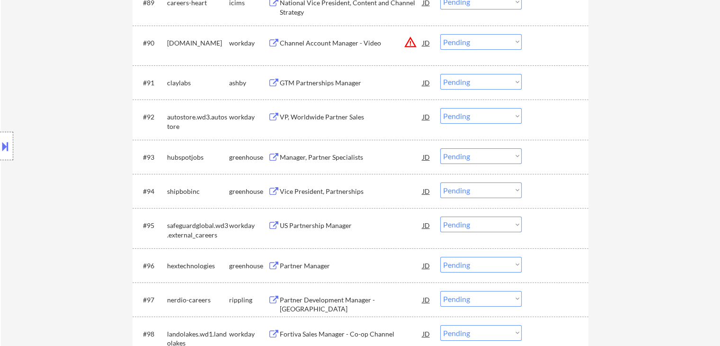
click at [320, 193] on div "Vice President, Partnerships" at bounding box center [351, 191] width 143 height 9
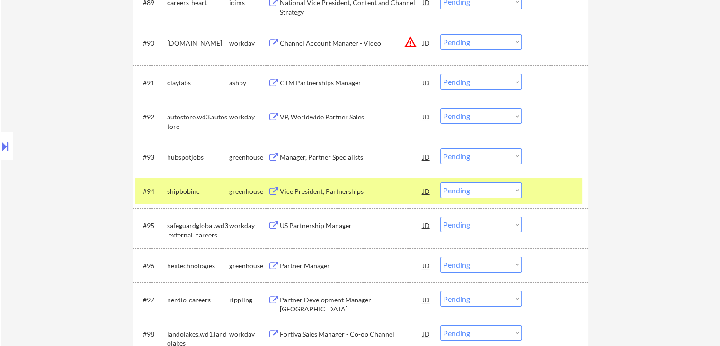
click at [323, 156] on div "Manager, Partner Specialists" at bounding box center [351, 157] width 143 height 9
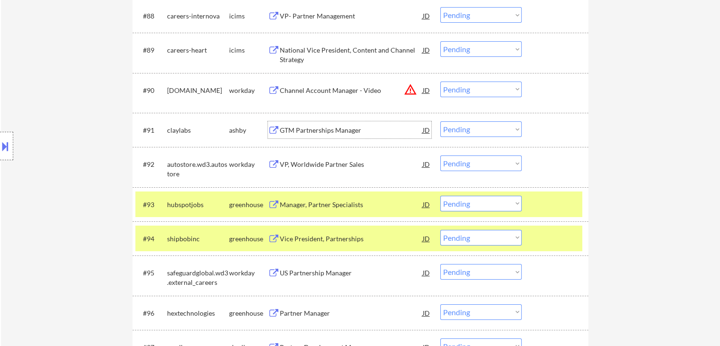
click at [316, 126] on div "GTM Partnerships Manager" at bounding box center [351, 130] width 143 height 9
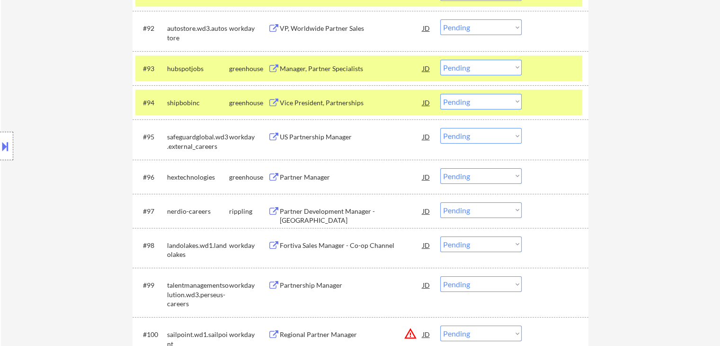
scroll to position [3605, 0]
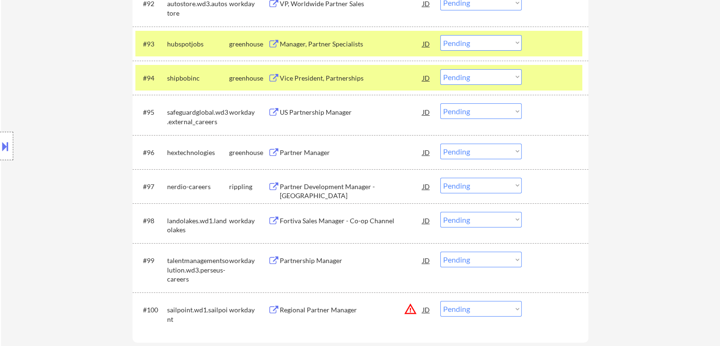
click at [466, 80] on select "Choose an option... Pending Applied Excluded (Questions) Excluded (Expired) Exc…" at bounding box center [480, 77] width 81 height 16
click at [440, 69] on select "Choose an option... Pending Applied Excluded (Questions) Excluded (Expired) Exc…" at bounding box center [480, 77] width 81 height 16
click at [540, 83] on div at bounding box center [557, 77] width 42 height 17
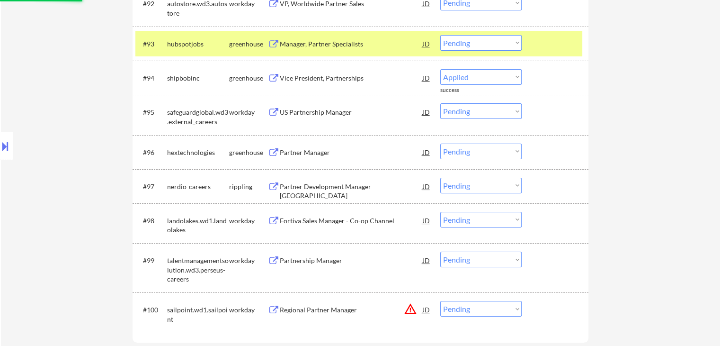
select select ""pending""
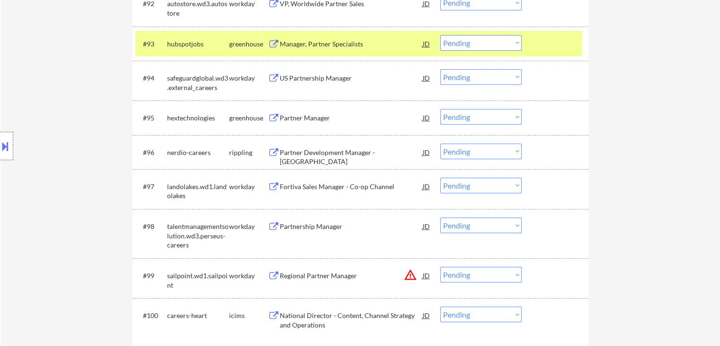
click at [316, 46] on div "Manager, Partner Specialists" at bounding box center [351, 43] width 143 height 9
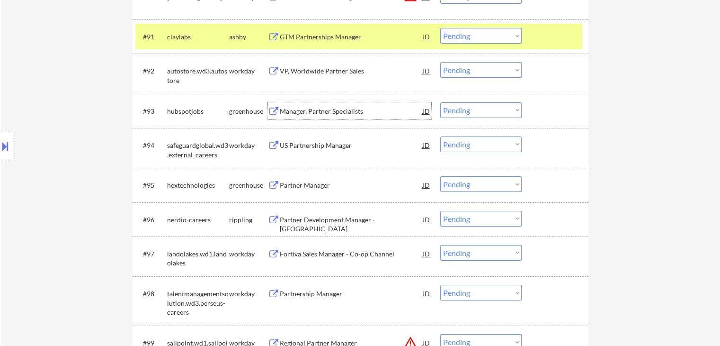
scroll to position [3510, 0]
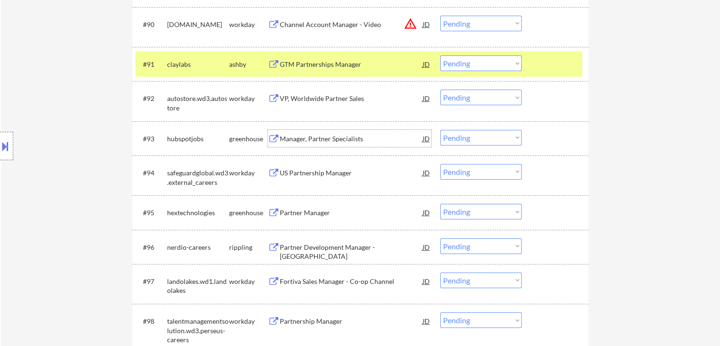
drag, startPoint x: 474, startPoint y: 137, endPoint x: 447, endPoint y: 127, distance: 28.3
click at [474, 138] on select "Choose an option... Pending Applied Excluded (Questions) Excluded (Expired) Exc…" at bounding box center [480, 138] width 81 height 16
click at [440, 130] on select "Choose an option... Pending Applied Excluded (Questions) Excluded (Expired) Exc…" at bounding box center [480, 138] width 81 height 16
select select ""pending""
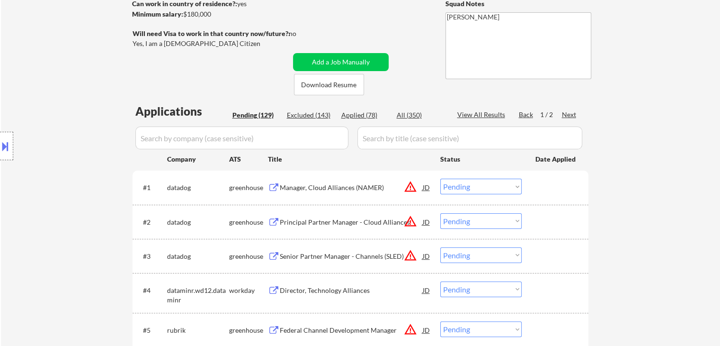
scroll to position [3402, 0]
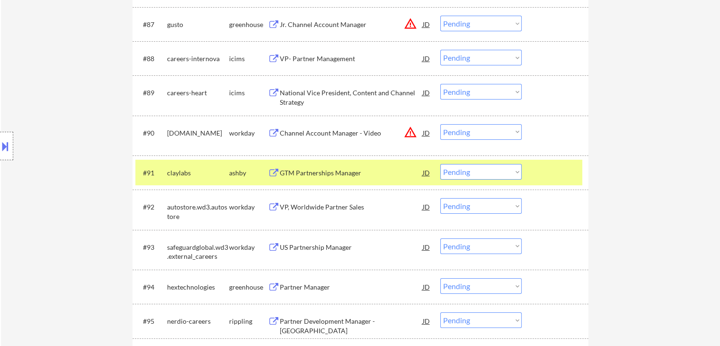
click at [482, 171] on select "Choose an option... Pending Applied Excluded (Questions) Excluded (Expired) Exc…" at bounding box center [480, 172] width 81 height 16
click at [484, 171] on select "Choose an option... Pending Applied Excluded (Questions) Excluded (Expired) Exc…" at bounding box center [480, 172] width 81 height 16
click at [440, 164] on select "Choose an option... Pending Applied Excluded (Questions) Excluded (Expired) Exc…" at bounding box center [480, 172] width 81 height 16
select select ""pending""
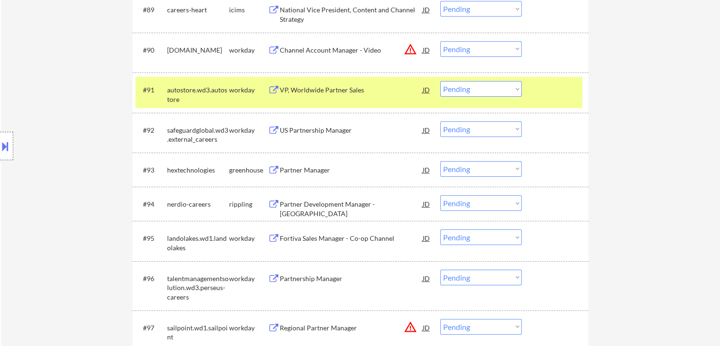
scroll to position [3496, 0]
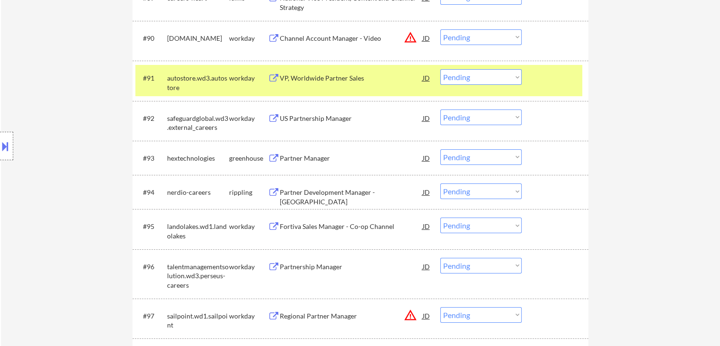
click at [290, 156] on div "Partner Manager" at bounding box center [351, 157] width 143 height 9
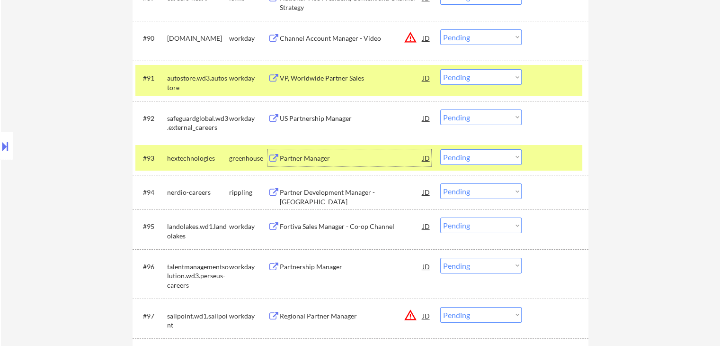
drag, startPoint x: 484, startPoint y: 150, endPoint x: 490, endPoint y: 162, distance: 13.6
click at [484, 150] on select "Choose an option... Pending Applied Excluded (Questions) Excluded (Expired) Exc…" at bounding box center [480, 157] width 81 height 16
click at [440, 149] on select "Choose an option... Pending Applied Excluded (Questions) Excluded (Expired) Exc…" at bounding box center [480, 157] width 81 height 16
select select ""pending""
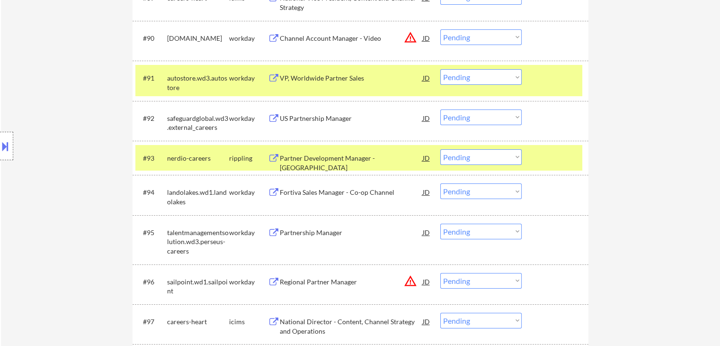
click at [310, 158] on div "Partner Development Manager - [GEOGRAPHIC_DATA]" at bounding box center [351, 162] width 143 height 18
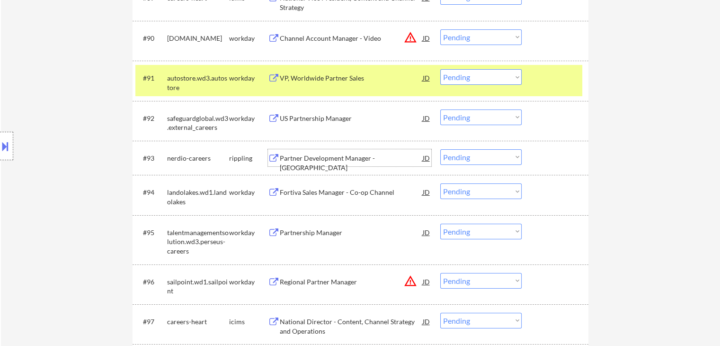
scroll to position [3354, 0]
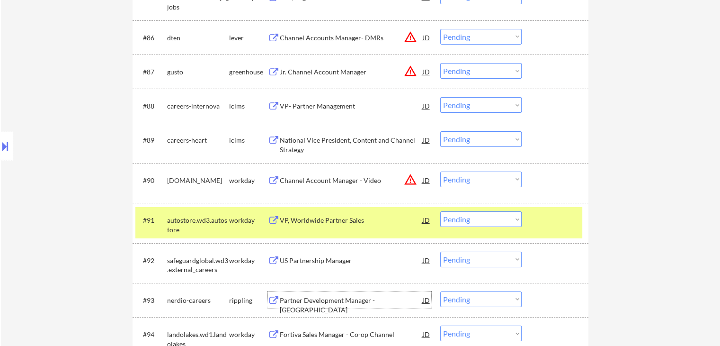
click at [409, 73] on button "warning_amber" at bounding box center [410, 70] width 13 height 13
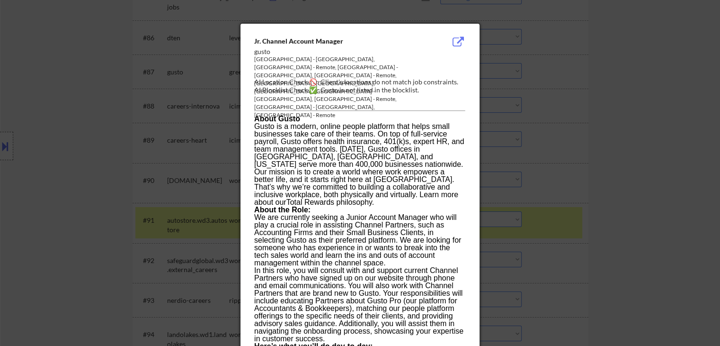
click at [610, 109] on div at bounding box center [360, 173] width 720 height 346
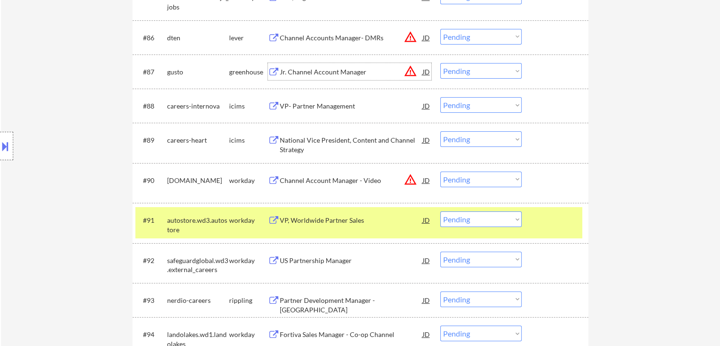
click at [319, 72] on div "Jr. Channel Account Manager" at bounding box center [351, 71] width 143 height 9
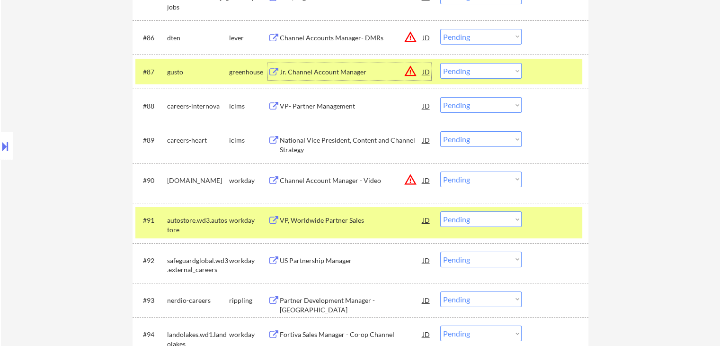
click at [462, 72] on select "Choose an option... Pending Applied Excluded (Questions) Excluded (Expired) Exc…" at bounding box center [480, 71] width 81 height 16
click at [440, 63] on select "Choose an option... Pending Applied Excluded (Questions) Excluded (Expired) Exc…" at bounding box center [480, 71] width 81 height 16
click at [567, 226] on div at bounding box center [557, 219] width 42 height 17
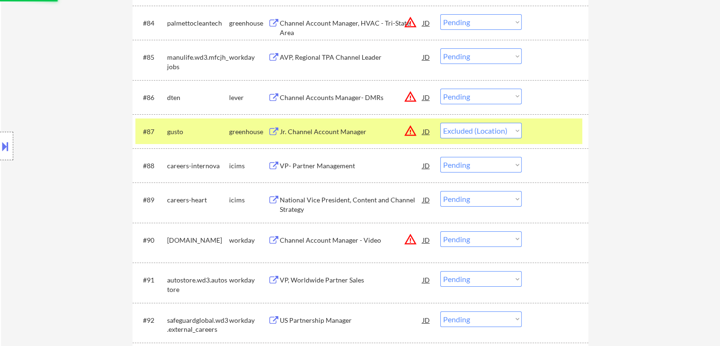
scroll to position [3260, 0]
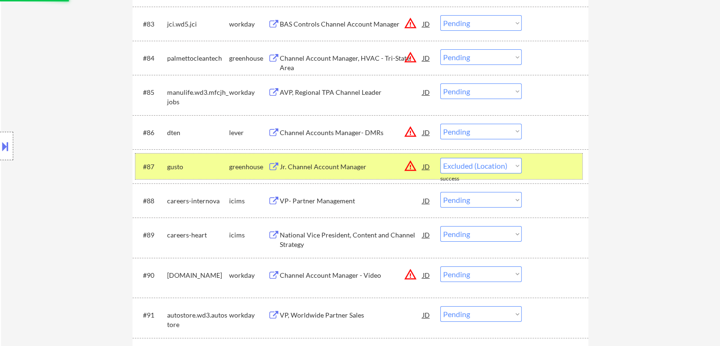
click at [566, 169] on div at bounding box center [557, 166] width 42 height 17
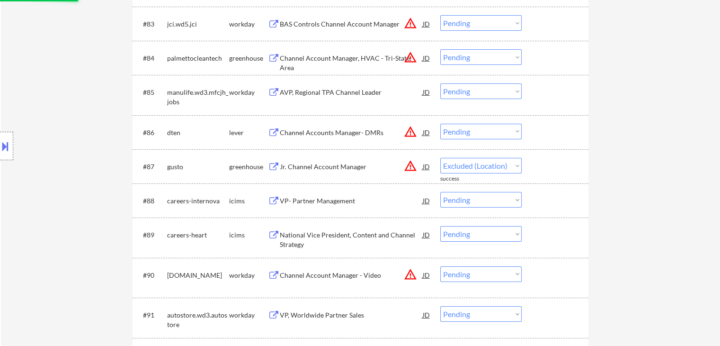
select select ""pending""
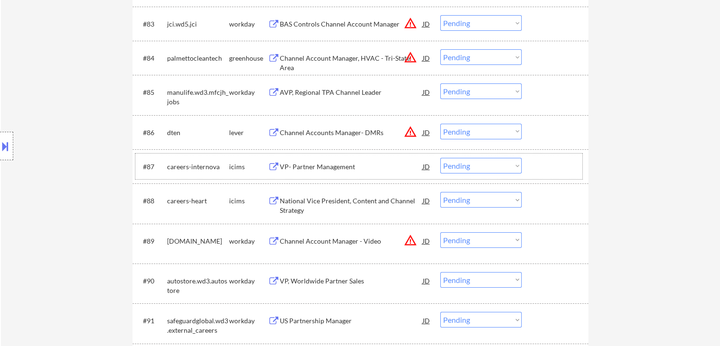
click at [408, 133] on button "warning_amber" at bounding box center [410, 131] width 13 height 13
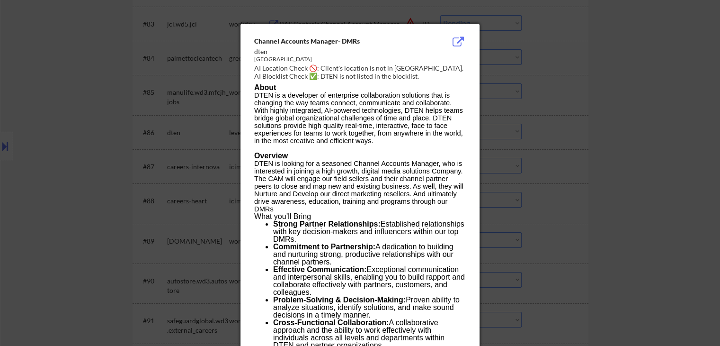
drag, startPoint x: 411, startPoint y: 69, endPoint x: 321, endPoint y: 82, distance: 90.5
click at [588, 123] on div at bounding box center [360, 173] width 720 height 346
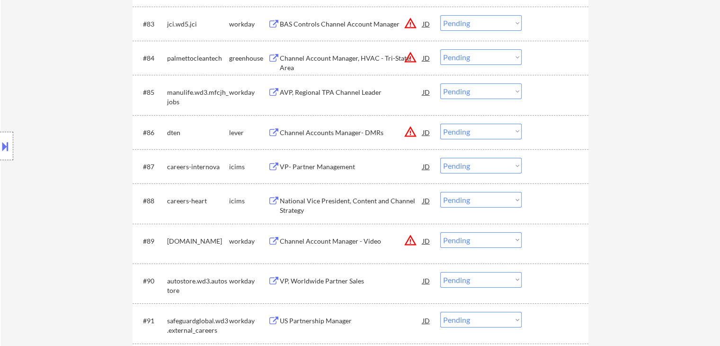
click at [330, 131] on div "Channel Accounts Manager- DMRs" at bounding box center [351, 132] width 143 height 9
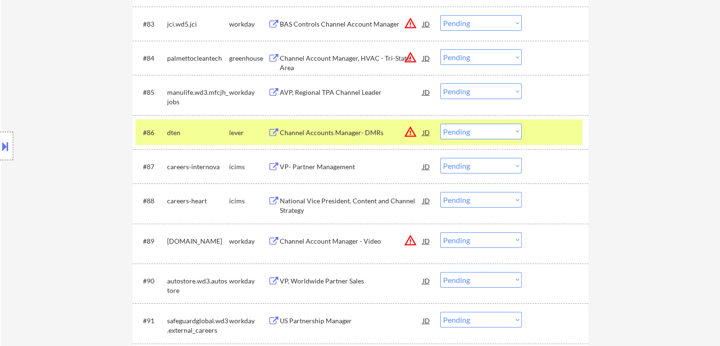
click at [469, 132] on select "Choose an option... Pending Applied Excluded (Questions) Excluded (Expired) Exc…" at bounding box center [480, 132] width 81 height 16
click at [440, 124] on select "Choose an option... Pending Applied Excluded (Questions) Excluded (Expired) Exc…" at bounding box center [480, 132] width 81 height 16
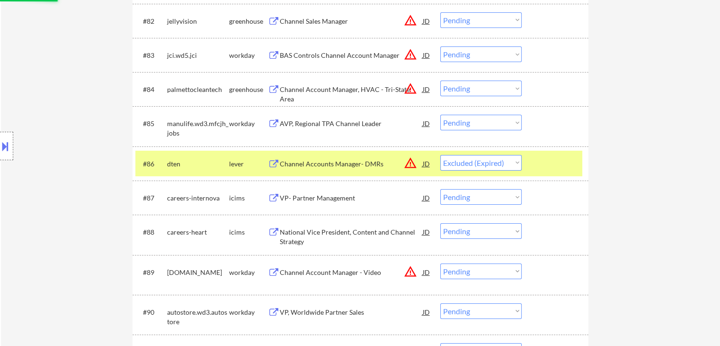
scroll to position [3212, 0]
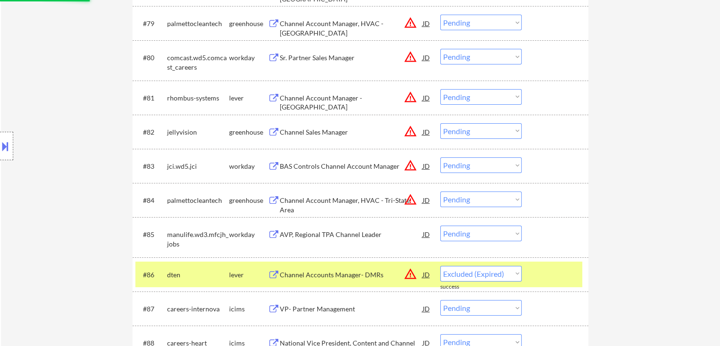
select select ""pending""
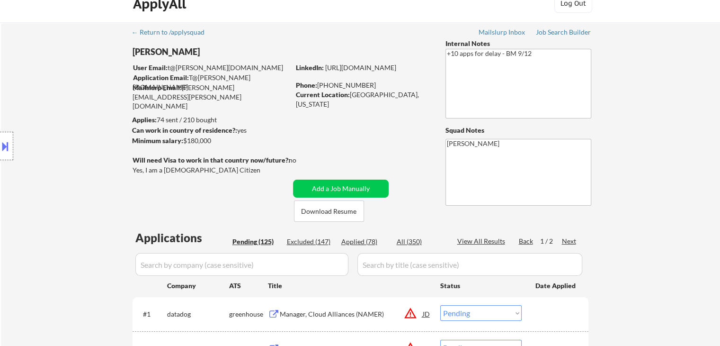
scroll to position [0, 0]
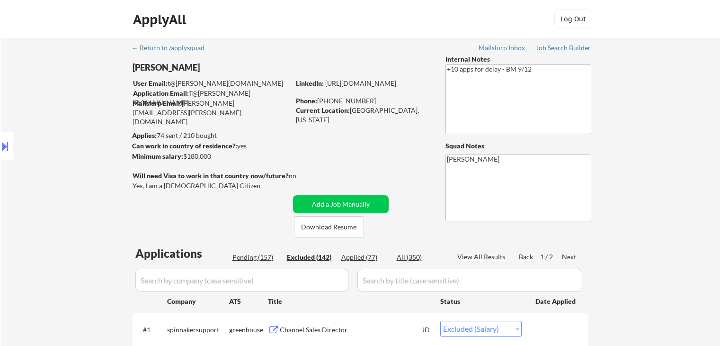
select select ""excluded__salary_""
select select ""excluded__expired_""
select select ""excluded__other_""
select select ""excluded__salary_""
select select ""excluded__expired_""
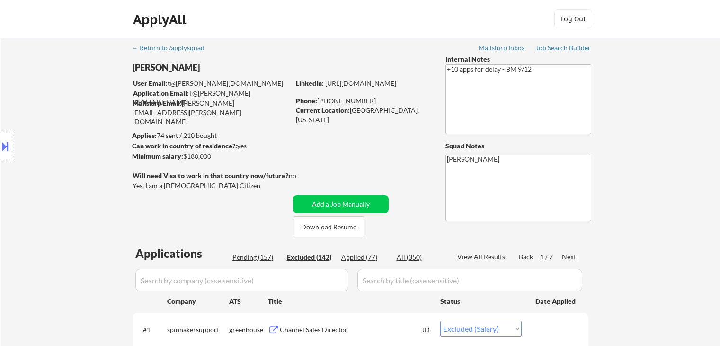
select select ""excluded__expired_""
select select ""excluded""
select select ""excluded__expired_""
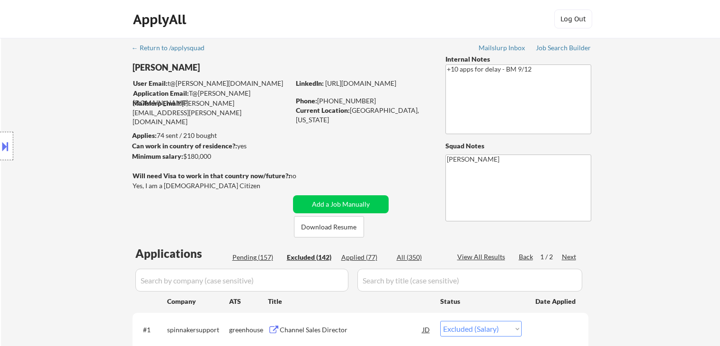
select select ""excluded__salary_""
select select ""excluded""
select select ""excluded__salary_""
select select ""excluded__expired_""
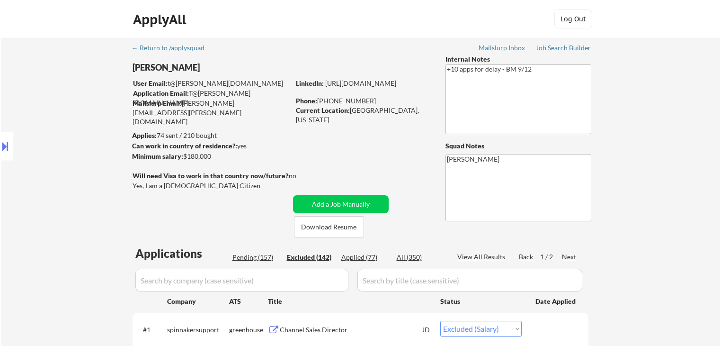
select select ""excluded__salary_""
select select ""excluded__other_""
select select ""excluded__expired_""
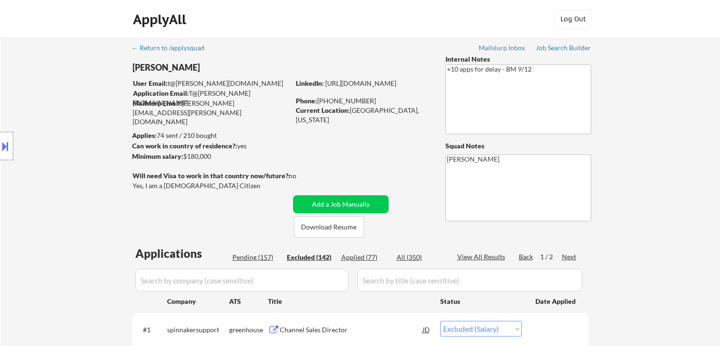
select select ""excluded__salary_""
select select ""excluded__expired_""
select select ""excluded__salary_""
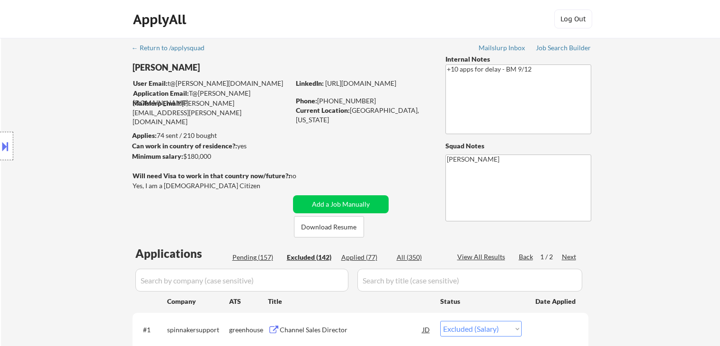
select select ""excluded""
select select ""excluded__salary_""
select select ""excluded""
select select ""excluded__expired_""
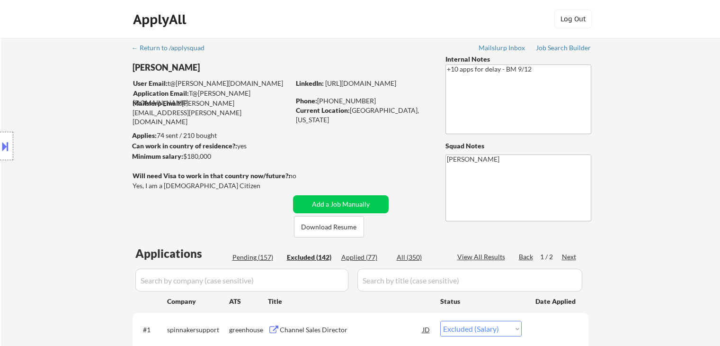
select select ""excluded__expired_""
select select ""excluded__salary_""
select select ""excluded__expired_""
select select ""excluded__salary_""
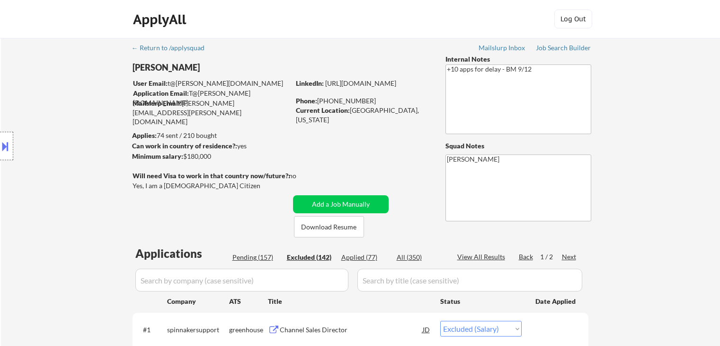
select select ""excluded__expired_""
select select ""excluded__salary_""
select select ""excluded__expired_""
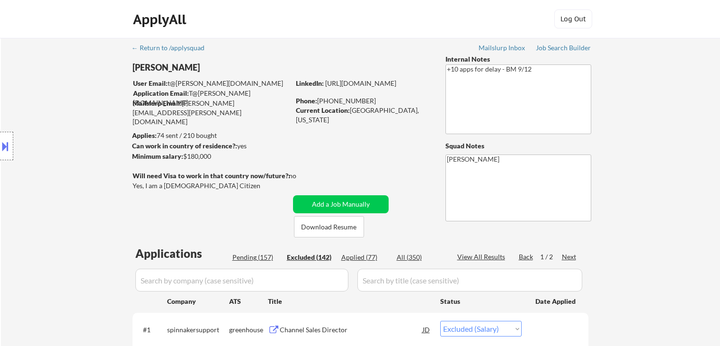
select select ""excluded__expired_""
select select ""excluded__other_""
select select ""excluded__salary_""
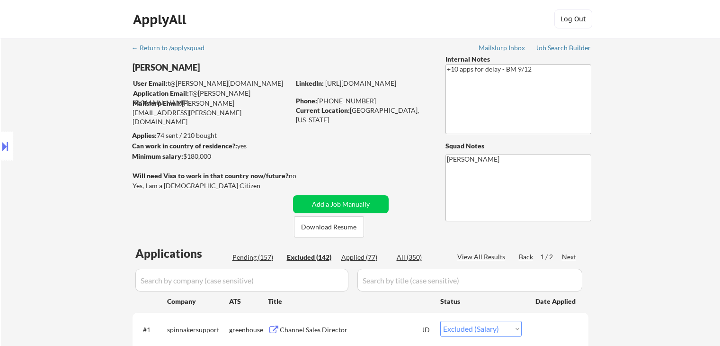
select select ""excluded__salary_""
select select ""excluded__expired_""
select select ""excluded""
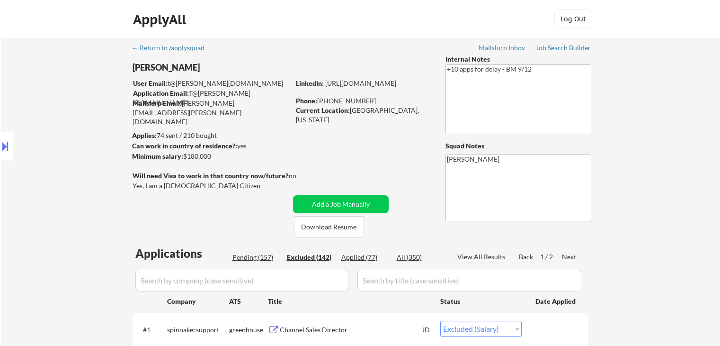
select select ""excluded""
select select ""excluded__salary_""
select select ""excluded__other_""
select select ""excluded__location_""
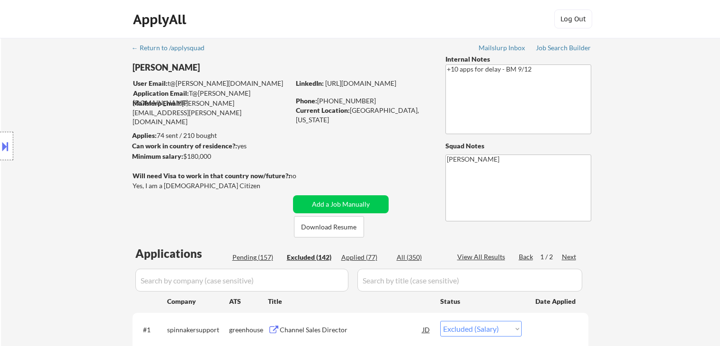
select select ""excluded__salary_""
select select ""excluded__other_""
select select ""excluded__expired_""
select select ""excluded__salary_""
select select ""excluded""
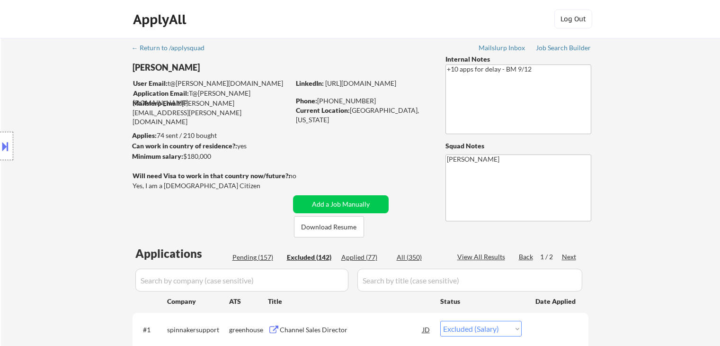
select select ""excluded""
select select ""excluded__expired_""
select select ""excluded__salary_""
select select ""excluded__location_""
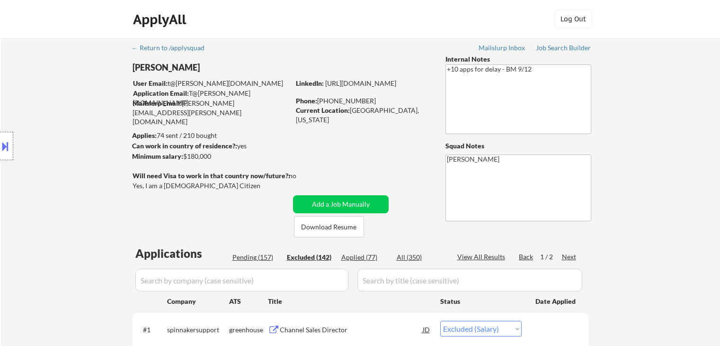
select select ""excluded__expired_""
select select ""excluded__location_""
select select ""excluded__expired_""
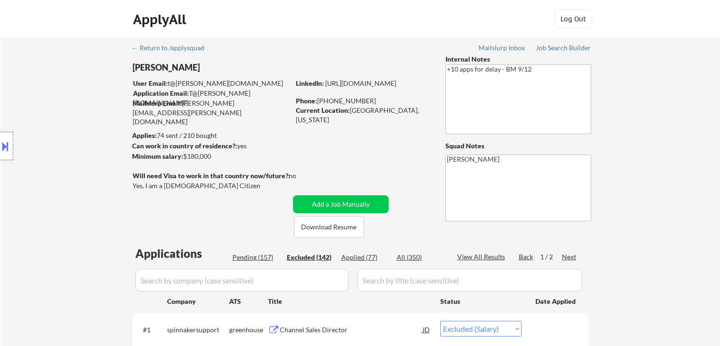
select select ""excluded__location_""
select select ""excluded""
select select ""excluded__salary_""
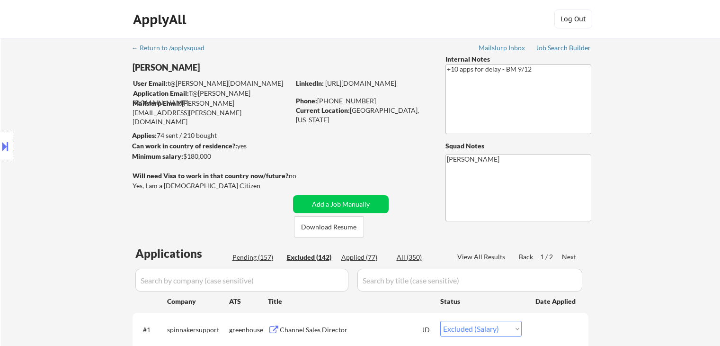
select select ""excluded__salary_""
select select ""excluded__location_""
select select ""excluded__other_""
select select ""excluded__expired_""
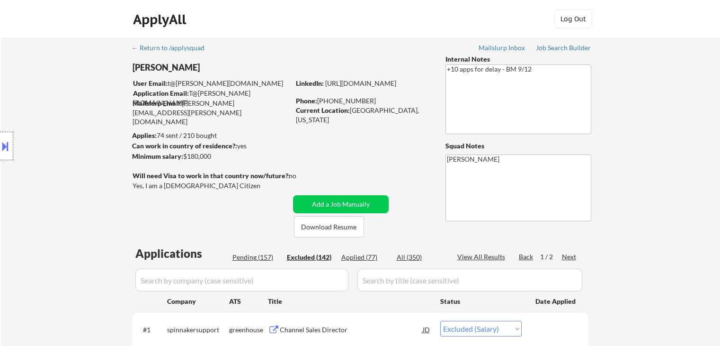
select select ""excluded""
select select ""excluded__location_""
select select ""excluded""
select select ""excluded__expired_""
select select ""excluded__salary_""
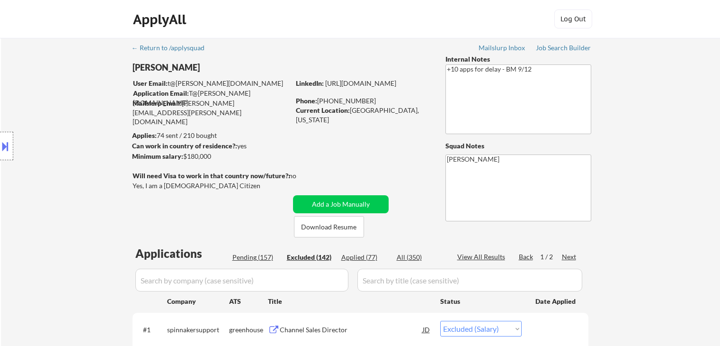
select select ""excluded__salary_""
select select ""excluded__expired_""
select select ""excluded__location_""
select select ""excluded""
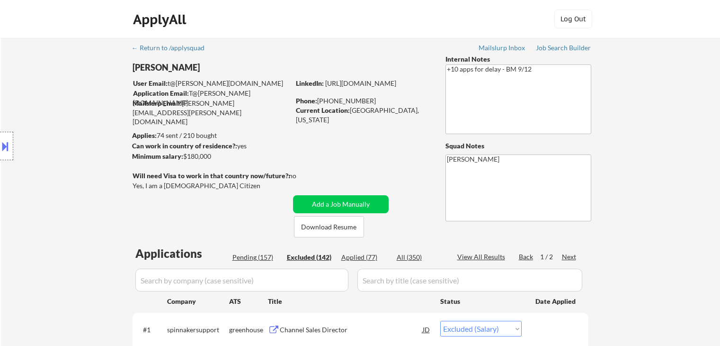
select select ""excluded__location_""
select select ""excluded__expired_""
select select ""excluded__salary_""
select select ""excluded__expired_""
select select ""excluded""
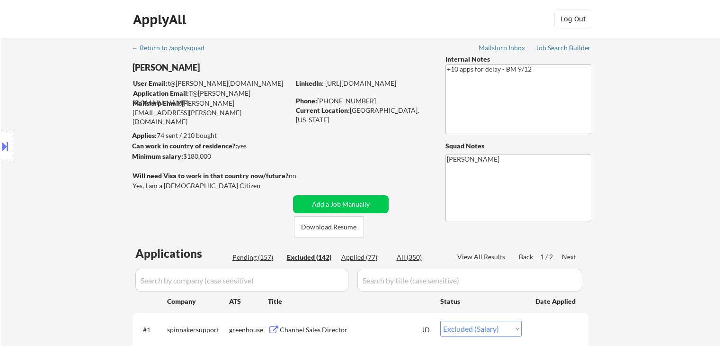
select select ""excluded__salary_""
select select ""excluded__expired_""
select select ""excluded""
select select ""excluded__salary_""
select select ""excluded""
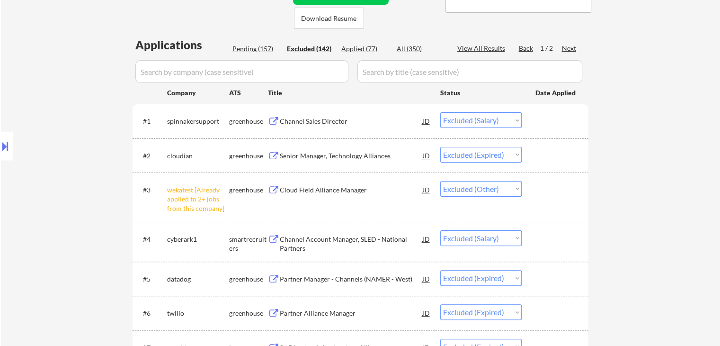
scroll to position [243, 0]
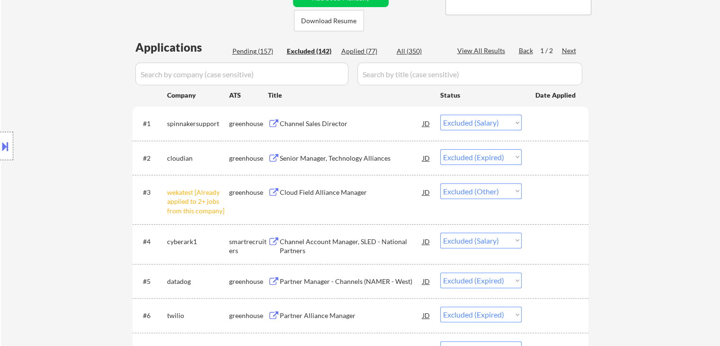
scroll to position [189, 0]
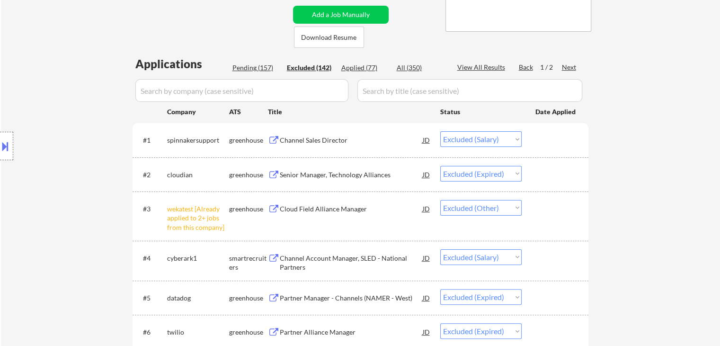
click at [357, 69] on div "Applied (77)" at bounding box center [365, 67] width 47 height 9
select select ""applied""
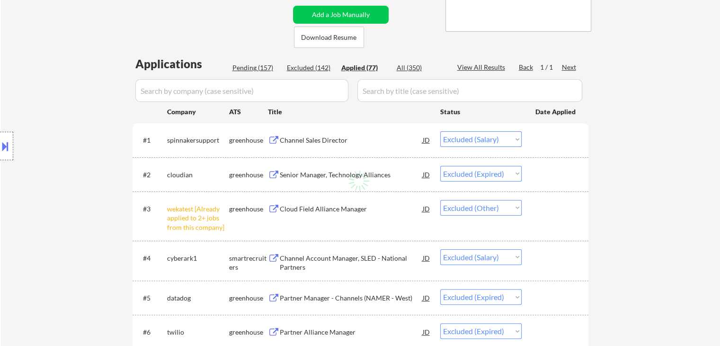
select select ""applied""
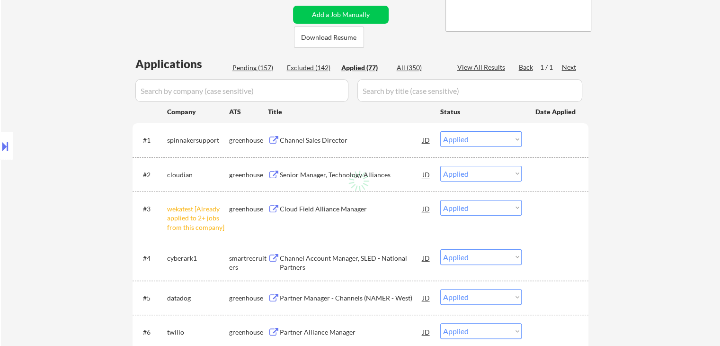
select select ""applied""
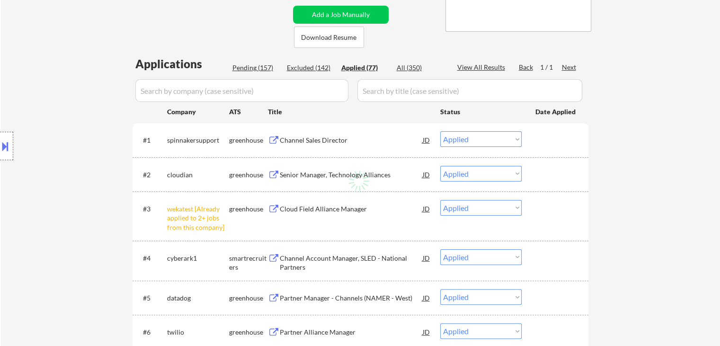
select select ""applied""
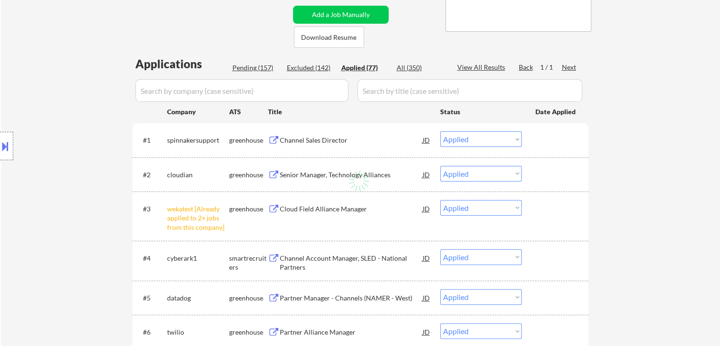
select select ""applied""
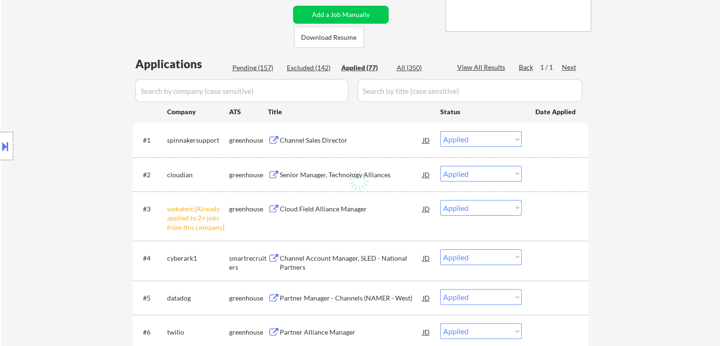
select select ""applied""
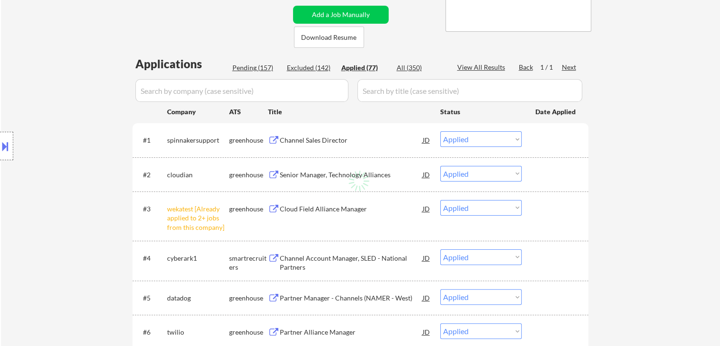
select select ""applied""
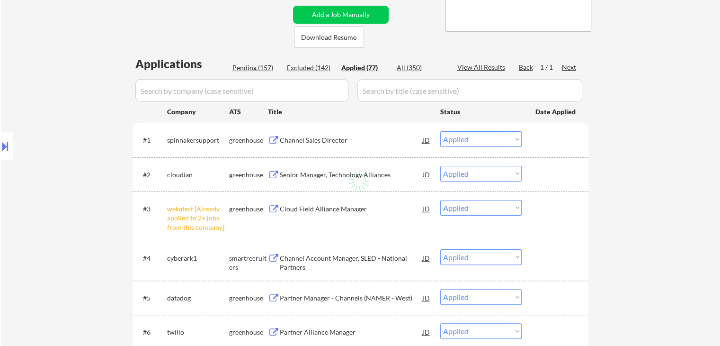
select select ""applied""
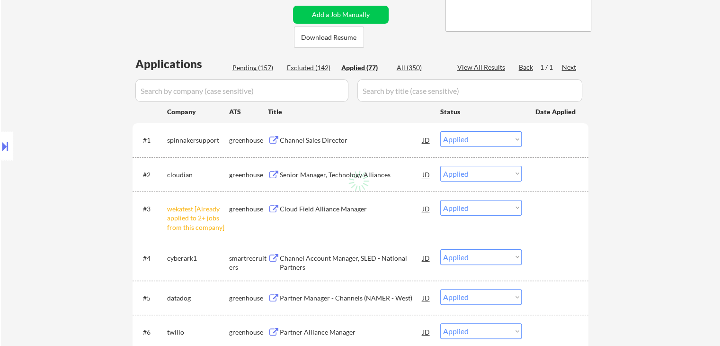
select select ""applied""
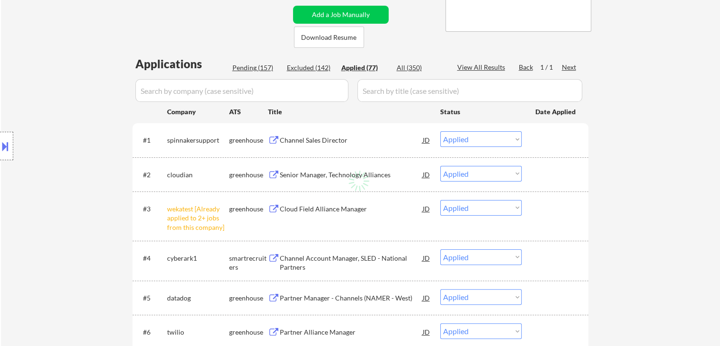
select select ""applied""
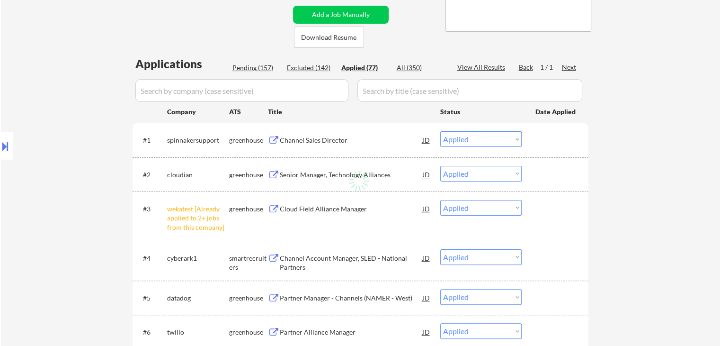
select select ""applied""
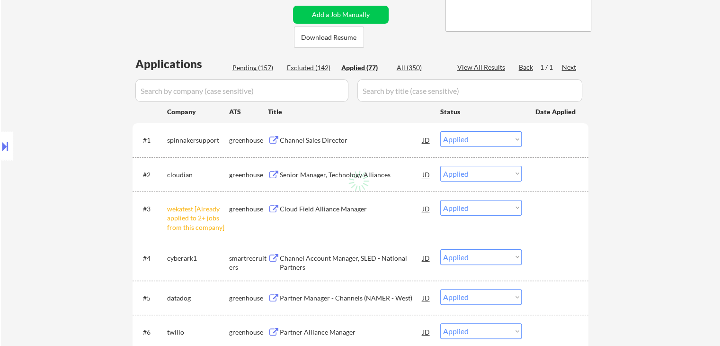
select select ""applied""
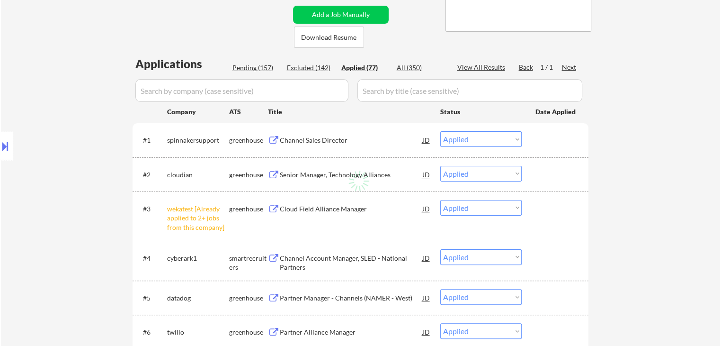
select select ""applied""
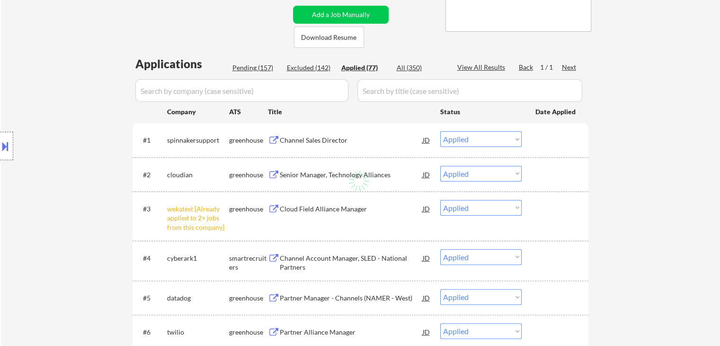
select select ""applied""
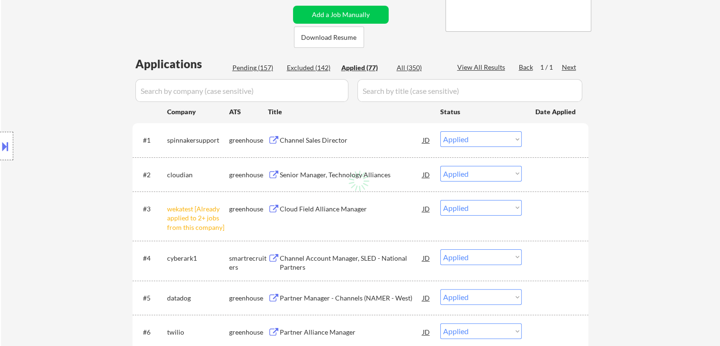
select select ""applied""
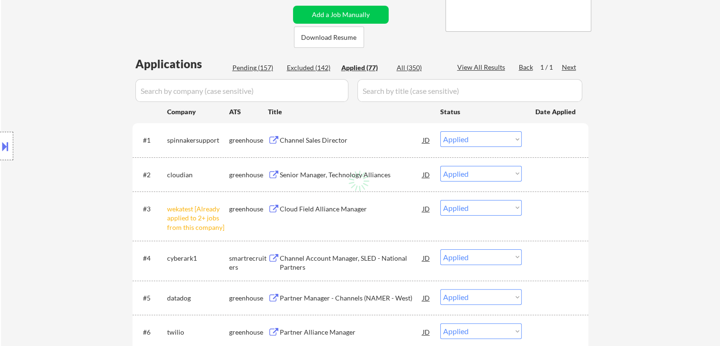
select select ""applied""
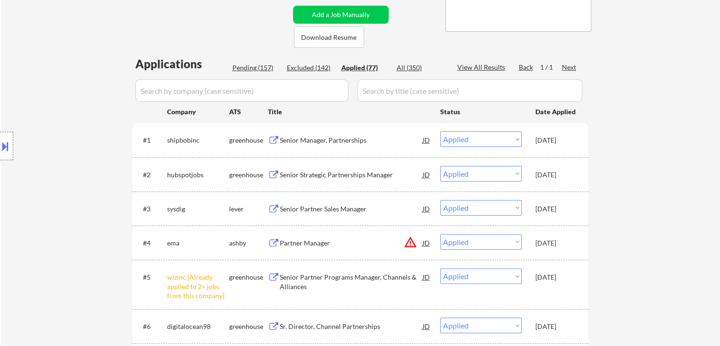
select select ""applied""
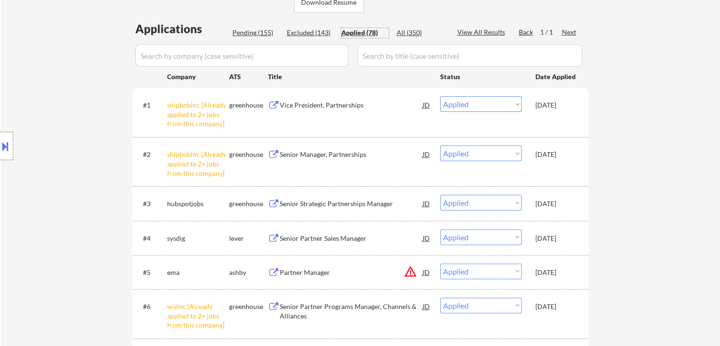
scroll to position [237, 0]
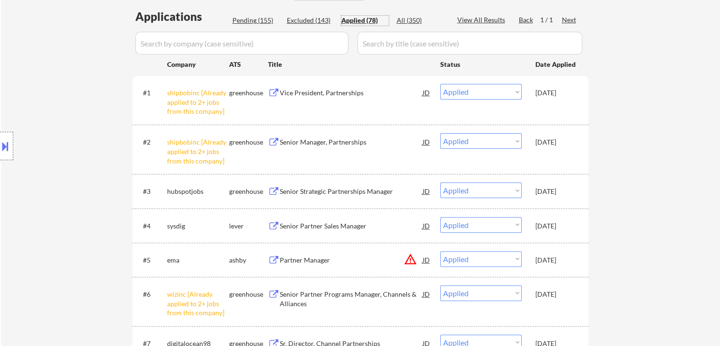
click at [307, 21] on div "Excluded (143)" at bounding box center [310, 20] width 47 height 9
select select ""excluded__salary_""
select select ""excluded__expired_""
select select ""excluded__other_""
select select ""excluded__salary_""
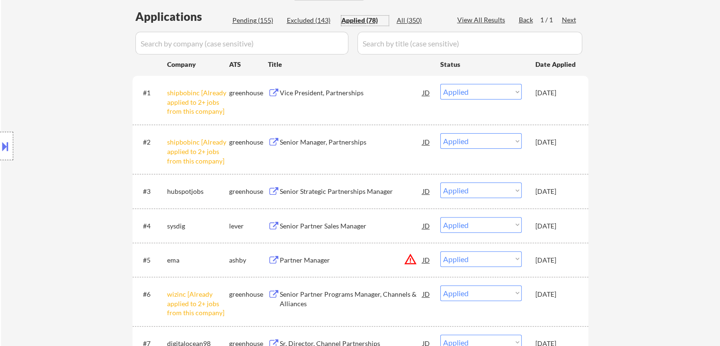
select select ""excluded__expired_""
select select ""excluded""
select select ""excluded__expired_""
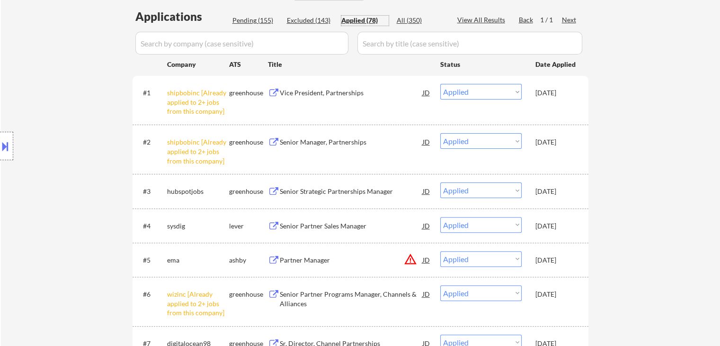
select select ""excluded__expired_""
select select ""excluded__salary_""
select select ""excluded""
select select ""excluded__salary_""
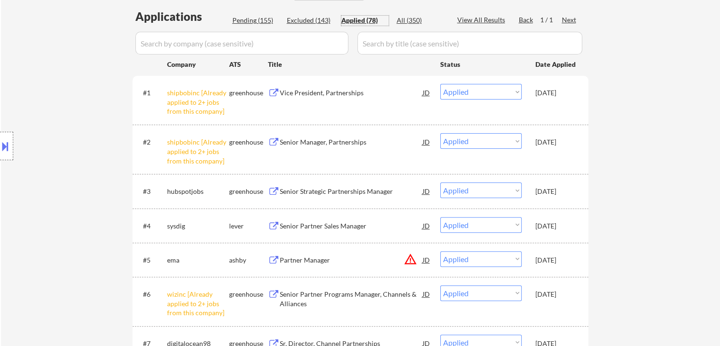
select select ""excluded__expired_""
select select ""excluded__salary_""
select select ""excluded__other_""
select select ""excluded__expired_""
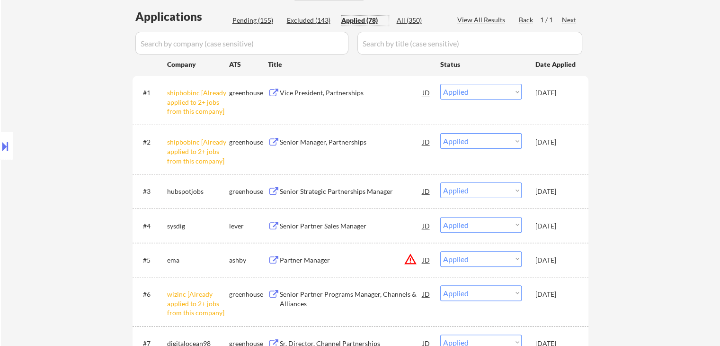
select select ""excluded__expired_""
select select ""excluded__salary_""
select select ""excluded__expired_""
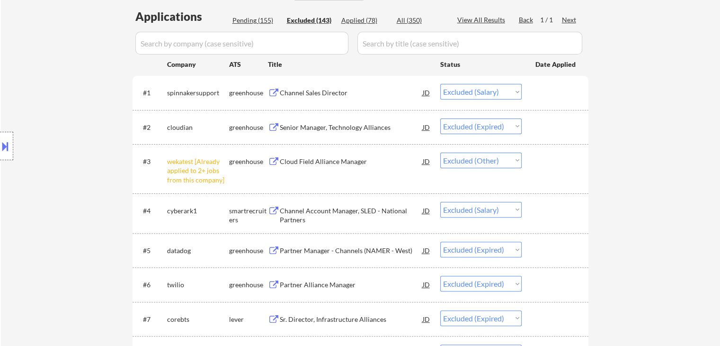
click at [45, 132] on div "Location Inclusions: [GEOGRAPHIC_DATA], [GEOGRAPHIC_DATA] [GEOGRAPHIC_DATA], [G…" at bounding box center [85, 146] width 170 height 176
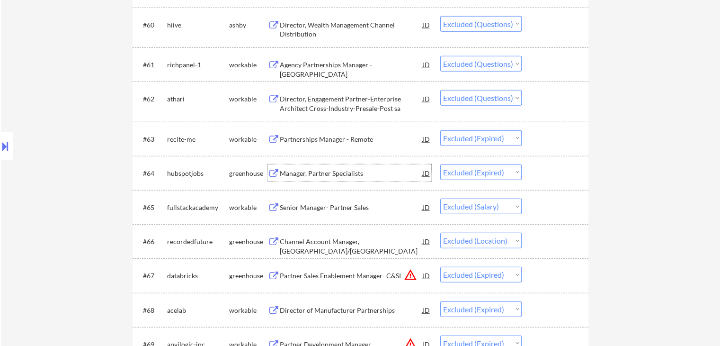
click at [335, 173] on div "Manager, Partner Specialists" at bounding box center [351, 173] width 143 height 9
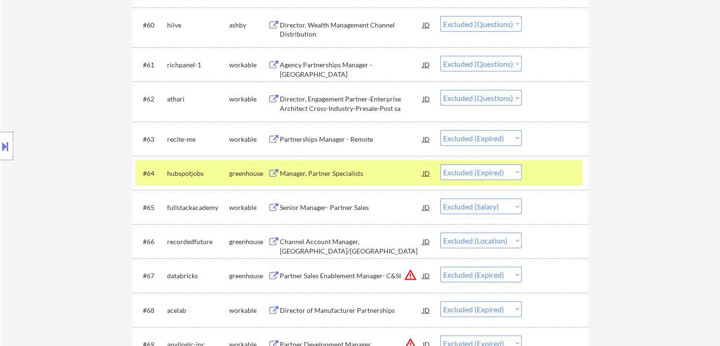
scroll to position [3067, 0]
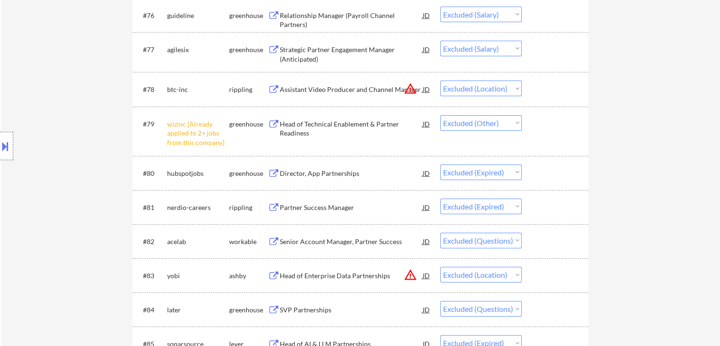
click at [326, 171] on div "Director, App Partnerships" at bounding box center [351, 173] width 143 height 9
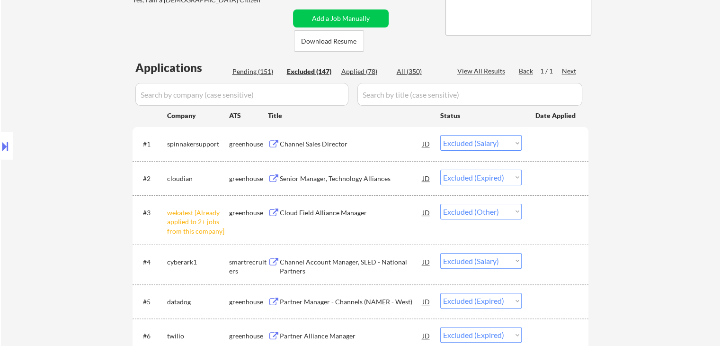
scroll to position [189, 0]
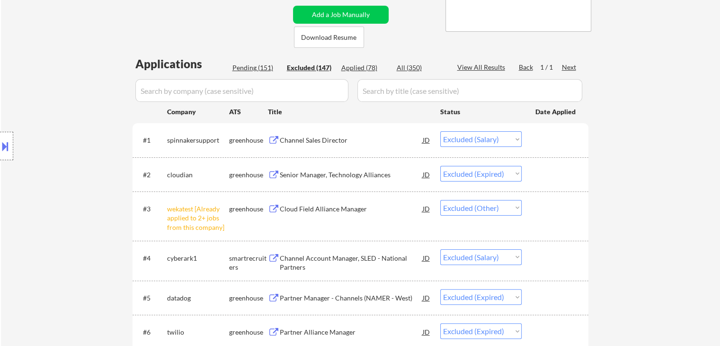
click at [358, 69] on div "Applied (78)" at bounding box center [365, 67] width 47 height 9
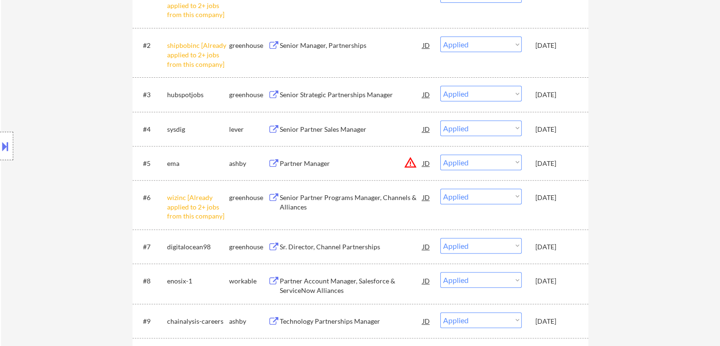
scroll to position [395, 0]
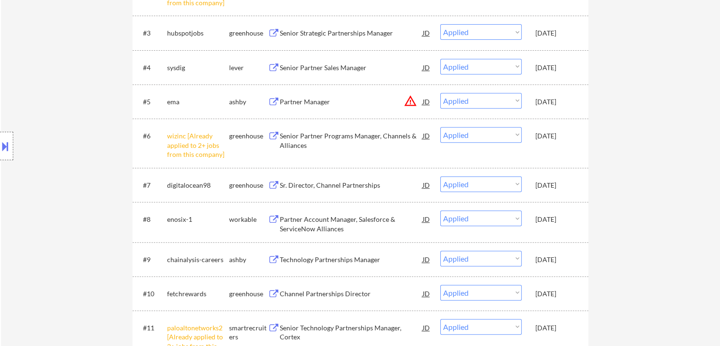
drag, startPoint x: 622, startPoint y: 175, endPoint x: 540, endPoint y: 180, distance: 81.6
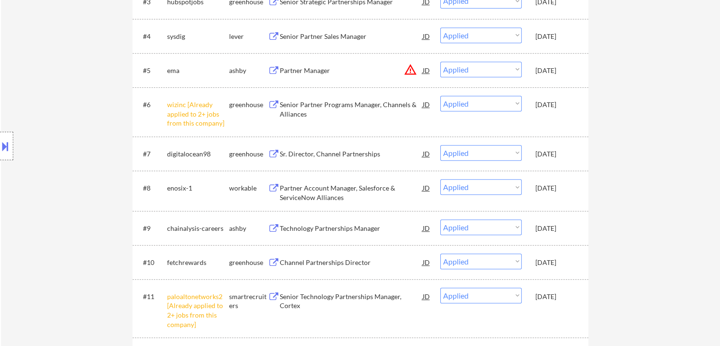
scroll to position [442, 0]
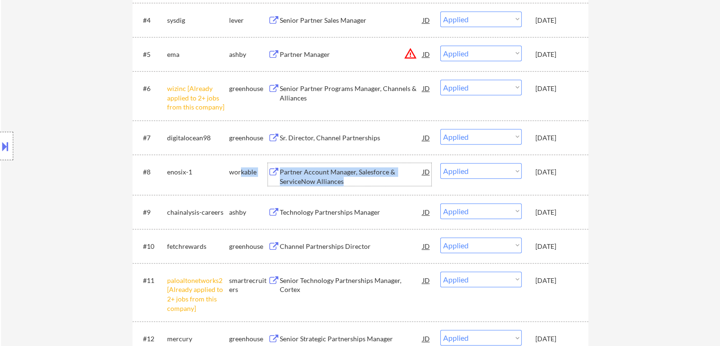
drag, startPoint x: 363, startPoint y: 184, endPoint x: 242, endPoint y: 166, distance: 122.5
click at [242, 166] on div "#8 enosix-1 workable Partner Account Manager, Salesforce & ServiceNow Alliances…" at bounding box center [358, 174] width 447 height 23
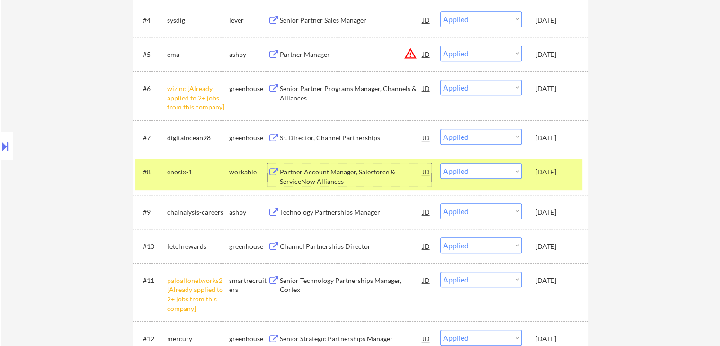
click at [91, 182] on div "Location Inclusions: [GEOGRAPHIC_DATA], [GEOGRAPHIC_DATA] [GEOGRAPHIC_DATA], [G…" at bounding box center [85, 146] width 170 height 176
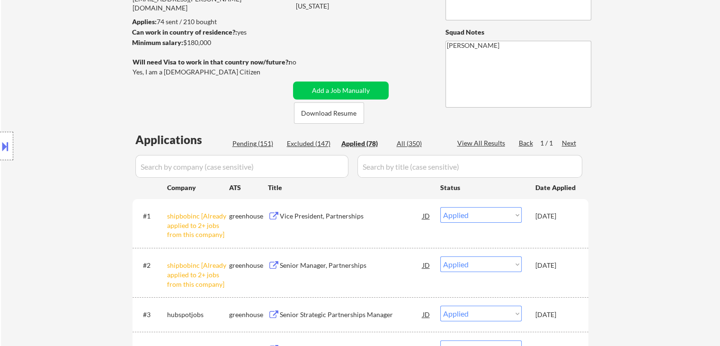
scroll to position [0, 0]
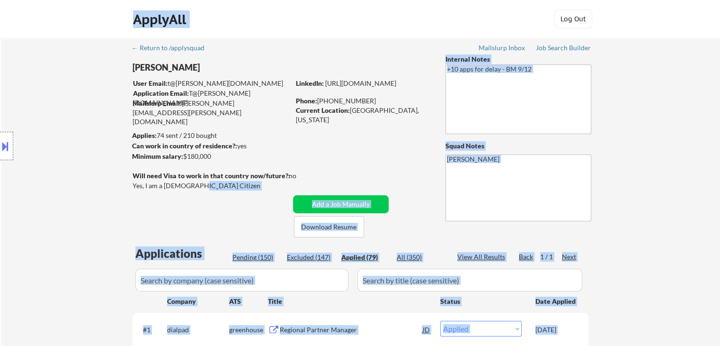
drag, startPoint x: 194, startPoint y: 187, endPoint x: 148, endPoint y: 186, distance: 45.5
click at [148, 186] on body "← Return to /applysquad Mailslurp Inbox Job Search Builder Thomas Lynch User Em…" at bounding box center [360, 173] width 720 height 346
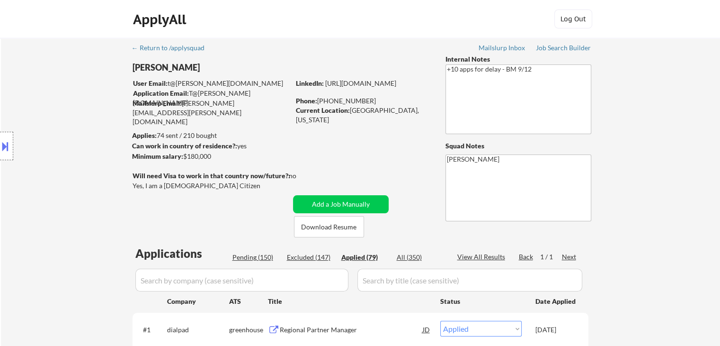
click at [149, 187] on div "Location Inclusions: [GEOGRAPHIC_DATA], [GEOGRAPHIC_DATA] [GEOGRAPHIC_DATA], [G…" at bounding box center [85, 146] width 170 height 176
click at [150, 187] on div "Location Inclusions: [GEOGRAPHIC_DATA], [GEOGRAPHIC_DATA] [GEOGRAPHIC_DATA], [G…" at bounding box center [85, 146] width 170 height 176
drag, startPoint x: 193, startPoint y: 186, endPoint x: 171, endPoint y: 187, distance: 22.3
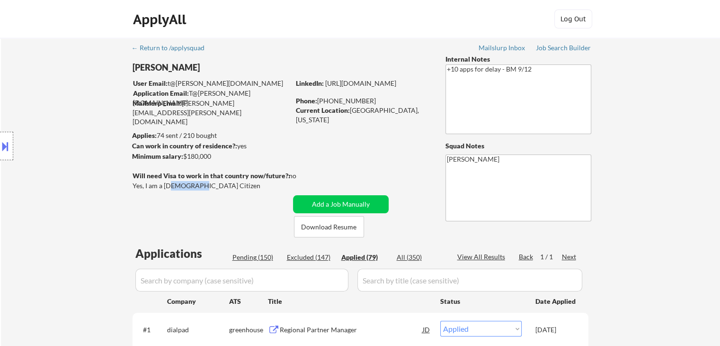
click at [171, 187] on div "Yes, I am a [DEMOGRAPHIC_DATA] Citizen" at bounding box center [213, 185] width 160 height 9
copy div "Citizen"
click at [154, 192] on div "Location Inclusions: [GEOGRAPHIC_DATA], [GEOGRAPHIC_DATA] [GEOGRAPHIC_DATA], [G…" at bounding box center [85, 146] width 170 height 176
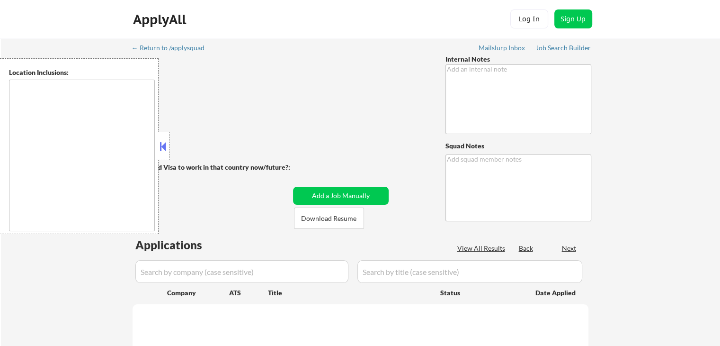
type textarea "+10 apps for delay - BM 9/12"
type textarea "[PERSON_NAME]"
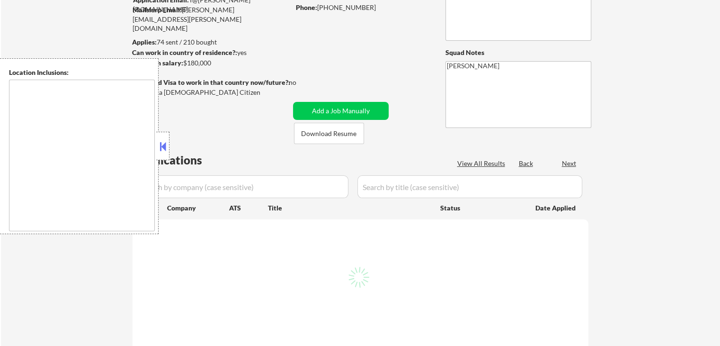
scroll to position [95, 0]
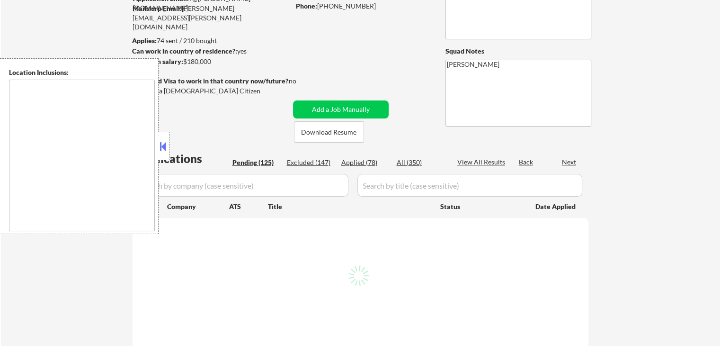
click at [167, 150] on button at bounding box center [163, 146] width 10 height 14
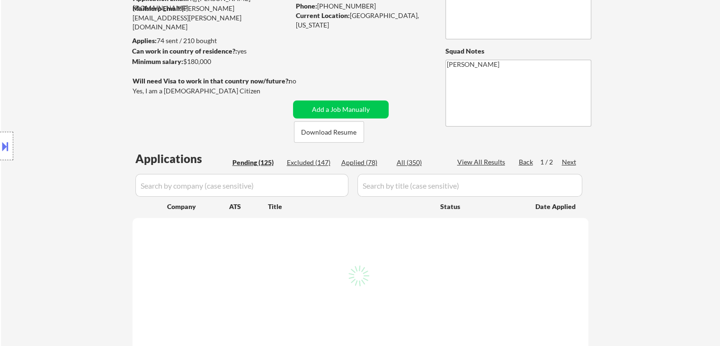
click at [67, 166] on div "Location Inclusions: [GEOGRAPHIC_DATA], [GEOGRAPHIC_DATA] [GEOGRAPHIC_DATA], [G…" at bounding box center [85, 146] width 170 height 176
select select ""pending""
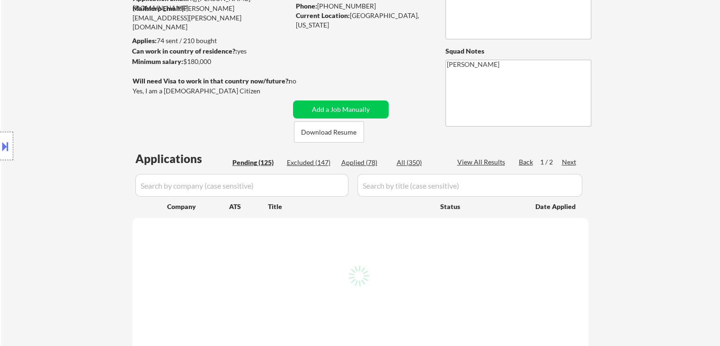
select select ""pending""
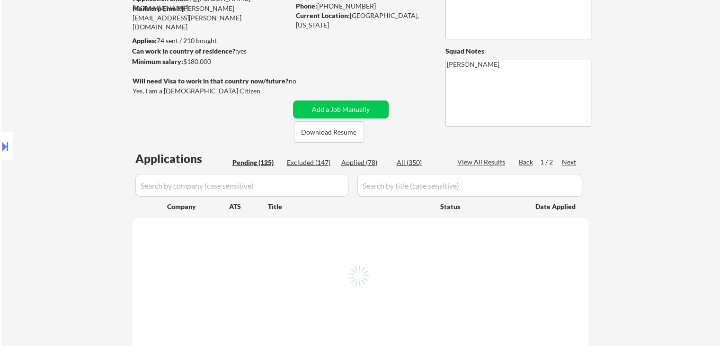
select select ""pending""
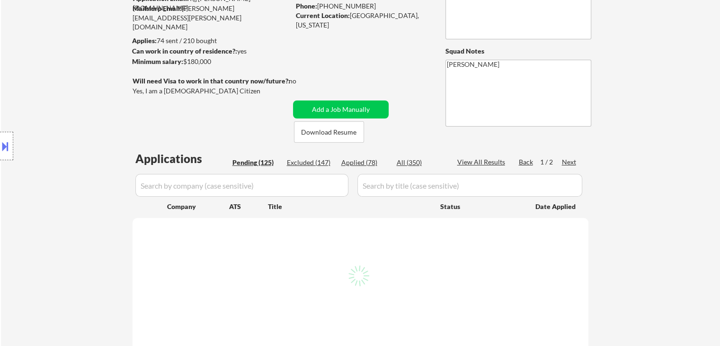
select select ""pending""
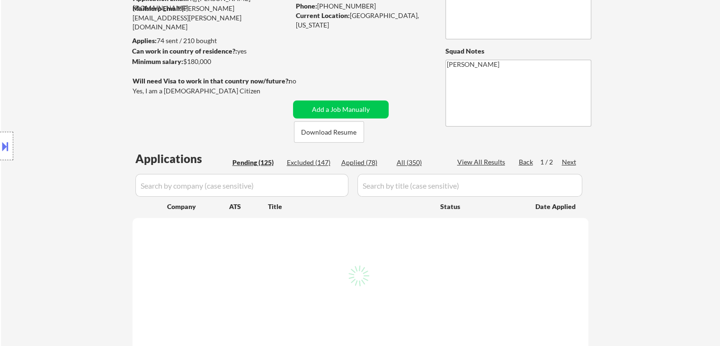
select select ""pending""
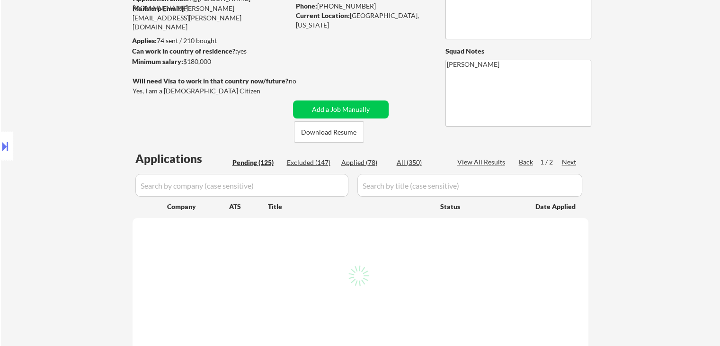
select select ""pending""
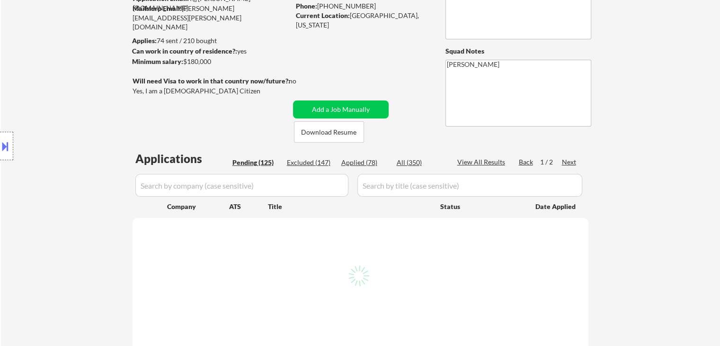
select select ""pending""
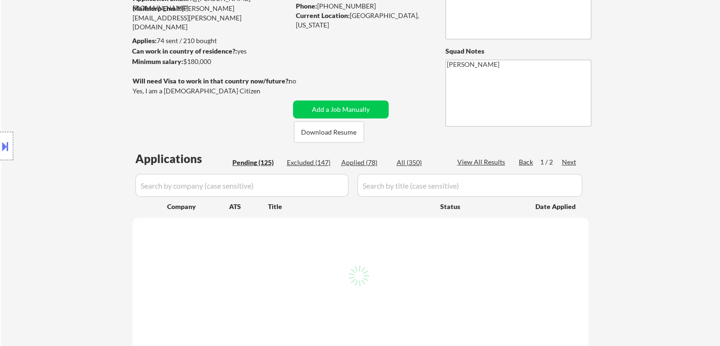
select select ""pending""
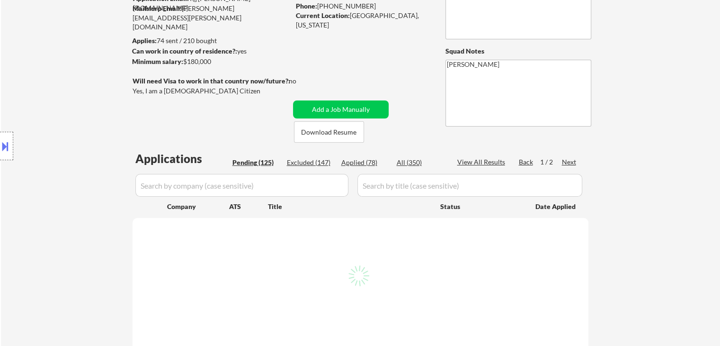
select select ""pending""
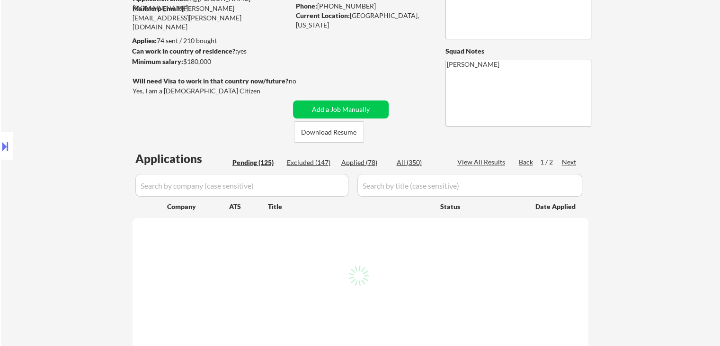
select select ""pending""
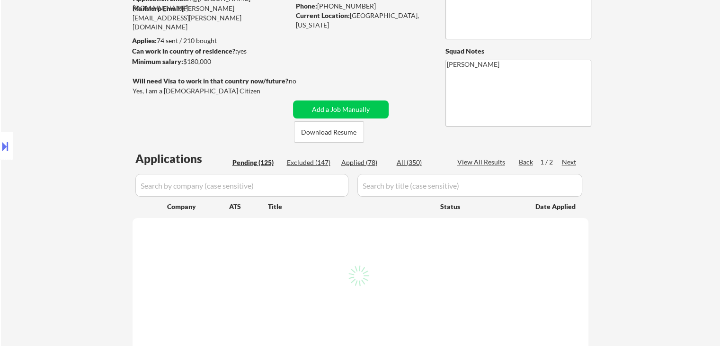
select select ""pending""
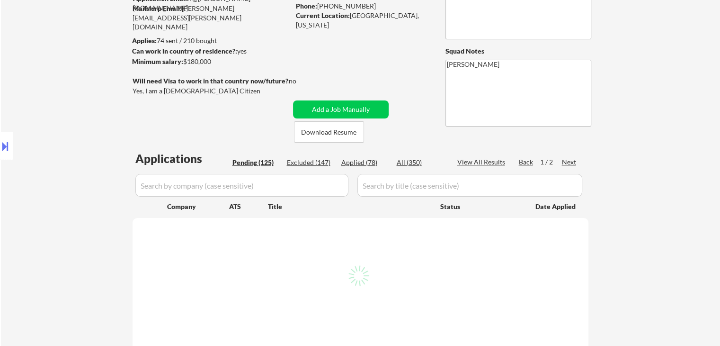
select select ""pending""
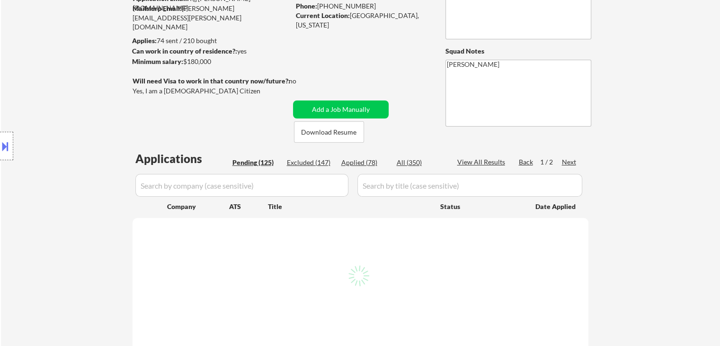
select select ""pending""
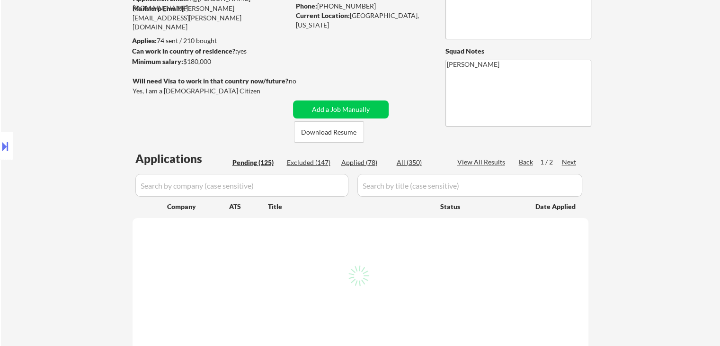
select select ""pending""
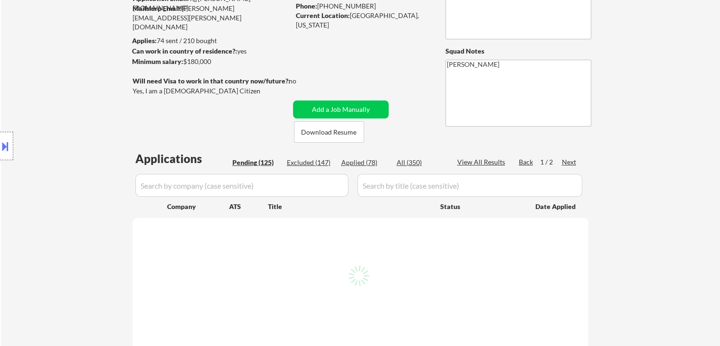
select select ""pending""
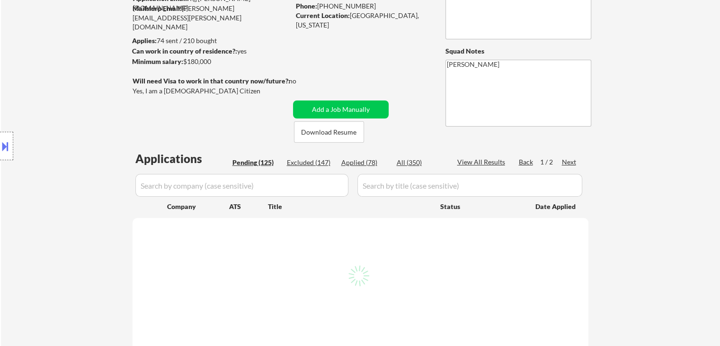
select select ""pending""
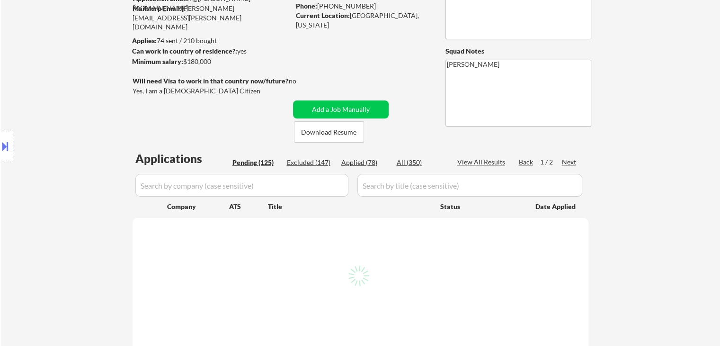
select select ""pending""
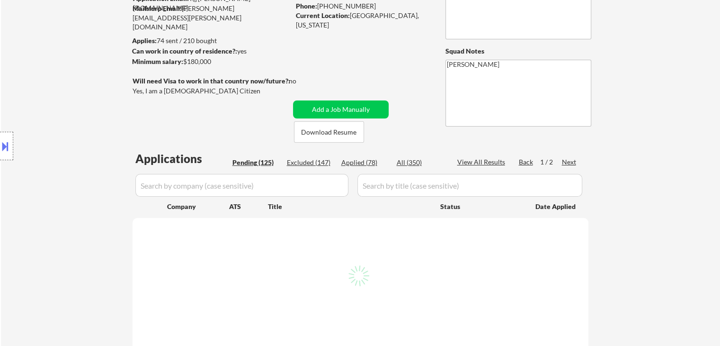
select select ""pending""
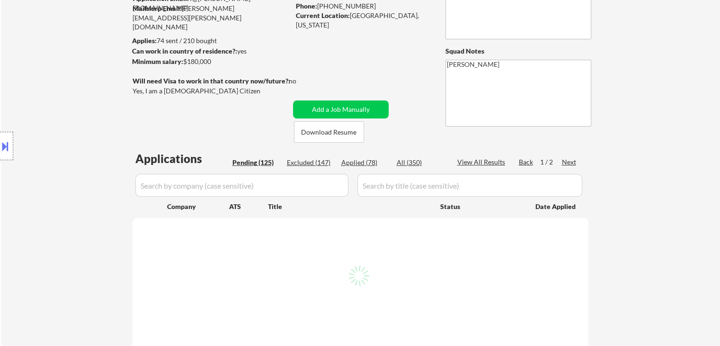
select select ""pending""
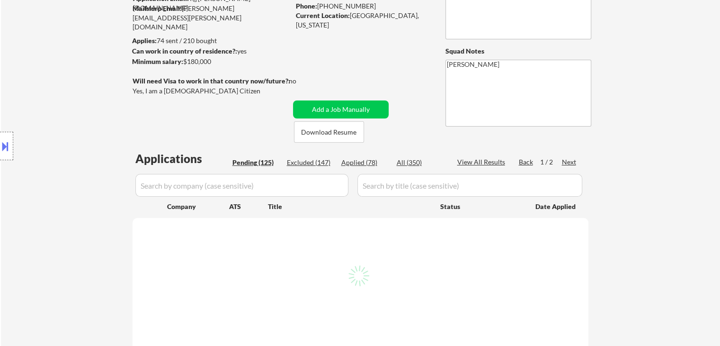
select select ""pending""
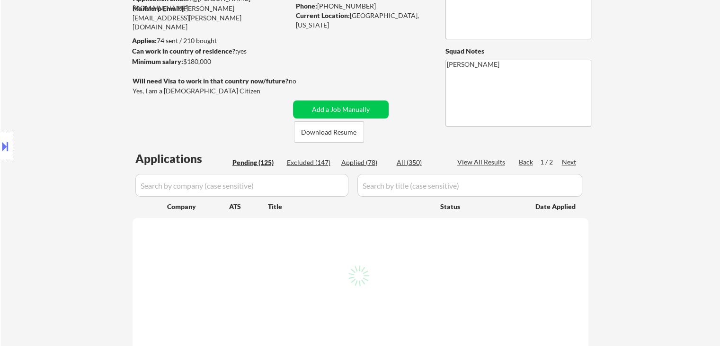
select select ""pending""
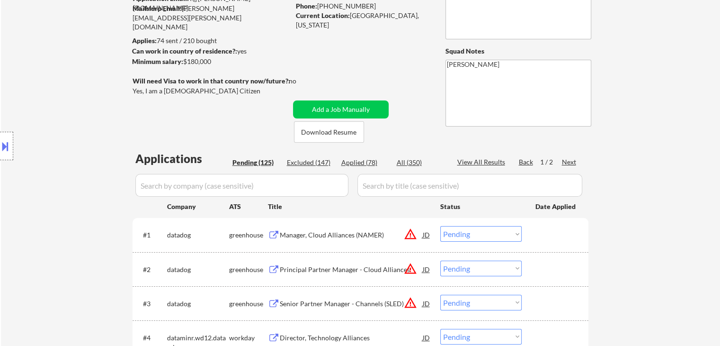
click at [89, 212] on div "Location Inclusions: [GEOGRAPHIC_DATA], [GEOGRAPHIC_DATA] [GEOGRAPHIC_DATA], [G…" at bounding box center [85, 146] width 170 height 176
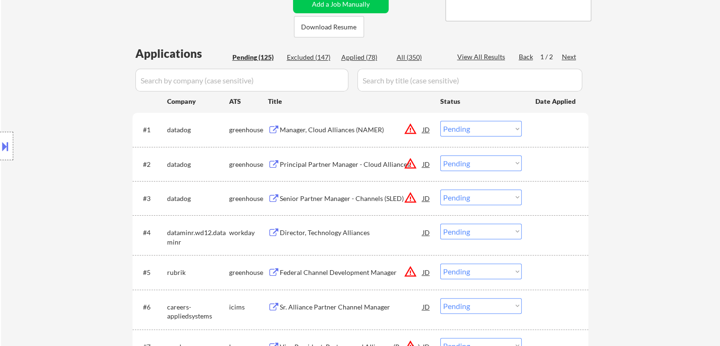
scroll to position [189, 0]
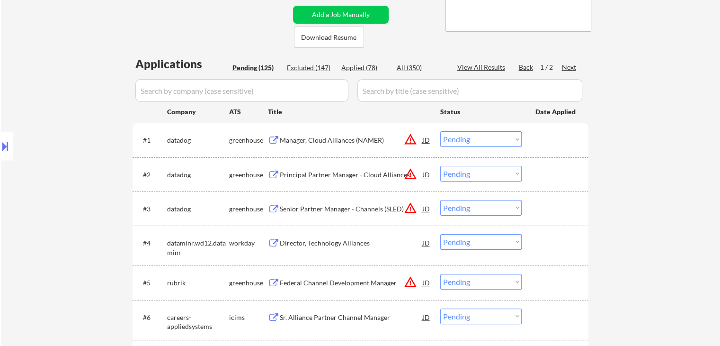
click at [95, 137] on div "Location Inclusions: [GEOGRAPHIC_DATA], [GEOGRAPHIC_DATA] [GEOGRAPHIC_DATA], [G…" at bounding box center [85, 146] width 170 height 176
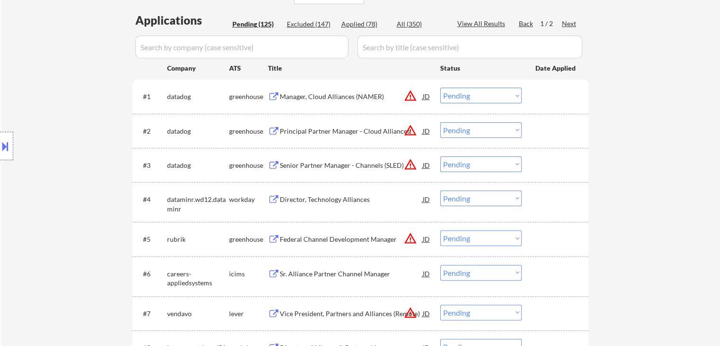
scroll to position [284, 0]
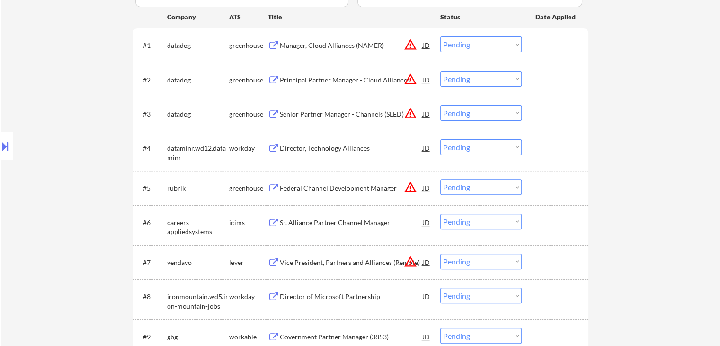
click at [297, 146] on div "Director, Technology Alliances" at bounding box center [351, 148] width 143 height 9
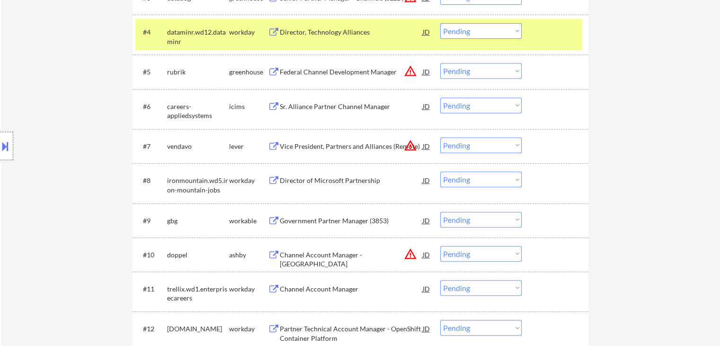
scroll to position [379, 0]
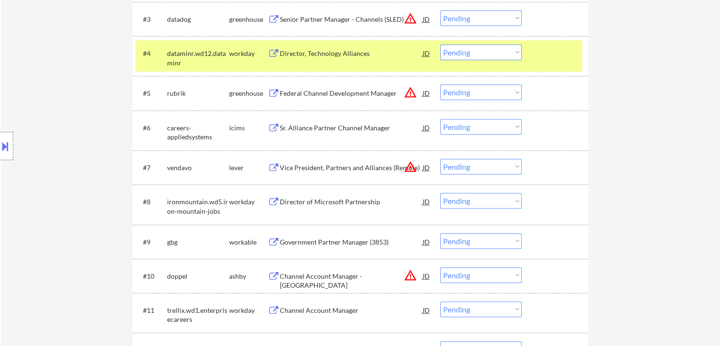
click at [308, 127] on div "Sr. Alliance Partner Channel Manager" at bounding box center [351, 127] width 143 height 9
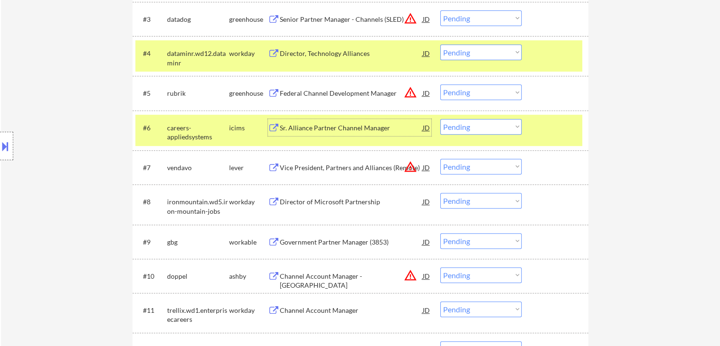
drag, startPoint x: 544, startPoint y: 63, endPoint x: 537, endPoint y: 41, distance: 23.7
click at [542, 50] on div "#4 dataminr.wd12.dataminr workday Director, Technology Alliances JD Choose an o…" at bounding box center [358, 55] width 447 height 31
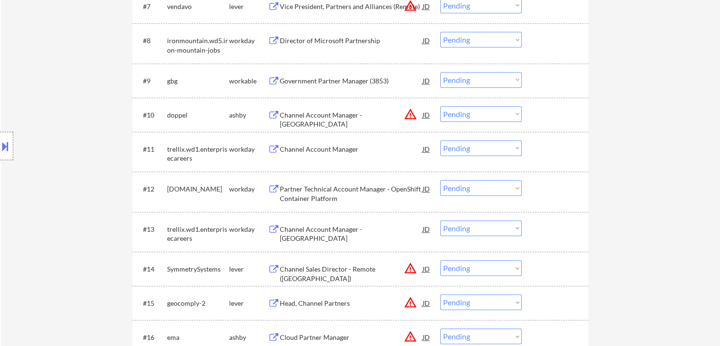
scroll to position [568, 0]
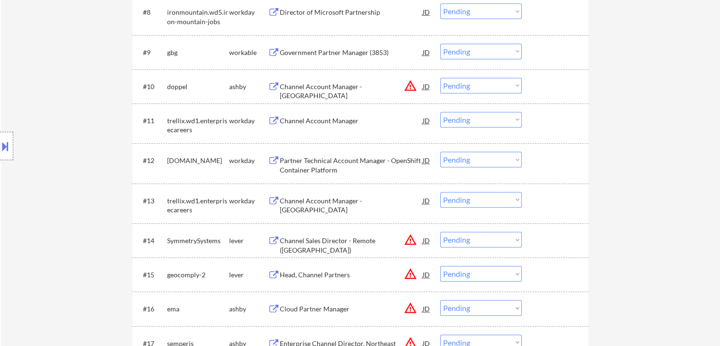
click at [317, 117] on div "Channel Account Manager" at bounding box center [351, 120] width 143 height 9
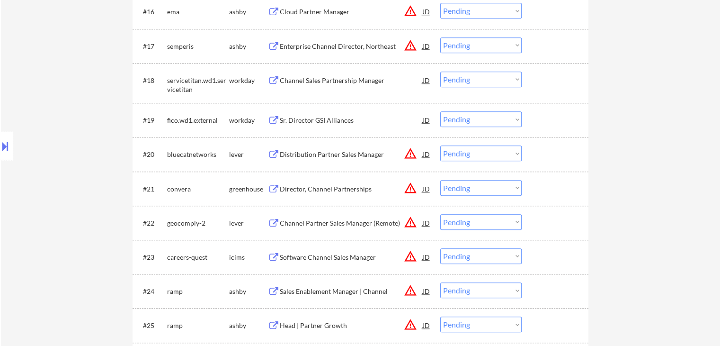
scroll to position [900, 0]
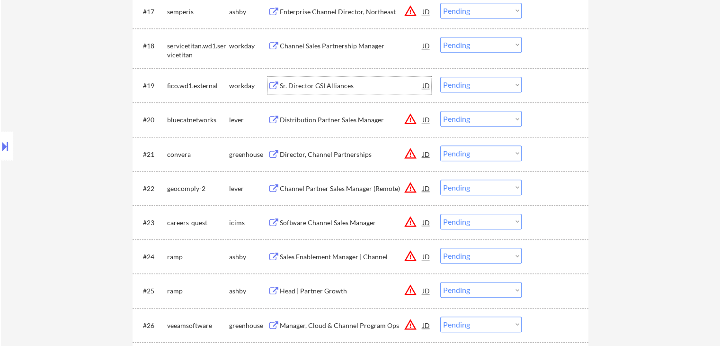
click at [314, 87] on div "Sr. Director GSI Alliances" at bounding box center [351, 85] width 143 height 9
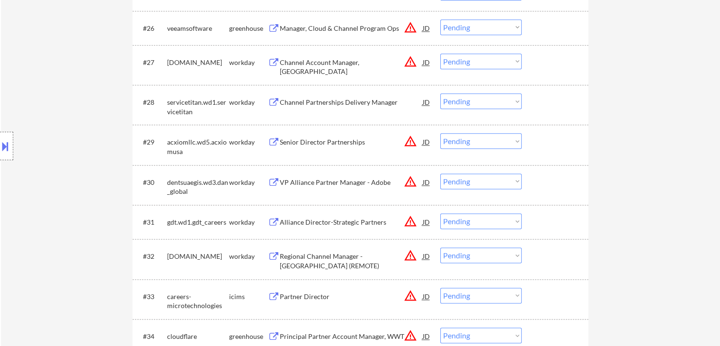
scroll to position [1231, 0]
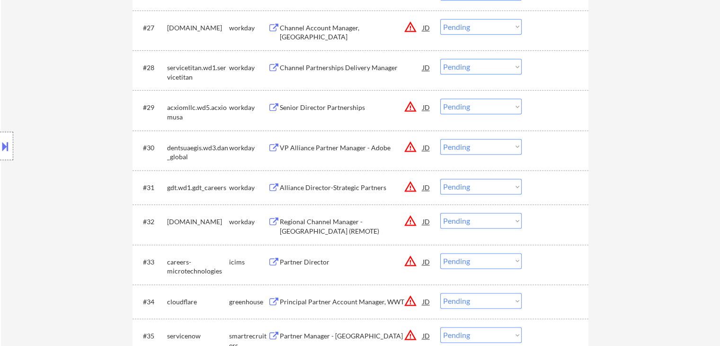
click at [330, 67] on div "Channel Partnerships Delivery Manager" at bounding box center [351, 67] width 143 height 9
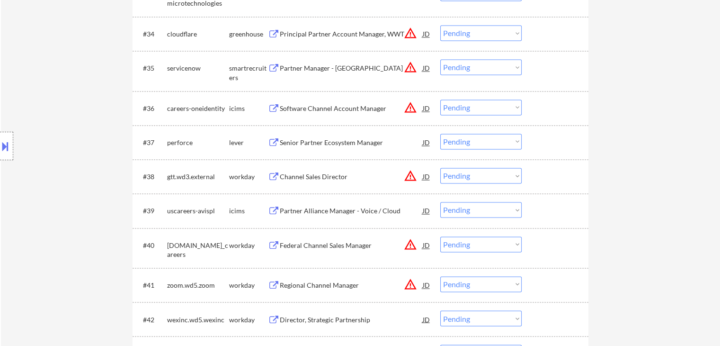
scroll to position [1516, 0]
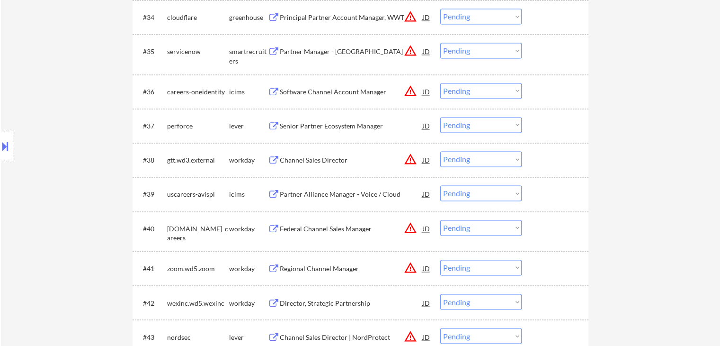
click at [343, 126] on div "Senior Partner Ecosystem Manager" at bounding box center [351, 125] width 143 height 9
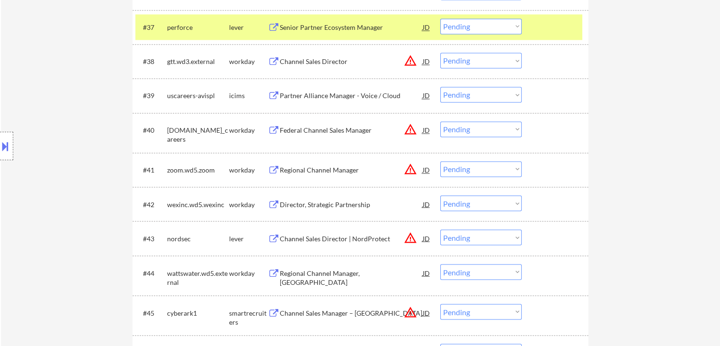
scroll to position [1658, 0]
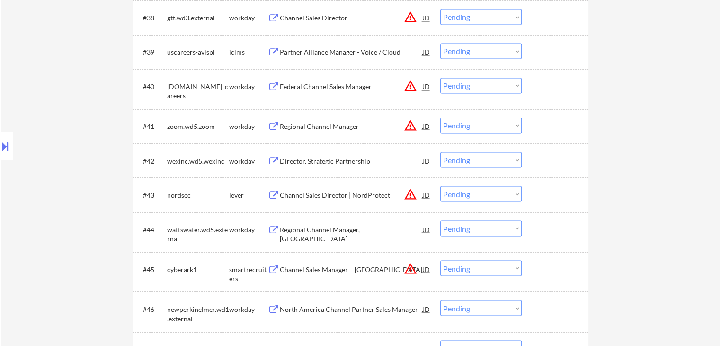
click at [332, 164] on div "Director, Strategic Partnership" at bounding box center [351, 160] width 143 height 9
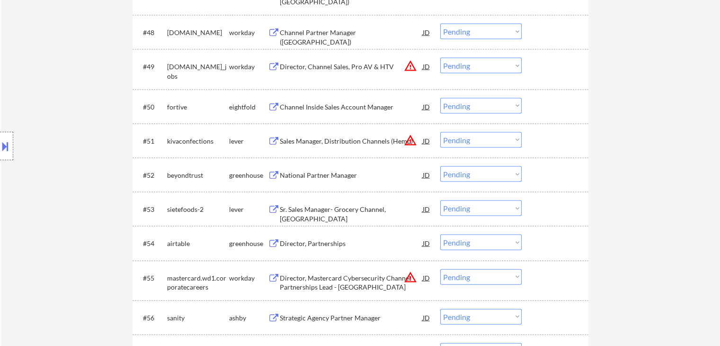
scroll to position [2037, 0]
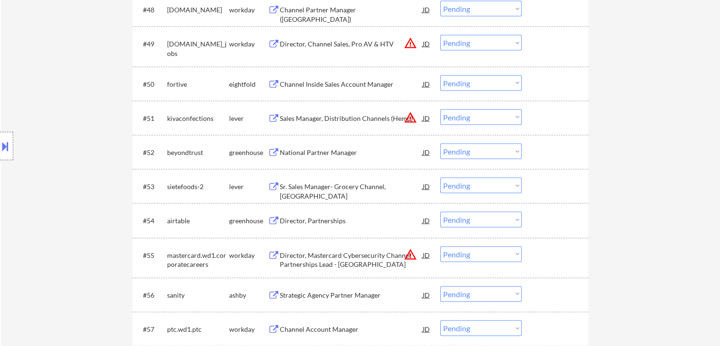
click at [327, 222] on div "Director, Partnerships" at bounding box center [351, 220] width 143 height 9
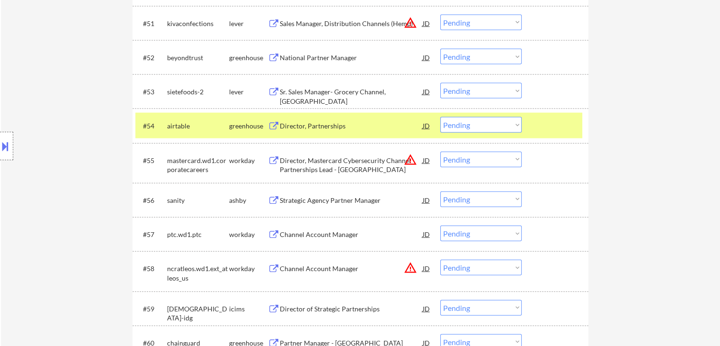
click at [317, 201] on div "Strategic Agency Partner Manager" at bounding box center [351, 200] width 143 height 9
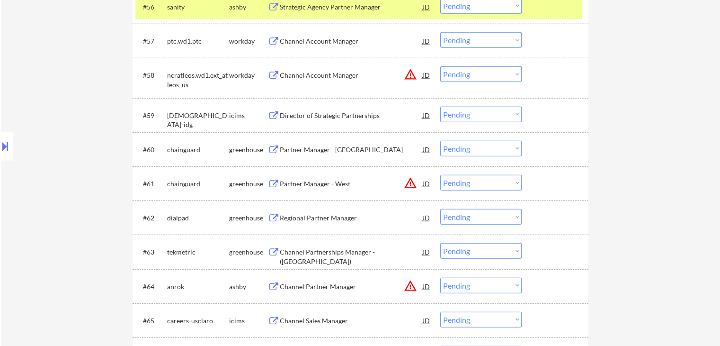
scroll to position [2368, 0]
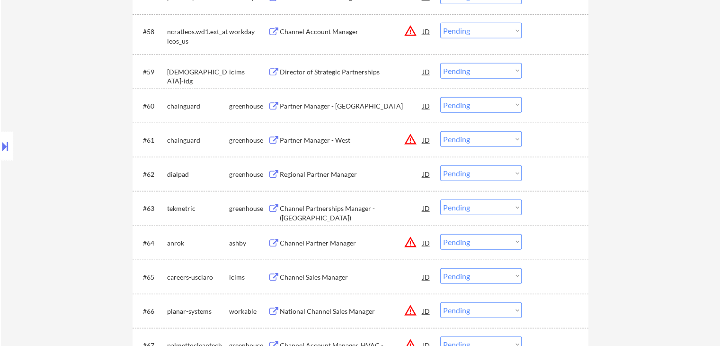
click at [311, 174] on div "Regional Partner Manager" at bounding box center [351, 174] width 143 height 9
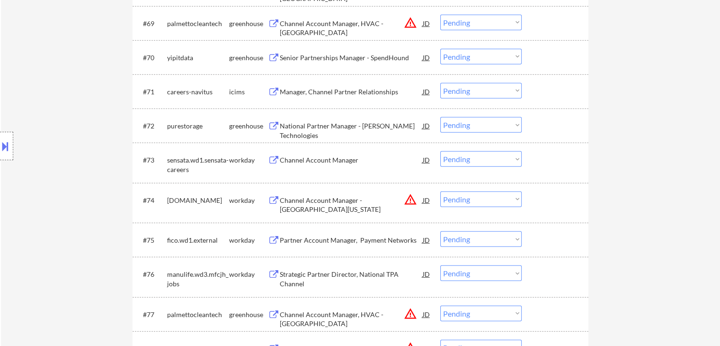
scroll to position [2795, 0]
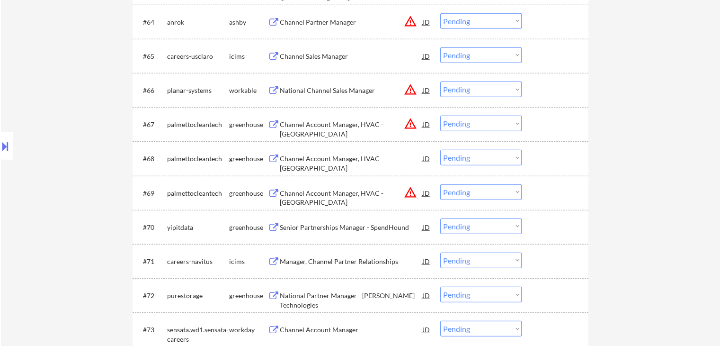
scroll to position [2605, 0]
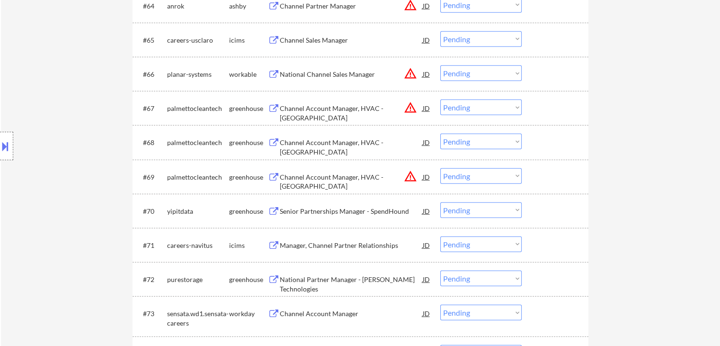
click at [307, 210] on div "Senior Partnerships Manager - SpendHound" at bounding box center [351, 211] width 143 height 9
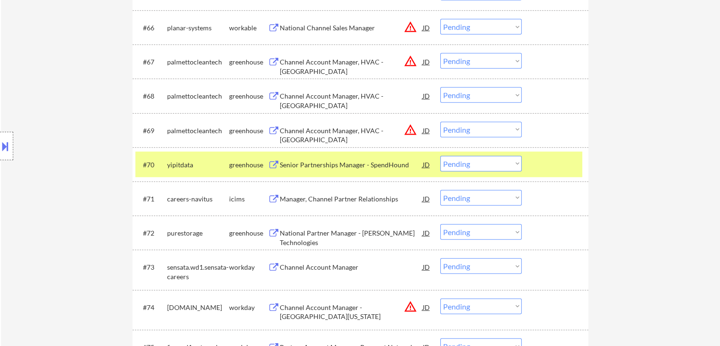
scroll to position [2700, 0]
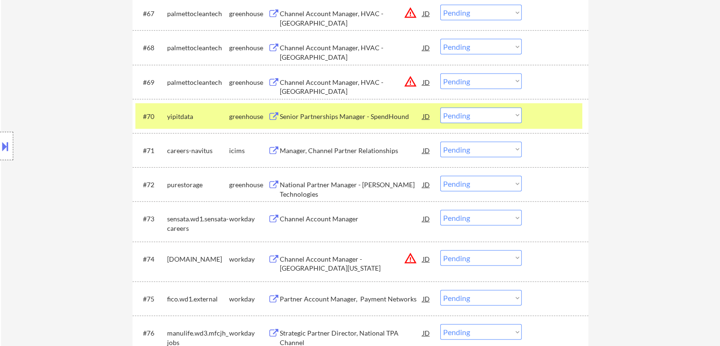
click at [357, 187] on div "National Partner Manager - [PERSON_NAME] Technologies" at bounding box center [351, 189] width 143 height 18
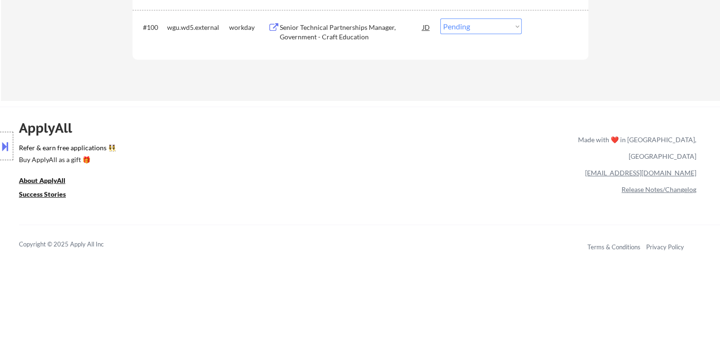
scroll to position [3789, 0]
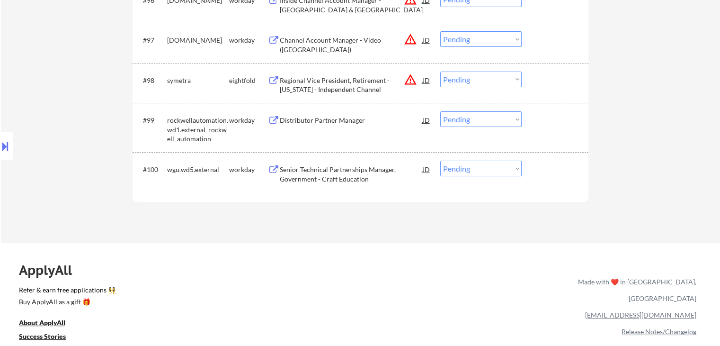
click at [0, 153] on button at bounding box center [5, 146] width 10 height 16
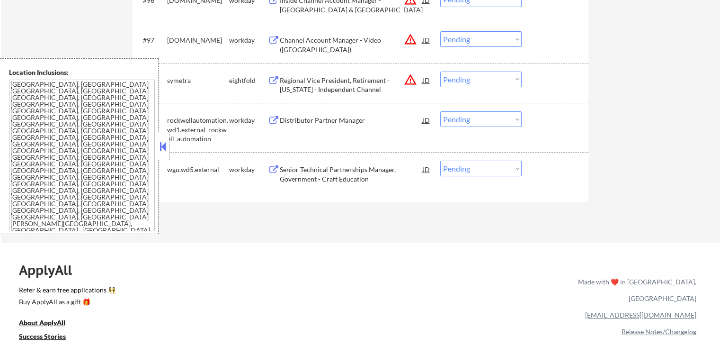
drag, startPoint x: 108, startPoint y: 175, endPoint x: 98, endPoint y: 181, distance: 12.5
click at [108, 175] on textarea "[GEOGRAPHIC_DATA], [GEOGRAPHIC_DATA] [GEOGRAPHIC_DATA], [GEOGRAPHIC_DATA] [GEOG…" at bounding box center [82, 156] width 146 height 152
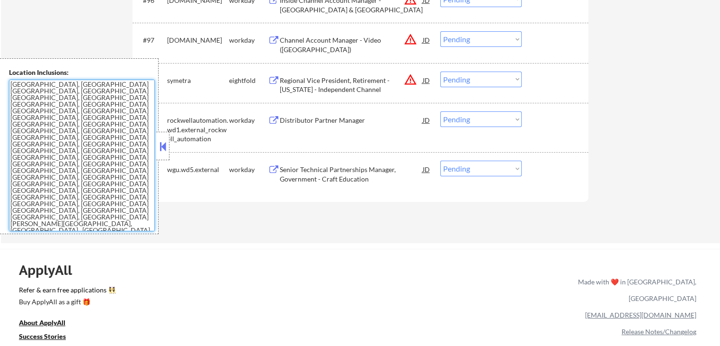
type textarea "[GEOGRAPHIC_DATA], [GEOGRAPHIC_DATA] [GEOGRAPHIC_DATA], [GEOGRAPHIC_DATA] [GEOG…"
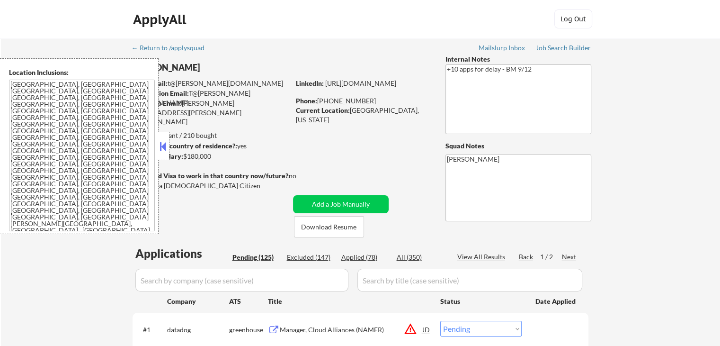
scroll to position [2370, 0]
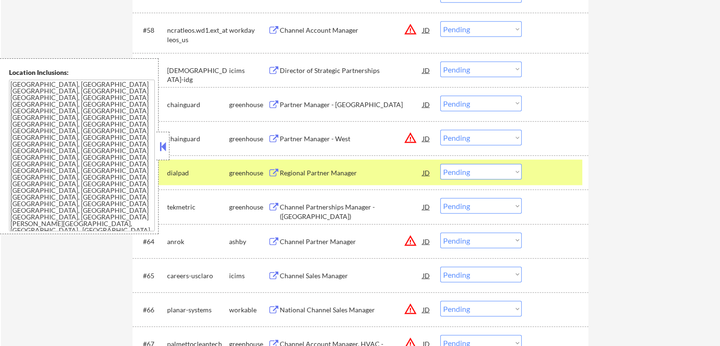
drag, startPoint x: 503, startPoint y: 174, endPoint x: 502, endPoint y: 179, distance: 4.8
click at [503, 174] on select "Choose an option... Pending Applied Excluded (Questions) Excluded (Expired) Exc…" at bounding box center [480, 172] width 81 height 16
click at [440, 164] on select "Choose an option... Pending Applied Excluded (Questions) Excluded (Expired) Exc…" at bounding box center [480, 172] width 81 height 16
select select ""pending""
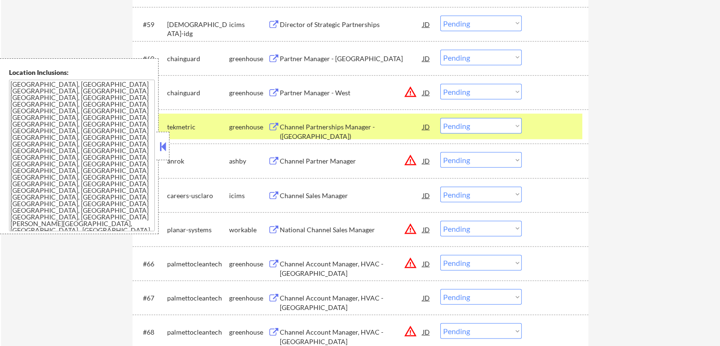
scroll to position [2464, 0]
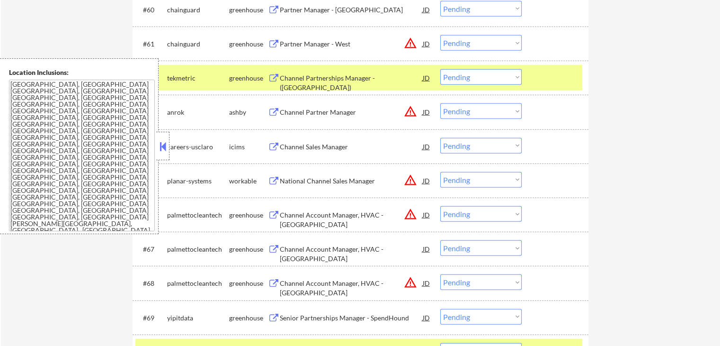
drag, startPoint x: 167, startPoint y: 143, endPoint x: 455, endPoint y: 169, distance: 289.2
click at [318, 144] on div "Channel Sales Manager" at bounding box center [351, 146] width 143 height 9
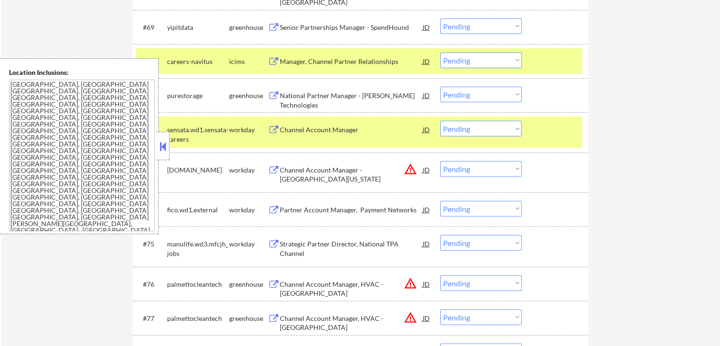
scroll to position [2796, 0]
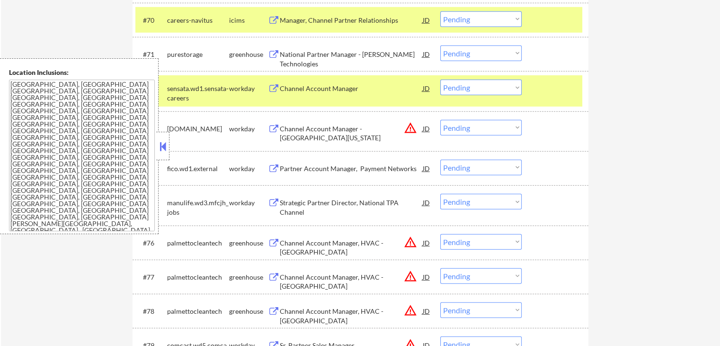
click at [334, 204] on div "Strategic Partner Director, National TPA Channel" at bounding box center [351, 207] width 143 height 18
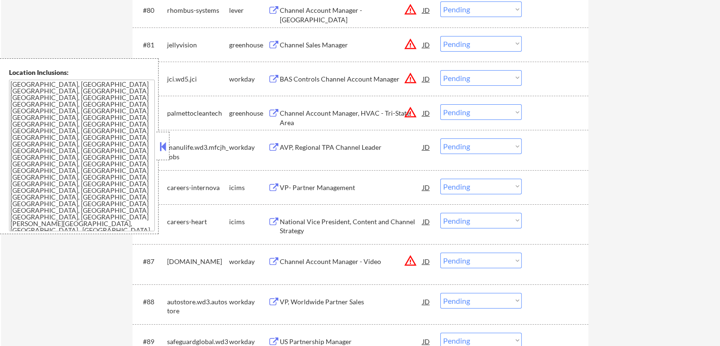
scroll to position [3175, 0]
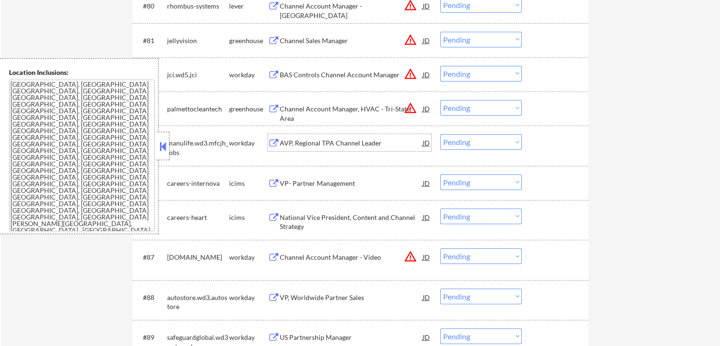
click at [324, 143] on div "AVP, Regional TPA Channel Leader" at bounding box center [351, 142] width 143 height 9
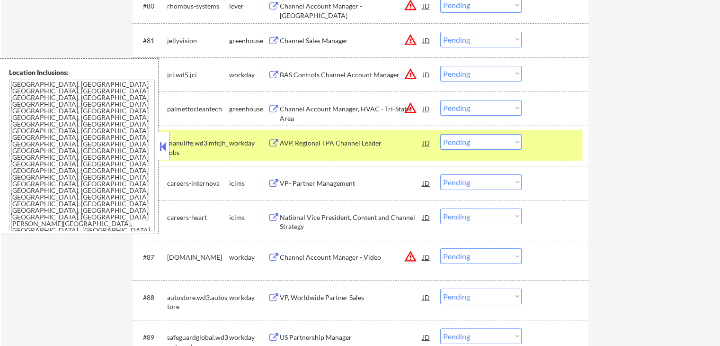
click at [316, 182] on div "VP- Partner Management" at bounding box center [351, 183] width 143 height 9
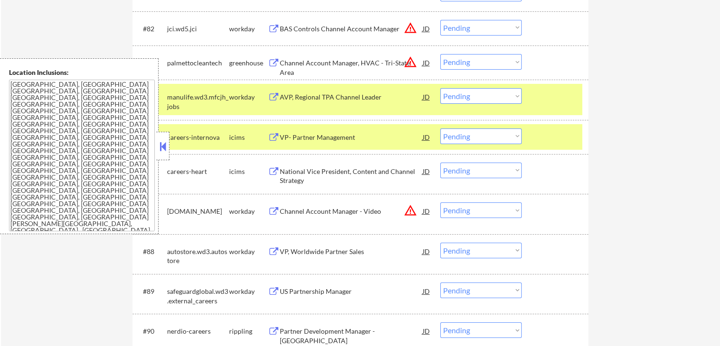
scroll to position [3222, 0]
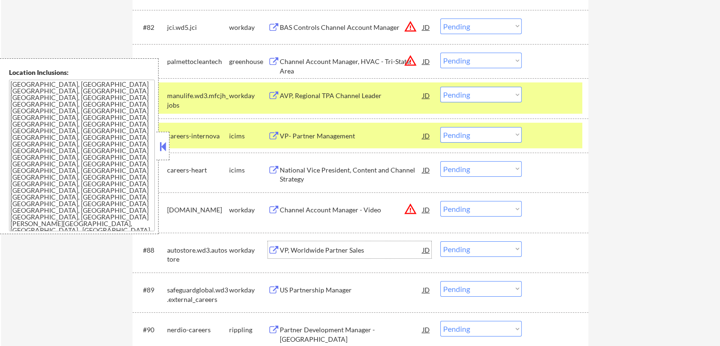
click at [342, 248] on div "VP, Worldwide Partner Sales" at bounding box center [351, 249] width 143 height 9
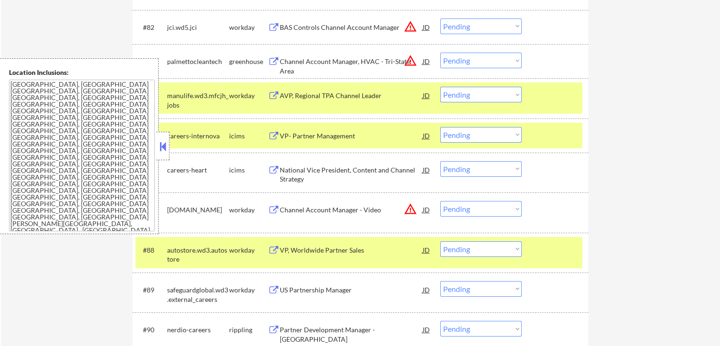
scroll to position [3270, 0]
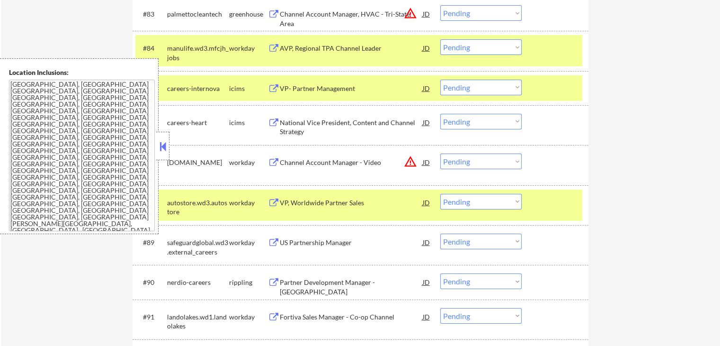
click at [310, 241] on div "US Partnership Manager" at bounding box center [351, 242] width 143 height 9
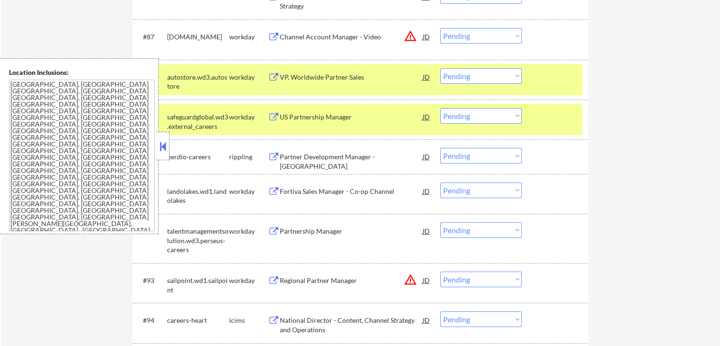
scroll to position [3412, 0]
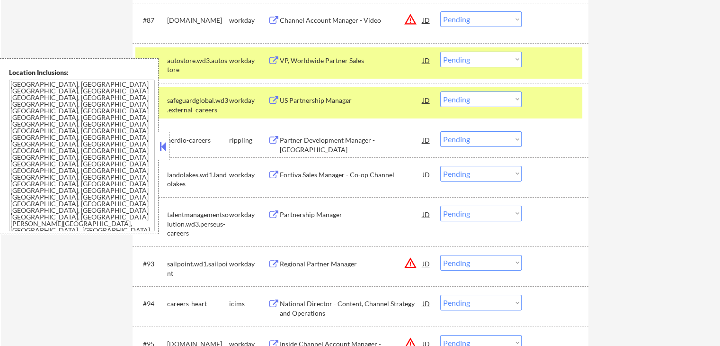
click at [308, 216] on div "Partnership Manager" at bounding box center [351, 214] width 143 height 9
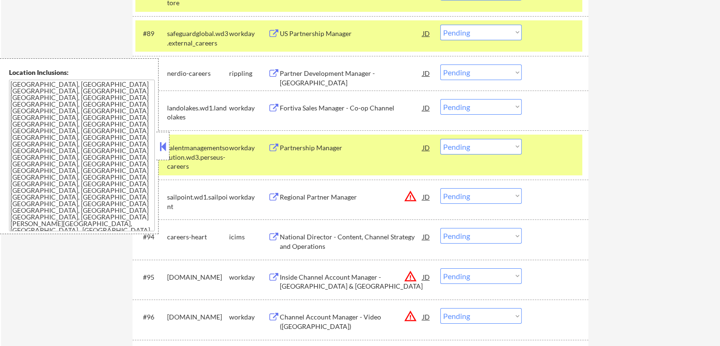
scroll to position [3506, 0]
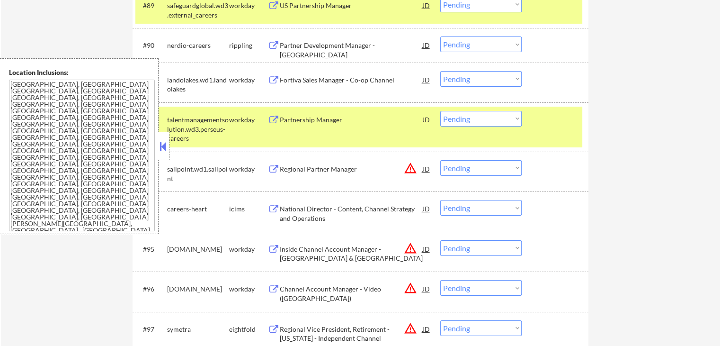
click at [406, 172] on button "warning_amber" at bounding box center [410, 168] width 13 height 13
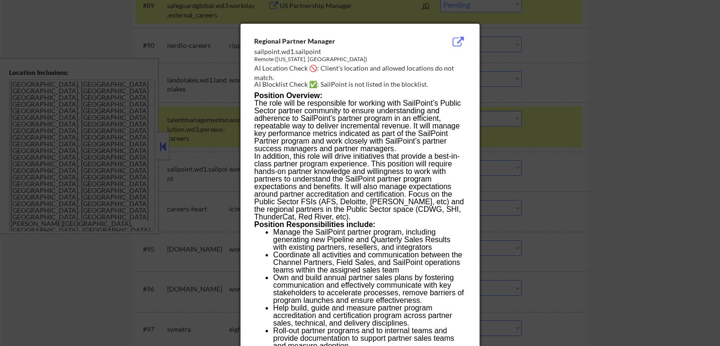
click at [594, 88] on div at bounding box center [360, 173] width 720 height 346
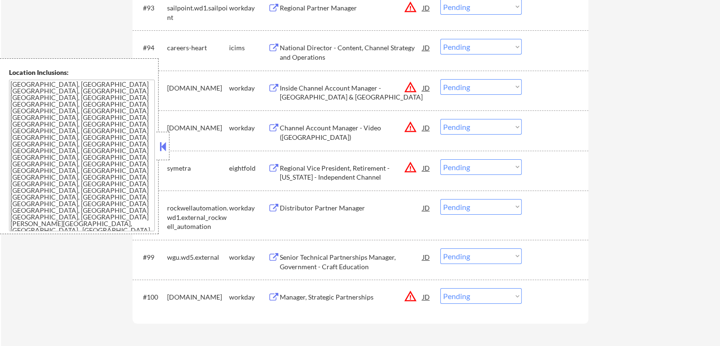
scroll to position [3696, 0]
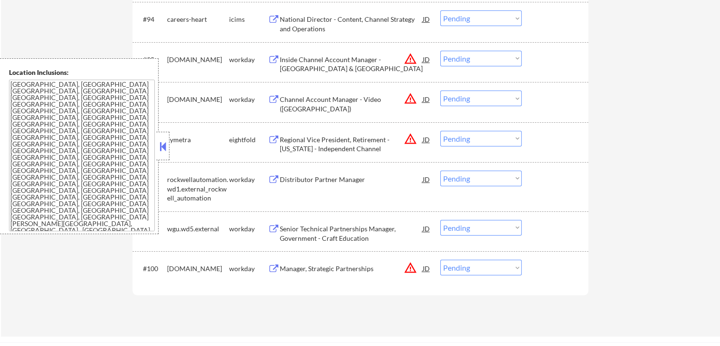
click at [320, 173] on div "Distributor Partner Manager" at bounding box center [351, 179] width 143 height 17
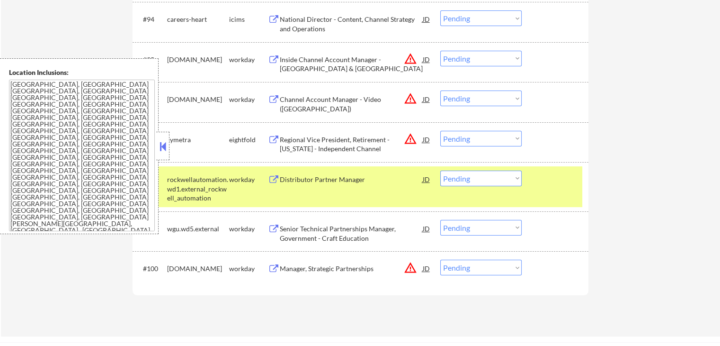
click at [353, 236] on div "Senior Technical Partnerships Manager, Government - Craft Education" at bounding box center [351, 233] width 143 height 18
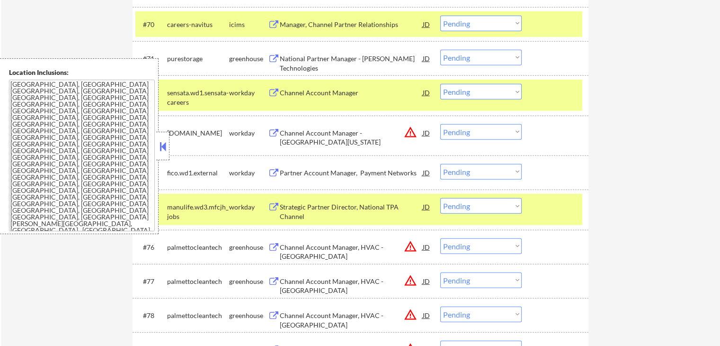
scroll to position [813, 0]
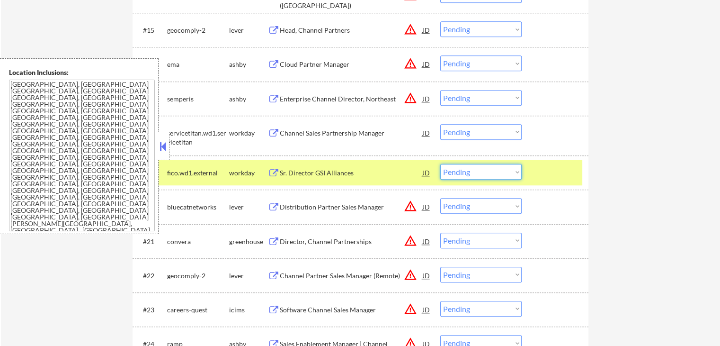
click at [487, 176] on select "Choose an option... Pending Applied Excluded (Questions) Excluded (Expired) Exc…" at bounding box center [480, 172] width 81 height 16
click at [440, 164] on select "Choose an option... Pending Applied Excluded (Questions) Excluded (Expired) Exc…" at bounding box center [480, 172] width 81 height 16
click at [548, 170] on div at bounding box center [557, 172] width 42 height 17
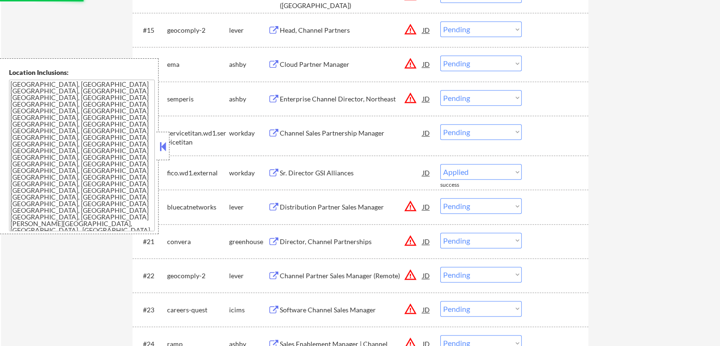
select select ""pending""
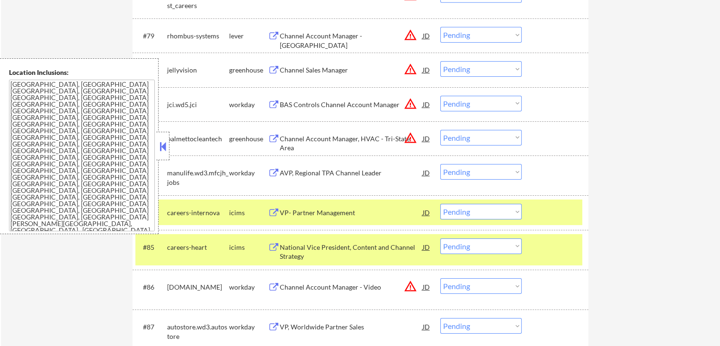
scroll to position [2792, 0]
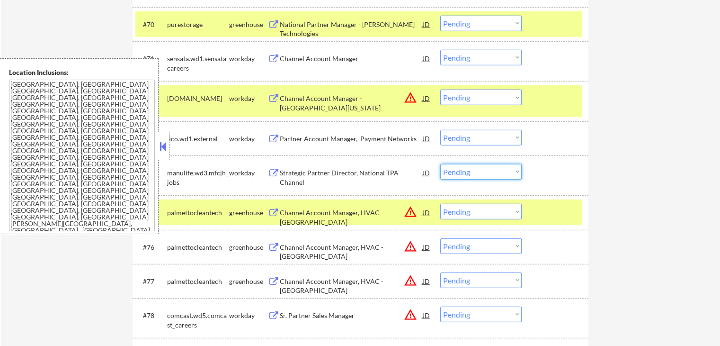
click at [456, 175] on select "Choose an option... Pending Applied Excluded (Questions) Excluded (Expired) Exc…" at bounding box center [480, 172] width 81 height 16
click at [440, 164] on select "Choose an option... Pending Applied Excluded (Questions) Excluded (Expired) Exc…" at bounding box center [480, 172] width 81 height 16
select select ""pending""
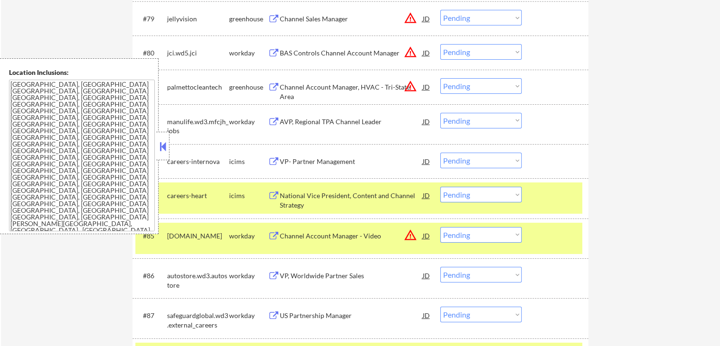
scroll to position [3166, 0]
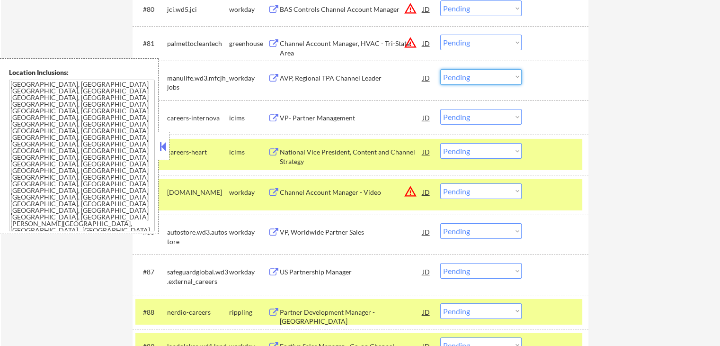
drag, startPoint x: 474, startPoint y: 74, endPoint x: 477, endPoint y: 82, distance: 8.5
click at [474, 74] on select "Choose an option... Pending Applied Excluded (Questions) Excluded (Expired) Exc…" at bounding box center [480, 77] width 81 height 16
click at [440, 69] on select "Choose an option... Pending Applied Excluded (Questions) Excluded (Expired) Exc…" at bounding box center [480, 77] width 81 height 16
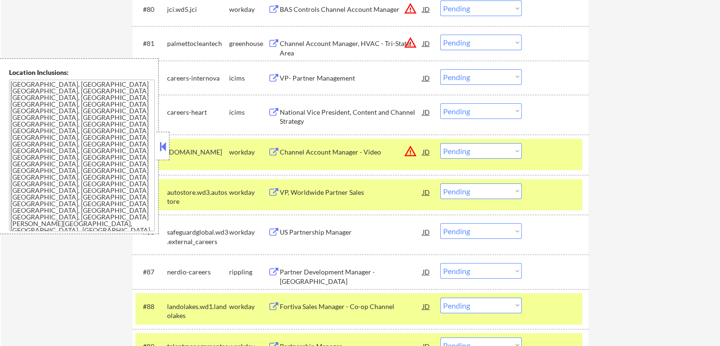
click at [468, 77] on select "Choose an option... Pending Applied Excluded (Questions) Excluded (Expired) Exc…" at bounding box center [480, 77] width 81 height 16
click at [440, 69] on select "Choose an option... Pending Applied Excluded (Questions) Excluded (Expired) Exc…" at bounding box center [480, 77] width 81 height 16
select select ""pending""
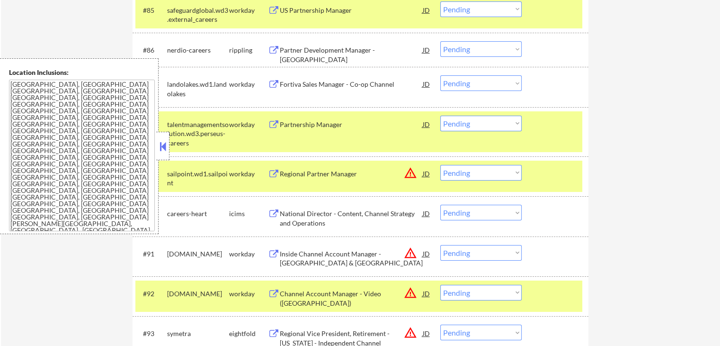
scroll to position [3355, 0]
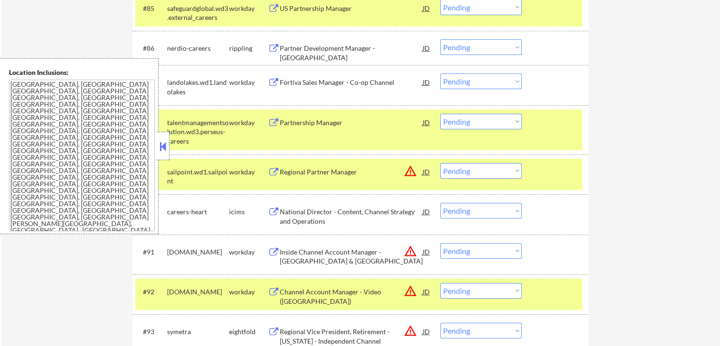
click at [481, 126] on select "Choose an option... Pending Applied Excluded (Questions) Excluded (Expired) Exc…" at bounding box center [480, 122] width 81 height 16
click at [440, 114] on select "Choose an option... Pending Applied Excluded (Questions) Excluded (Expired) Exc…" at bounding box center [480, 122] width 81 height 16
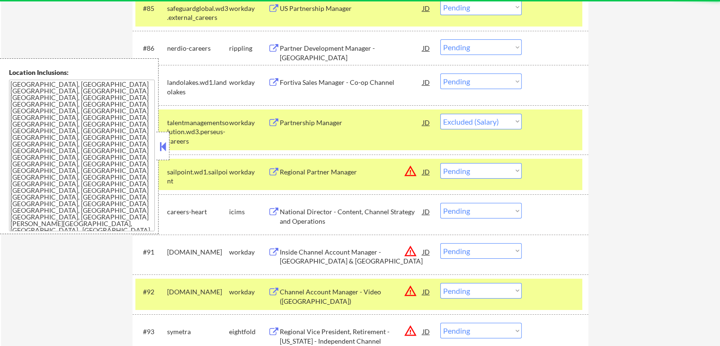
select select ""pending""
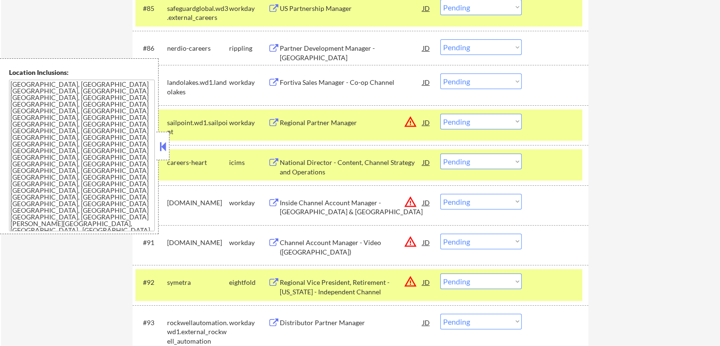
scroll to position [3554, 0]
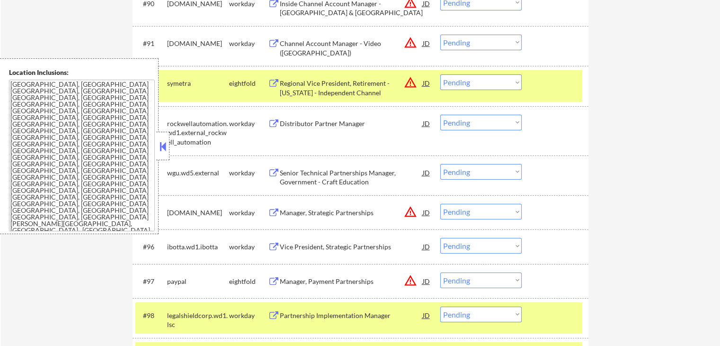
drag, startPoint x: 473, startPoint y: 171, endPoint x: 473, endPoint y: 179, distance: 8.5
click at [473, 171] on select "Choose an option... Pending Applied Excluded (Questions) Excluded (Expired) Exc…" at bounding box center [480, 172] width 81 height 16
click at [472, 171] on select "Choose an option... Pending Applied Excluded (Questions) Excluded (Expired) Exc…" at bounding box center [480, 172] width 81 height 16
click at [440, 164] on select "Choose an option... Pending Applied Excluded (Questions) Excluded (Expired) Exc…" at bounding box center [480, 172] width 81 height 16
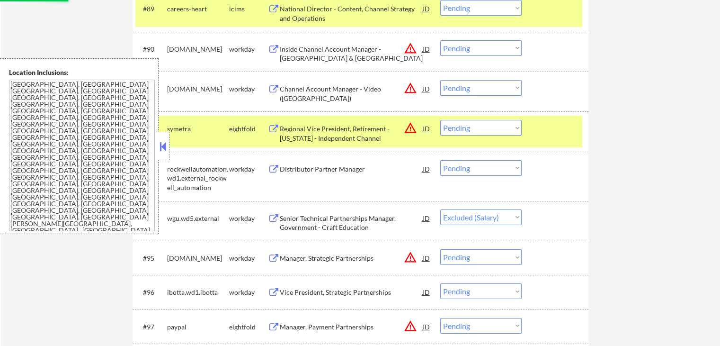
scroll to position [3507, 0]
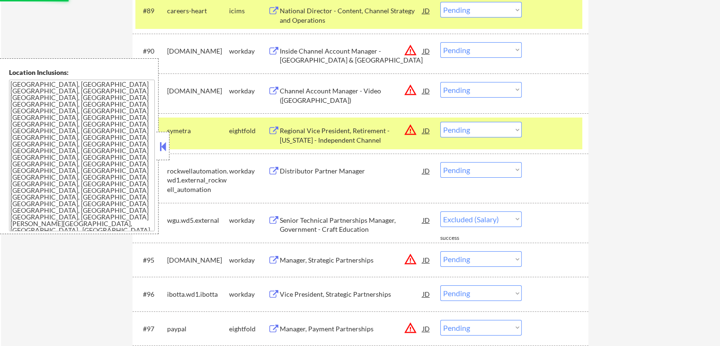
select select ""pending""
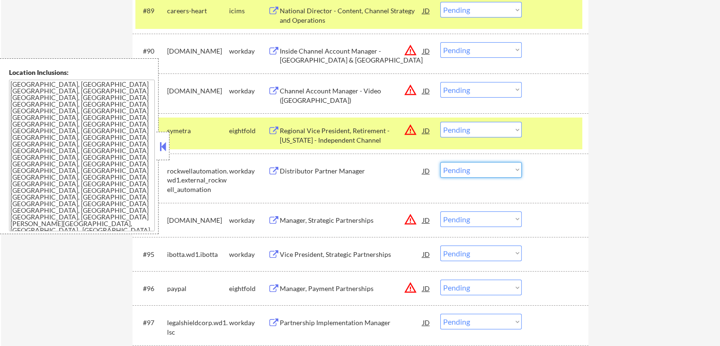
click at [458, 175] on select "Choose an option... Pending Applied Excluded (Questions) Excluded (Expired) Exc…" at bounding box center [480, 170] width 81 height 16
drag, startPoint x: 481, startPoint y: 171, endPoint x: 473, endPoint y: 171, distance: 8.5
click at [481, 171] on select "Choose an option... Pending Applied Excluded (Questions) Excluded (Expired) Exc…" at bounding box center [480, 170] width 81 height 16
click at [440, 162] on select "Choose an option... Pending Applied Excluded (Questions) Excluded (Expired) Exc…" at bounding box center [480, 170] width 81 height 16
click at [565, 135] on div at bounding box center [557, 130] width 42 height 17
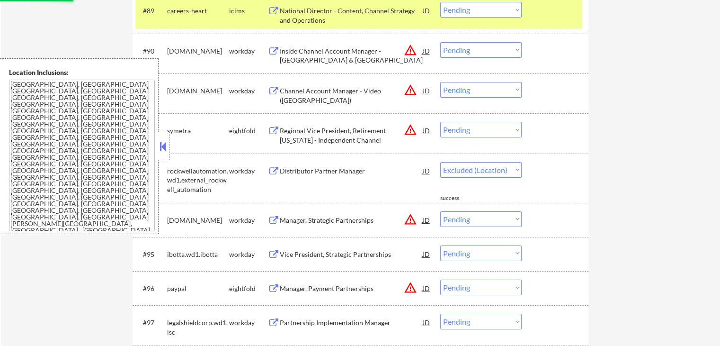
select select ""pending""
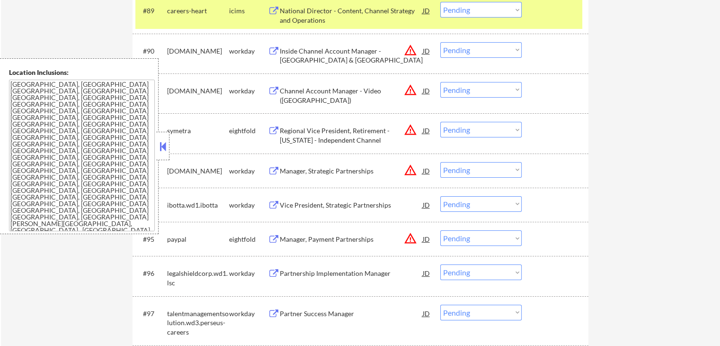
scroll to position [3155, 0]
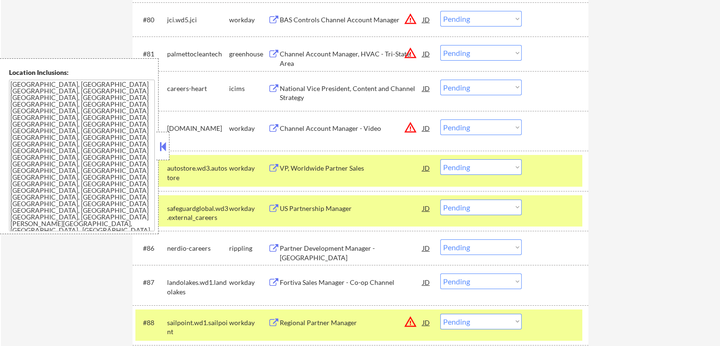
click at [319, 169] on div "VP, Worldwide Partner Sales" at bounding box center [351, 167] width 143 height 9
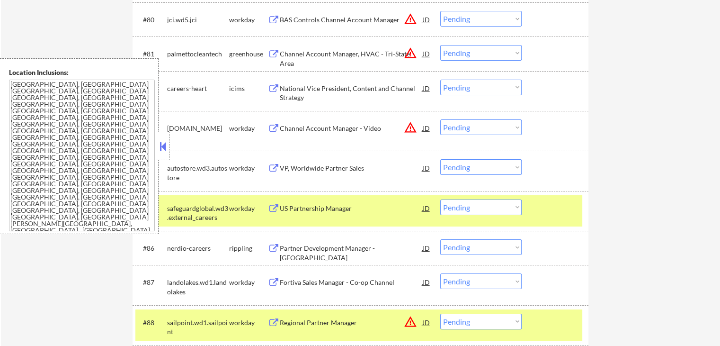
click at [482, 165] on select "Choose an option... Pending Applied Excluded (Questions) Excluded (Expired) Exc…" at bounding box center [480, 167] width 81 height 16
click at [440, 159] on select "Choose an option... Pending Applied Excluded (Questions) Excluded (Expired) Exc…" at bounding box center [480, 167] width 81 height 16
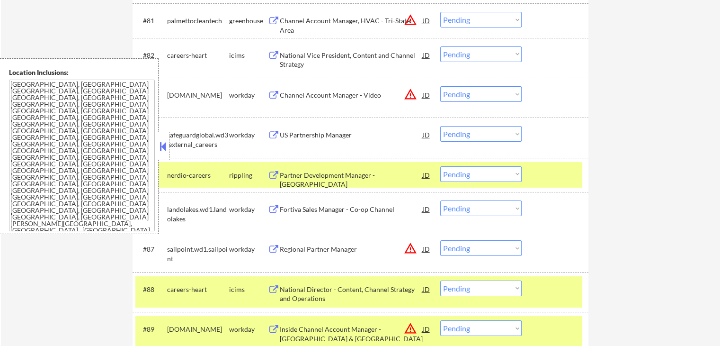
scroll to position [3203, 0]
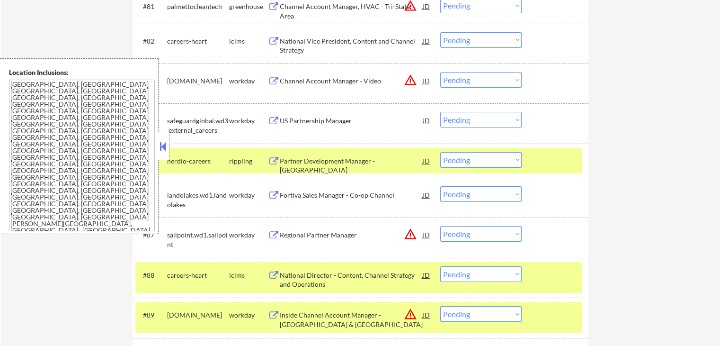
click at [473, 121] on select "Choose an option... Pending Applied Excluded (Questions) Excluded (Expired) Exc…" at bounding box center [480, 120] width 81 height 16
click at [440, 112] on select "Choose an option... Pending Applied Excluded (Questions) Excluded (Expired) Exc…" at bounding box center [480, 120] width 81 height 16
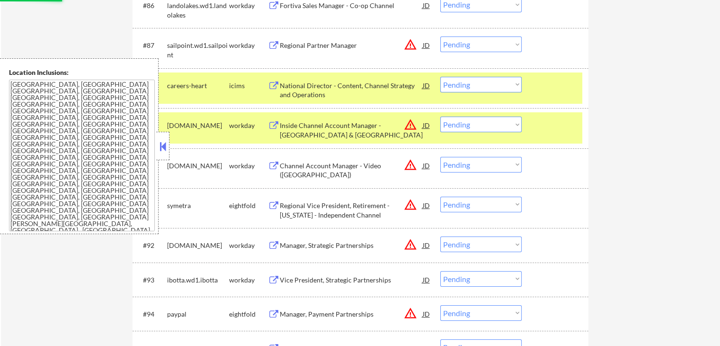
drag, startPoint x: 705, startPoint y: 226, endPoint x: 570, endPoint y: 223, distance: 134.5
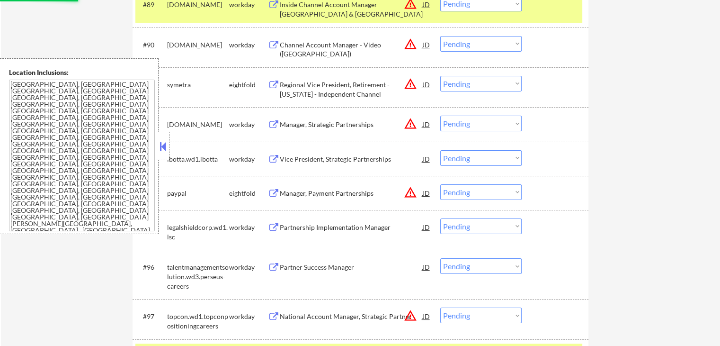
scroll to position [3676, 0]
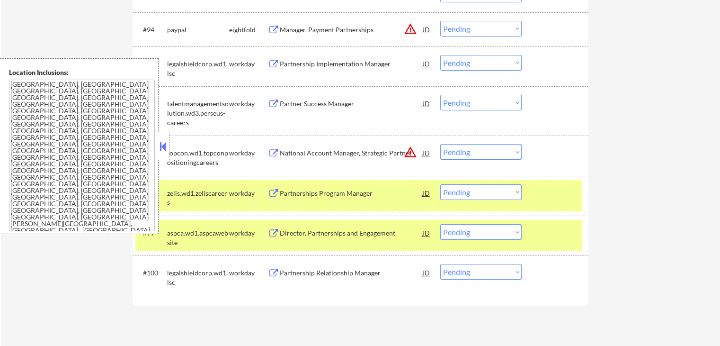
select select ""pending""
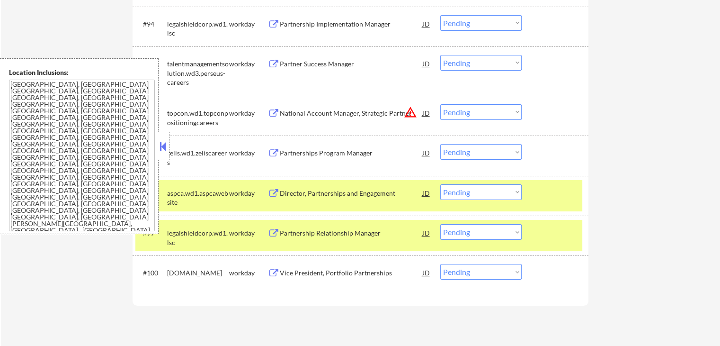
drag, startPoint x: 167, startPoint y: 155, endPoint x: 345, endPoint y: 65, distance: 200.2
click at [167, 153] on div at bounding box center [162, 146] width 13 height 28
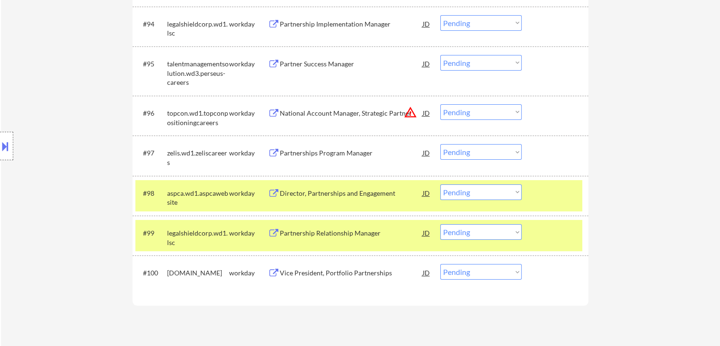
click at [325, 66] on div "Partner Success Manager" at bounding box center [351, 63] width 143 height 9
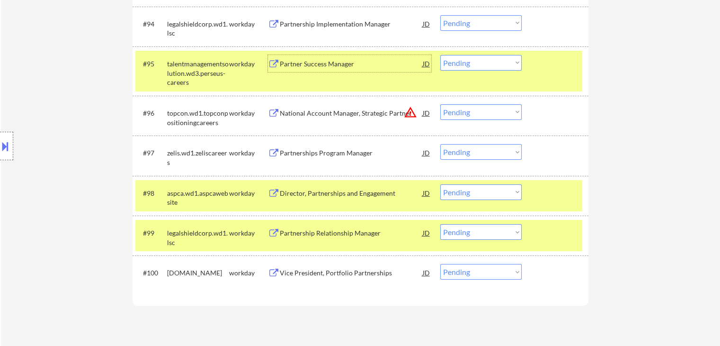
click at [305, 147] on div "Partnerships Program Manager" at bounding box center [351, 152] width 143 height 17
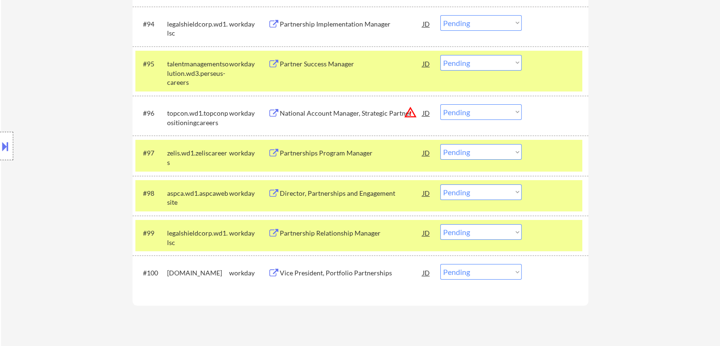
click at [318, 189] on div "Director, Partnerships and Engagement" at bounding box center [351, 193] width 143 height 9
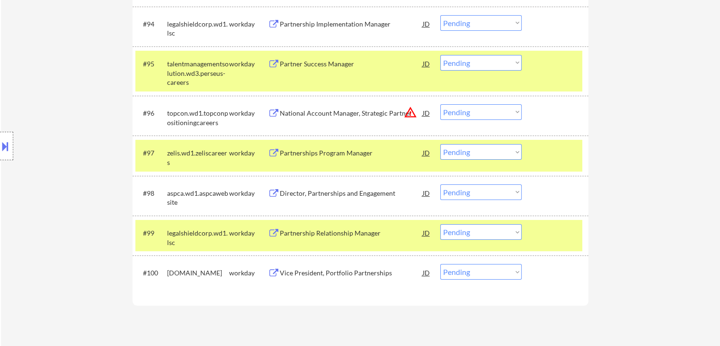
click at [317, 232] on div "Partnership Relationship Manager" at bounding box center [351, 232] width 143 height 9
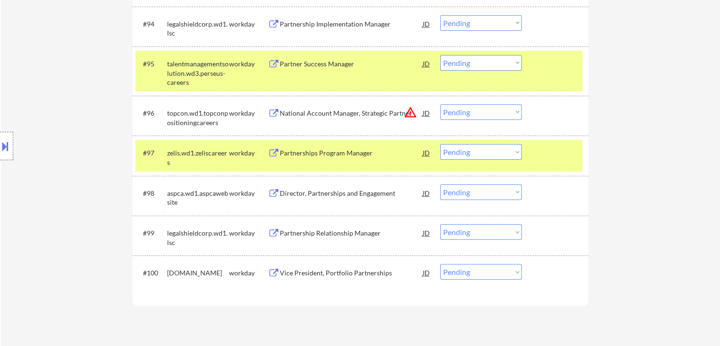
click at [327, 275] on div "Vice President, Portfolio Partnerships" at bounding box center [351, 272] width 143 height 9
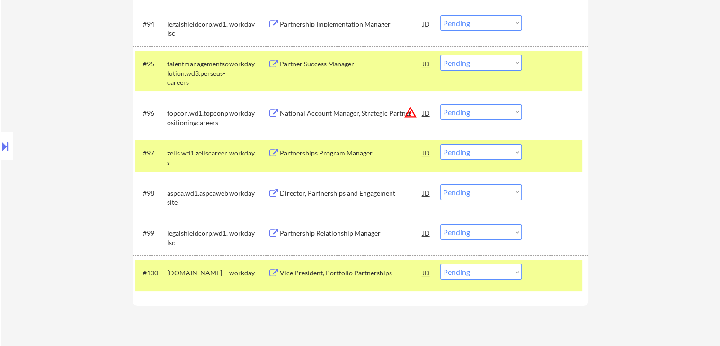
click at [453, 65] on select "Choose an option... Pending Applied Excluded (Questions) Excluded (Expired) Exc…" at bounding box center [480, 63] width 81 height 16
click at [440, 55] on select "Choose an option... Pending Applied Excluded (Questions) Excluded (Expired) Exc…" at bounding box center [480, 63] width 81 height 16
select select ""pending""
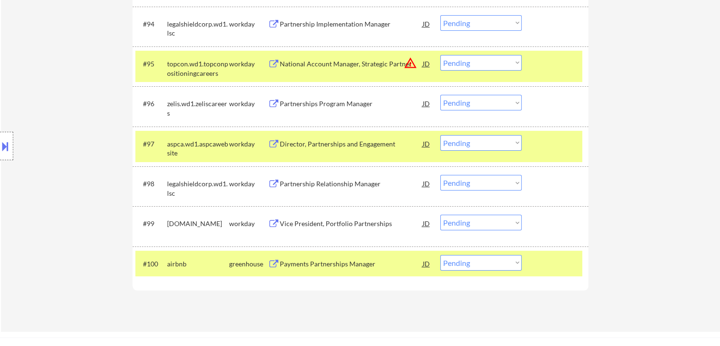
click at [479, 105] on select "Choose an option... Pending Applied Excluded (Questions) Excluded (Expired) Exc…" at bounding box center [480, 103] width 81 height 16
click at [440, 95] on select "Choose an option... Pending Applied Excluded (Questions) Excluded (Expired) Exc…" at bounding box center [480, 103] width 81 height 16
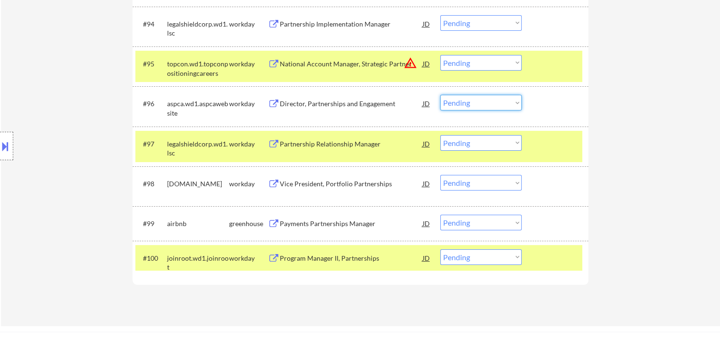
drag, startPoint x: 459, startPoint y: 99, endPoint x: 446, endPoint y: 96, distance: 14.0
click at [460, 99] on select "Choose an option... Pending Applied Excluded (Questions) Excluded (Expired) Exc…" at bounding box center [480, 103] width 81 height 16
click at [440, 95] on select "Choose an option... Pending Applied Excluded (Questions) Excluded (Expired) Exc…" at bounding box center [480, 103] width 81 height 16
select select ""pending""
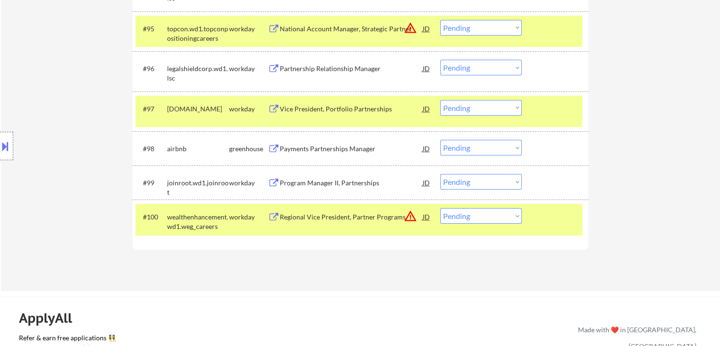
scroll to position [3724, 0]
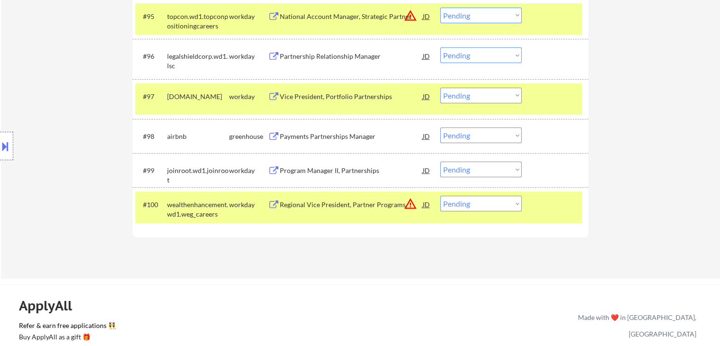
click at [316, 169] on div "Program Manager II, Partnerships" at bounding box center [351, 170] width 143 height 9
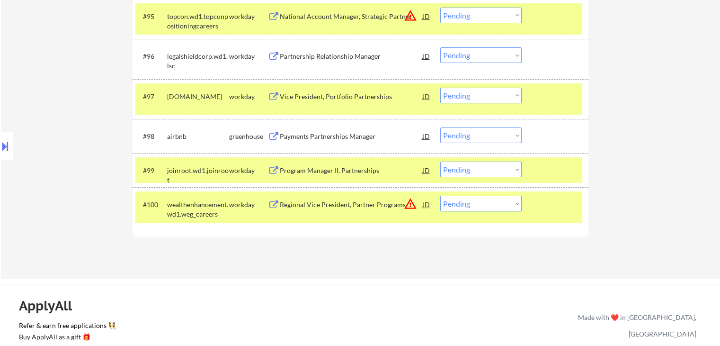
scroll to position [3582, 0]
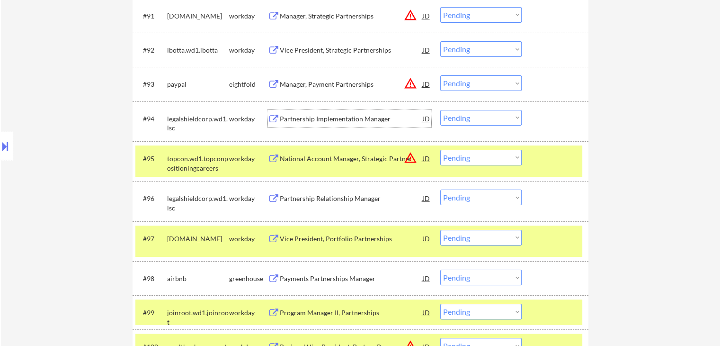
click at [313, 116] on div "Partnership Implementation Manager" at bounding box center [351, 118] width 143 height 9
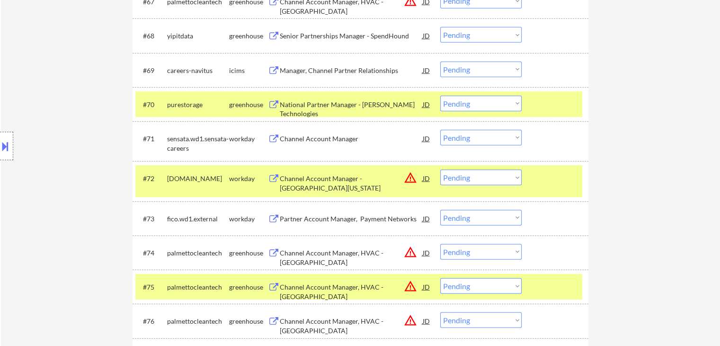
scroll to position [2682, 0]
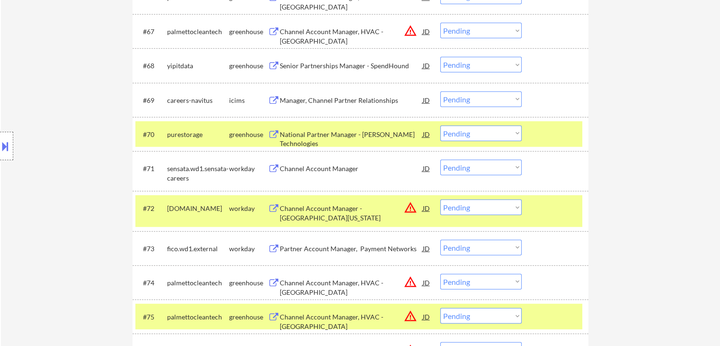
click at [314, 167] on div "Channel Account Manager" at bounding box center [351, 168] width 143 height 9
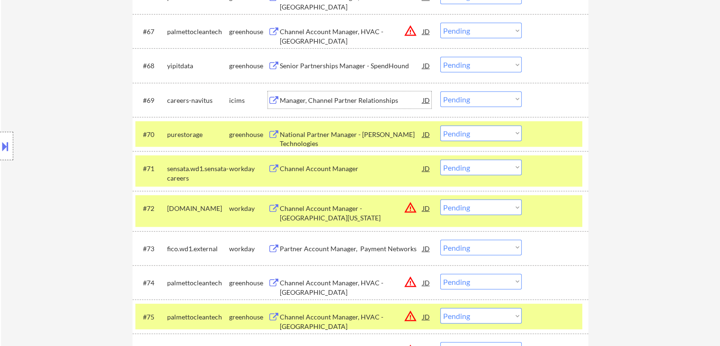
click at [328, 98] on div "Manager, Channel Partner Relationships" at bounding box center [351, 100] width 143 height 9
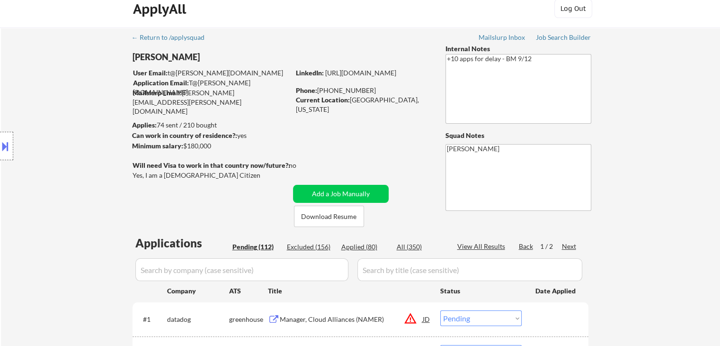
scroll to position [0, 0]
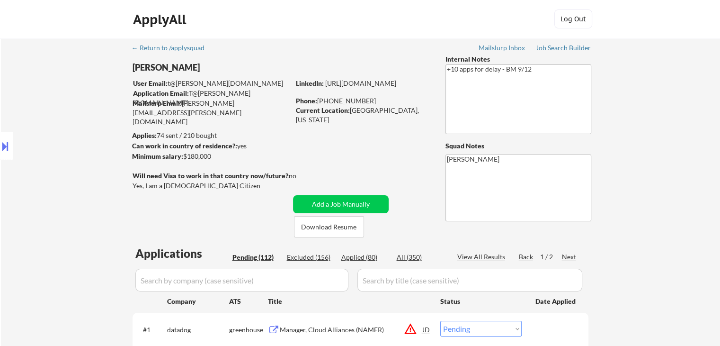
click at [571, 256] on div "Next" at bounding box center [569, 256] width 15 height 9
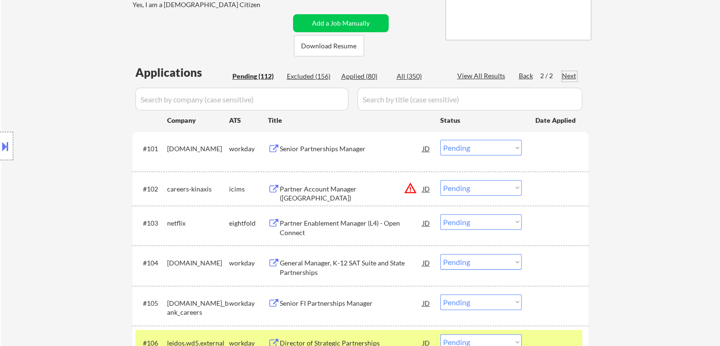
scroll to position [237, 0]
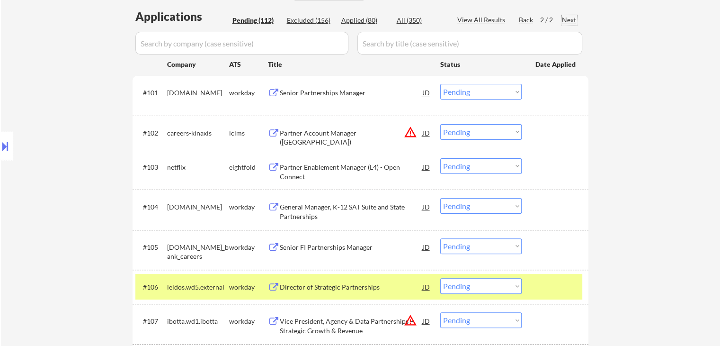
click at [303, 92] on div "Senior Partnerships Manager" at bounding box center [351, 92] width 143 height 9
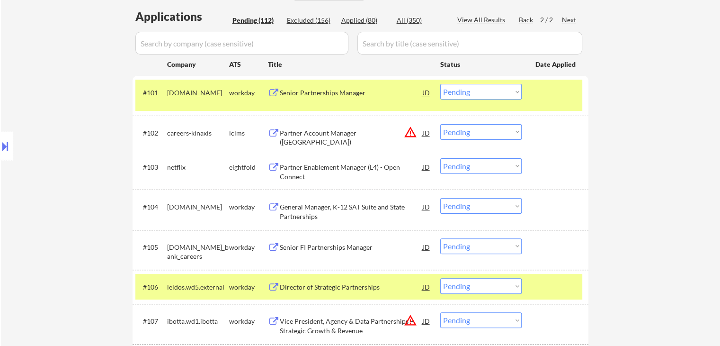
click at [656, 139] on div "← Return to /applysquad Mailslurp Inbox Job Search Builder Thomas Lynch User Em…" at bounding box center [360, 192] width 719 height 782
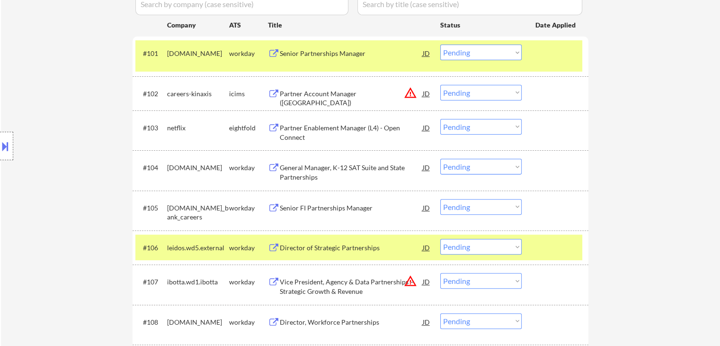
scroll to position [332, 0]
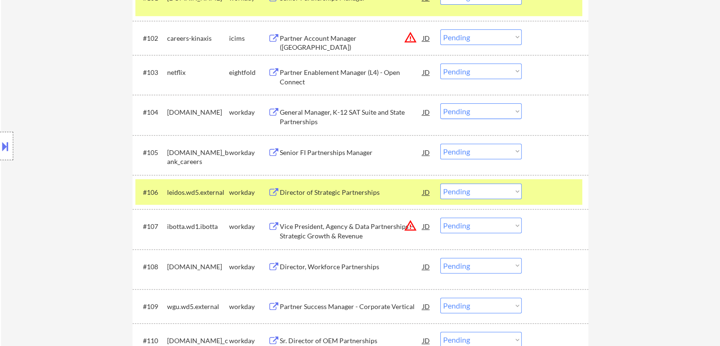
click at [323, 154] on div "Senior FI Partnerships Manager" at bounding box center [351, 152] width 143 height 9
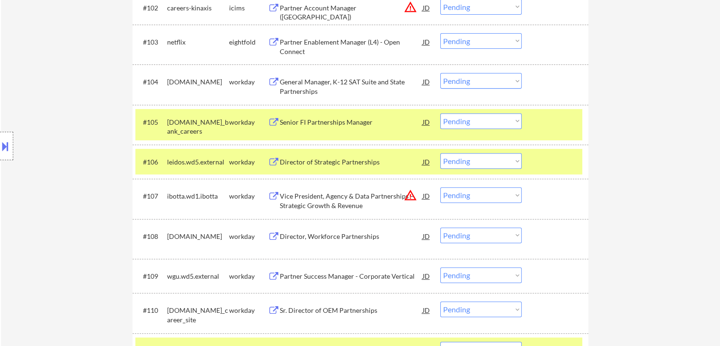
scroll to position [379, 0]
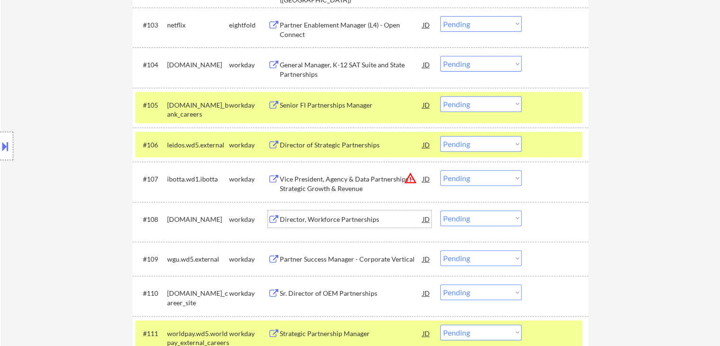
click at [322, 220] on div "Director, Workforce Partnerships" at bounding box center [351, 219] width 143 height 9
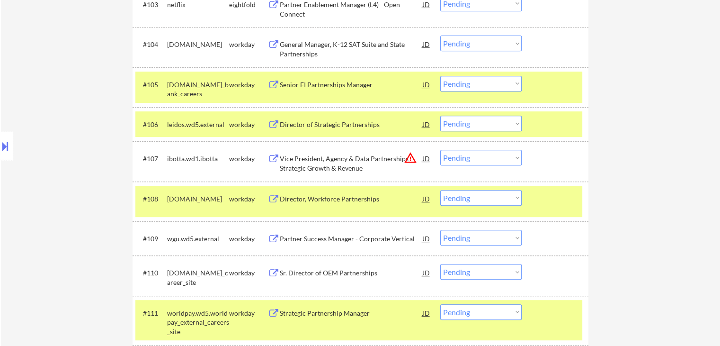
scroll to position [474, 0]
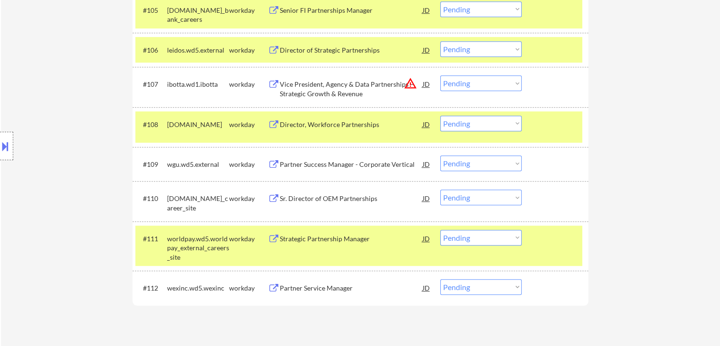
click at [318, 197] on div "Sr. Director of OEM Partnerships" at bounding box center [351, 198] width 143 height 9
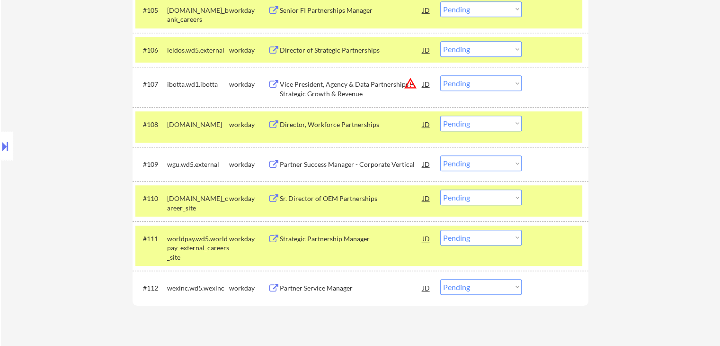
click at [303, 289] on div "Partner Service Manager" at bounding box center [351, 287] width 143 height 9
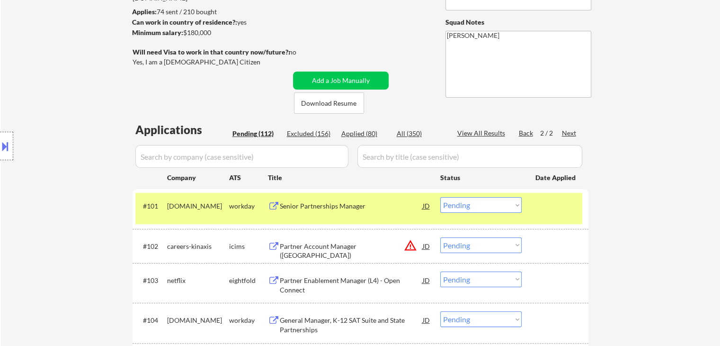
scroll to position [142, 0]
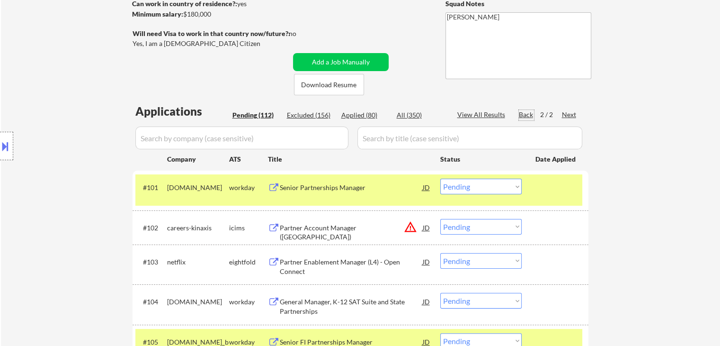
click at [527, 116] on div "Back" at bounding box center [526, 114] width 15 height 9
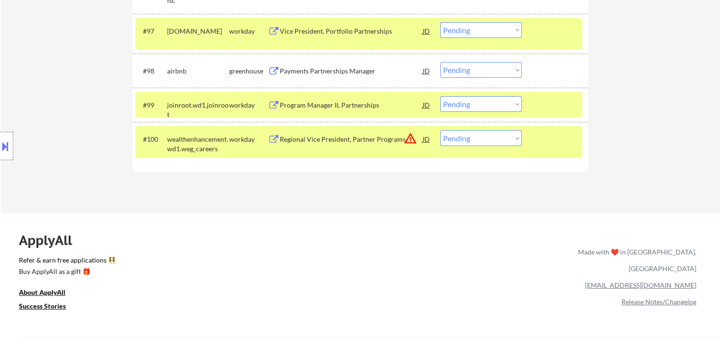
scroll to position [3816, 0]
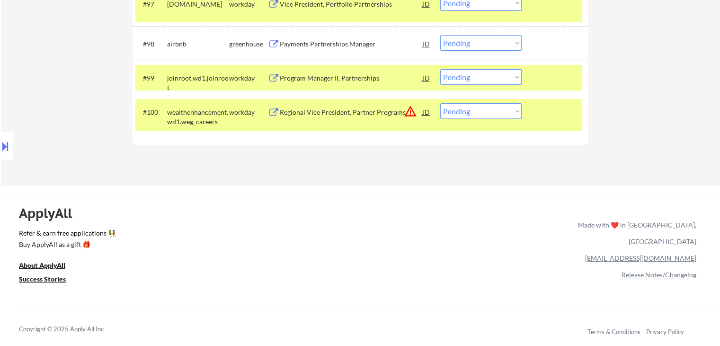
drag, startPoint x: 494, startPoint y: 81, endPoint x: 493, endPoint y: 71, distance: 10.9
click at [493, 80] on select "Choose an option... Pending Applied Excluded (Questions) Excluded (Expired) Exc…" at bounding box center [480, 77] width 81 height 16
click at [440, 69] on select "Choose an option... Pending Applied Excluded (Questions) Excluded (Expired) Exc…" at bounding box center [480, 77] width 81 height 16
select select ""pending""
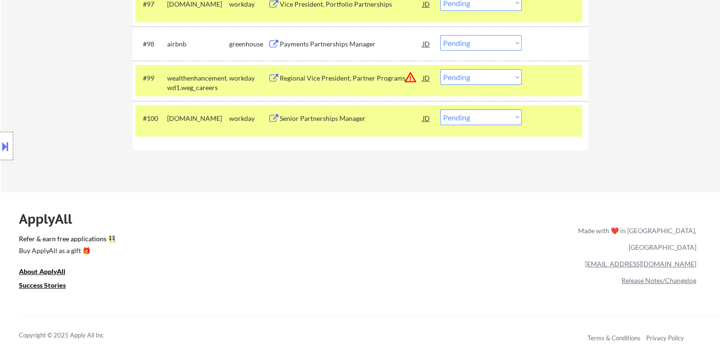
scroll to position [2677, 0]
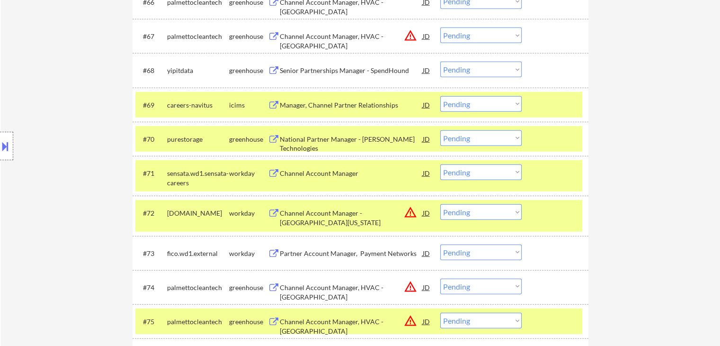
click at [482, 169] on select "Choose an option... Pending Applied Excluded (Questions) Excluded (Expired) Exc…" at bounding box center [480, 172] width 81 height 16
click at [493, 171] on select "Choose an option... Pending Applied Excluded (Questions) Excluded (Expired) Exc…" at bounding box center [480, 172] width 81 height 16
click at [440, 164] on select "Choose an option... Pending Applied Excluded (Questions) Excluded (Expired) Exc…" at bounding box center [480, 172] width 81 height 16
select select ""pending""
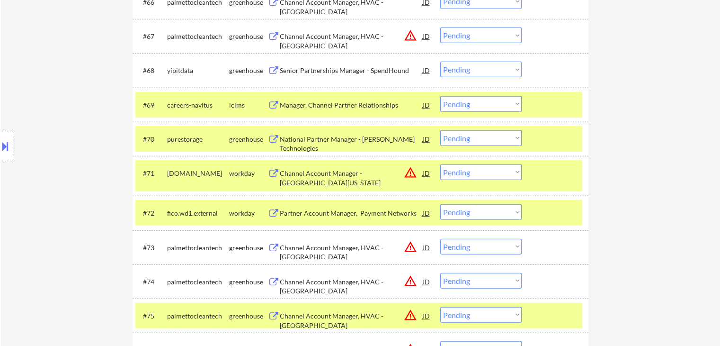
click at [476, 105] on select "Choose an option... Pending Applied Excluded (Questions) Excluded (Expired) Exc…" at bounding box center [480, 104] width 81 height 16
click at [440, 96] on select "Choose an option... Pending Applied Excluded (Questions) Excluded (Expired) Exc…" at bounding box center [480, 104] width 81 height 16
select select ""pending""
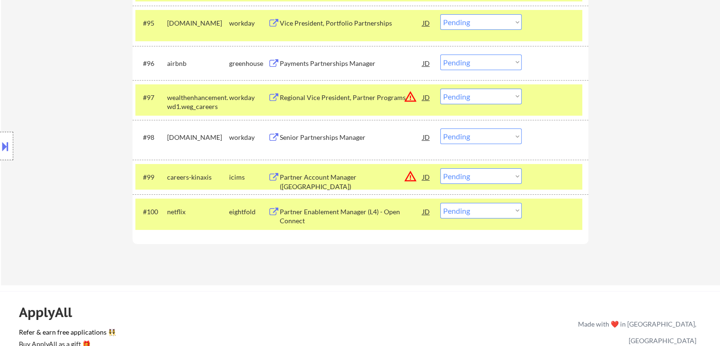
scroll to position [3782, 0]
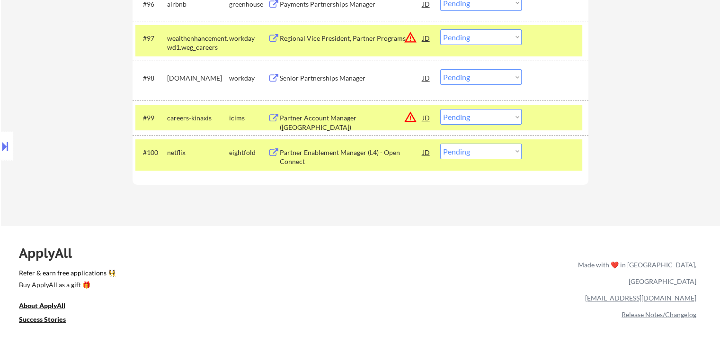
click at [458, 78] on select "Choose an option... Pending Applied Excluded (Questions) Excluded (Expired) Exc…" at bounding box center [480, 77] width 81 height 16
click at [440, 69] on select "Choose an option... Pending Applied Excluded (Questions) Excluded (Expired) Exc…" at bounding box center [480, 77] width 81 height 16
select select ""pending""
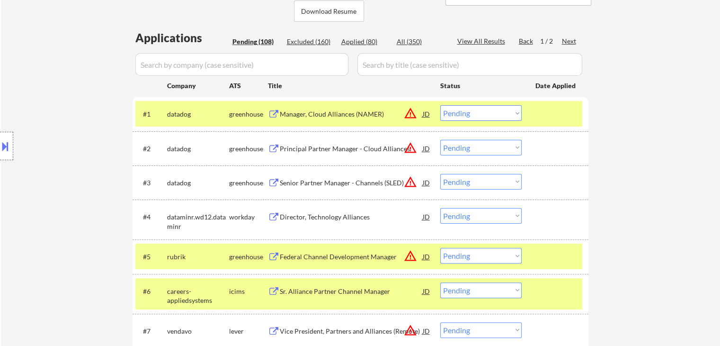
scroll to position [40, 0]
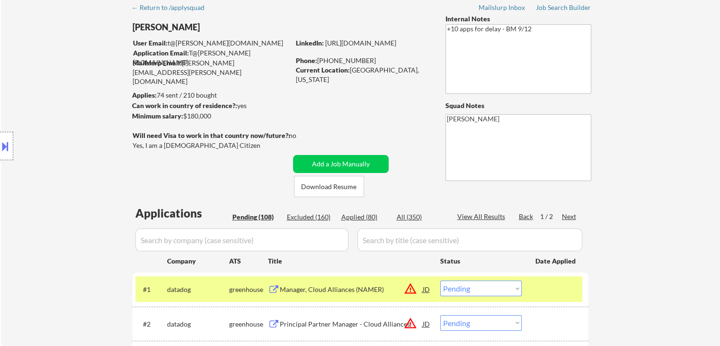
click at [570, 216] on div "Next" at bounding box center [569, 216] width 15 height 9
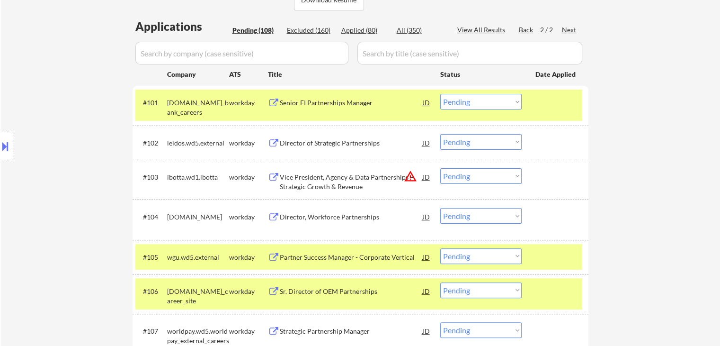
scroll to position [230, 0]
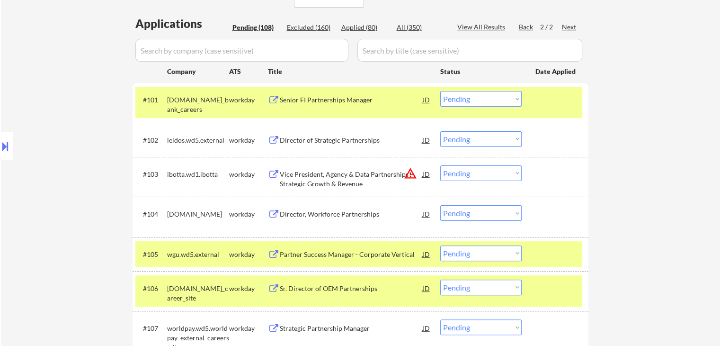
click at [470, 99] on select "Choose an option... Pending Applied Excluded (Questions) Excluded (Expired) Exc…" at bounding box center [480, 99] width 81 height 16
click at [440, 91] on select "Choose an option... Pending Applied Excluded (Questions) Excluded (Expired) Exc…" at bounding box center [480, 99] width 81 height 16
select select ""pending""
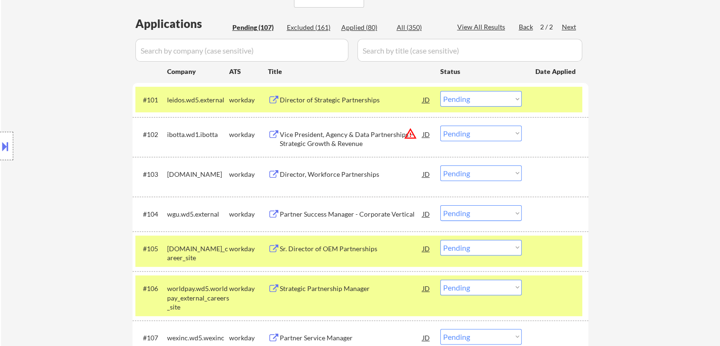
click at [473, 175] on select "Choose an option... Pending Applied Excluded (Questions) Excluded (Expired) Exc…" at bounding box center [480, 173] width 81 height 16
click at [440, 165] on select "Choose an option... Pending Applied Excluded (Questions) Excluded (Expired) Exc…" at bounding box center [480, 173] width 81 height 16
select select ""pending""
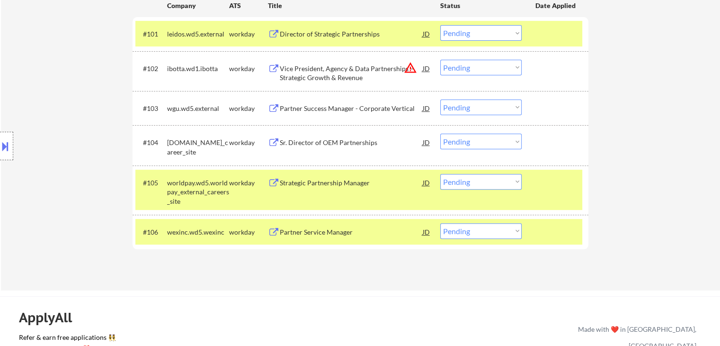
scroll to position [324, 0]
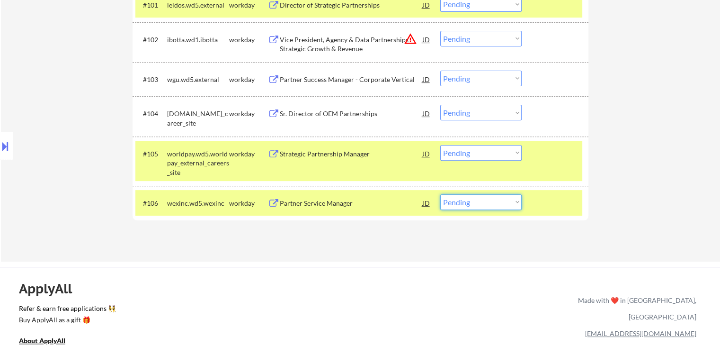
drag, startPoint x: 478, startPoint y: 201, endPoint x: 513, endPoint y: 332, distance: 135.3
click at [478, 201] on select "Choose an option... Pending Applied Excluded (Questions) Excluded (Expired) Exc…" at bounding box center [480, 202] width 81 height 16
click at [440, 194] on select "Choose an option... Pending Applied Excluded (Questions) Excluded (Expired) Exc…" at bounding box center [480, 202] width 81 height 16
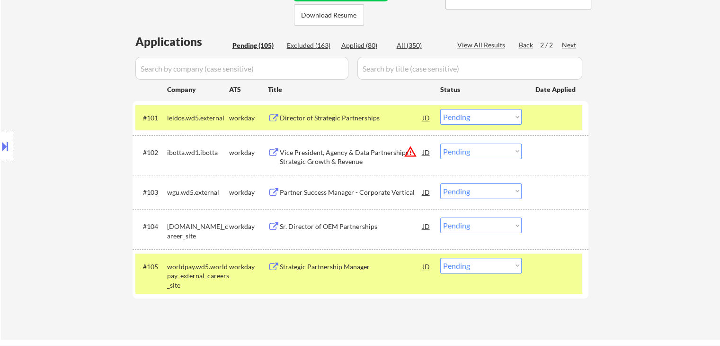
scroll to position [182, 0]
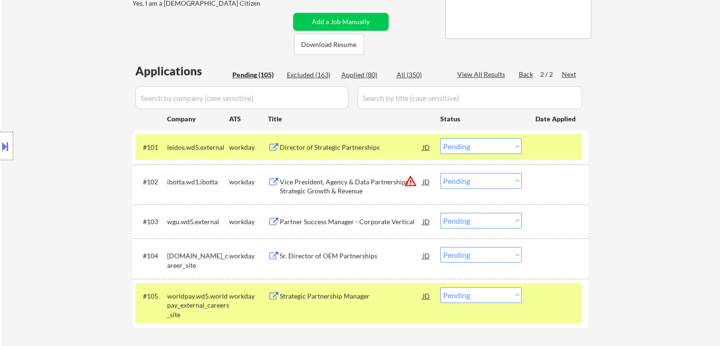
click at [322, 223] on div "Partner Success Manager - Corporate Vertical" at bounding box center [351, 221] width 143 height 9
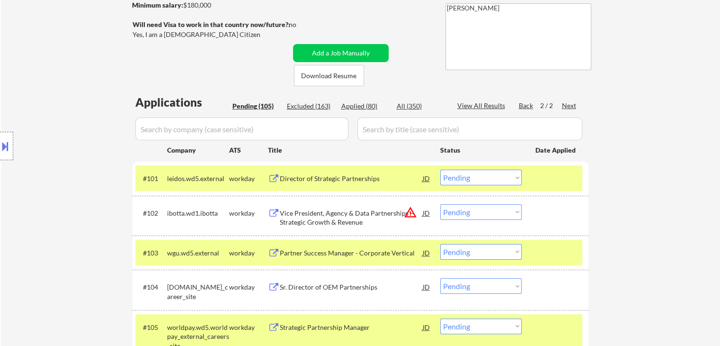
scroll to position [135, 0]
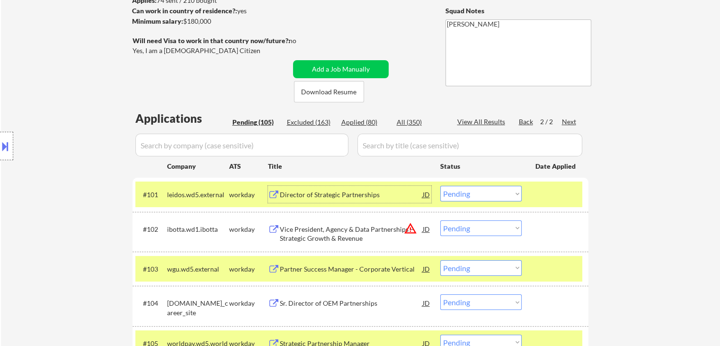
click at [324, 194] on div "Director of Strategic Partnerships" at bounding box center [351, 194] width 143 height 9
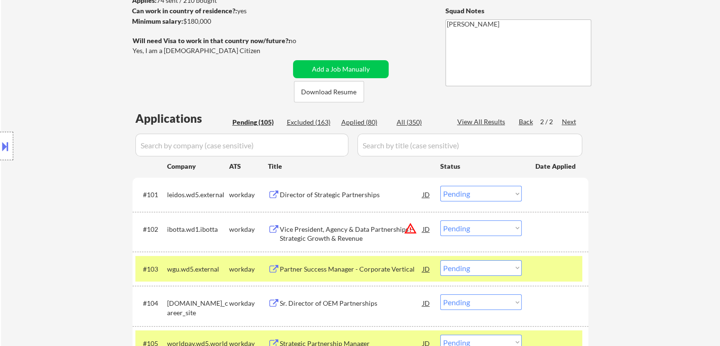
click at [530, 122] on div "Back" at bounding box center [526, 121] width 15 height 9
select select ""pending""
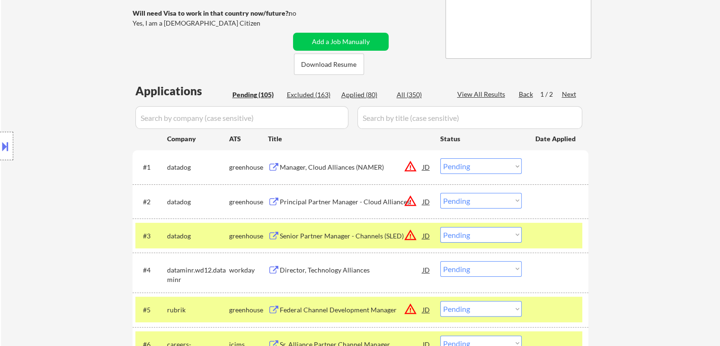
scroll to position [230, 0]
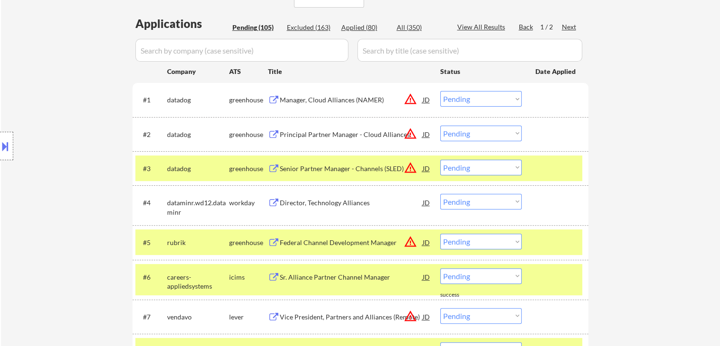
click at [324, 205] on div "Director, Technology Alliances" at bounding box center [351, 202] width 143 height 9
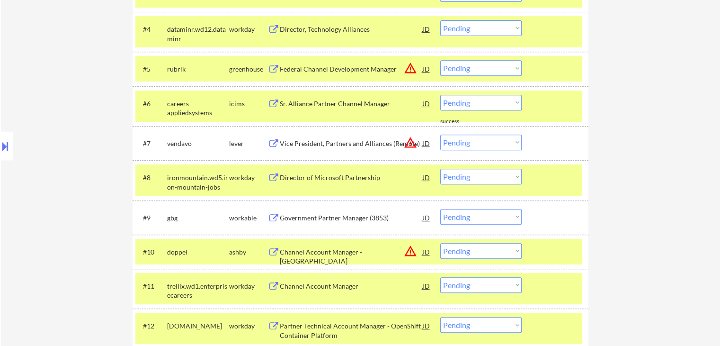
scroll to position [419, 0]
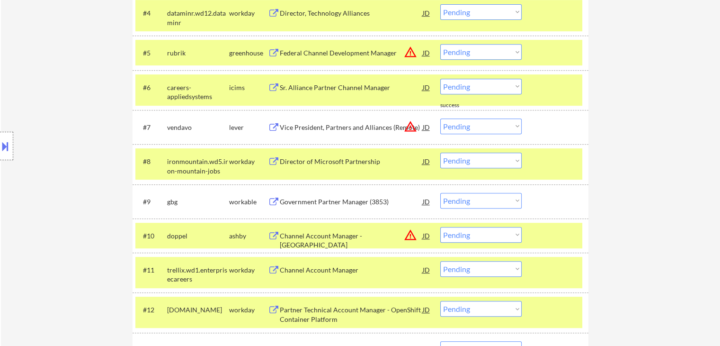
click at [322, 200] on div "Government Partner Manager (3853)" at bounding box center [351, 201] width 143 height 9
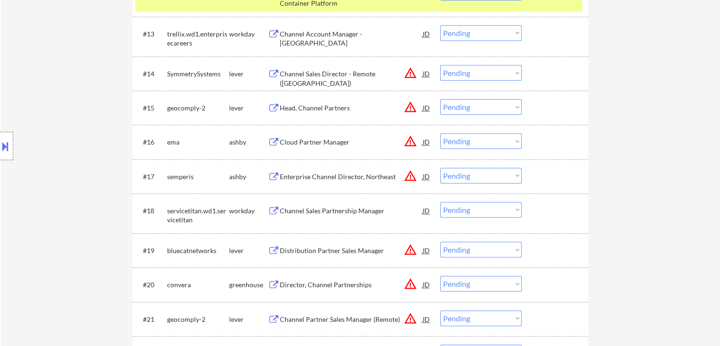
scroll to position [798, 0]
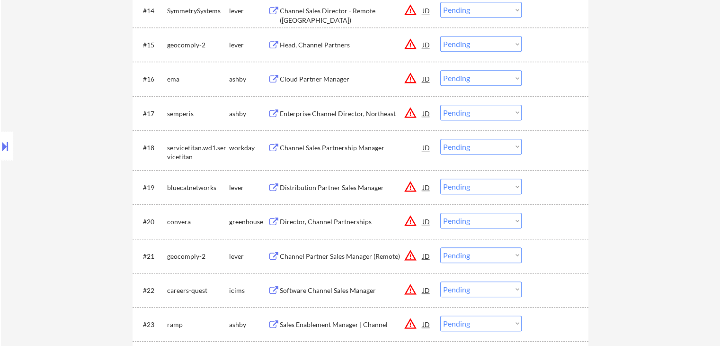
click at [316, 146] on div "Channel Sales Partnership Manager" at bounding box center [351, 147] width 143 height 9
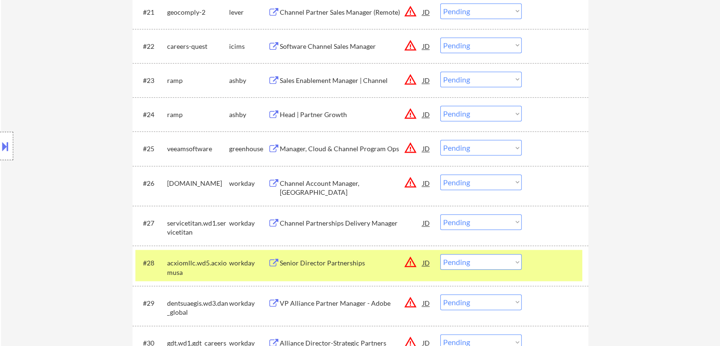
scroll to position [1082, 0]
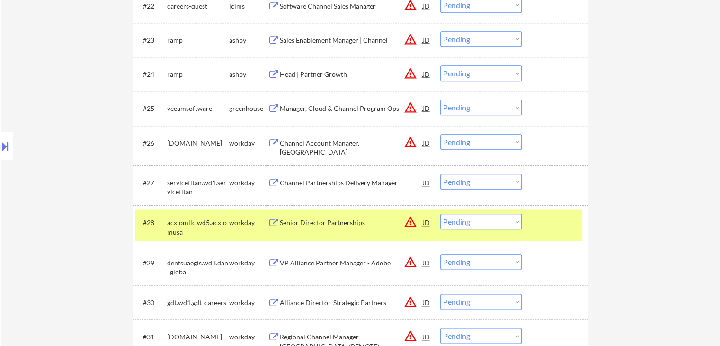
click at [311, 179] on div "Channel Partnerships Delivery Manager" at bounding box center [351, 182] width 143 height 9
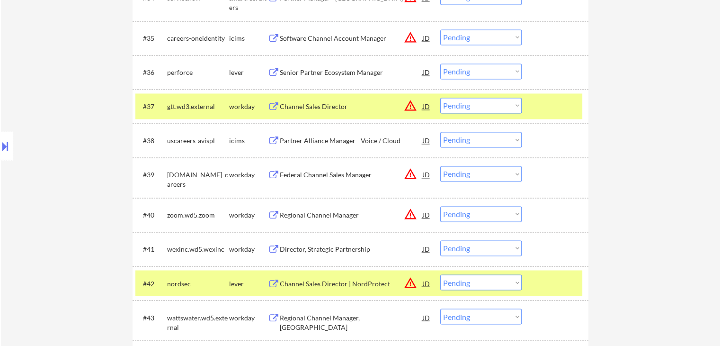
scroll to position [1556, 0]
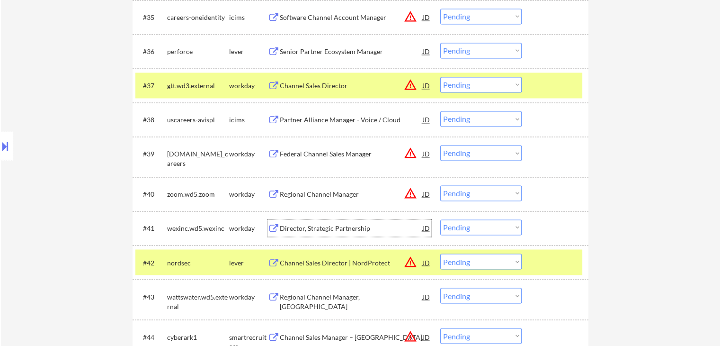
click at [327, 222] on div "Director, Strategic Partnership" at bounding box center [351, 227] width 143 height 17
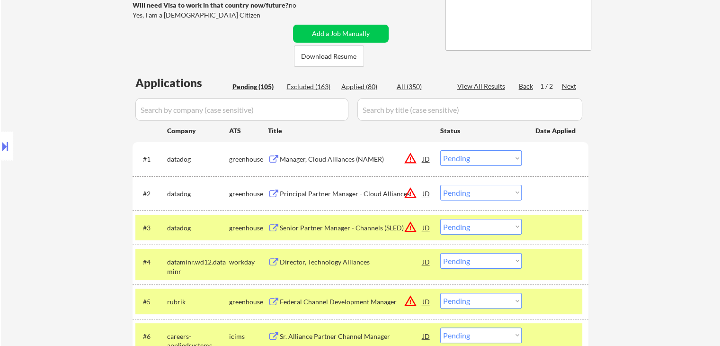
scroll to position [0, 0]
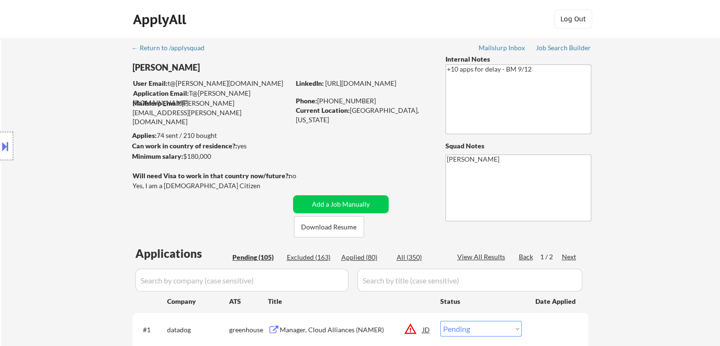
click at [569, 260] on div "Next" at bounding box center [569, 256] width 15 height 9
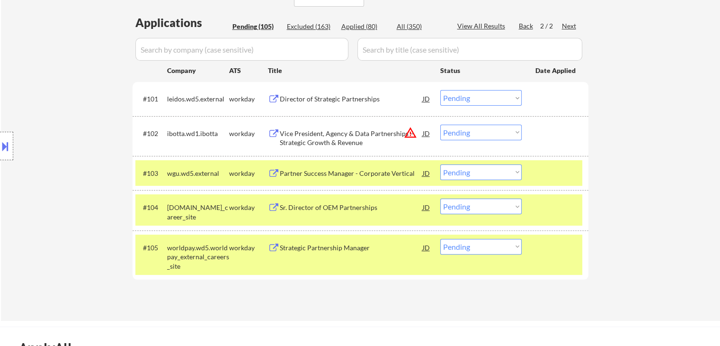
click at [458, 176] on select "Choose an option... Pending Applied Excluded (Questions) Excluded (Expired) Exc…" at bounding box center [480, 172] width 81 height 16
click at [440, 164] on select "Choose an option... Pending Applied Excluded (Questions) Excluded (Expired) Exc…" at bounding box center [480, 172] width 81 height 16
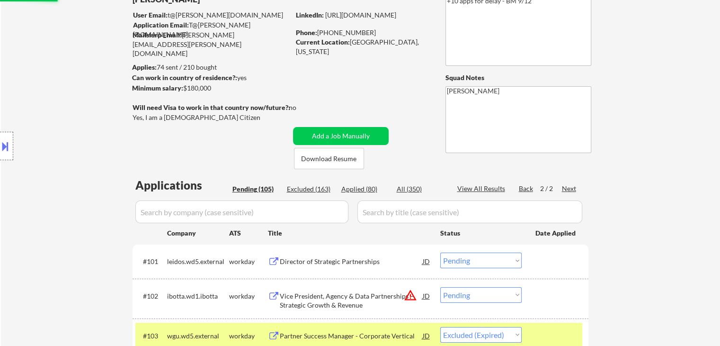
scroll to position [41, 0]
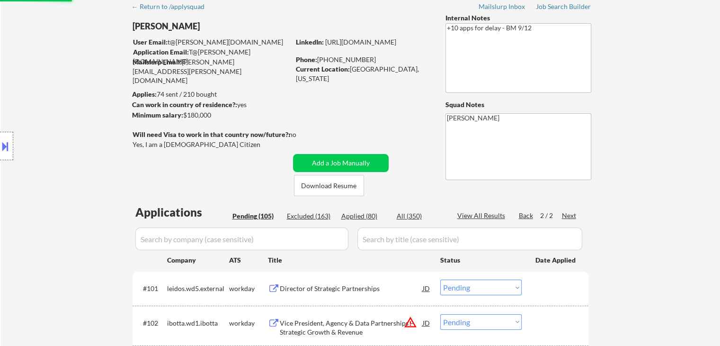
click at [530, 214] on div "Back" at bounding box center [526, 215] width 15 height 9
select select ""pending""
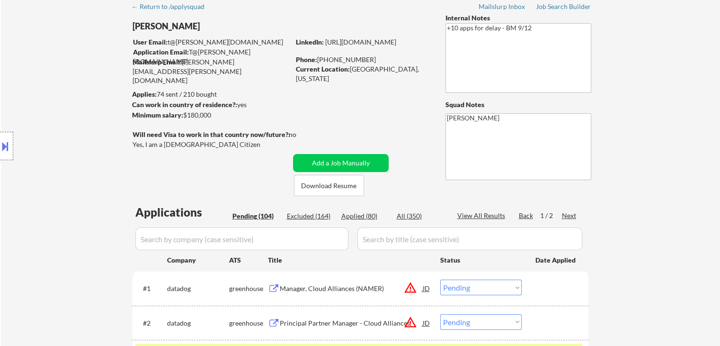
click at [84, 194] on div "Location Inclusions: Venice, FL Nokomis, FL Laurel, FL South Venice, FL Osprey,…" at bounding box center [85, 146] width 170 height 176
click at [565, 216] on div "Next" at bounding box center [569, 215] width 15 height 9
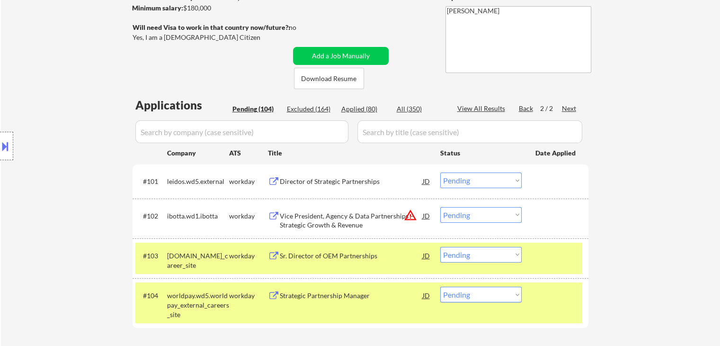
scroll to position [183, 0]
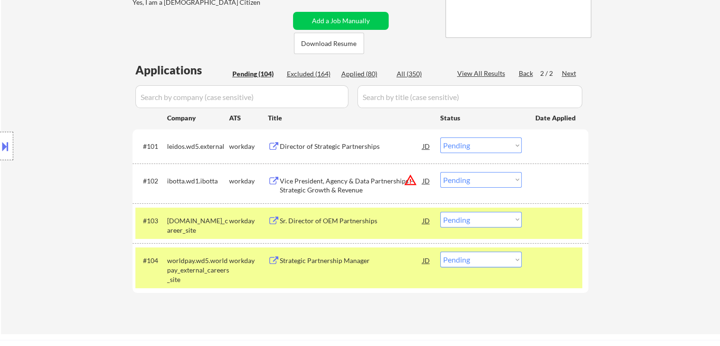
click at [478, 151] on select "Choose an option... Pending Applied Excluded (Questions) Excluded (Expired) Exc…" at bounding box center [480, 145] width 81 height 16
click at [440, 137] on select "Choose an option... Pending Applied Excluded (Questions) Excluded (Expired) Exc…" at bounding box center [480, 145] width 81 height 16
select select ""pending""
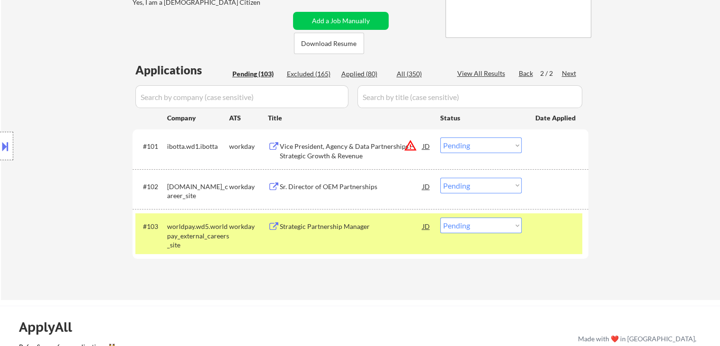
click at [527, 71] on div "Back" at bounding box center [526, 73] width 15 height 9
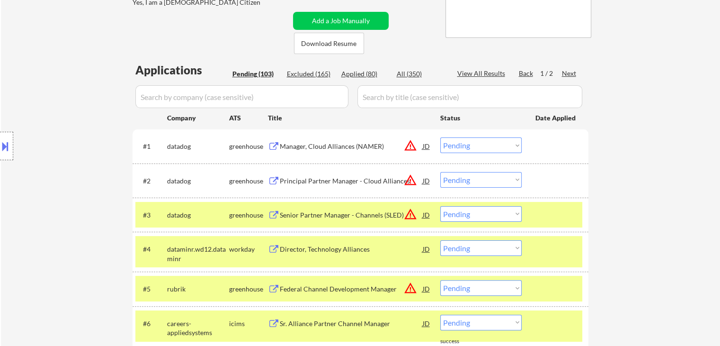
scroll to position [447, 0]
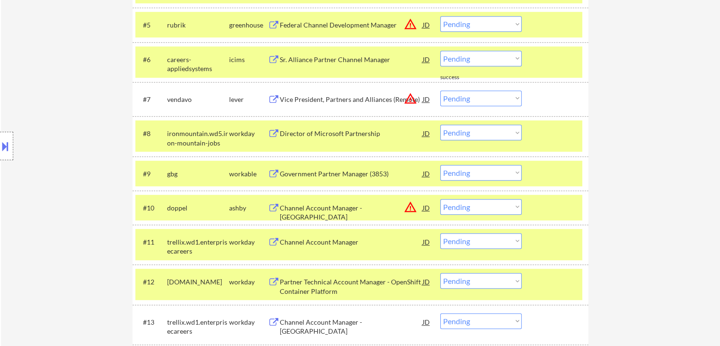
click at [483, 171] on select "Choose an option... Pending Applied Excluded (Questions) Excluded (Expired) Exc…" at bounding box center [480, 173] width 81 height 16
click at [440, 165] on select "Choose an option... Pending Applied Excluded (Questions) Excluded (Expired) Exc…" at bounding box center [480, 173] width 81 height 16
select select ""pending""
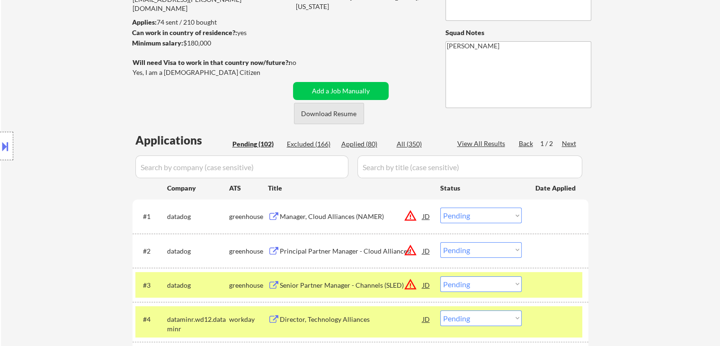
scroll to position [142, 0]
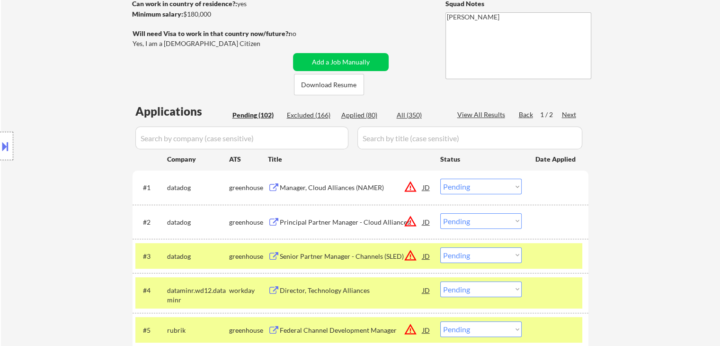
click at [358, 117] on div "Applied (80)" at bounding box center [365, 114] width 47 height 9
select select ""applied""
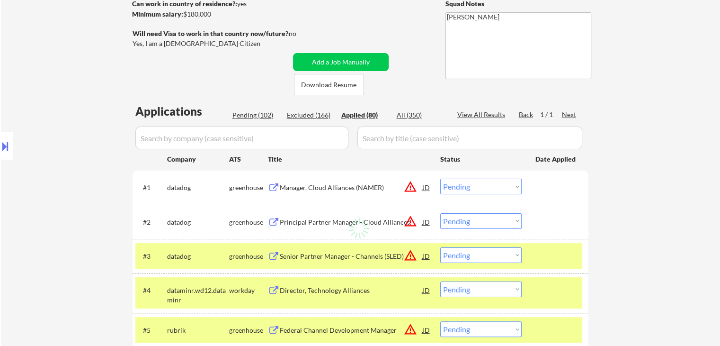
select select ""applied""
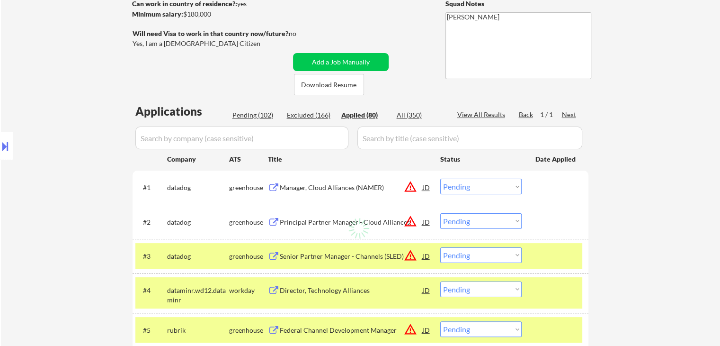
select select ""applied""
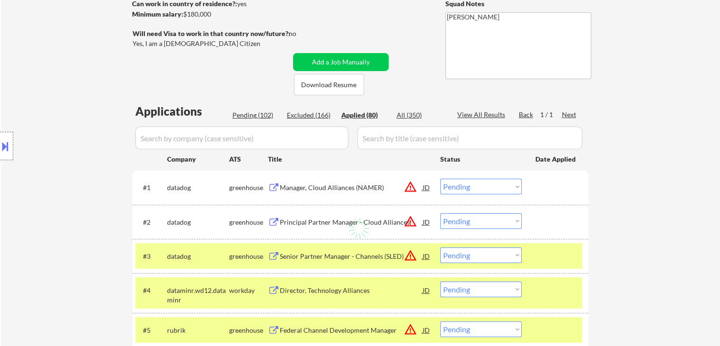
select select ""applied""
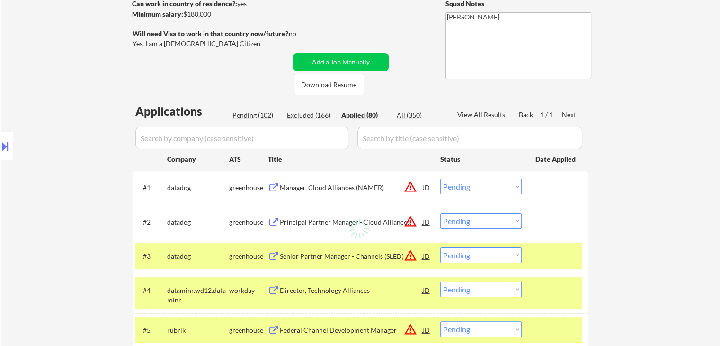
select select ""applied""
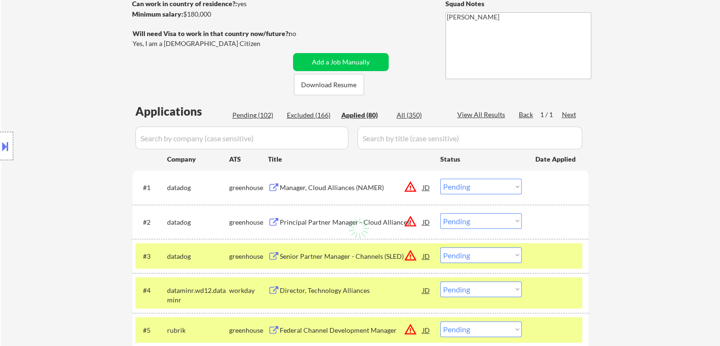
select select ""applied""
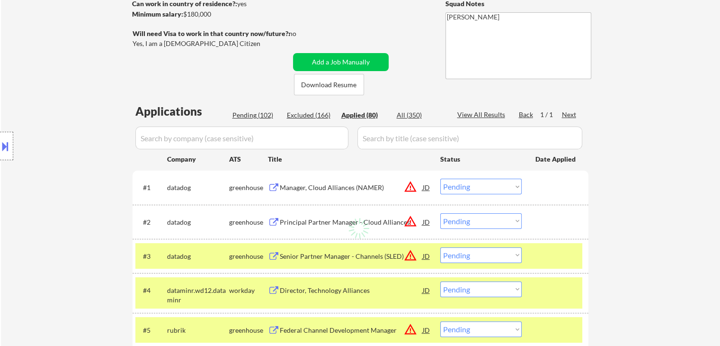
select select ""applied""
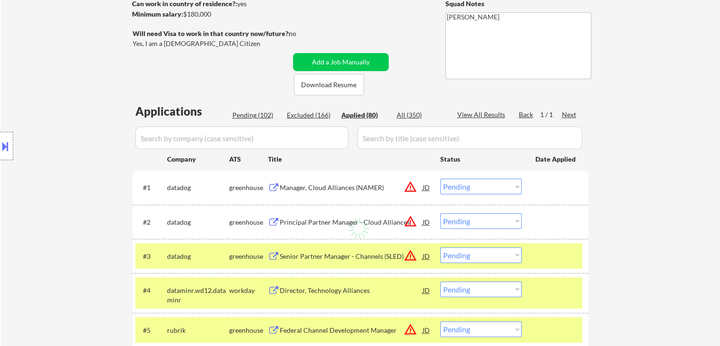
select select ""applied""
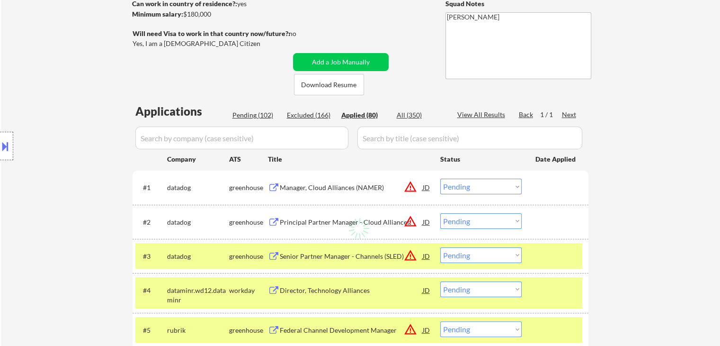
select select ""applied""
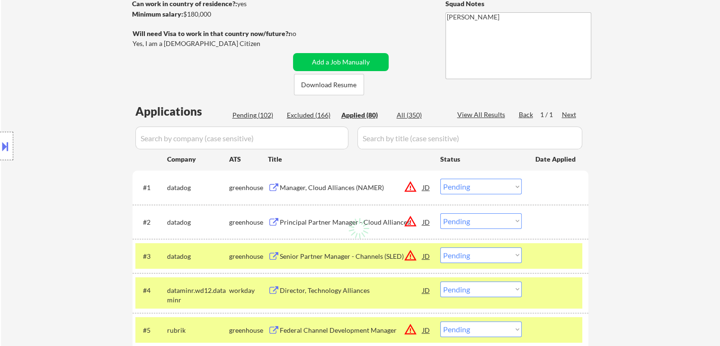
select select ""applied""
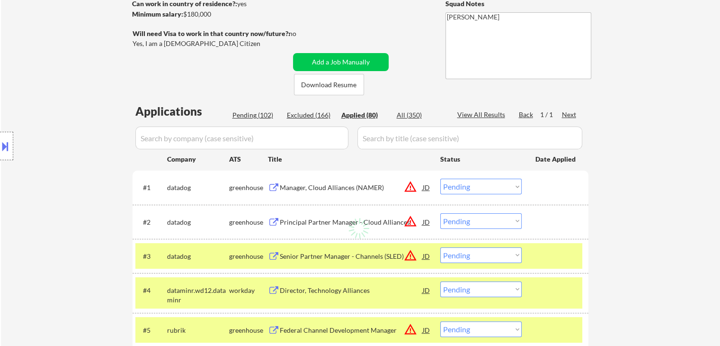
select select ""applied""
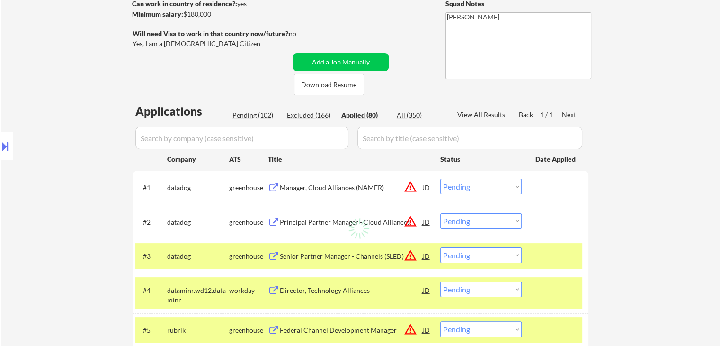
select select ""applied""
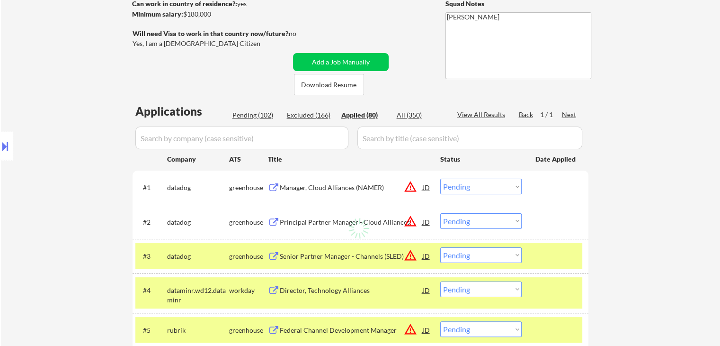
select select ""applied""
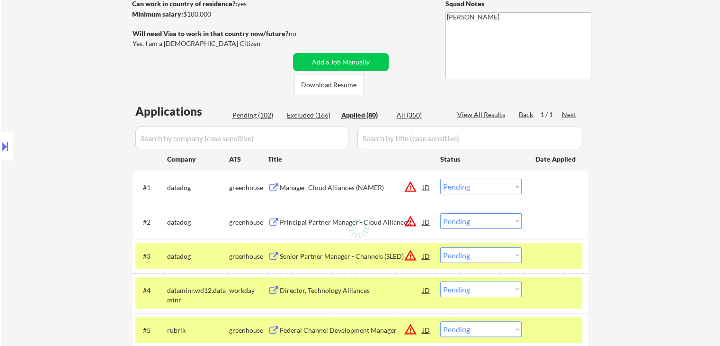
select select ""applied""
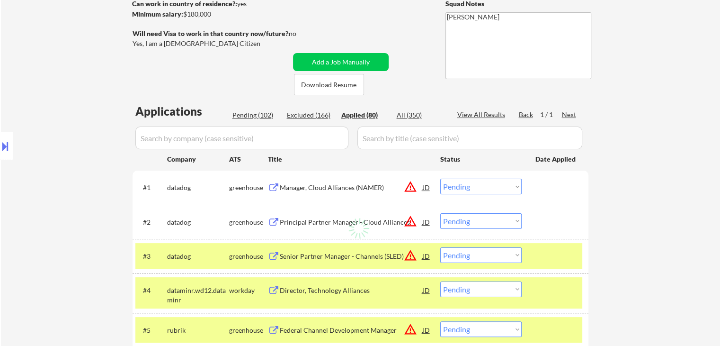
select select ""applied""
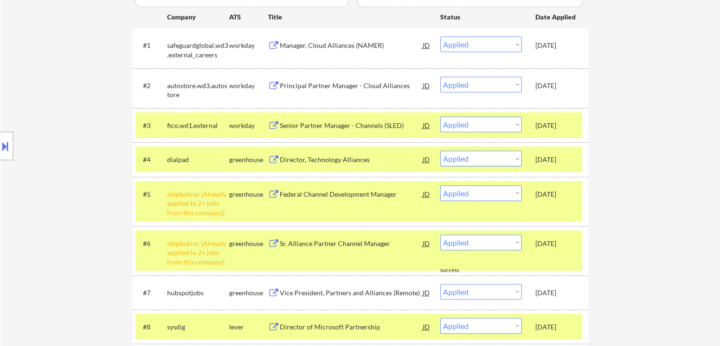
click at [86, 191] on div "Location Inclusions: Venice, FL Nokomis, FL Laurel, FL South Venice, FL Osprey,…" at bounding box center [85, 146] width 170 height 176
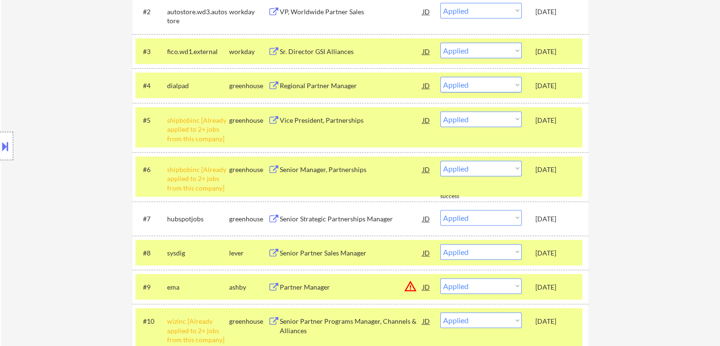
scroll to position [379, 0]
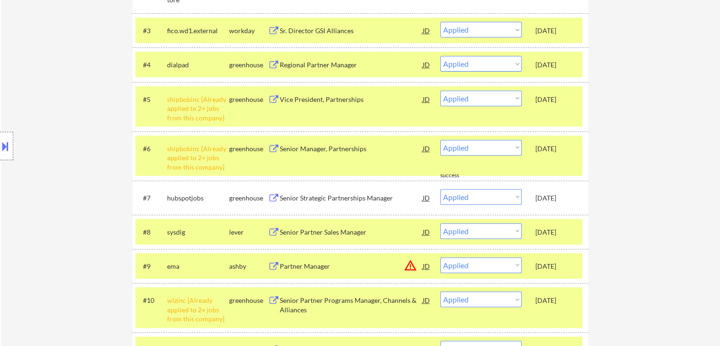
click at [93, 158] on div "Location Inclusions: Venice, FL Nokomis, FL Laurel, FL South Venice, FL Osprey,…" at bounding box center [85, 146] width 170 height 176
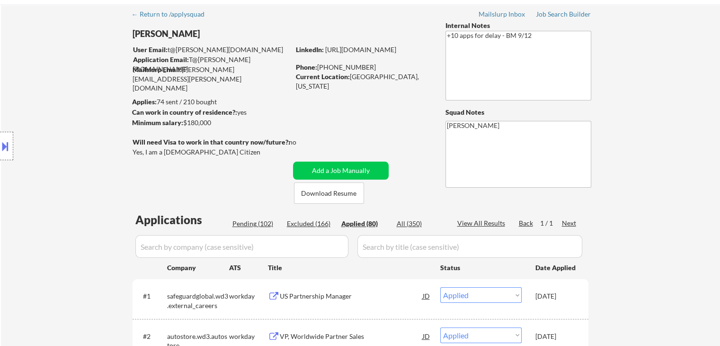
scroll to position [0, 0]
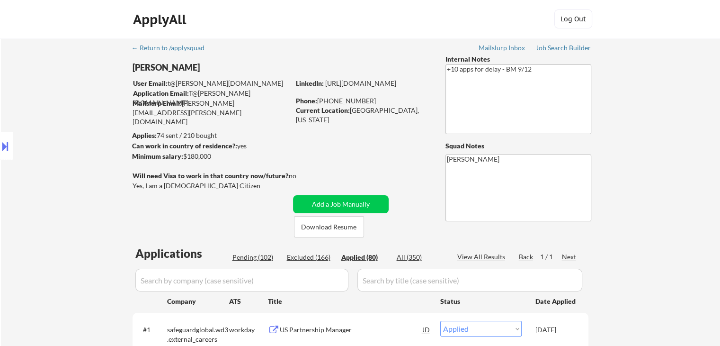
click at [312, 257] on div "Excluded (166)" at bounding box center [310, 256] width 47 height 9
click at [52, 169] on div "Location Inclusions: Venice, FL Nokomis, FL Laurel, FL South Venice, FL Osprey,…" at bounding box center [85, 146] width 170 height 176
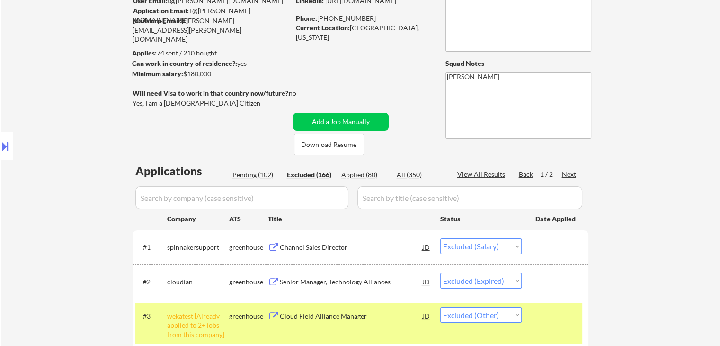
scroll to position [95, 0]
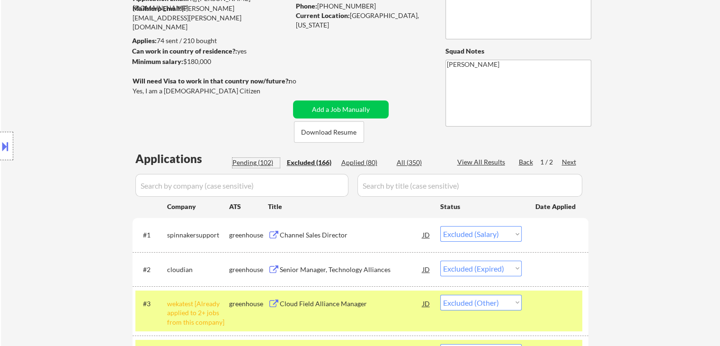
click at [249, 166] on div "Pending (102)" at bounding box center [256, 162] width 47 height 9
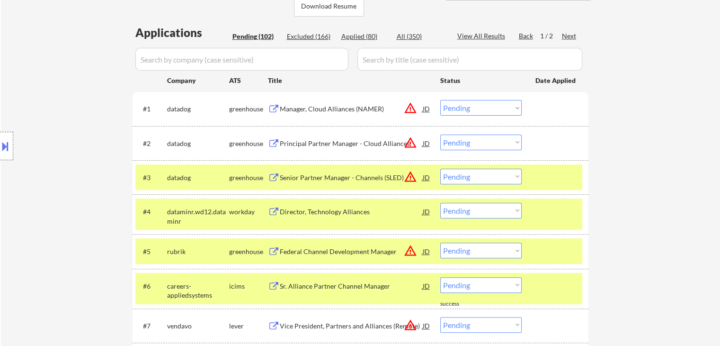
scroll to position [237, 0]
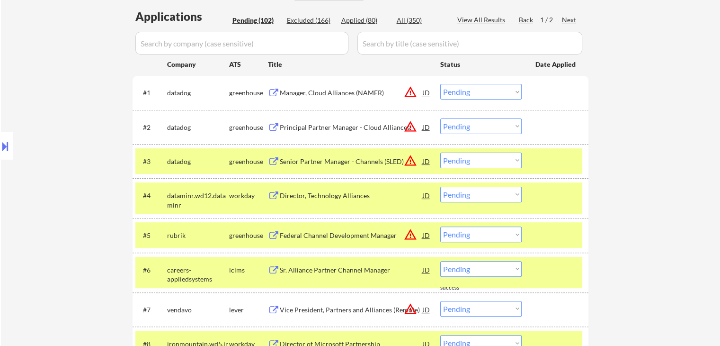
click at [313, 194] on div "Director, Technology Alliances" at bounding box center [351, 195] width 143 height 9
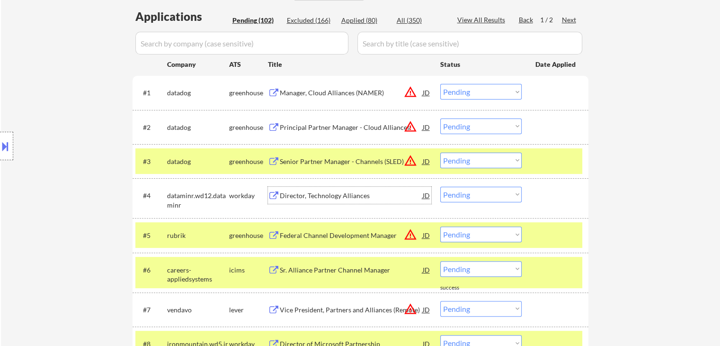
click at [113, 177] on div "Location Inclusions: Venice, FL Nokomis, FL Laurel, FL South Venice, FL Osprey,…" at bounding box center [85, 146] width 170 height 176
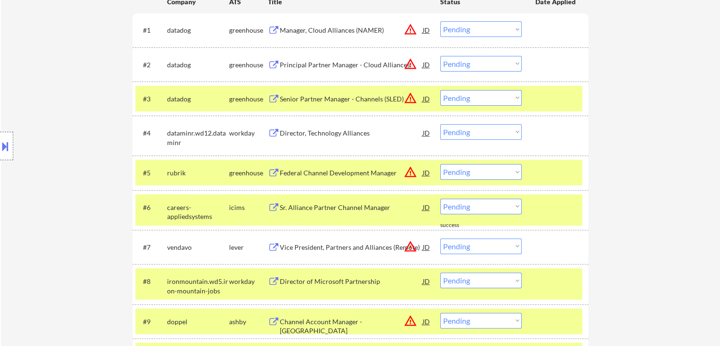
scroll to position [332, 0]
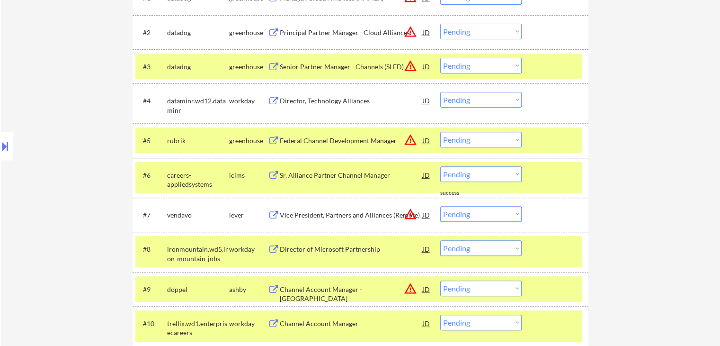
click at [305, 176] on div "Sr. Alliance Partner Channel Manager" at bounding box center [351, 175] width 143 height 9
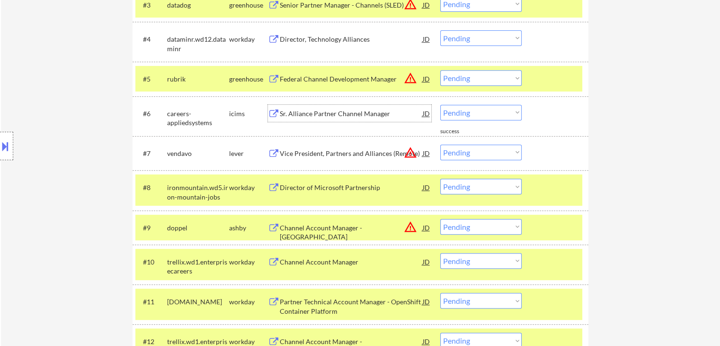
scroll to position [426, 0]
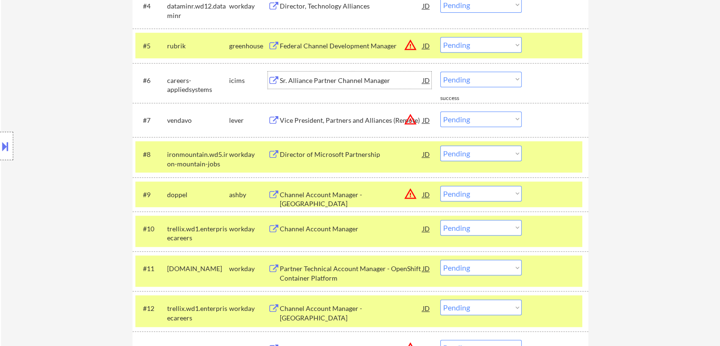
click at [302, 154] on div "Director of Microsoft Partnership" at bounding box center [351, 154] width 143 height 9
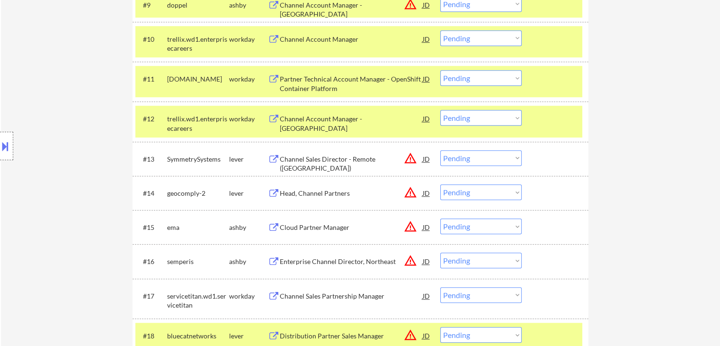
scroll to position [710, 0]
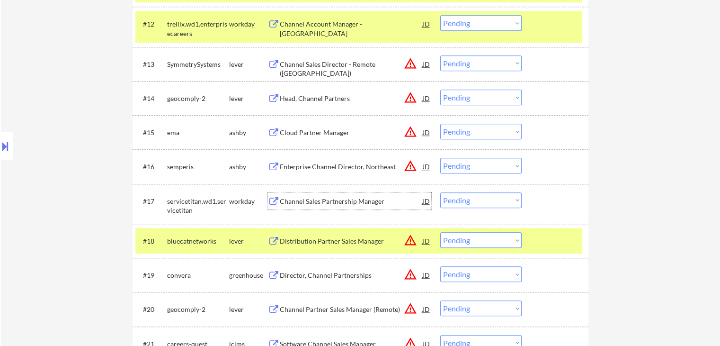
click at [314, 198] on div "Channel Sales Partnership Manager" at bounding box center [351, 201] width 143 height 9
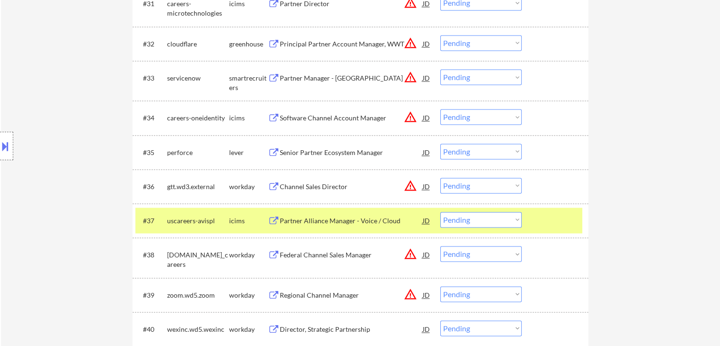
scroll to position [1468, 0]
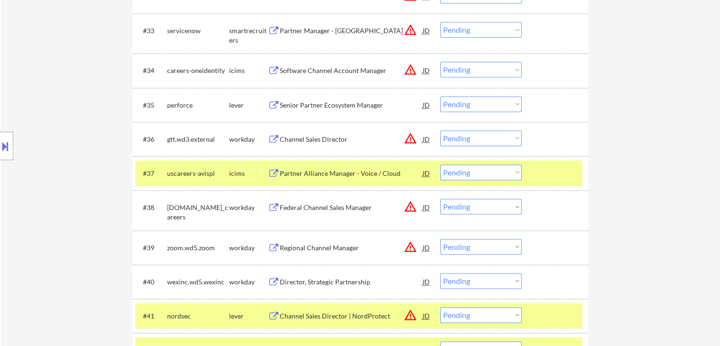
click at [322, 104] on div "Senior Partner Ecosystem Manager" at bounding box center [351, 104] width 143 height 9
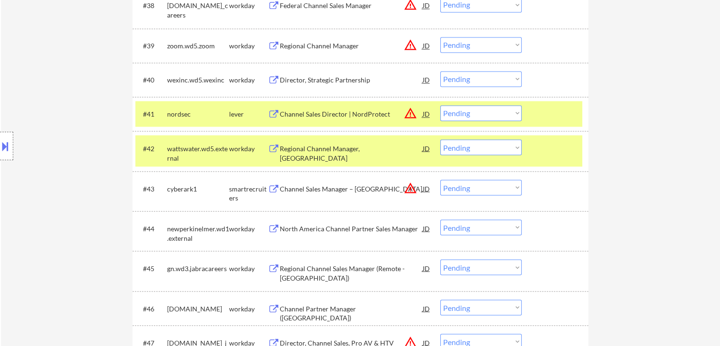
scroll to position [1705, 0]
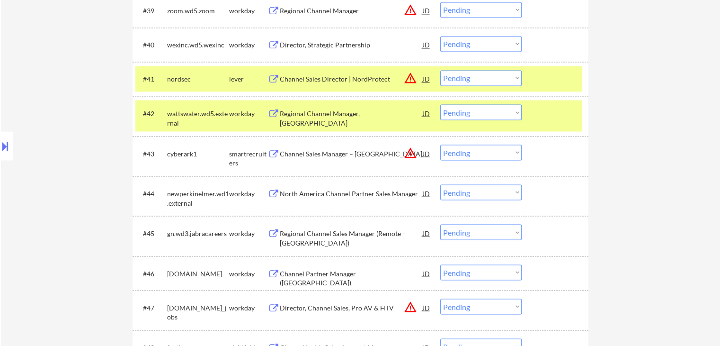
click at [620, 203] on div "← Return to /applysquad Mailslurp Inbox Job Search Builder Thomas Lynch User Em…" at bounding box center [360, 321] width 719 height 3976
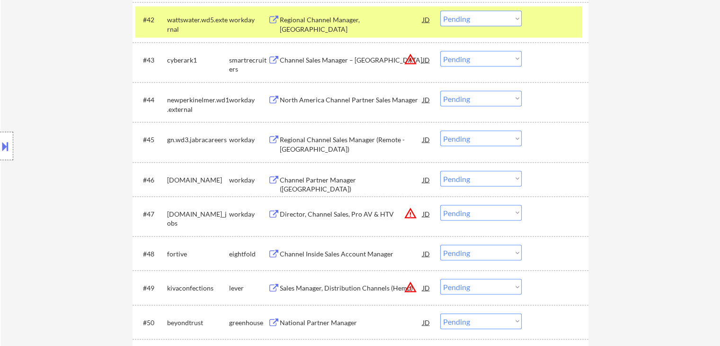
scroll to position [1800, 0]
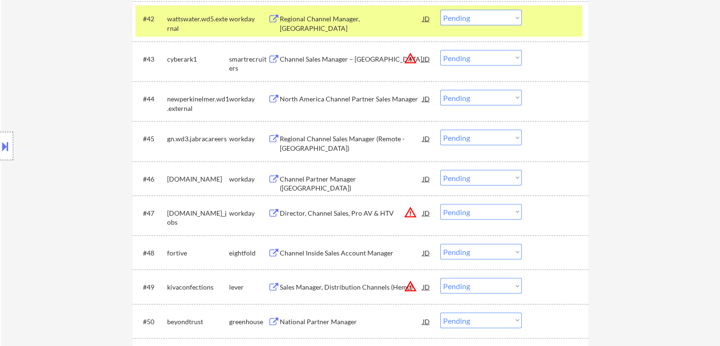
click at [649, 191] on div "← Return to /applysquad Mailslurp Inbox Job Search Builder Thomas Lynch User Em…" at bounding box center [360, 226] width 719 height 3976
click at [297, 181] on div "Channel Partner Manager ([GEOGRAPHIC_DATA])" at bounding box center [351, 183] width 143 height 18
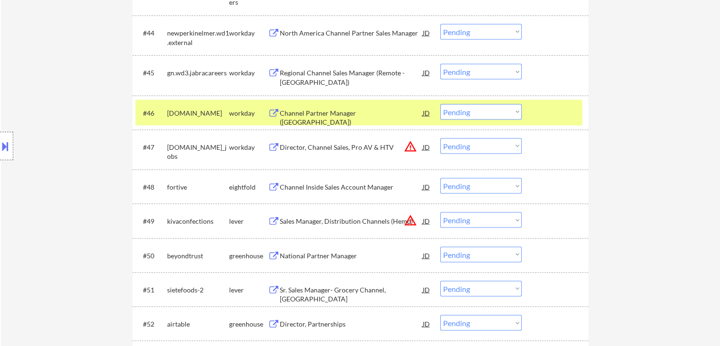
scroll to position [1895, 0]
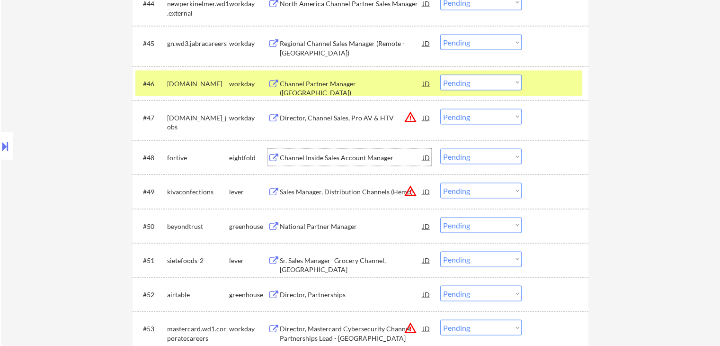
click at [332, 156] on div "Channel Inside Sales Account Manager" at bounding box center [351, 157] width 143 height 9
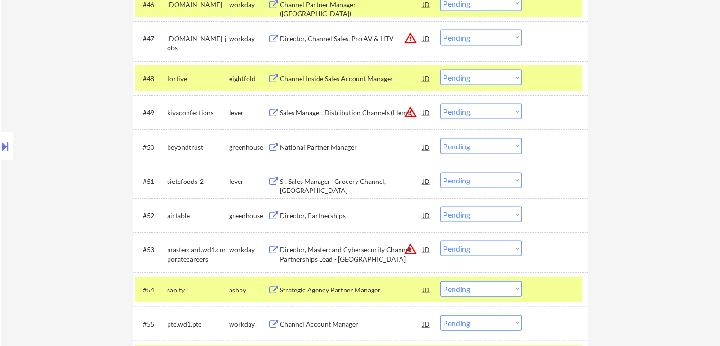
scroll to position [1989, 0]
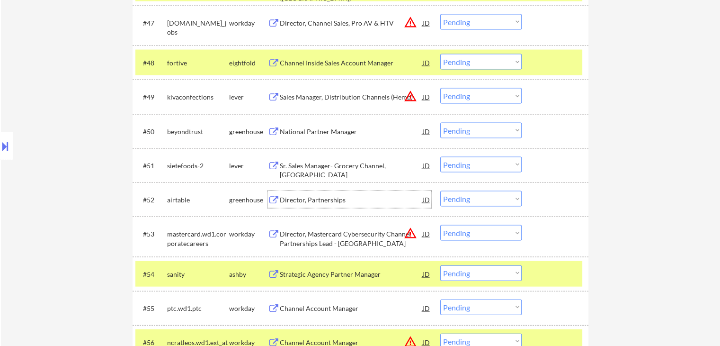
click at [305, 200] on div "Director, Partnerships" at bounding box center [351, 199] width 143 height 9
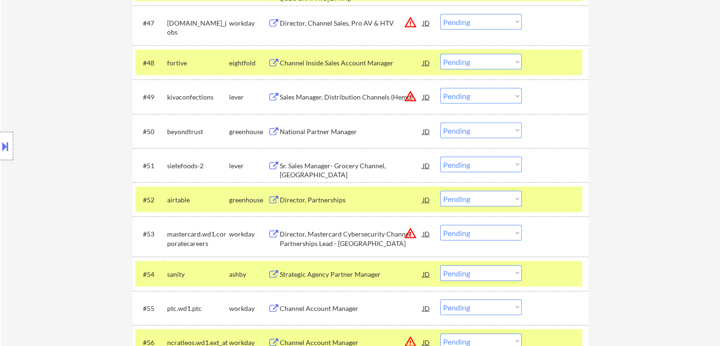
click at [318, 127] on div "National Partner Manager" at bounding box center [351, 131] width 143 height 9
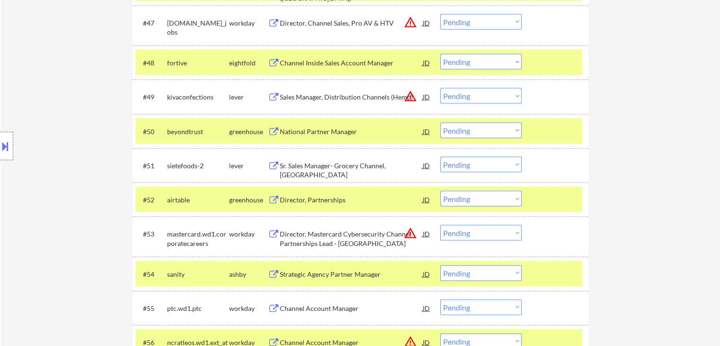
scroll to position [342, 0]
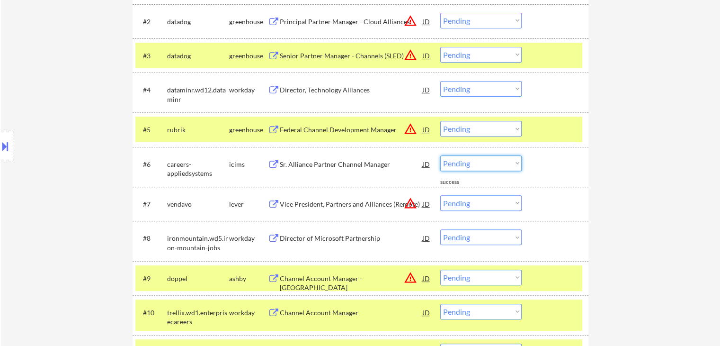
click at [464, 166] on select "Choose an option... Pending Applied Excluded (Questions) Excluded (Expired) Exc…" at bounding box center [480, 163] width 81 height 16
click at [440, 155] on select "Choose an option... Pending Applied Excluded (Questions) Excluded (Expired) Exc…" at bounding box center [480, 163] width 81 height 16
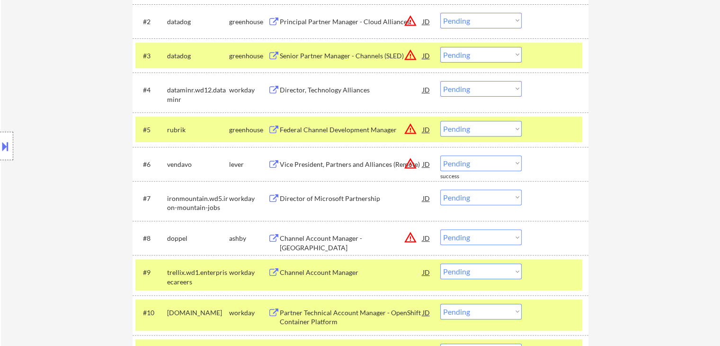
click at [485, 197] on select "Choose an option... Pending Applied Excluded (Questions) Excluded (Expired) Exc…" at bounding box center [480, 197] width 81 height 16
click at [440, 189] on select "Choose an option... Pending Applied Excluded (Questions) Excluded (Expired) Exc…" at bounding box center [480, 197] width 81 height 16
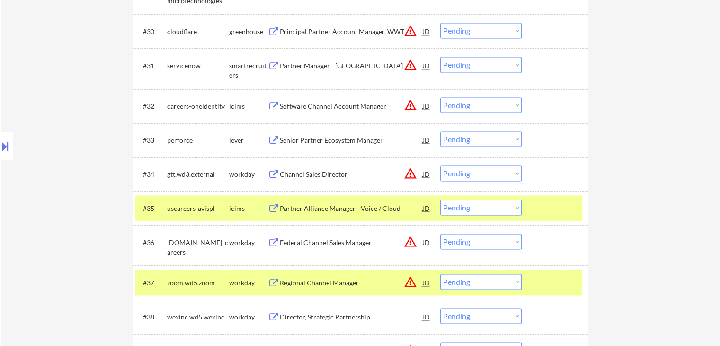
scroll to position [1367, 0]
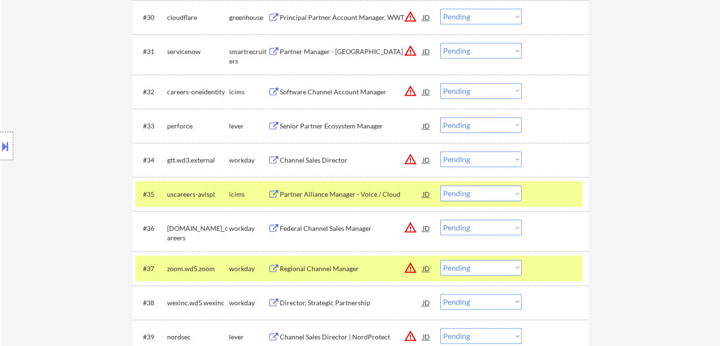
drag, startPoint x: 477, startPoint y: 129, endPoint x: 475, endPoint y: 124, distance: 6.4
click at [477, 129] on select "Choose an option... Pending Applied Excluded (Questions) Excluded (Expired) Exc…" at bounding box center [480, 125] width 81 height 16
click at [440, 117] on select "Choose an option... Pending Applied Excluded (Questions) Excluded (Expired) Exc…" at bounding box center [480, 125] width 81 height 16
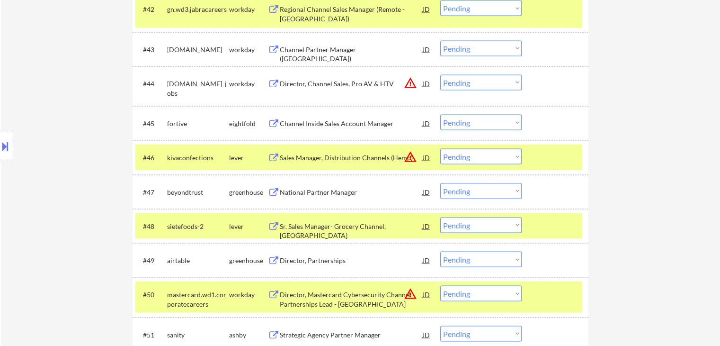
scroll to position [1860, 0]
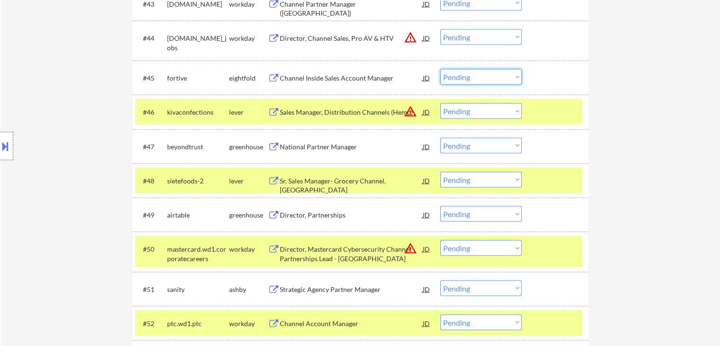
click at [497, 78] on select "Choose an option... Pending Applied Excluded (Questions) Excluded (Expired) Exc…" at bounding box center [480, 77] width 81 height 16
click at [440, 69] on select "Choose an option... Pending Applied Excluded (Questions) Excluded (Expired) Exc…" at bounding box center [480, 77] width 81 height 16
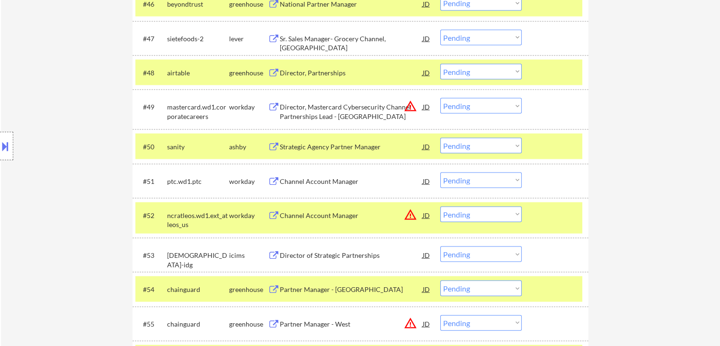
scroll to position [2002, 0]
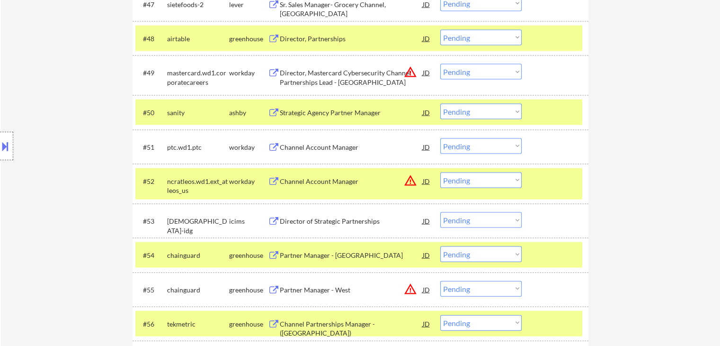
drag, startPoint x: 475, startPoint y: 33, endPoint x: 474, endPoint y: 44, distance: 10.9
click at [475, 33] on select "Choose an option... Pending Applied Excluded (Questions) Excluded (Expired) Exc…" at bounding box center [480, 38] width 81 height 16
click at [440, 30] on select "Choose an option... Pending Applied Excluded (Questions) Excluded (Expired) Exc…" at bounding box center [480, 38] width 81 height 16
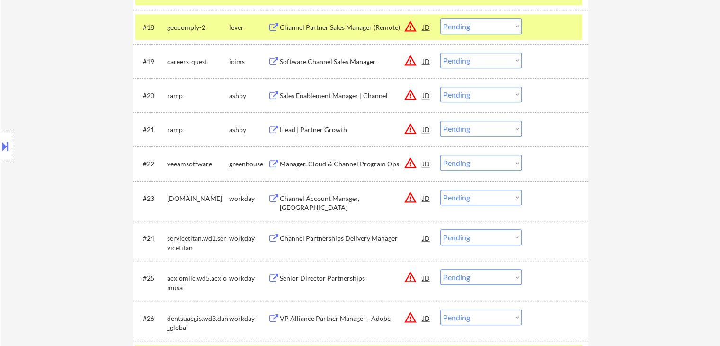
click at [72, 127] on div "Location Inclusions: Venice, FL Nokomis, FL Laurel, FL South Venice, FL Osprey,…" at bounding box center [85, 146] width 170 height 176
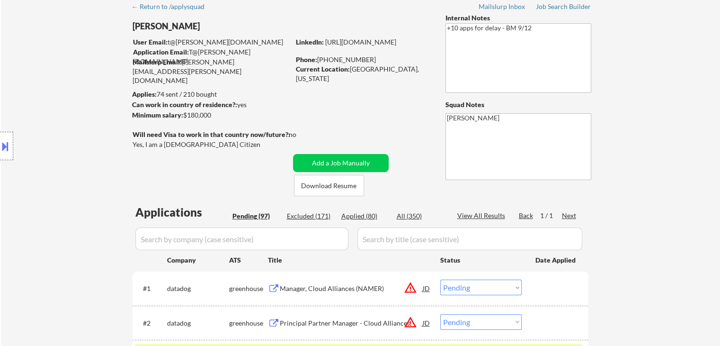
scroll to position [13, 0]
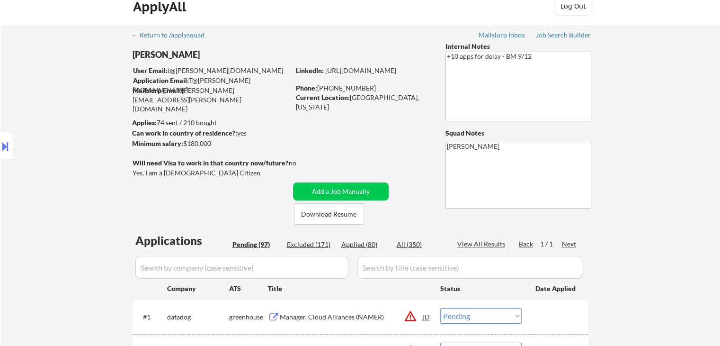
click at [66, 125] on div "Location Inclusions: Venice, FL Nokomis, FL Laurel, FL South Venice, FL Osprey,…" at bounding box center [85, 146] width 170 height 176
click at [97, 162] on div "Location Inclusions: Venice, FL Nokomis, FL Laurel, FL South Venice, FL Osprey,…" at bounding box center [85, 146] width 170 height 176
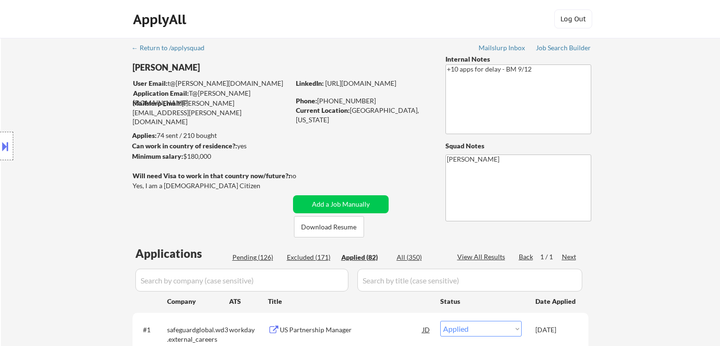
select select ""applied""
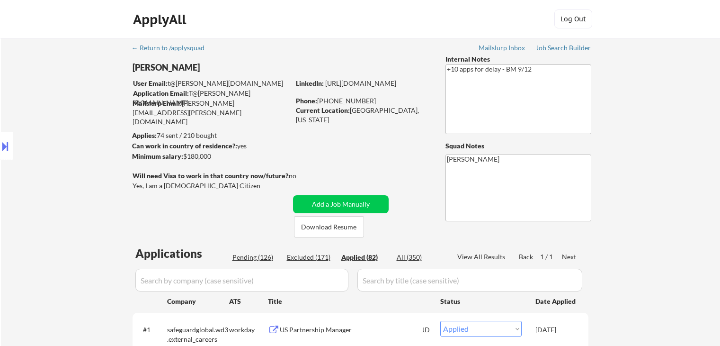
select select ""applied""
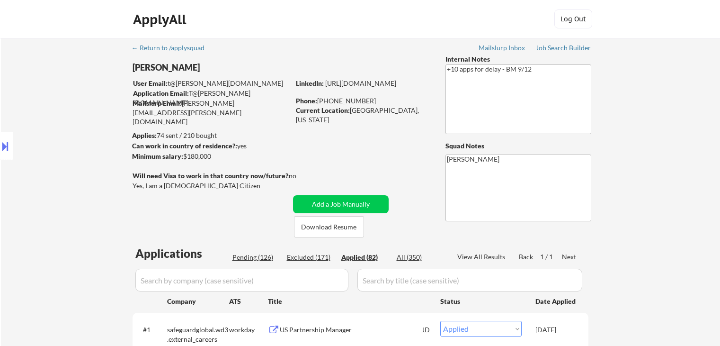
select select ""applied""
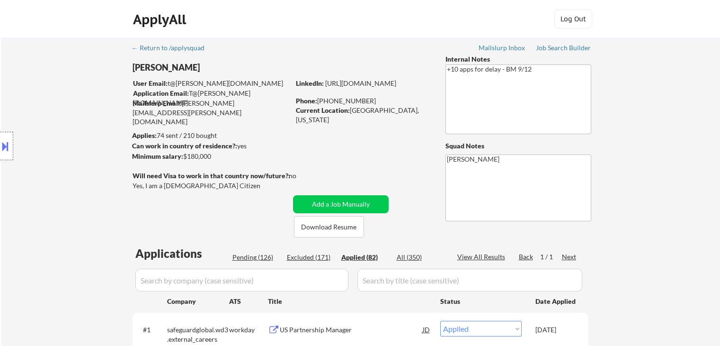
select select ""applied""
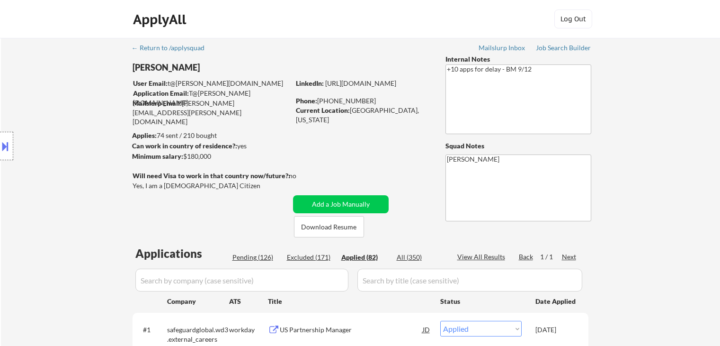
select select ""applied""
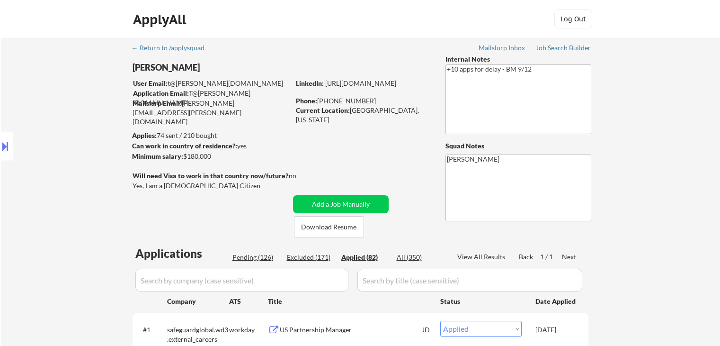
select select ""applied""
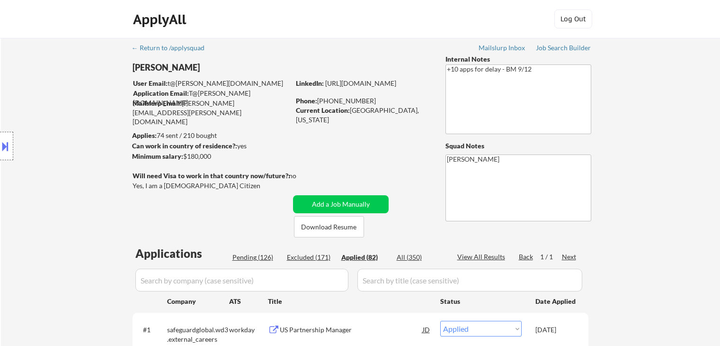
select select ""applied""
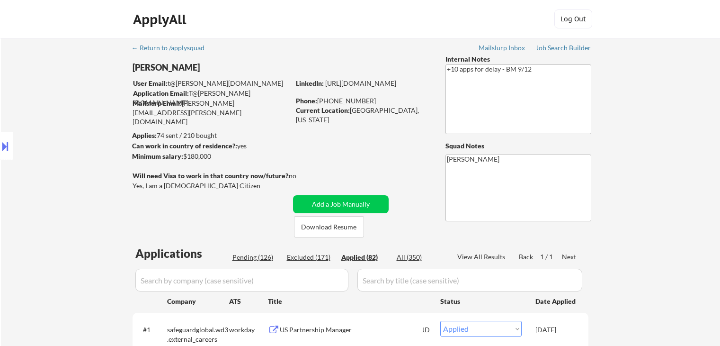
select select ""applied""
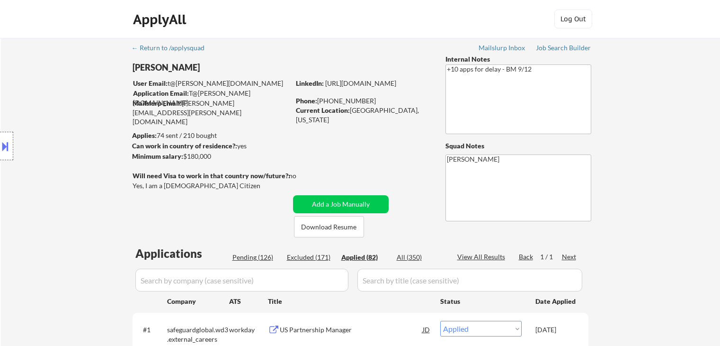
select select ""applied""
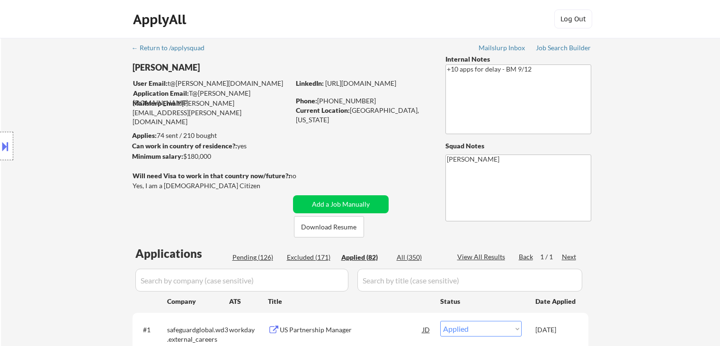
select select ""applied""
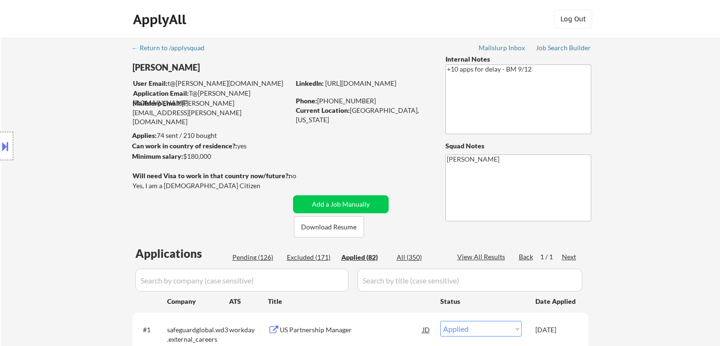
select select ""applied""
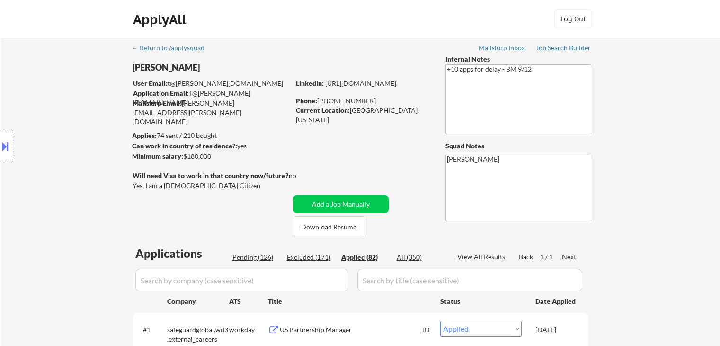
select select ""applied""
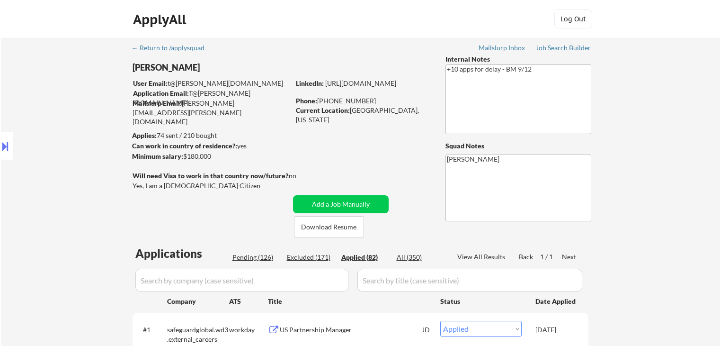
select select ""applied""
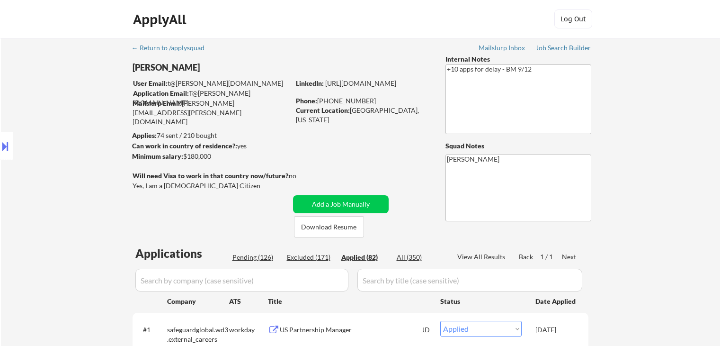
select select ""applied""
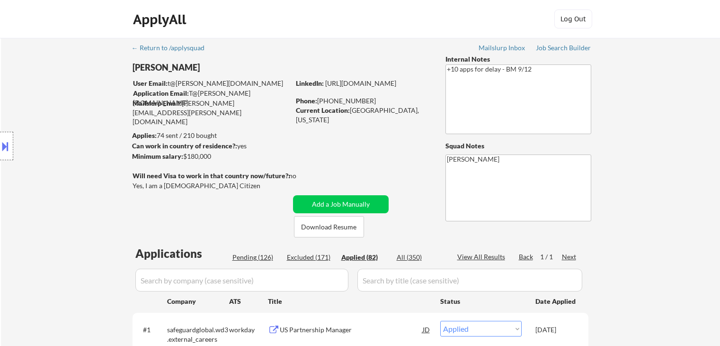
select select ""applied""
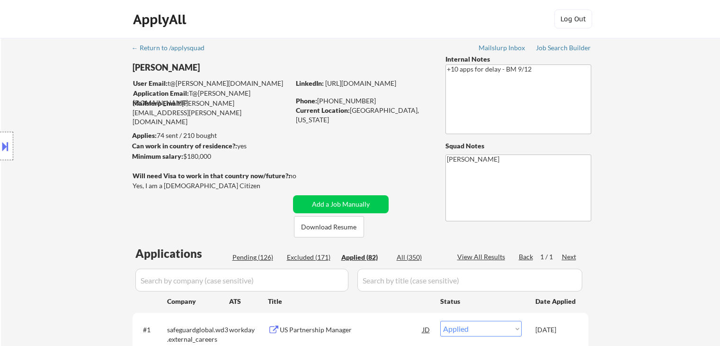
select select ""applied""
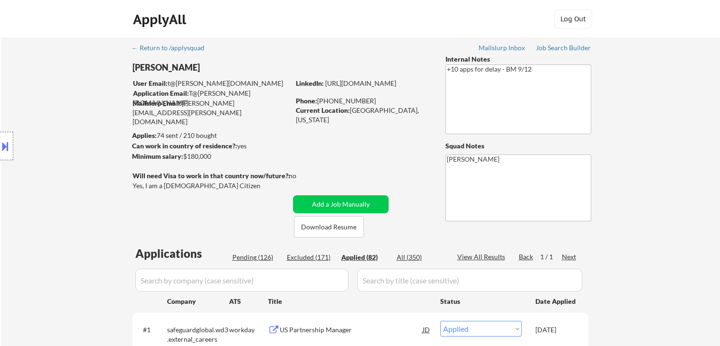
select select ""applied""
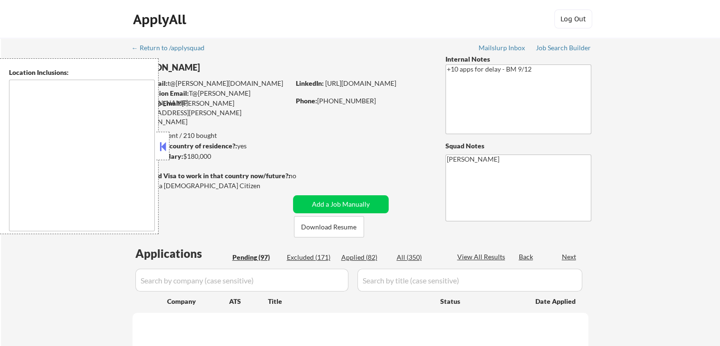
type textarea "[GEOGRAPHIC_DATA], [GEOGRAPHIC_DATA] [GEOGRAPHIC_DATA], [GEOGRAPHIC_DATA] [GEOG…"
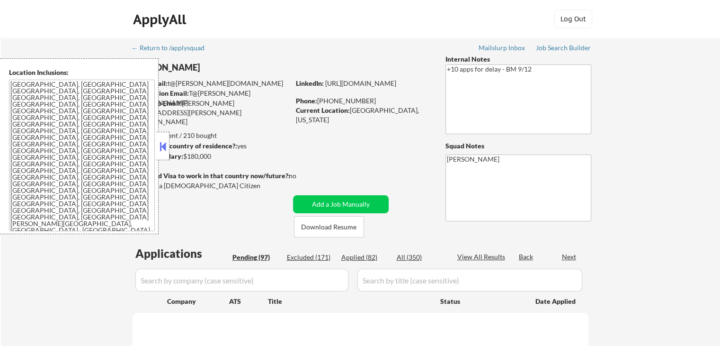
drag, startPoint x: 164, startPoint y: 148, endPoint x: 333, endPoint y: 189, distance: 173.4
click at [167, 148] on button at bounding box center [163, 146] width 10 height 14
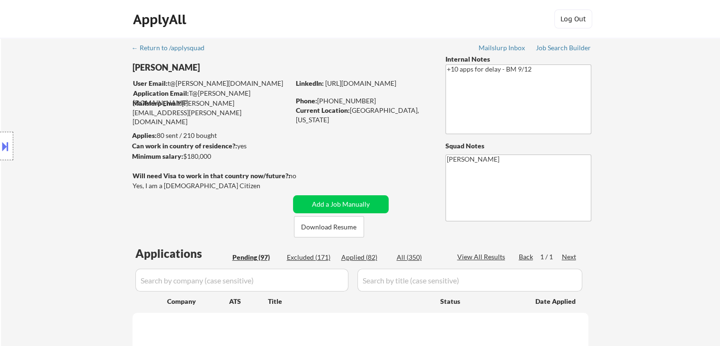
select select ""pending""
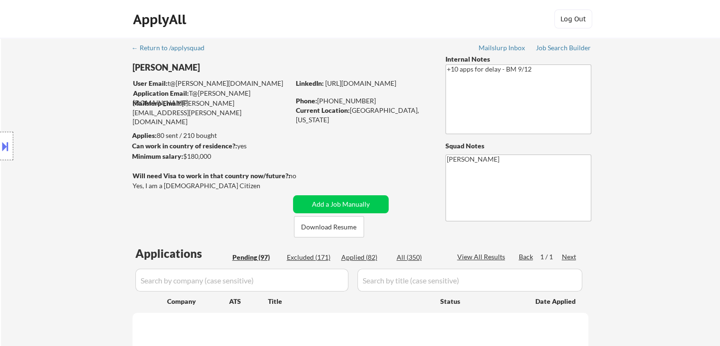
select select ""pending""
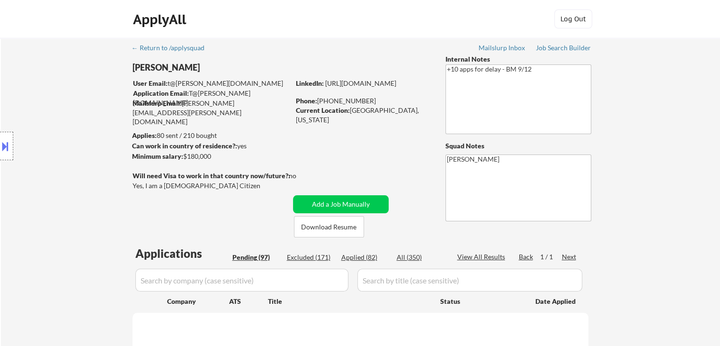
select select ""pending""
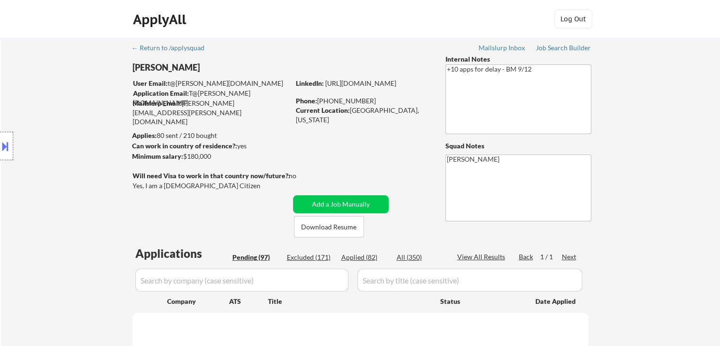
select select ""pending""
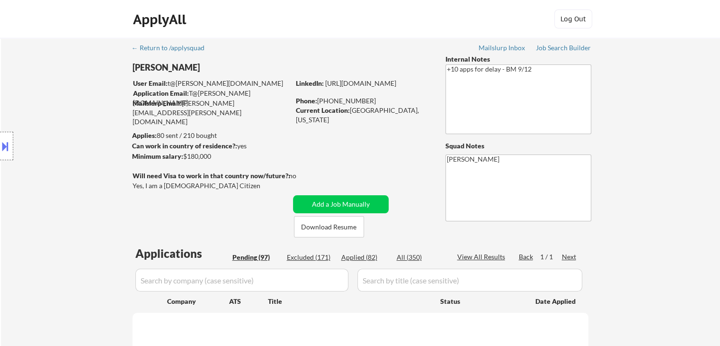
select select ""pending""
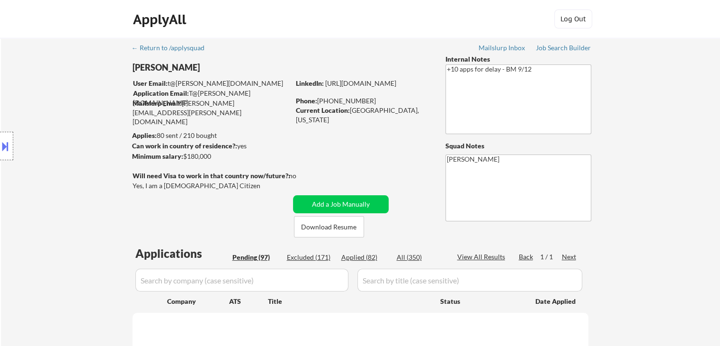
select select ""pending""
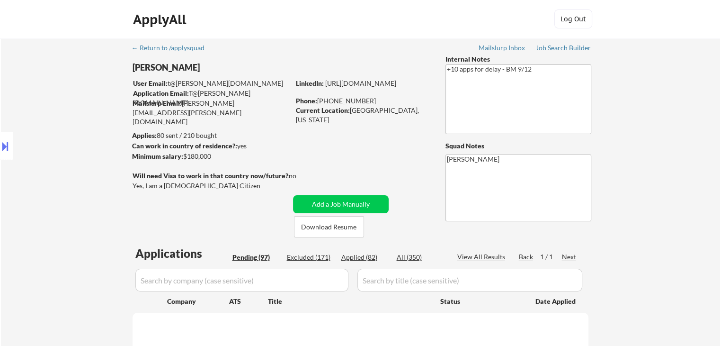
select select ""pending""
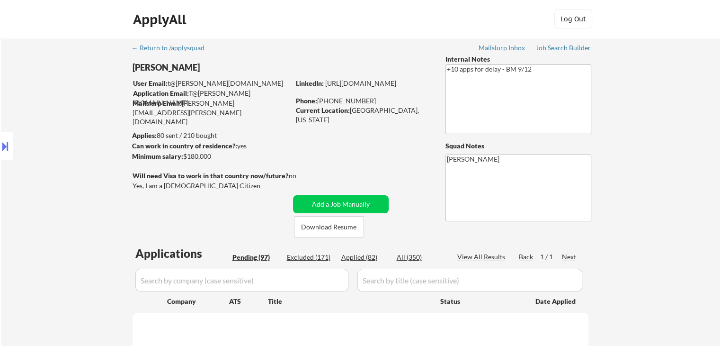
select select ""pending""
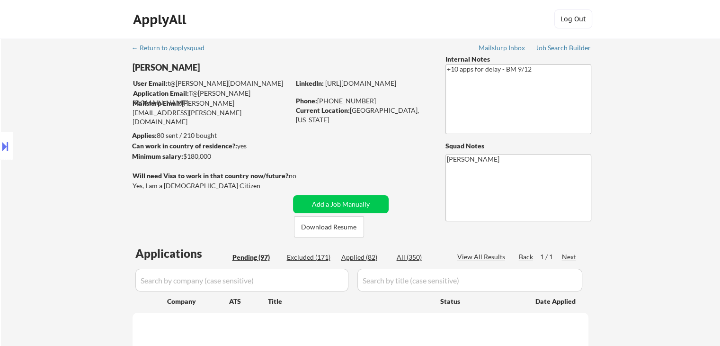
select select ""pending""
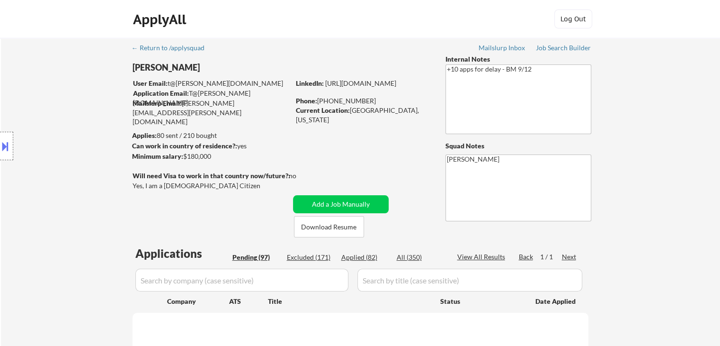
select select ""pending""
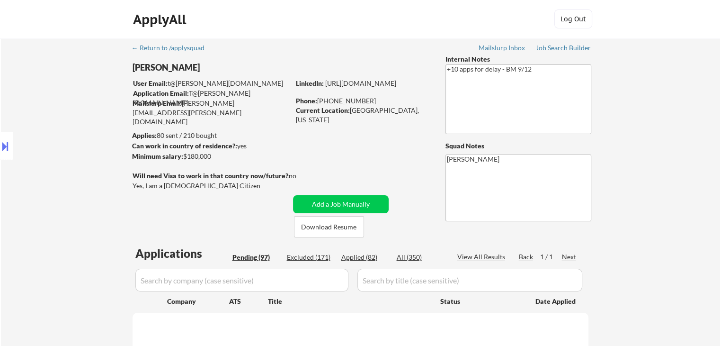
select select ""pending""
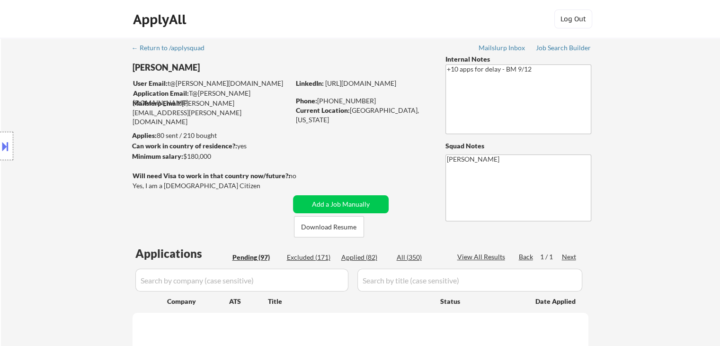
select select ""pending""
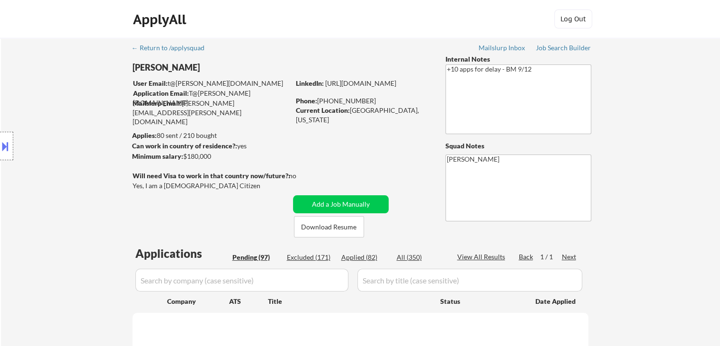
select select ""pending""
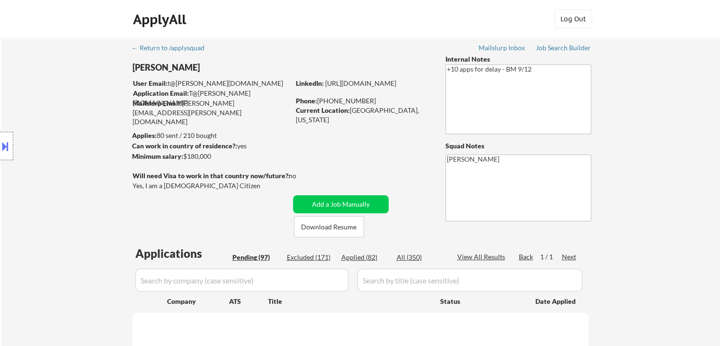
select select ""pending""
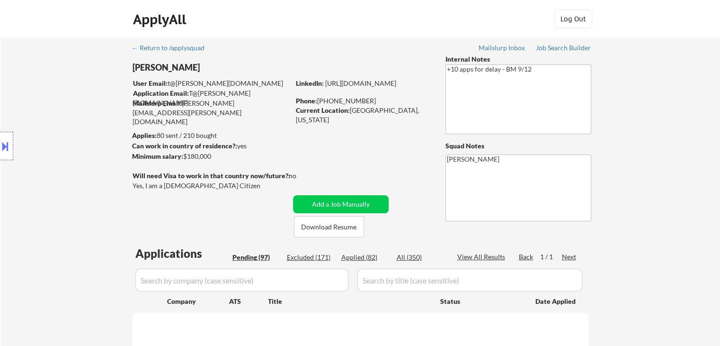
select select ""pending""
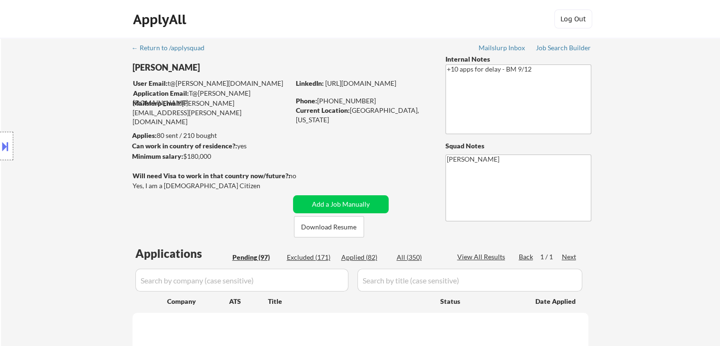
select select ""pending""
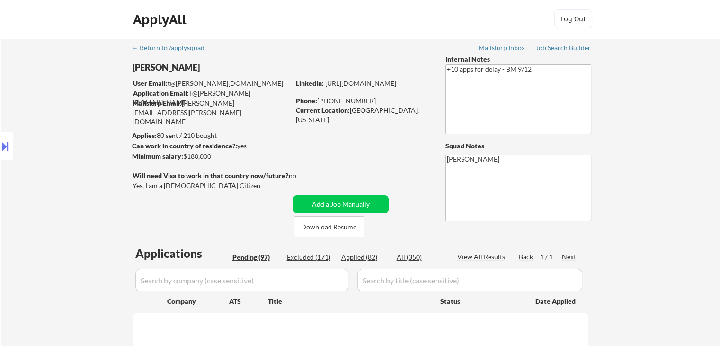
select select ""pending""
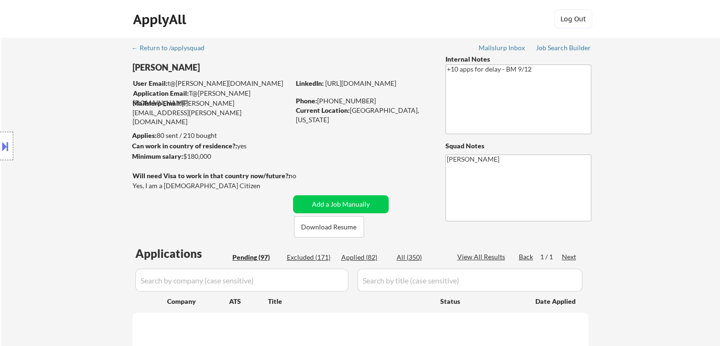
select select ""pending""
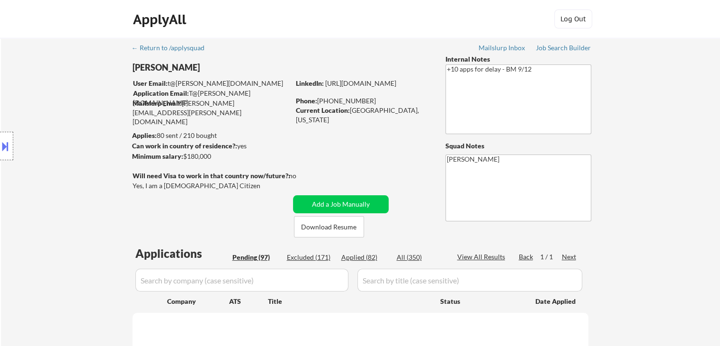
select select ""pending""
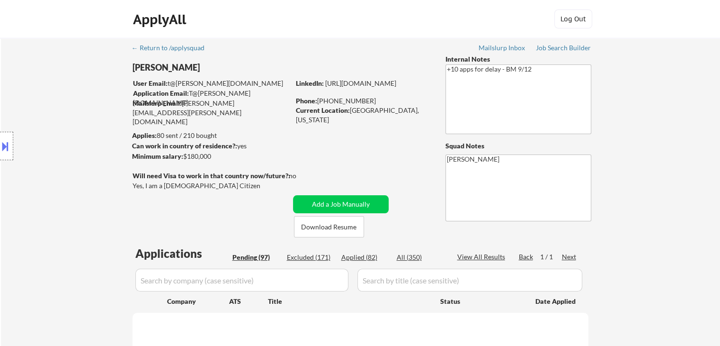
select select ""pending""
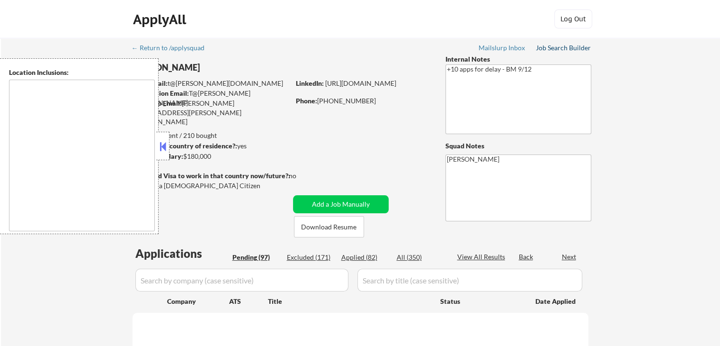
click at [549, 49] on div "Job Search Builder" at bounding box center [563, 48] width 55 height 7
type textarea "[GEOGRAPHIC_DATA], [GEOGRAPHIC_DATA] [GEOGRAPHIC_DATA], [GEOGRAPHIC_DATA] [GEOG…"
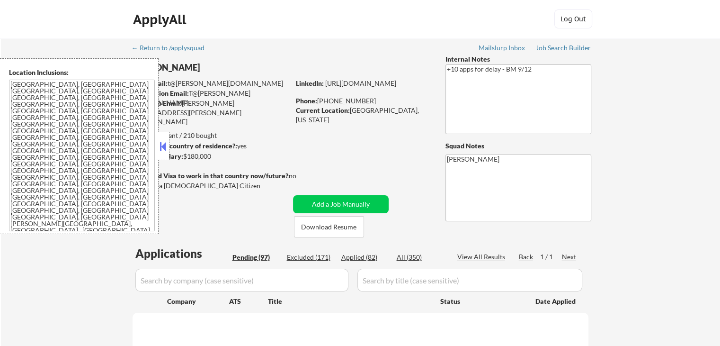
select select ""pending""
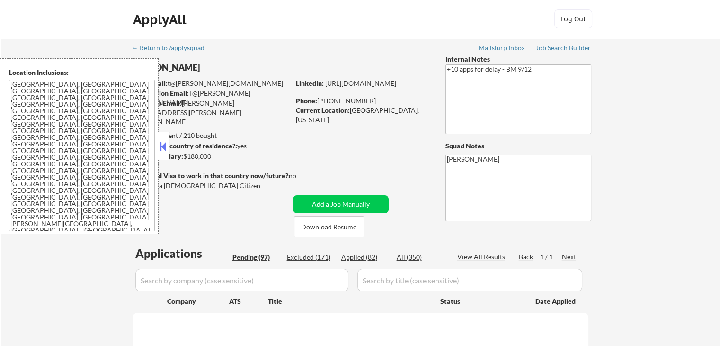
select select ""pending""
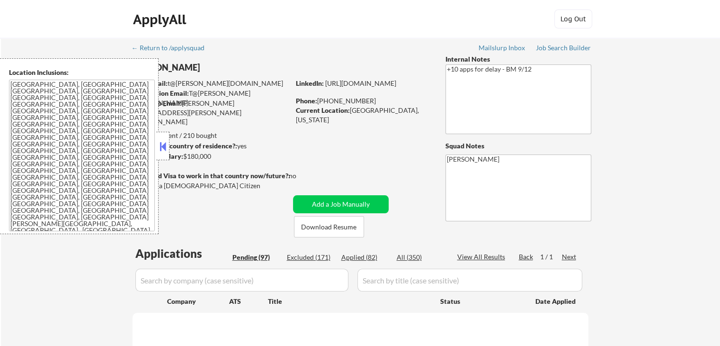
select select ""pending""
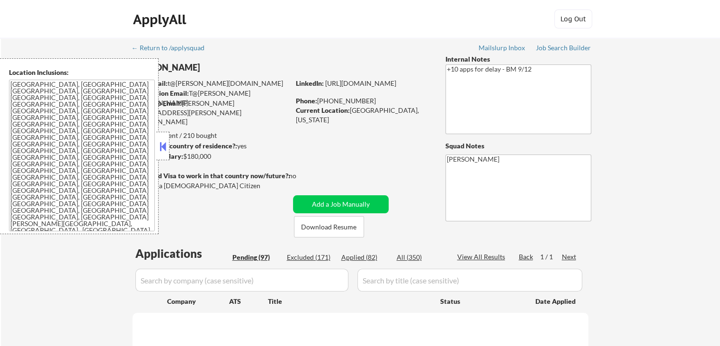
select select ""pending""
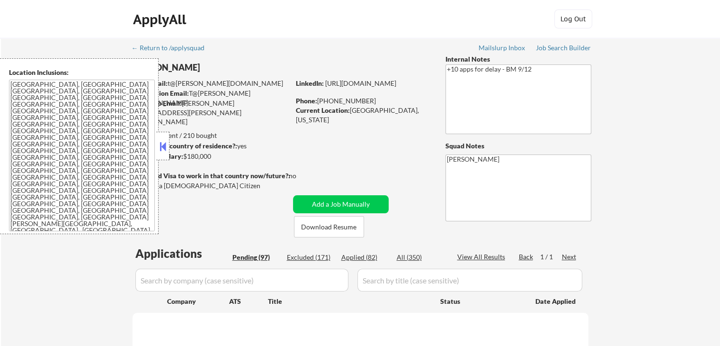
select select ""pending""
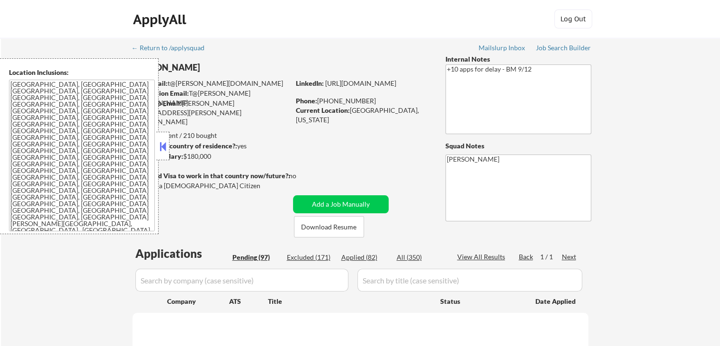
select select ""pending""
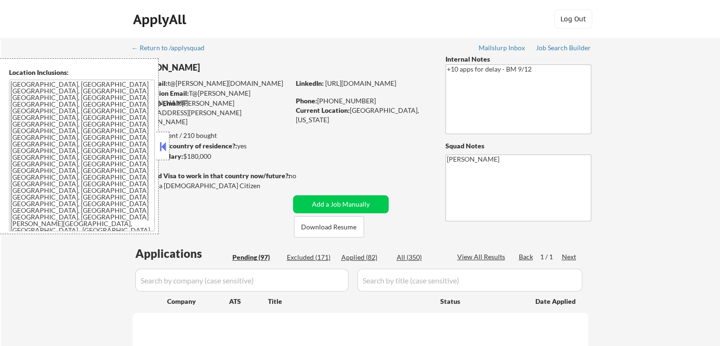
select select ""pending""
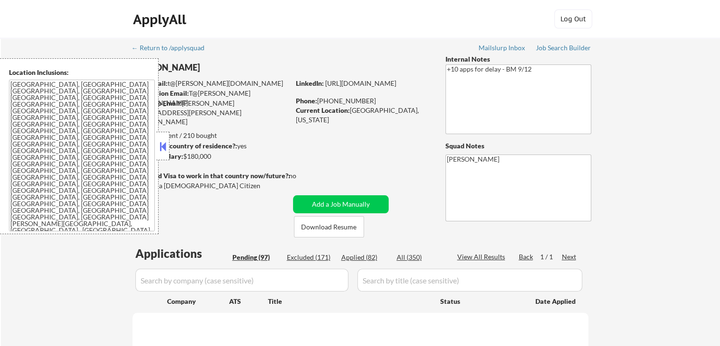
select select ""pending""
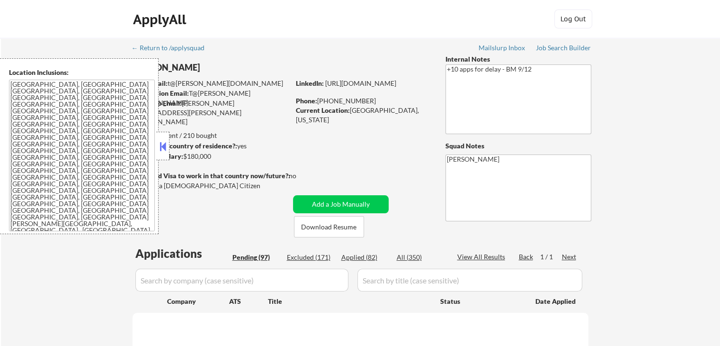
select select ""pending""
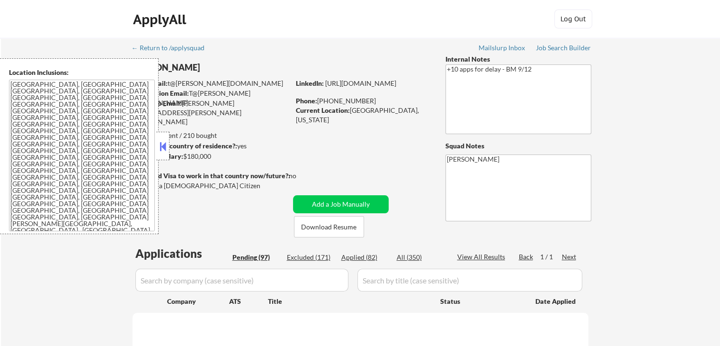
select select ""pending""
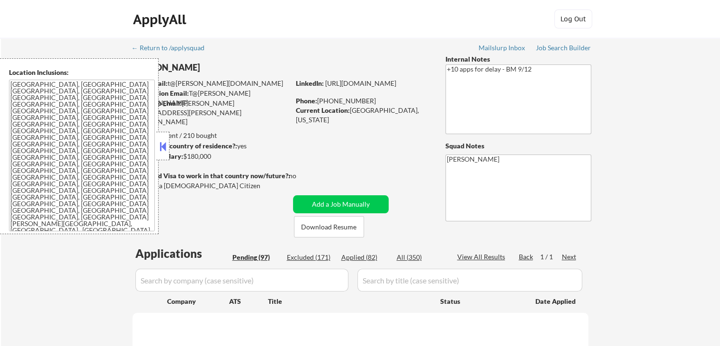
select select ""pending""
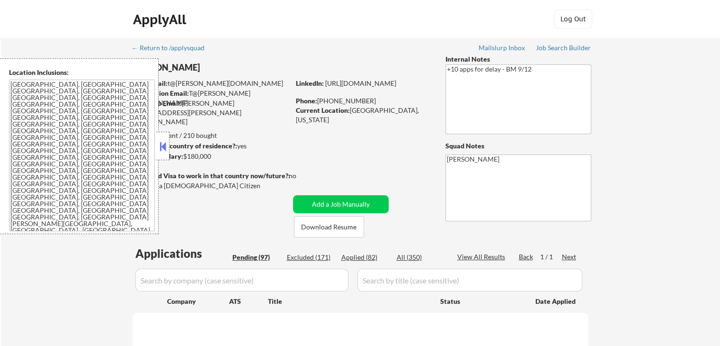
select select ""pending""
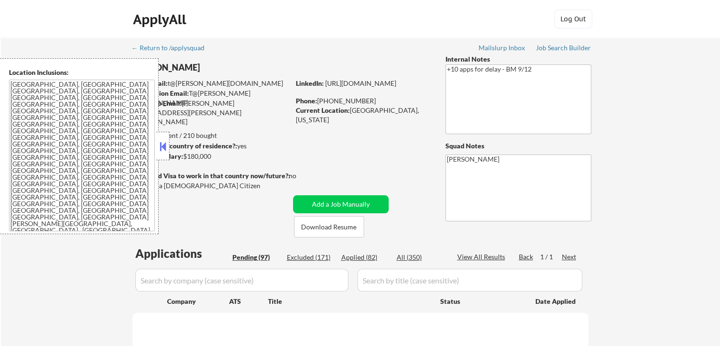
select select ""pending""
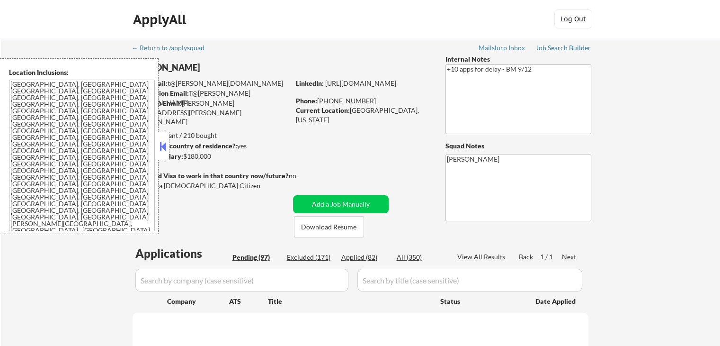
select select ""pending""
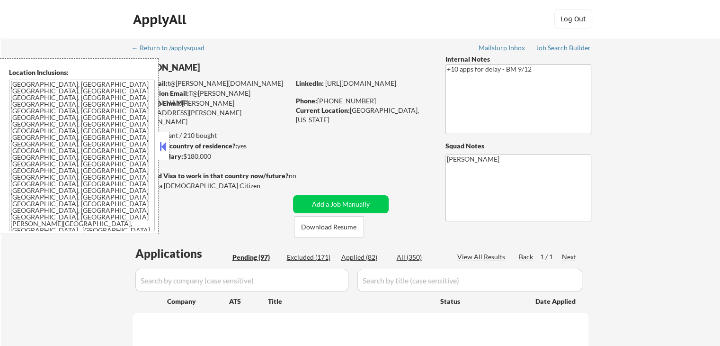
select select ""pending""
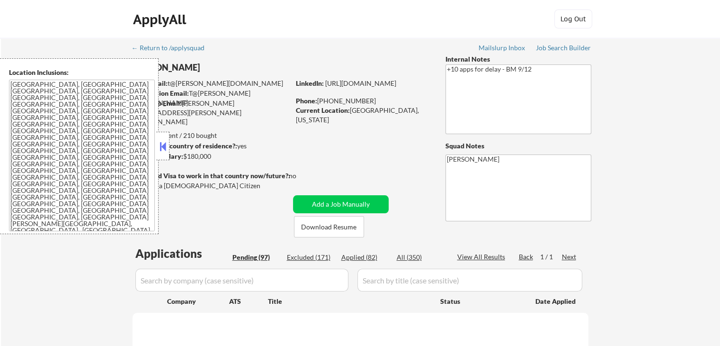
select select ""pending""
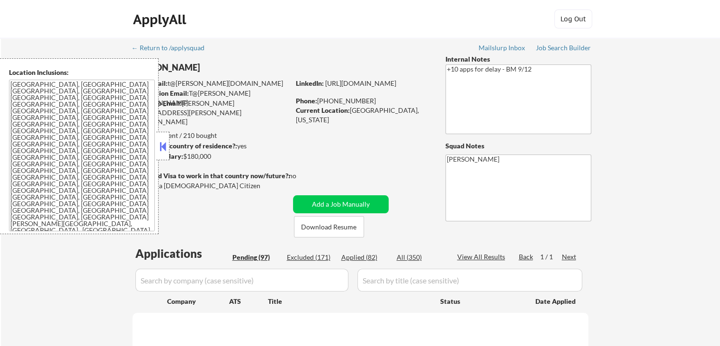
select select ""pending""
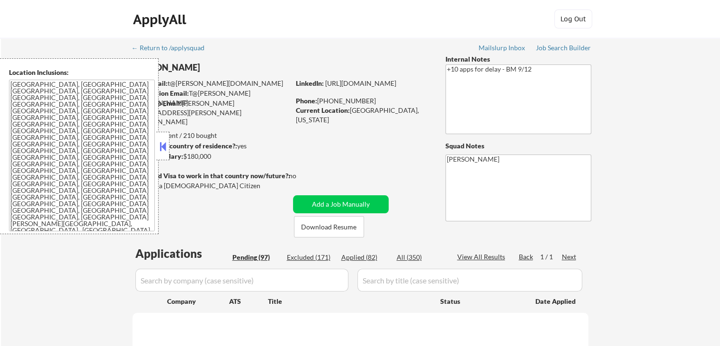
select select ""pending""
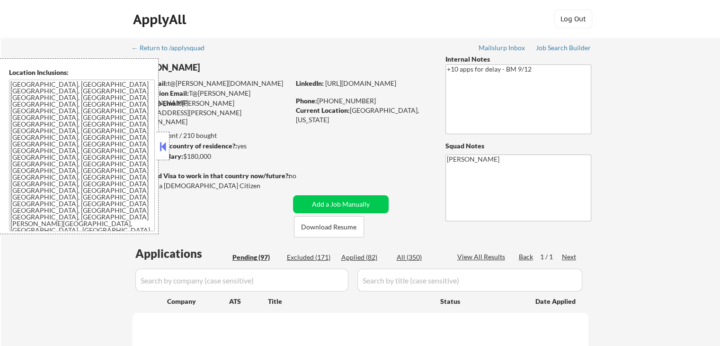
select select ""pending""
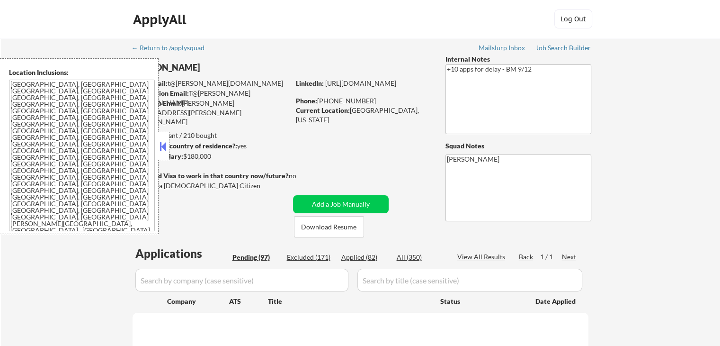
select select ""pending""
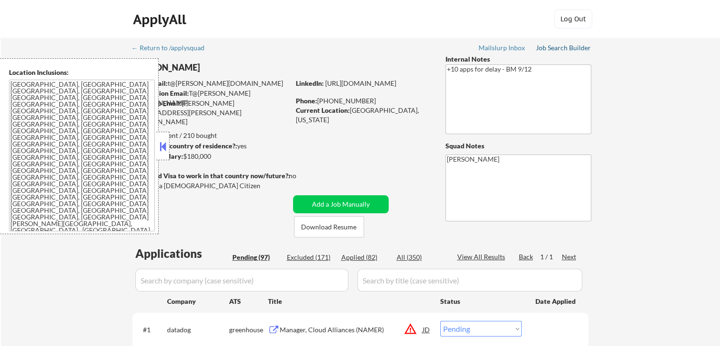
drag, startPoint x: 552, startPoint y: 48, endPoint x: 520, endPoint y: 6, distance: 53.0
click at [552, 48] on div "Job Search Builder" at bounding box center [563, 48] width 55 height 7
